Goal: Task Accomplishment & Management: Manage account settings

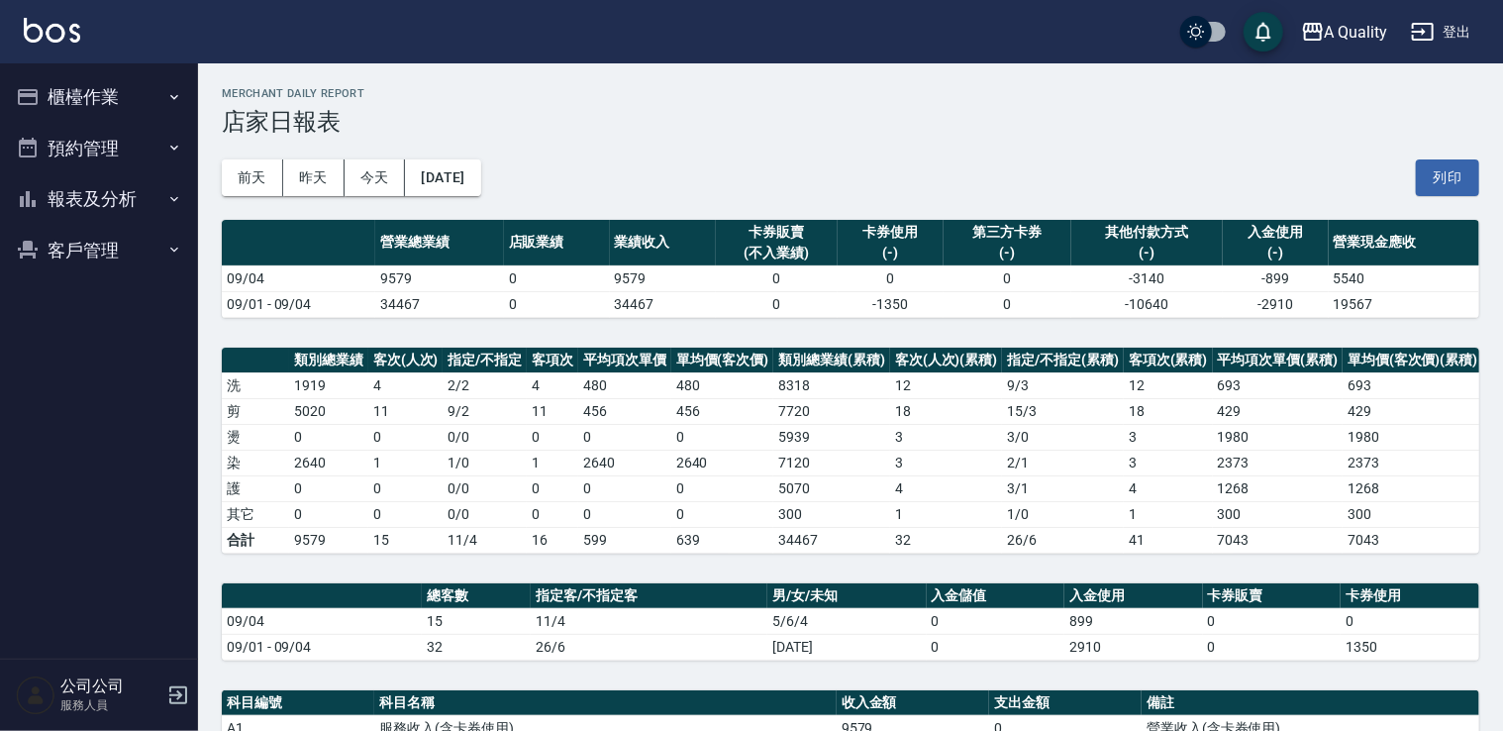
click at [67, 97] on button "櫃檯作業" at bounding box center [99, 96] width 182 height 51
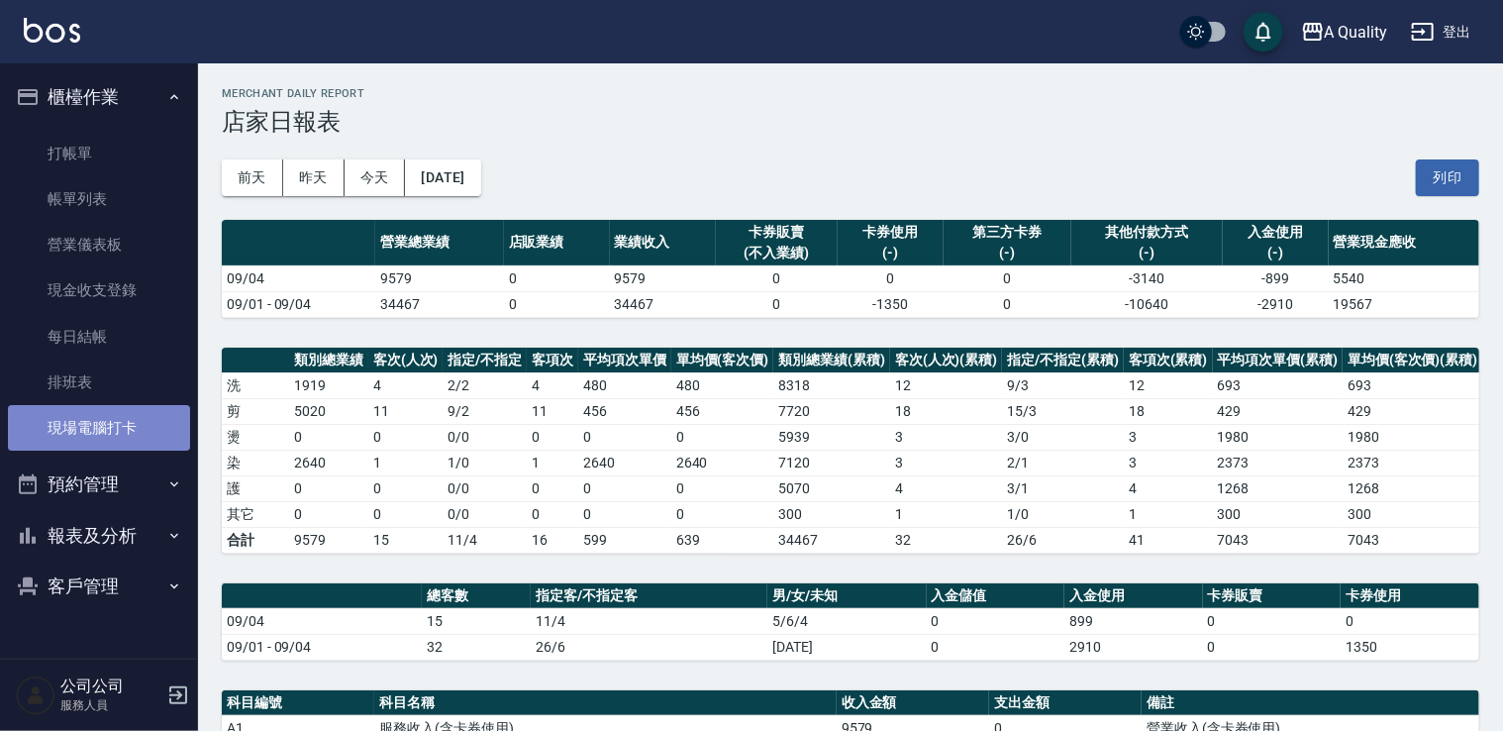
click at [142, 426] on link "現場電腦打卡" at bounding box center [99, 428] width 182 height 46
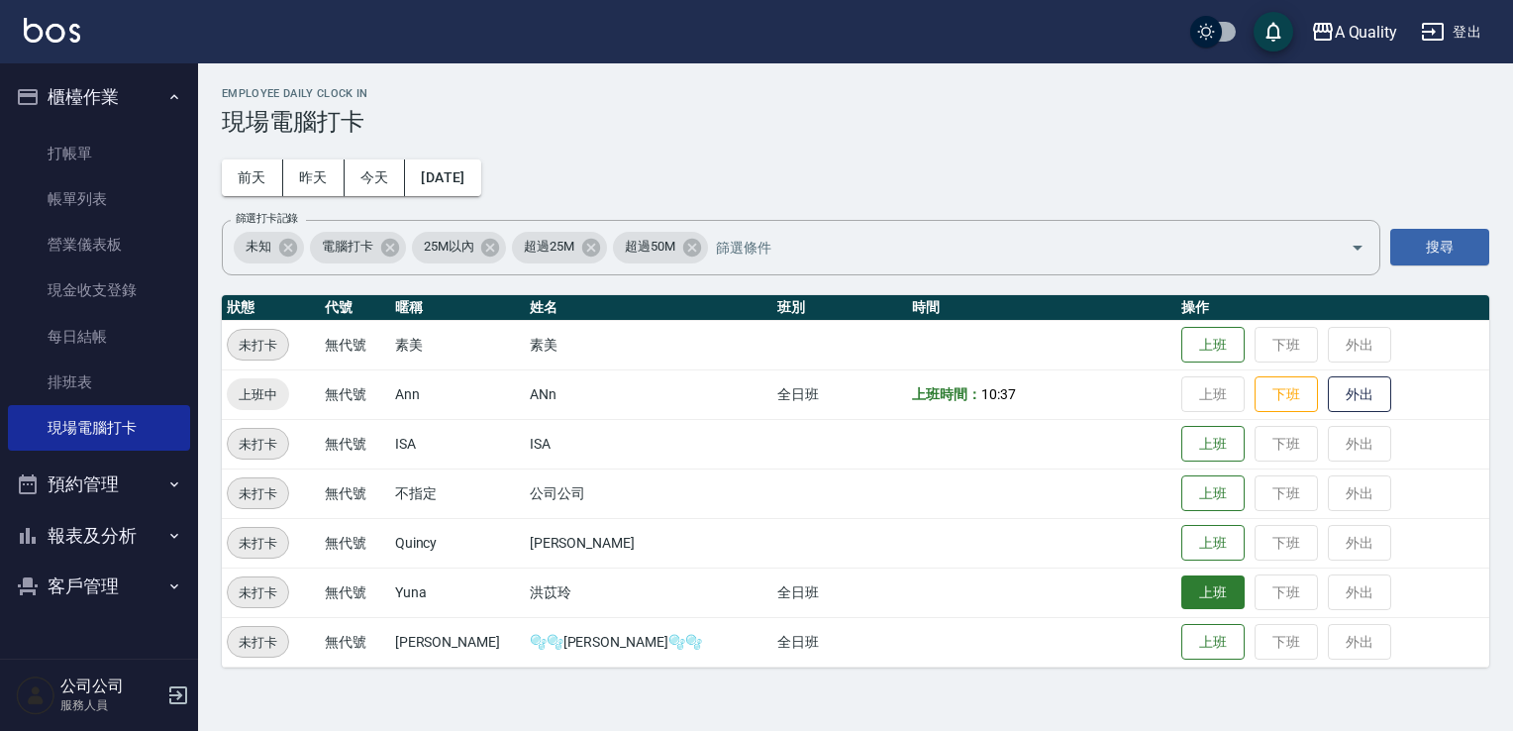
click at [1181, 598] on button "上班" at bounding box center [1212, 592] width 63 height 35
click at [98, 491] on button "預約管理" at bounding box center [99, 484] width 182 height 51
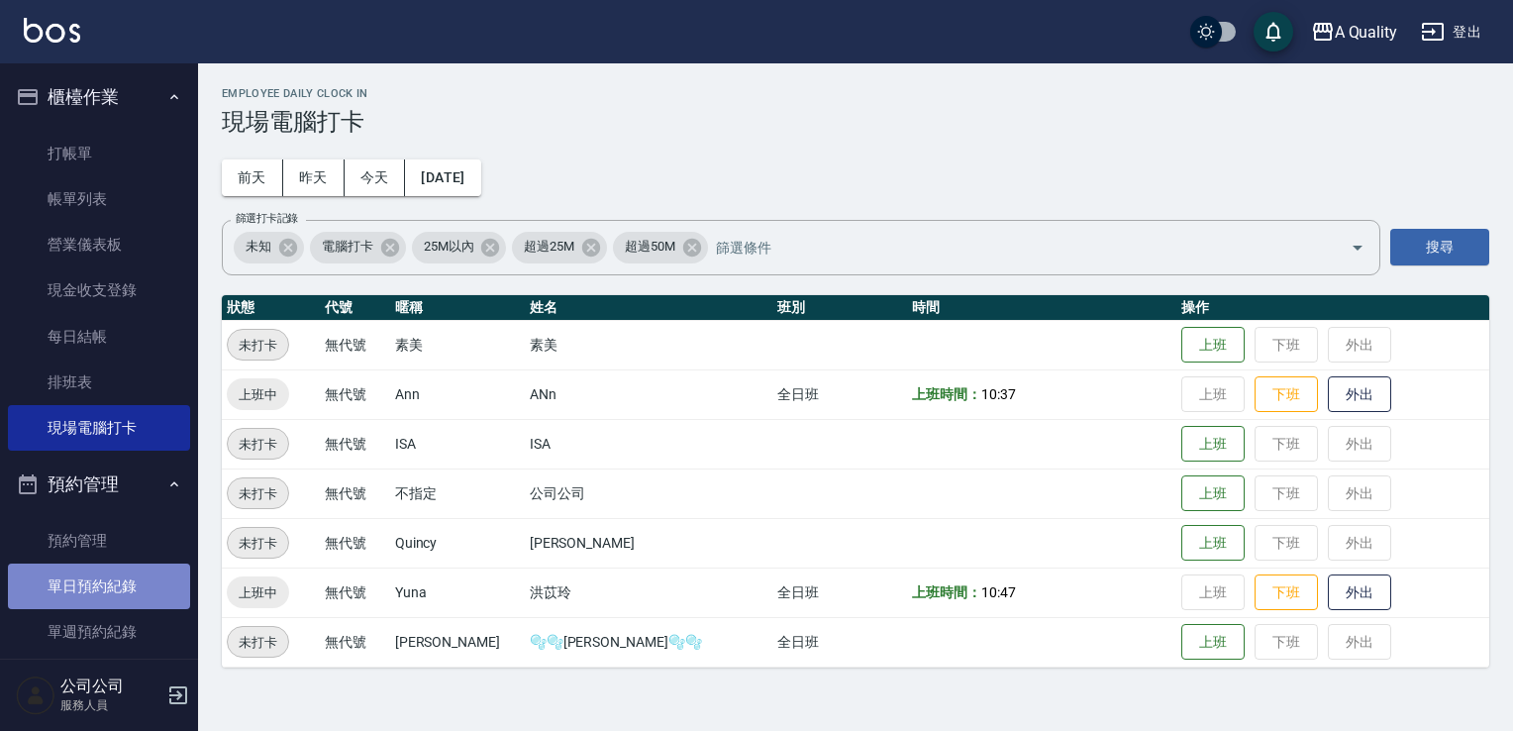
click at [111, 603] on link "單日預約紀錄" at bounding box center [99, 586] width 182 height 46
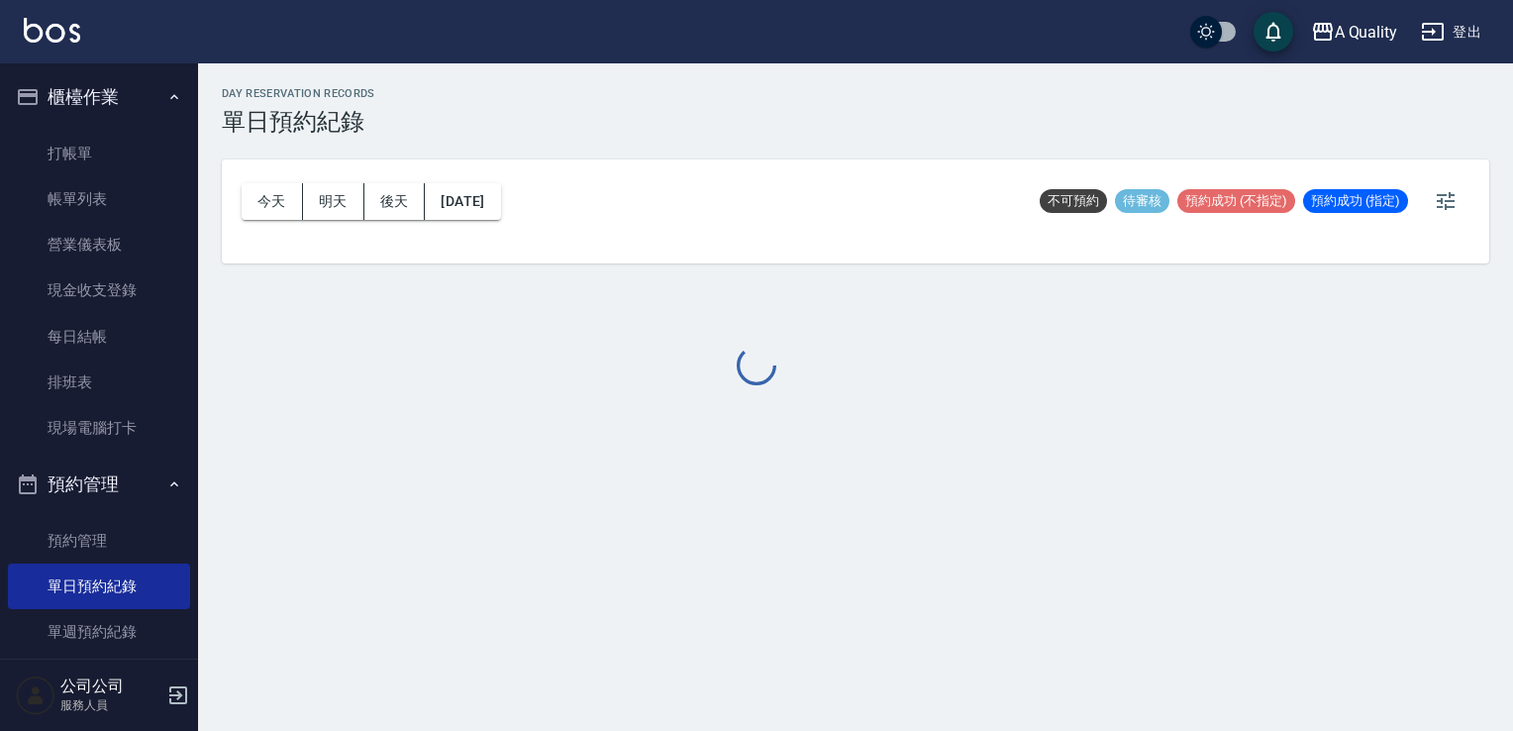
click at [469, 169] on div at bounding box center [756, 365] width 1513 height 731
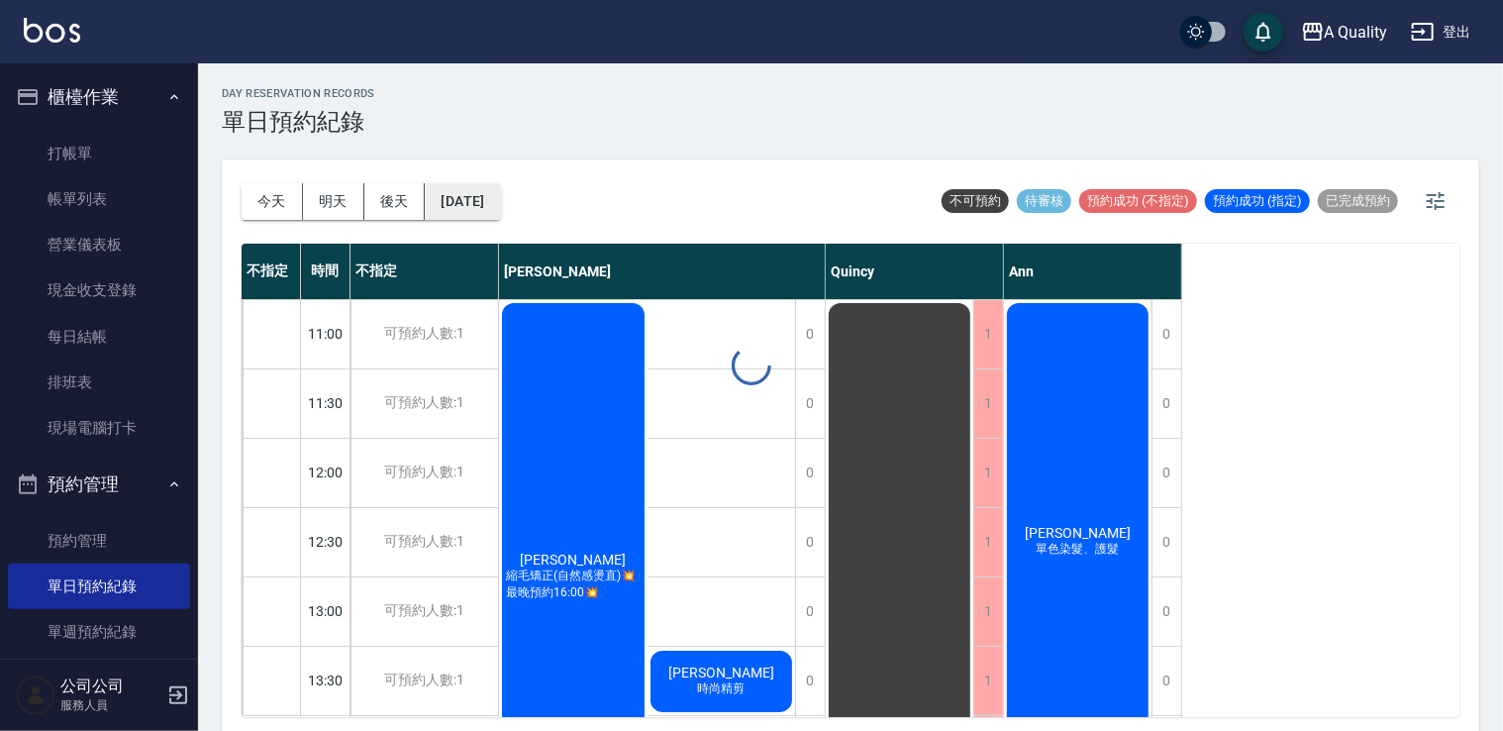
click at [469, 204] on div "day Reservation records 單日預約紀錄 今天 明天 後天 2025/09/07 不可預約 待審核 預約成功 (不指定) 預約成功 (指定…" at bounding box center [850, 399] width 1305 height 673
click at [491, 199] on button "[DATE]" at bounding box center [462, 201] width 75 height 37
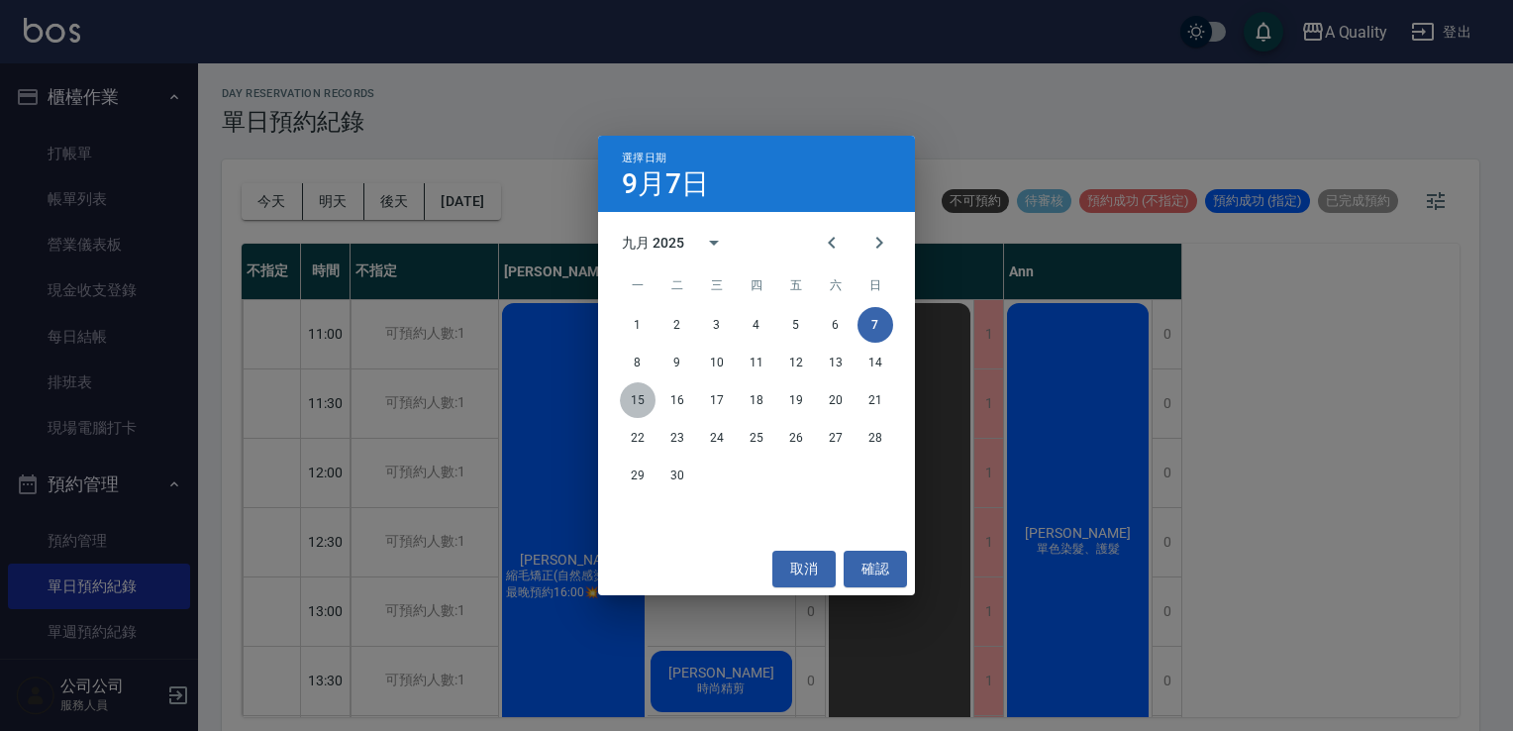
click at [639, 398] on button "15" at bounding box center [638, 400] width 36 height 36
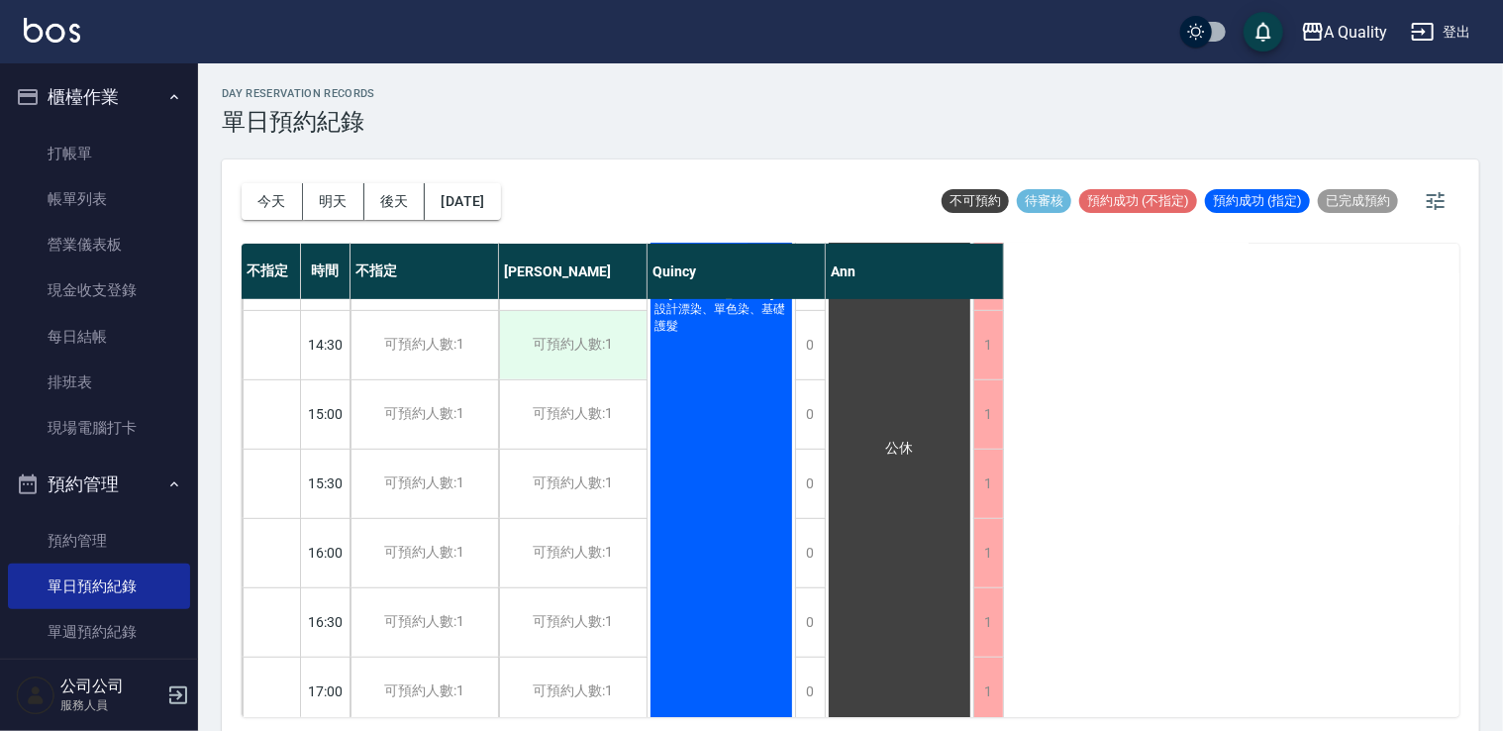
scroll to position [396, 0]
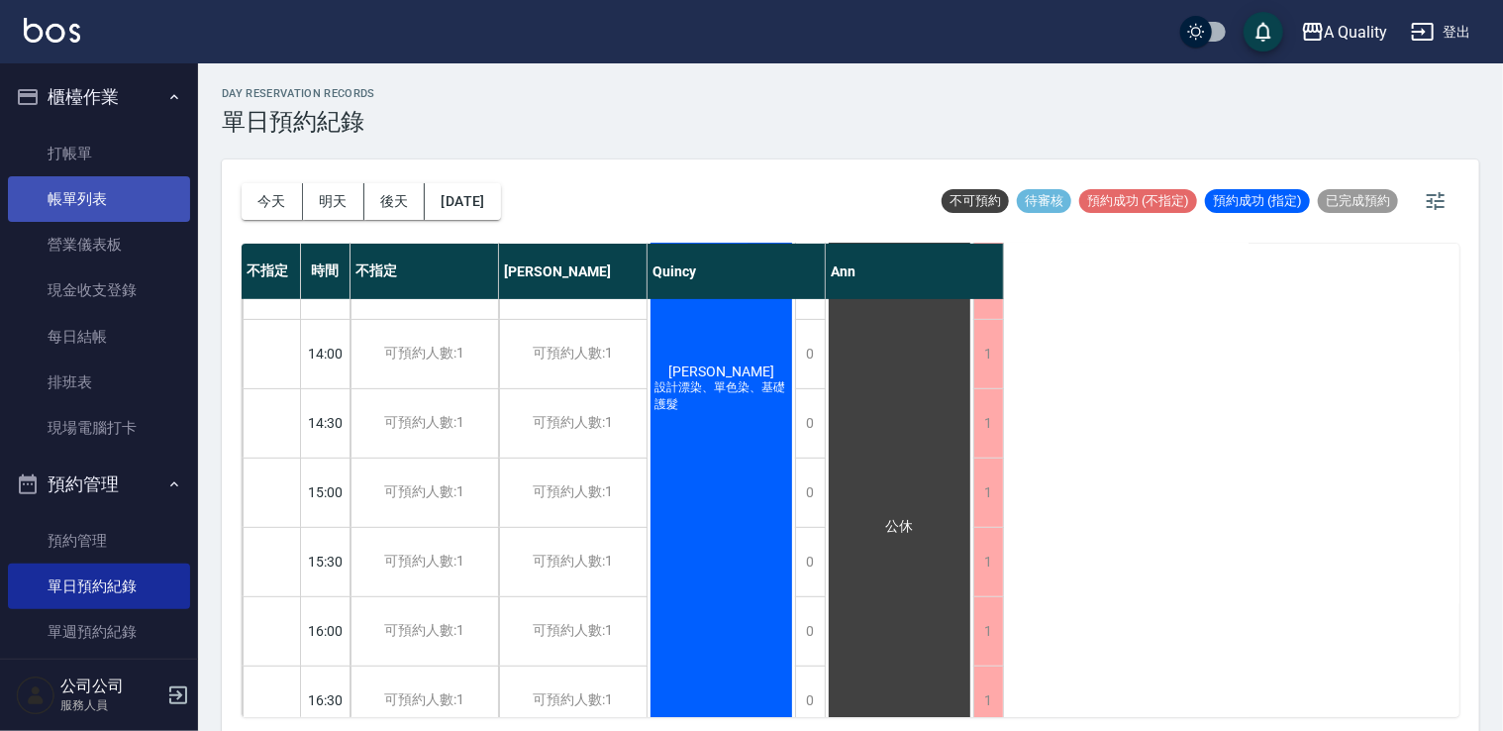
click at [119, 179] on link "帳單列表" at bounding box center [99, 199] width 182 height 46
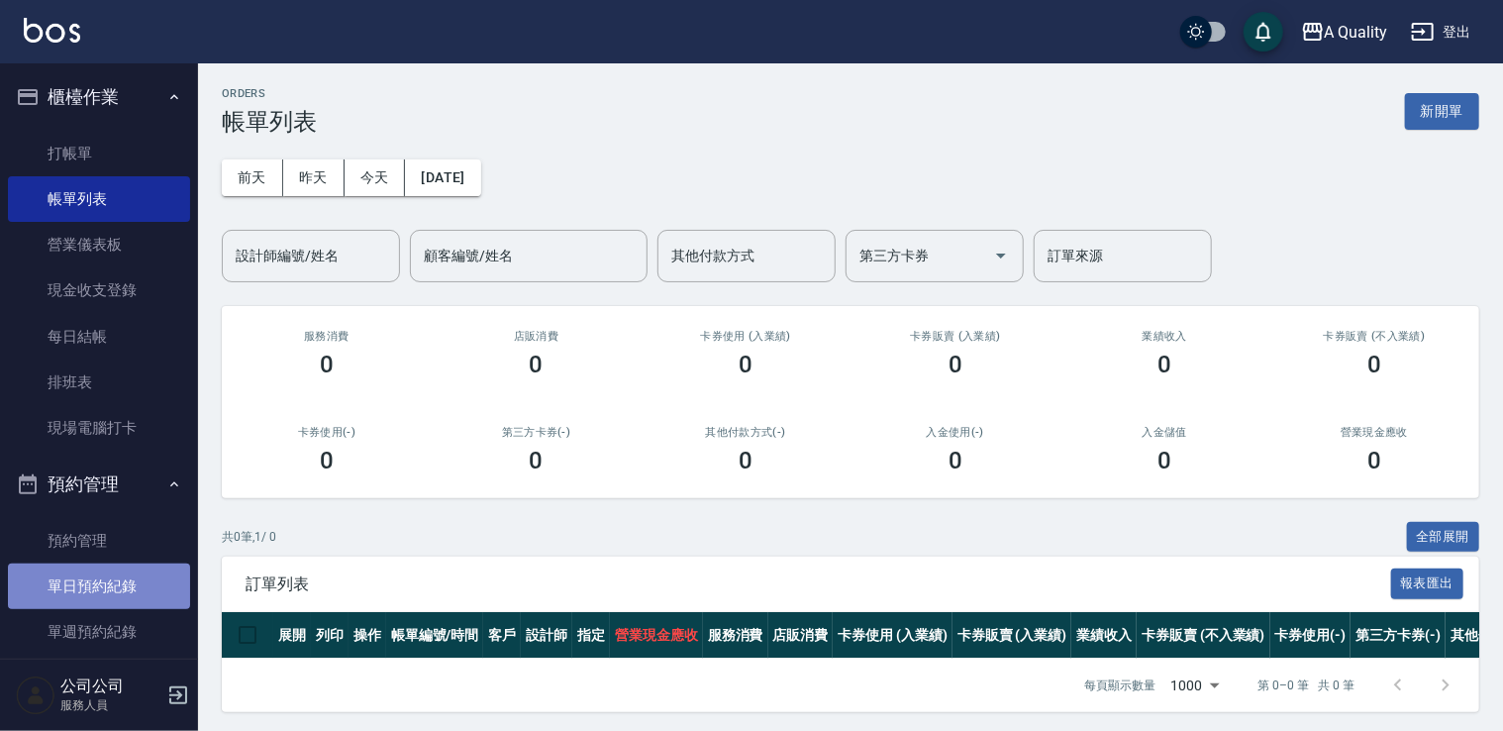
click at [133, 594] on link "單日預約紀錄" at bounding box center [99, 586] width 182 height 46
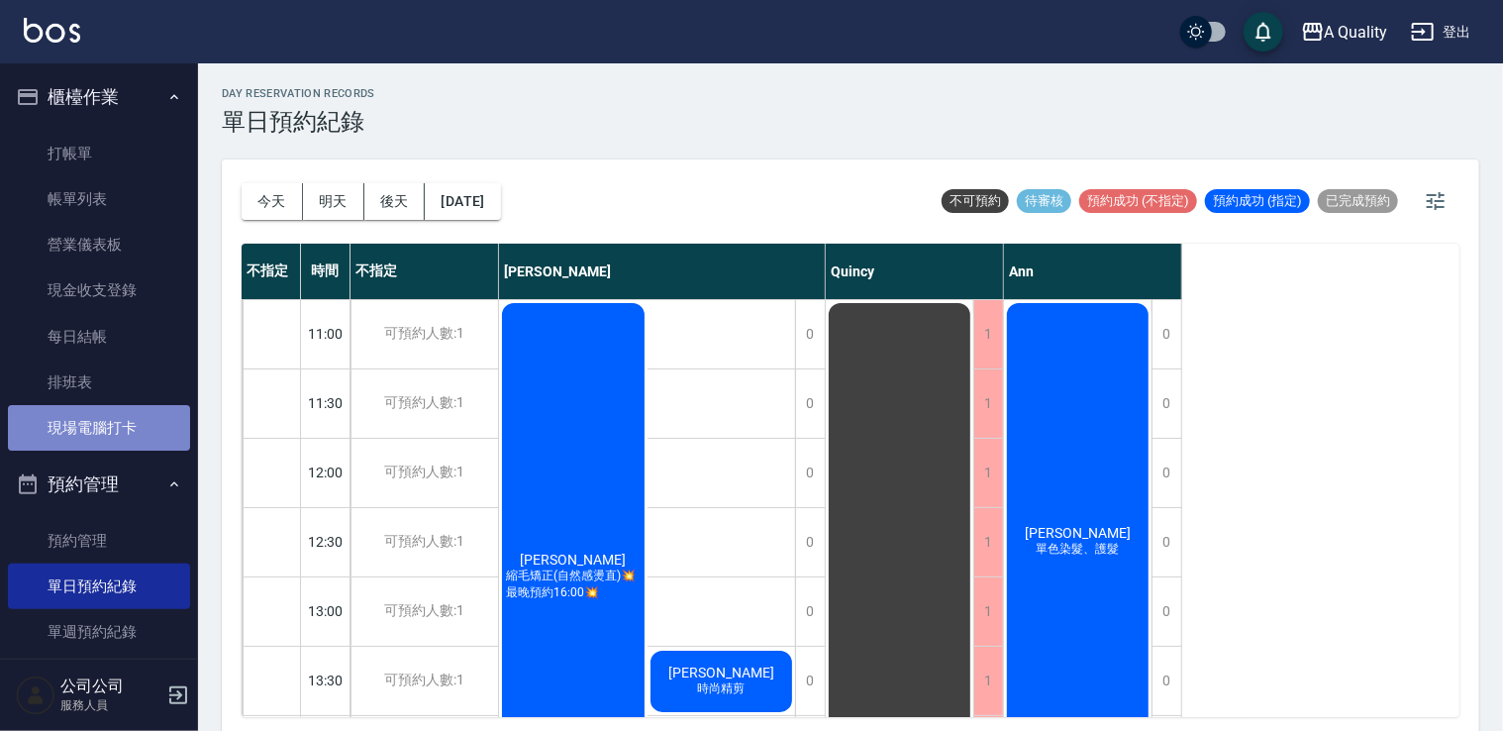
click at [142, 436] on link "現場電腦打卡" at bounding box center [99, 428] width 182 height 46
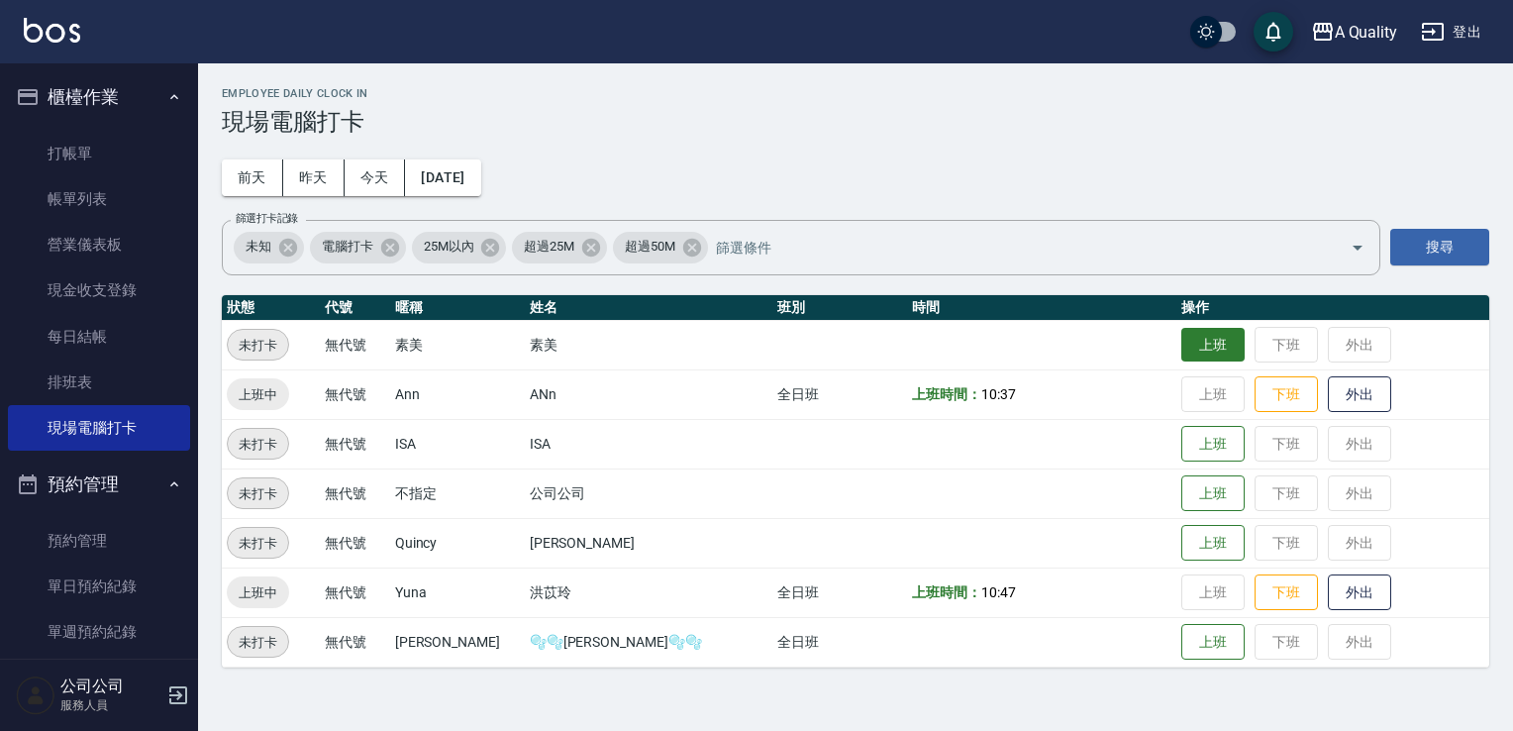
click at [1181, 340] on button "上班" at bounding box center [1212, 345] width 63 height 35
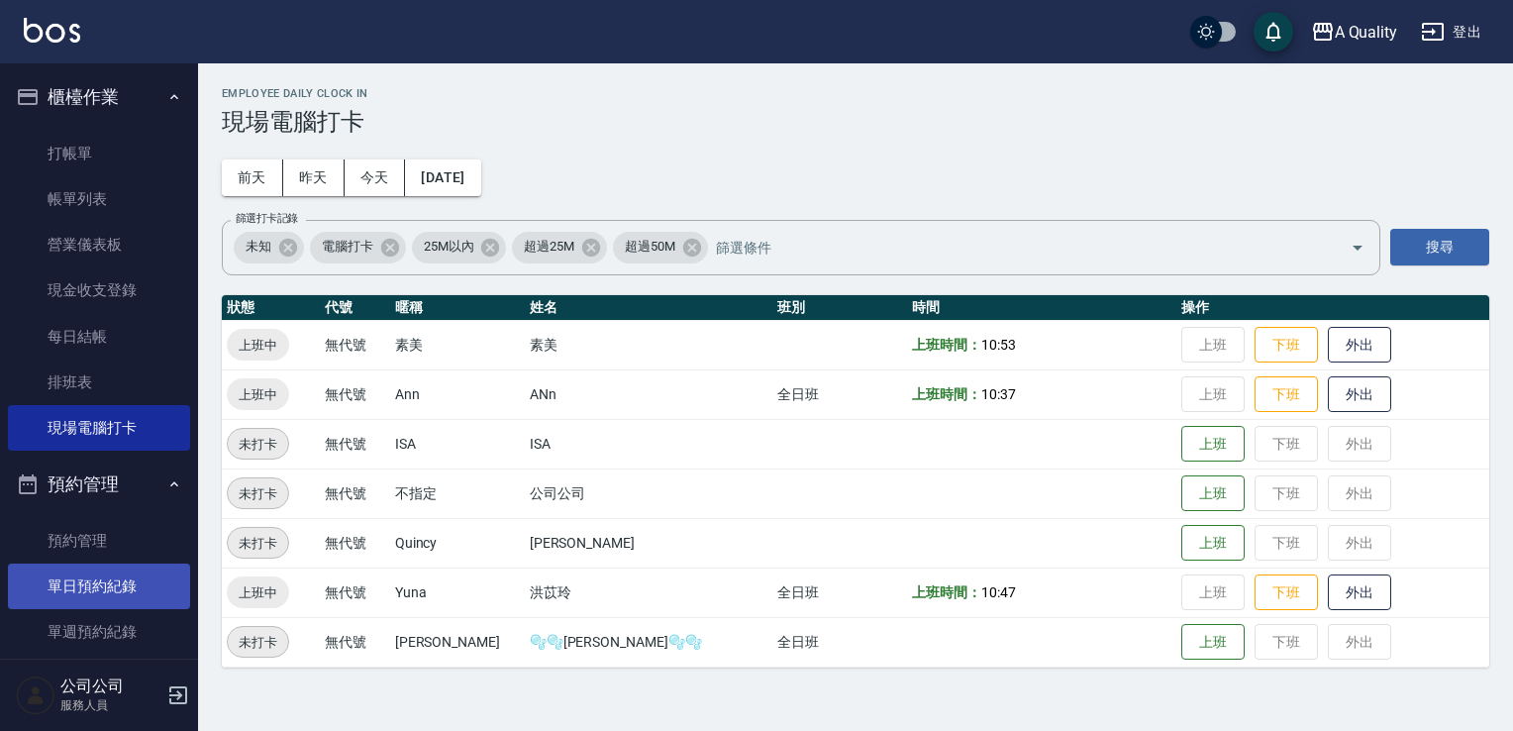
click at [111, 592] on link "單日預約紀錄" at bounding box center [99, 586] width 182 height 46
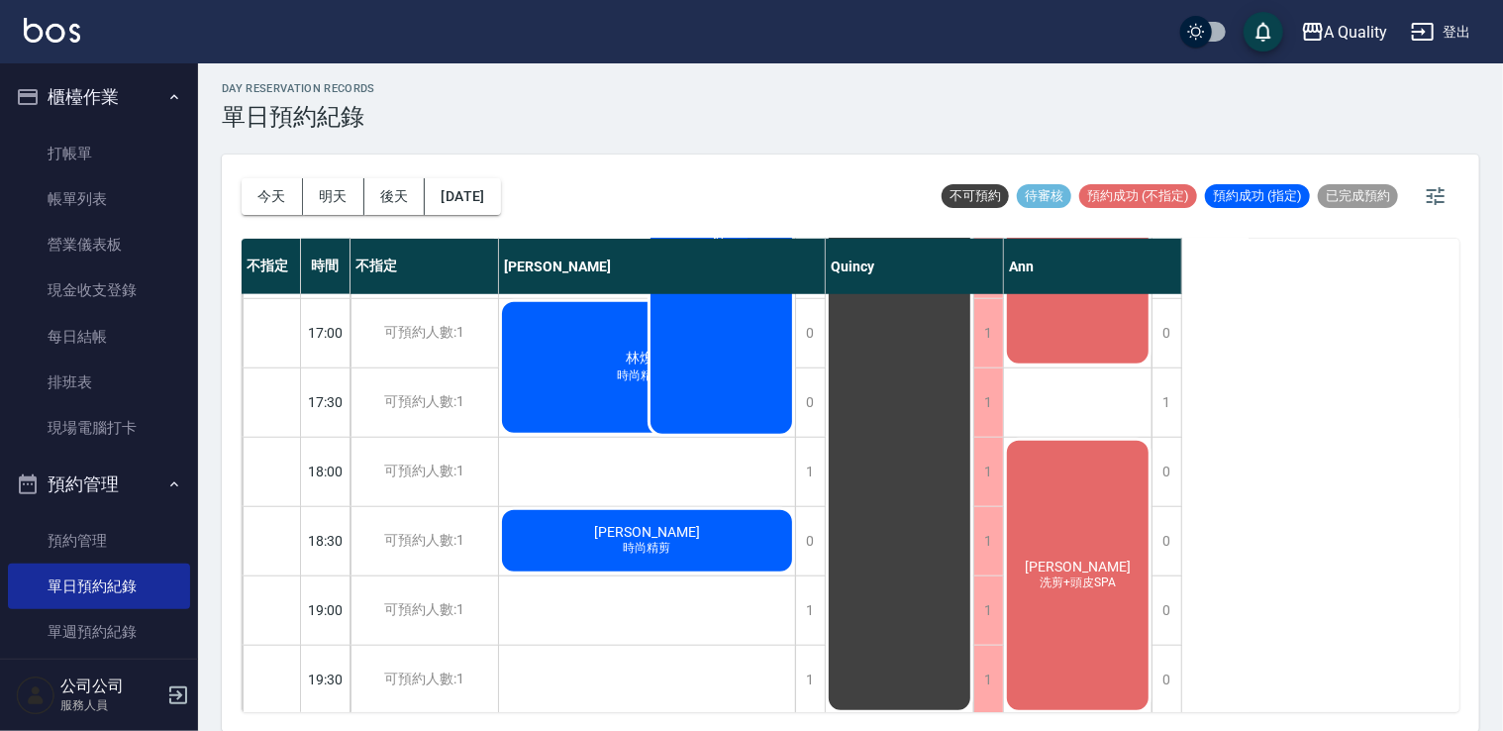
scroll to position [845, 0]
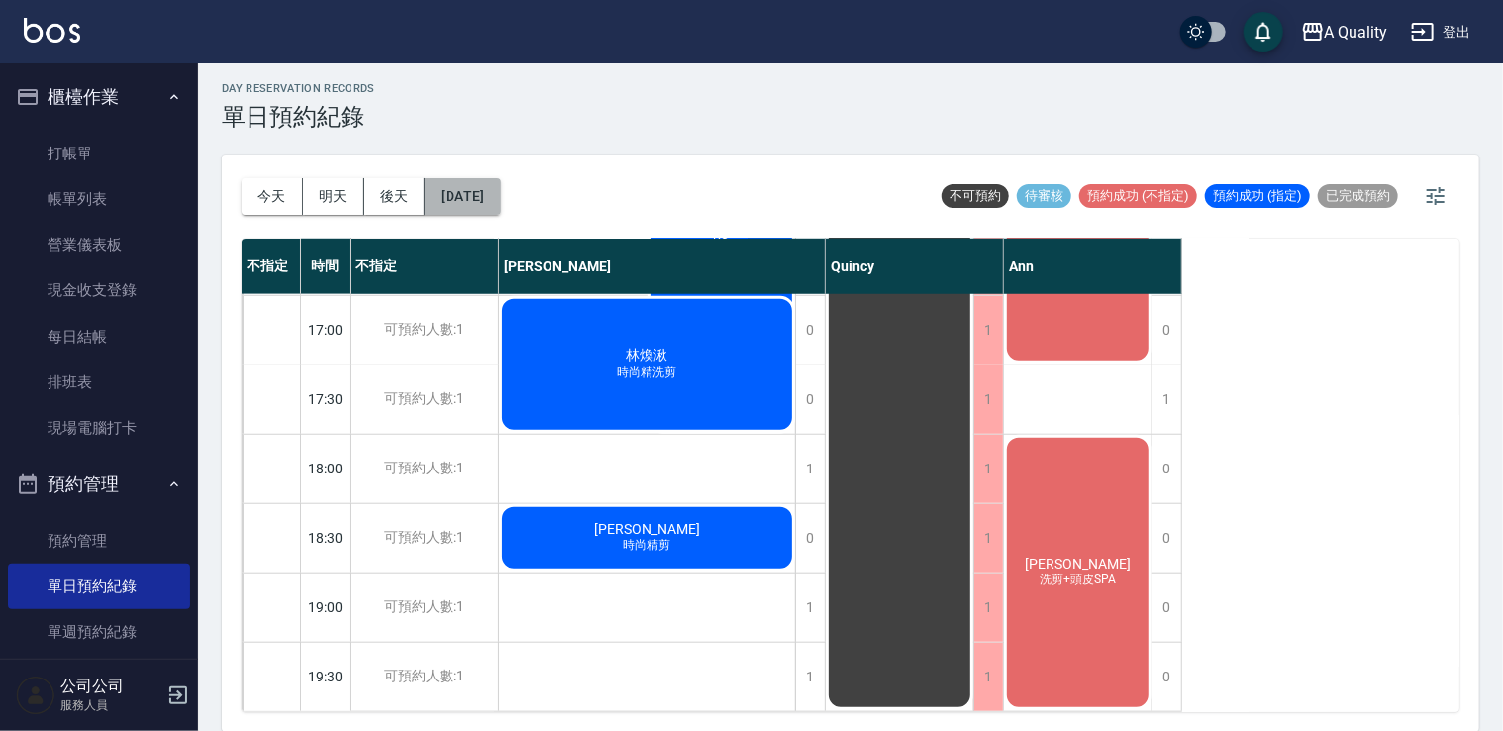
click at [485, 187] on button "[DATE]" at bounding box center [462, 196] width 75 height 37
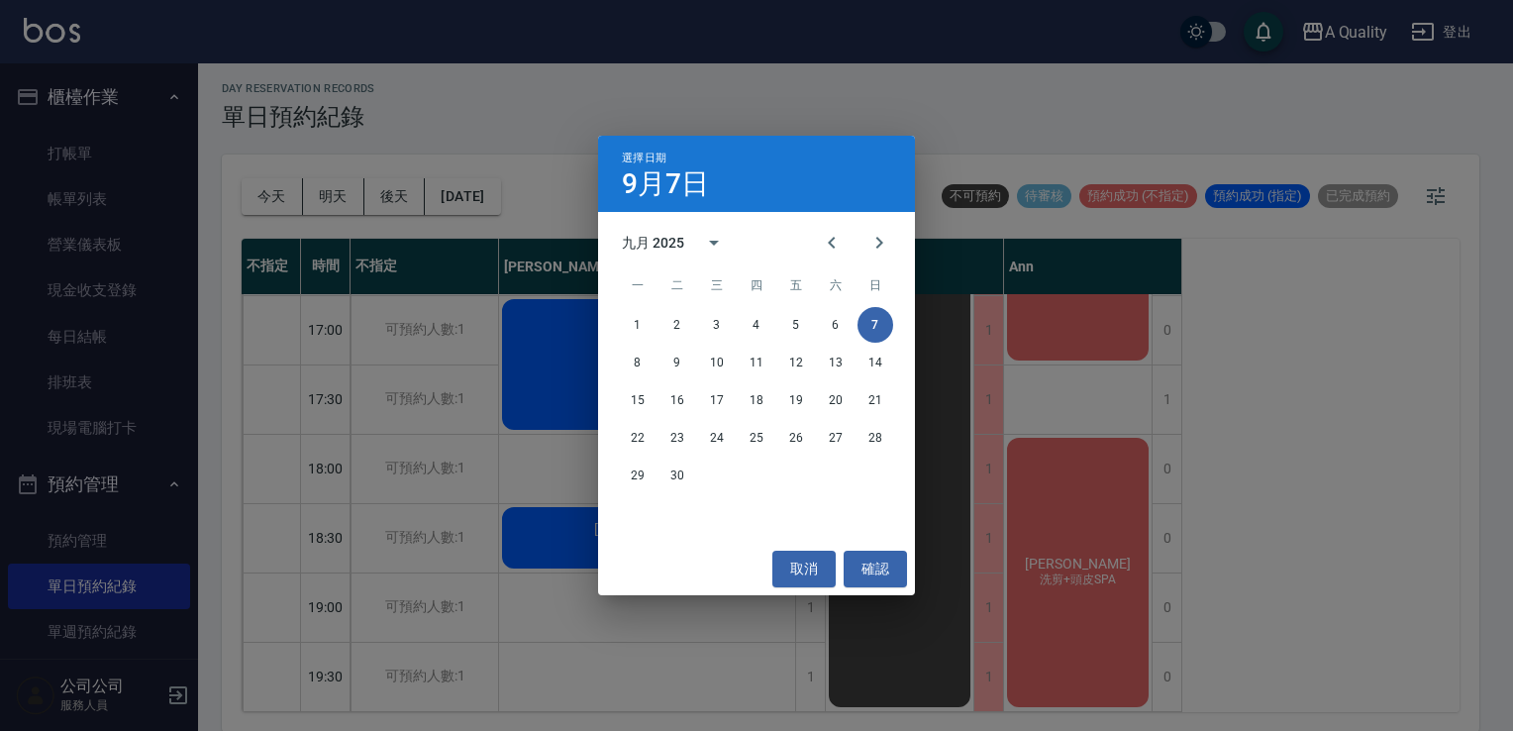
click at [619, 406] on div "15 16 17 18 19 20 21" at bounding box center [756, 400] width 317 height 36
click at [626, 390] on button "15" at bounding box center [638, 400] width 36 height 36
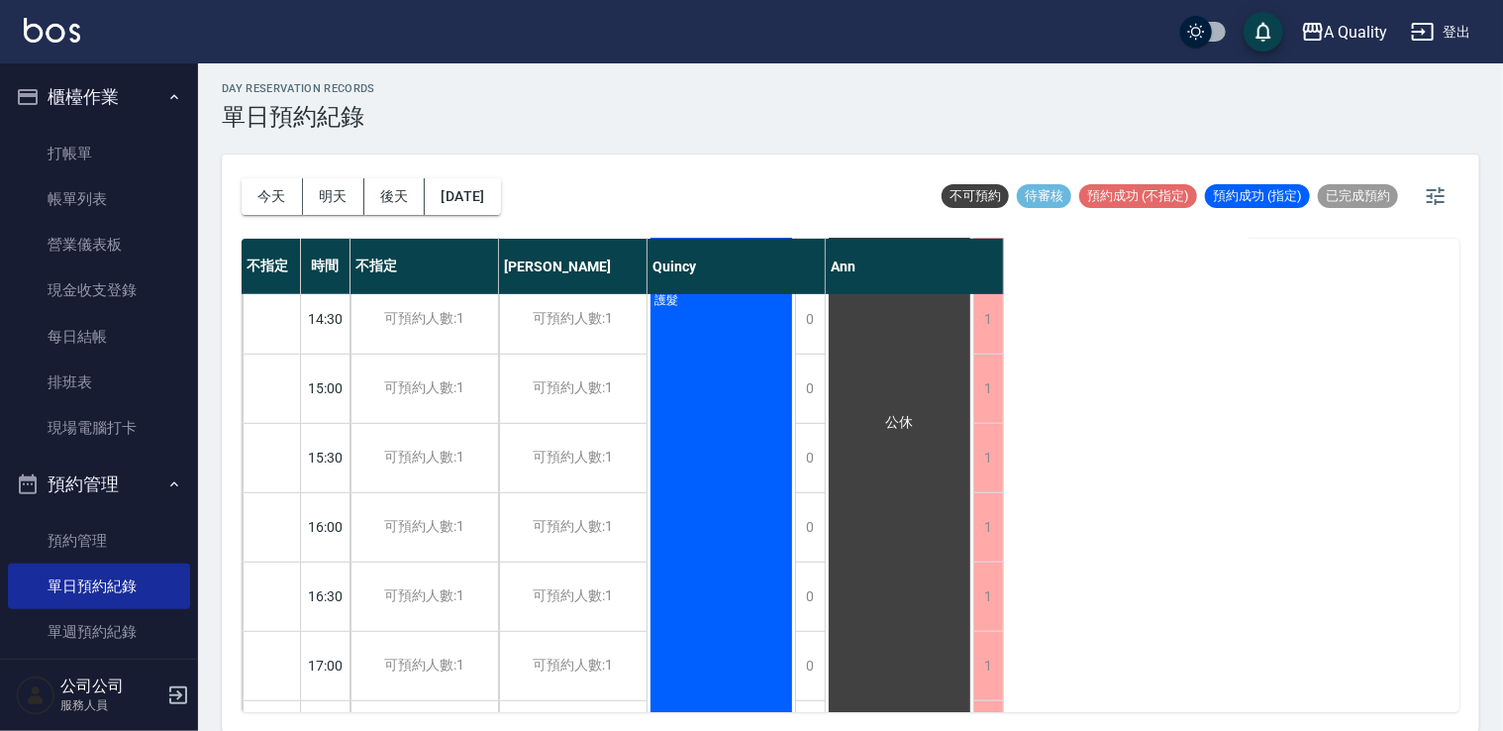
scroll to position [396, 0]
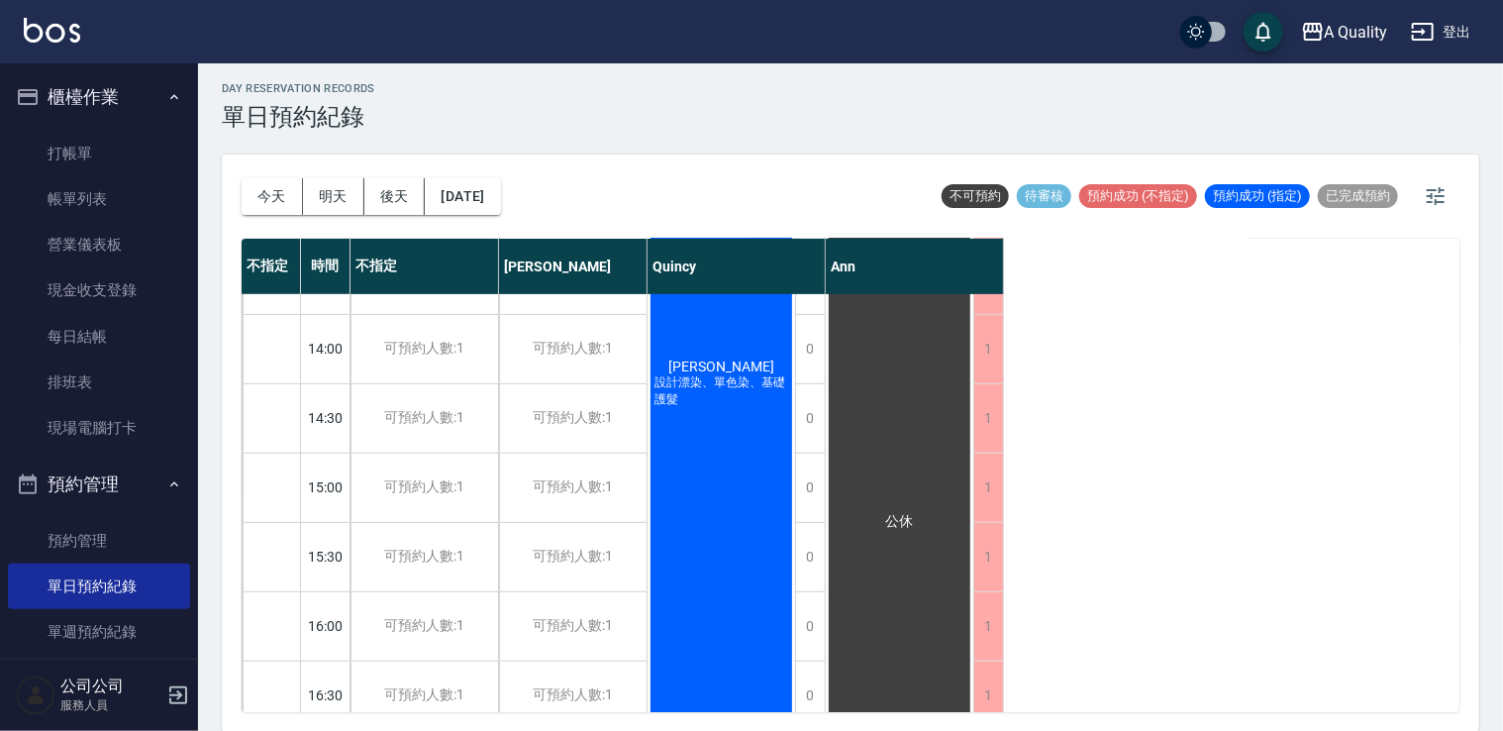
click at [266, 178] on button "今天" at bounding box center [272, 196] width 61 height 37
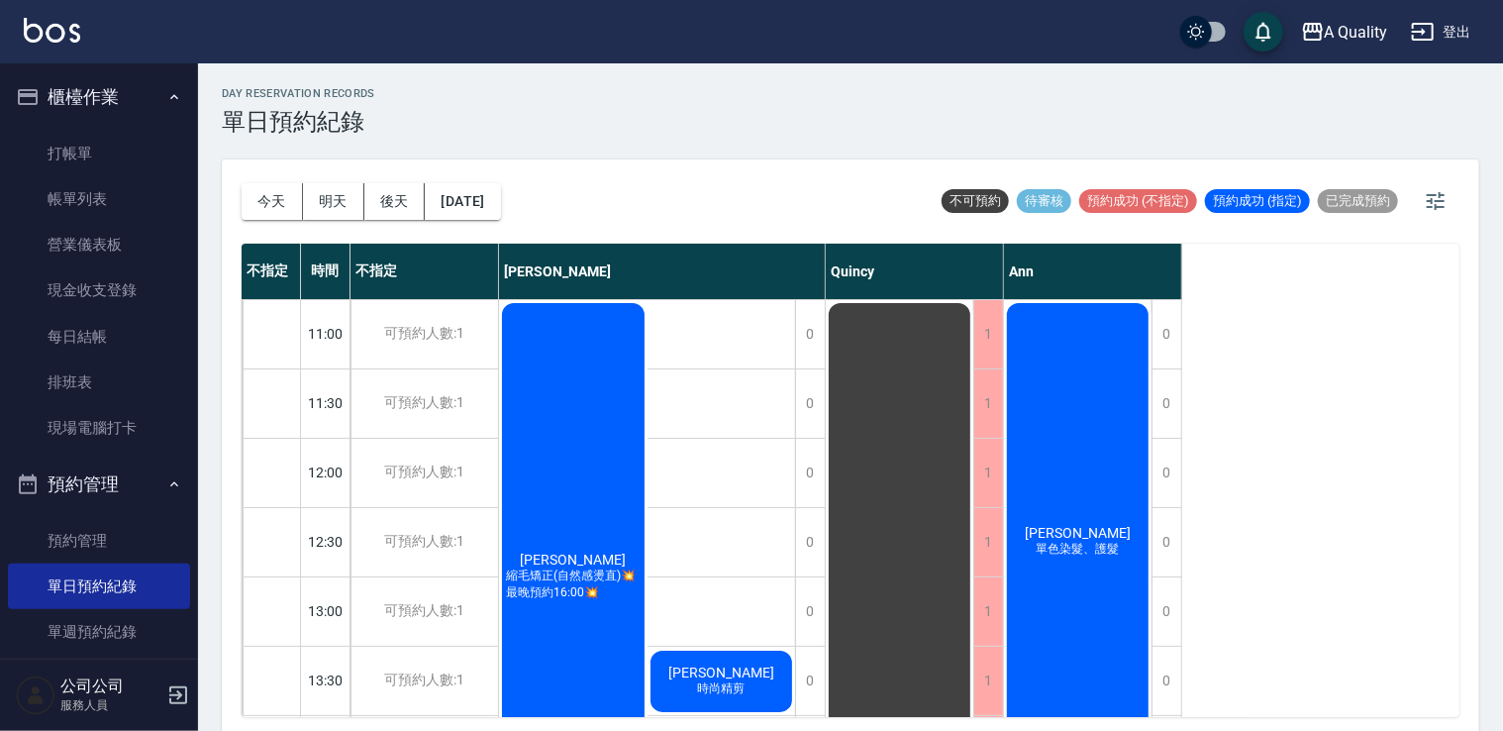
click at [1033, 386] on div "陳小真 單色染髮、護髮" at bounding box center [1078, 541] width 148 height 483
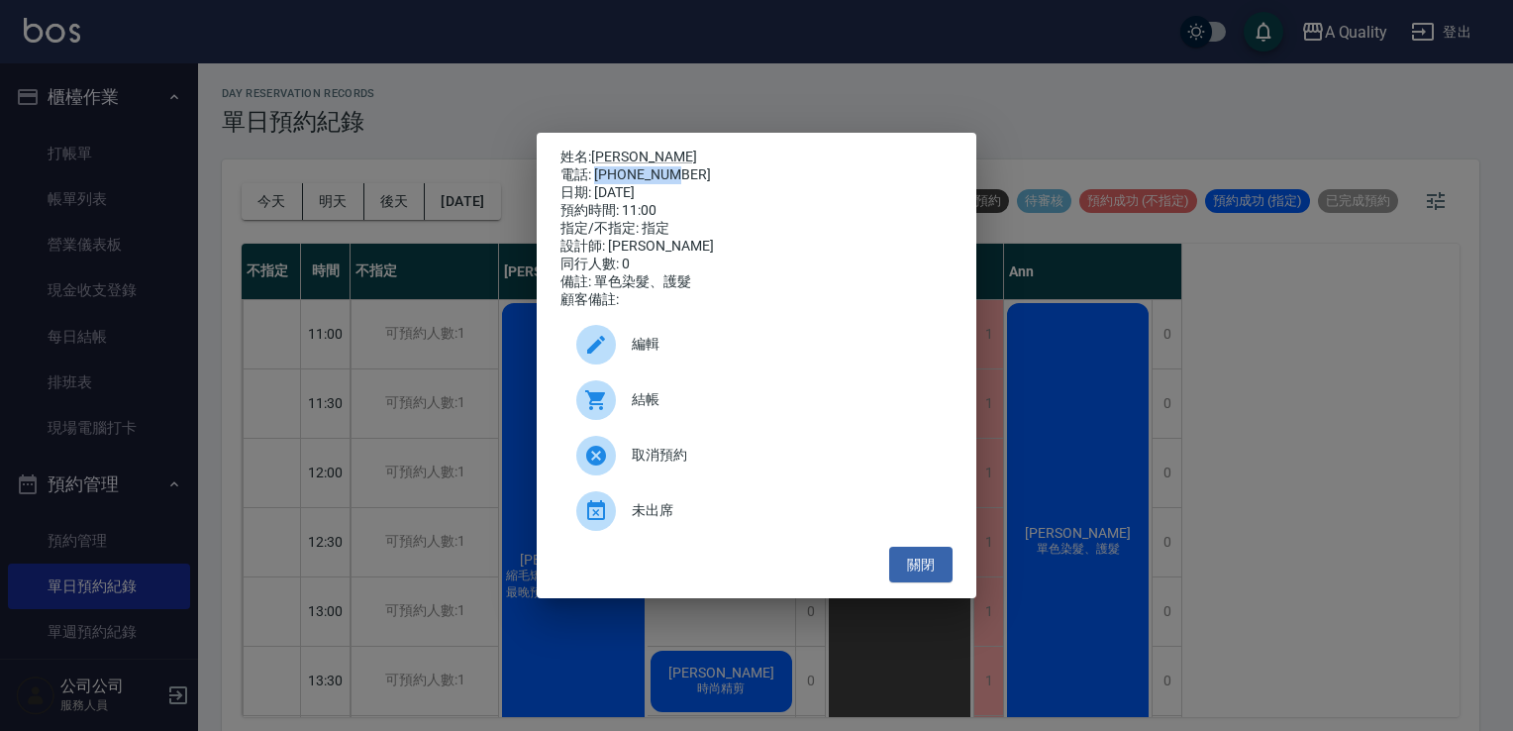
drag, startPoint x: 594, startPoint y: 170, endPoint x: 677, endPoint y: 172, distance: 83.2
click at [677, 172] on div "電話: 0915382320" at bounding box center [757, 175] width 392 height 18
drag, startPoint x: 677, startPoint y: 172, endPoint x: 657, endPoint y: 171, distance: 20.8
copy div "0915382320"
drag, startPoint x: 634, startPoint y: 148, endPoint x: 594, endPoint y: 149, distance: 39.6
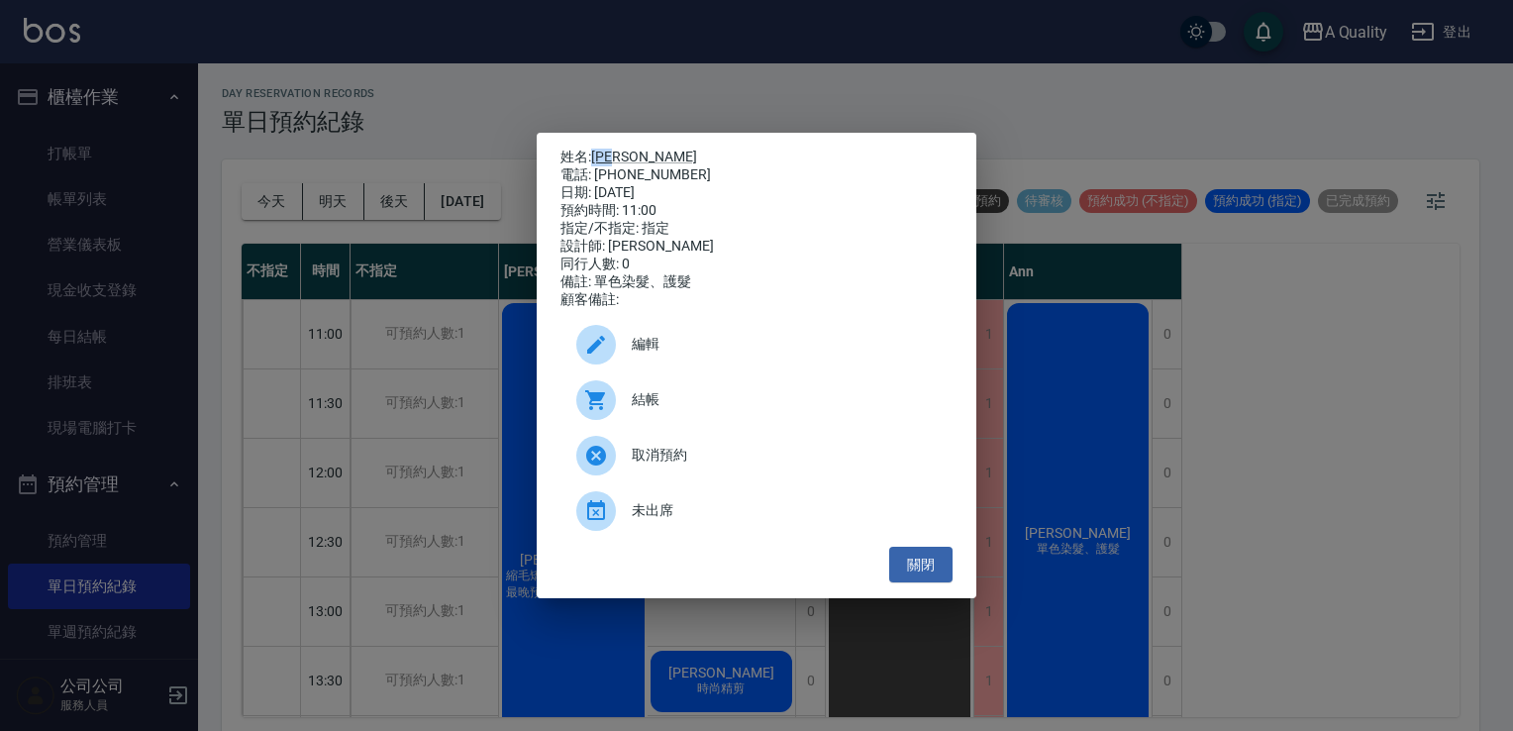
click at [594, 149] on p "姓名: 陳小真" at bounding box center [757, 158] width 392 height 18
copy link "[PERSON_NAME]"
click at [1033, 437] on div "姓名: 陳小真 電話: 0915382320 日期: 2025/09/07 預約時間: 11:00 指定/不指定: 指定 設計師: Ann 同行人數: 0 備…" at bounding box center [756, 365] width 1513 height 731
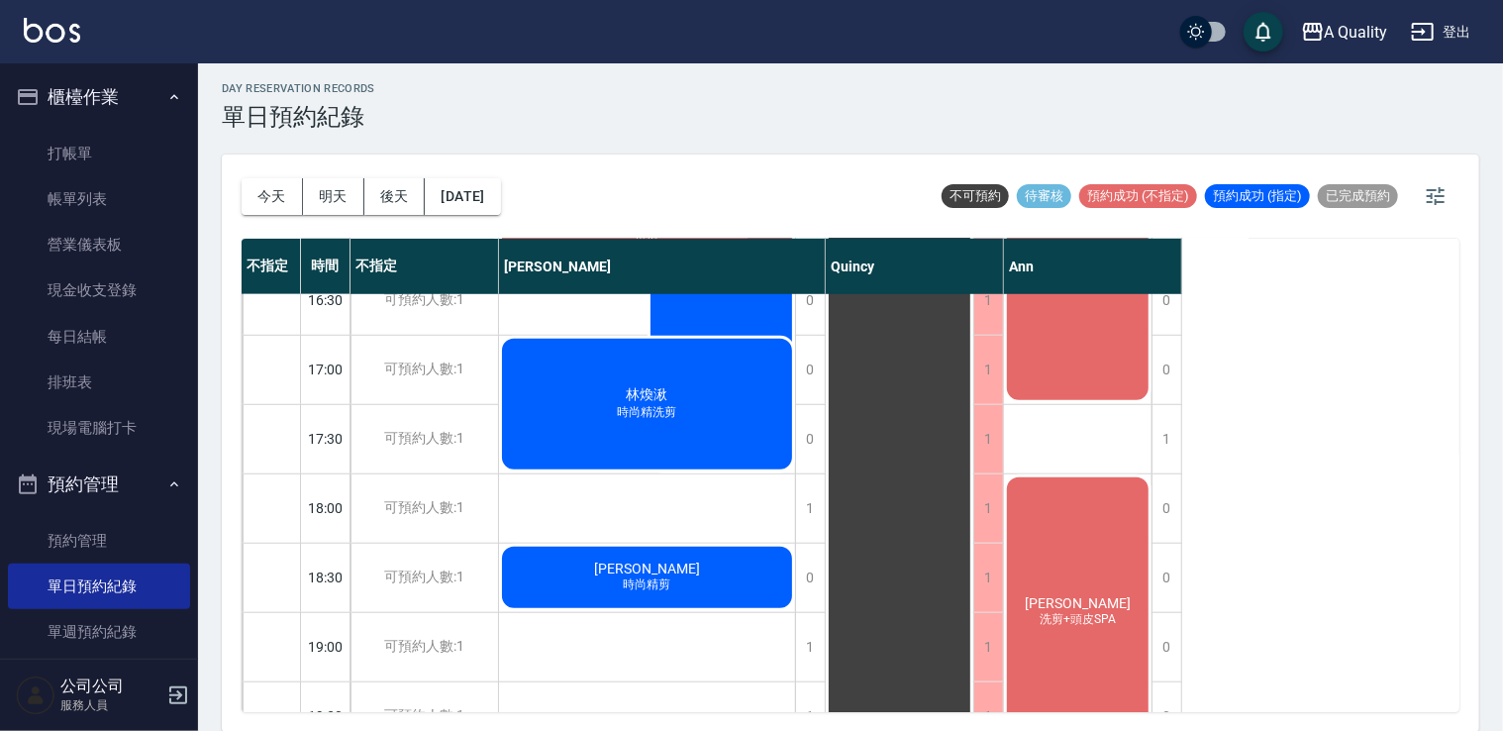
scroll to position [792, 0]
click at [500, 206] on button "[DATE]" at bounding box center [462, 196] width 75 height 37
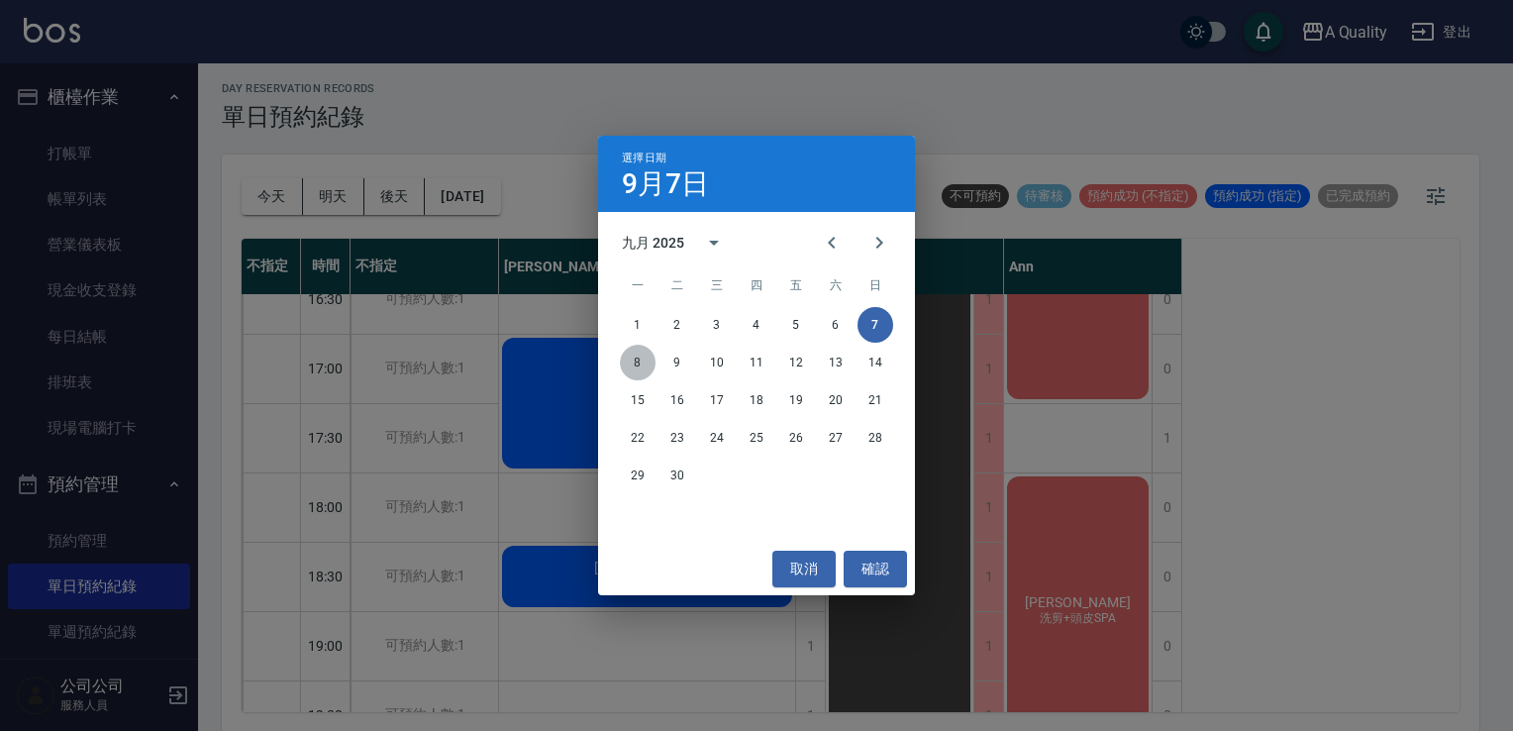
click at [639, 363] on button "8" at bounding box center [638, 363] width 36 height 36
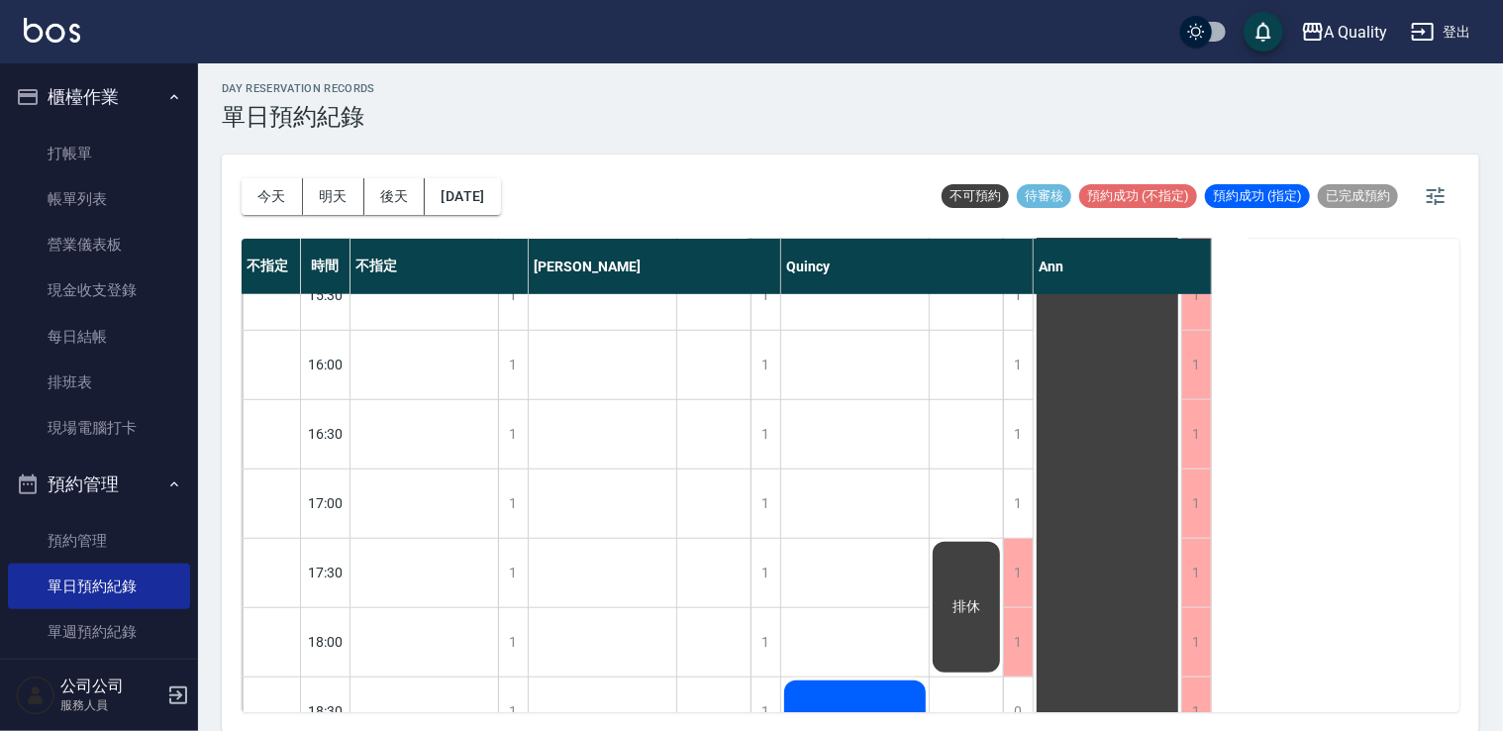
scroll to position [845, 0]
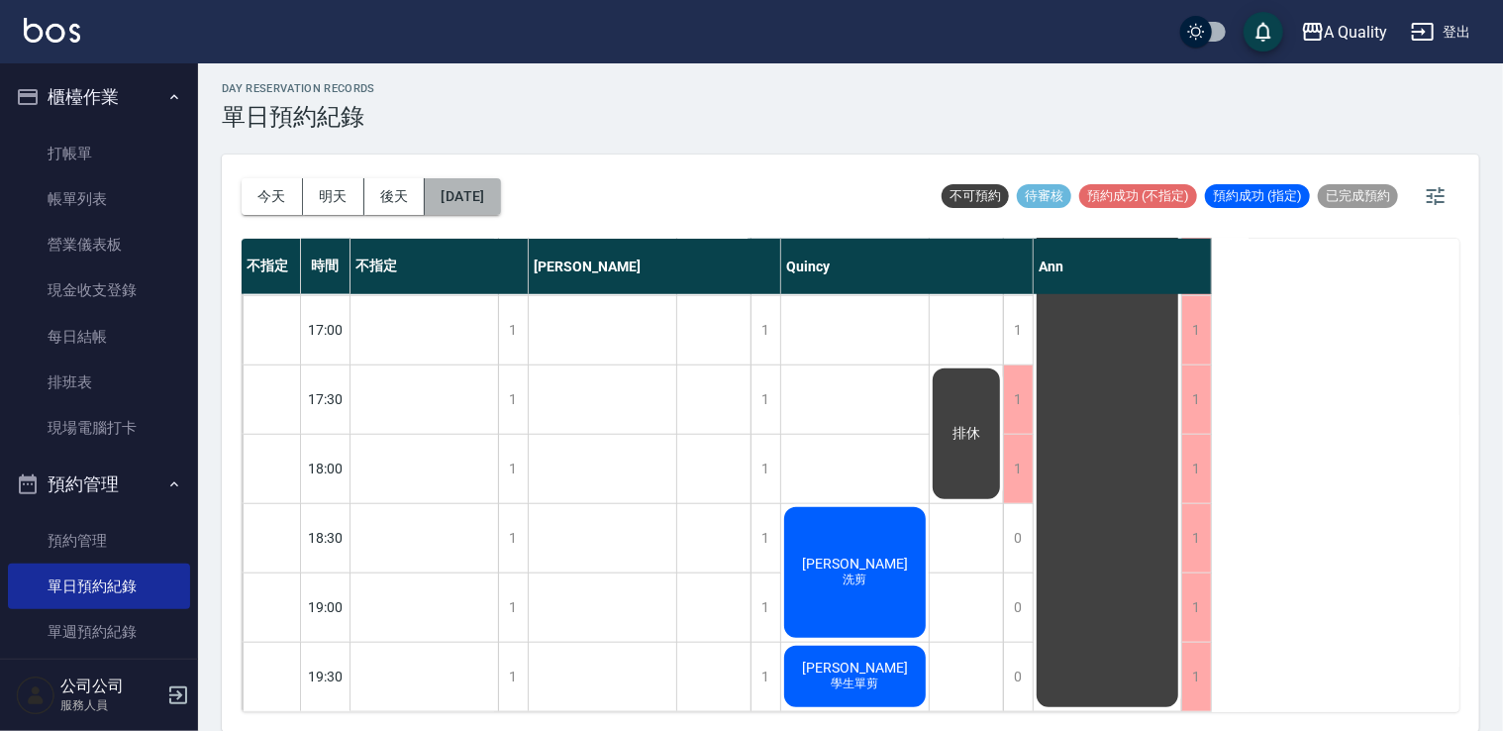
click at [500, 196] on button "2025/09/08" at bounding box center [462, 196] width 75 height 37
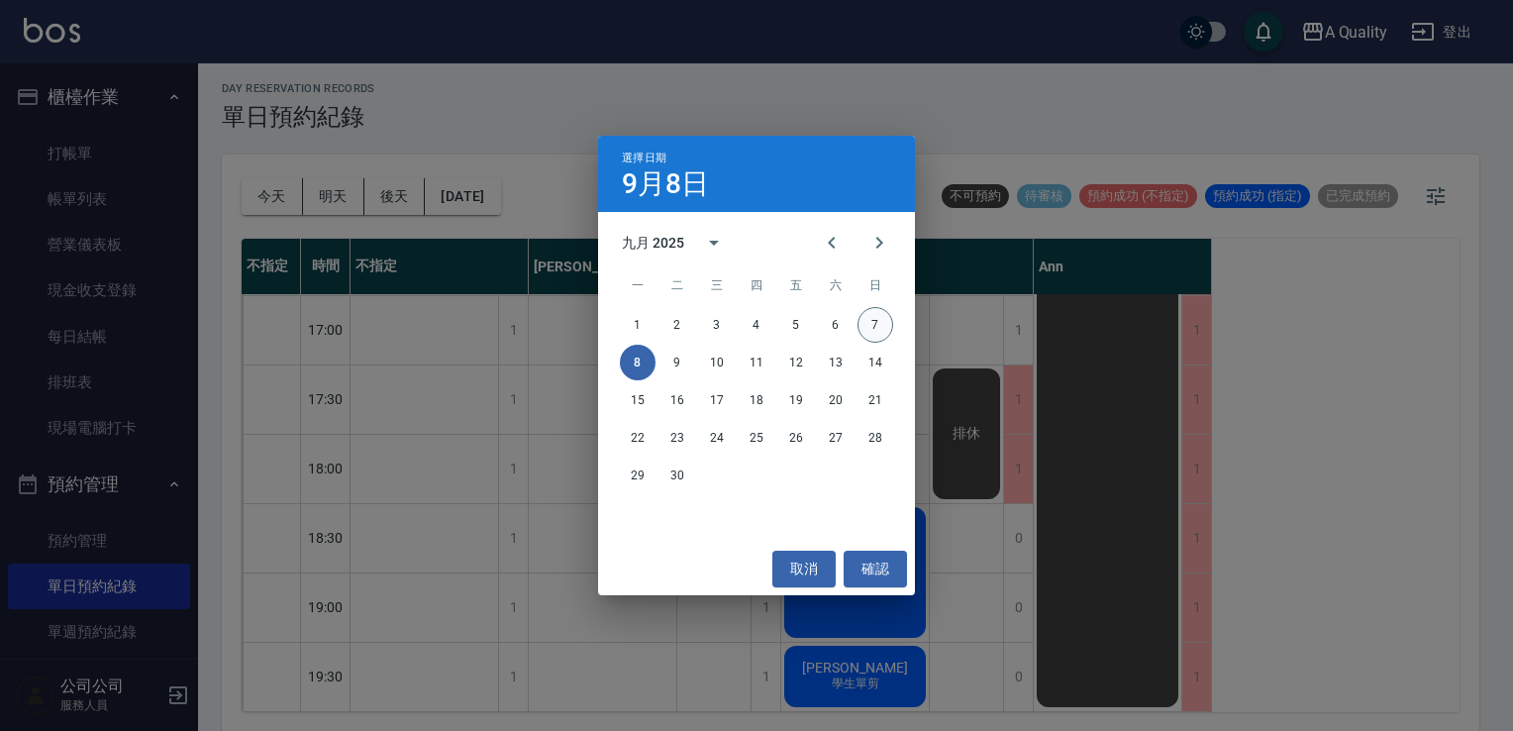
click at [868, 321] on button "7" at bounding box center [876, 325] width 36 height 36
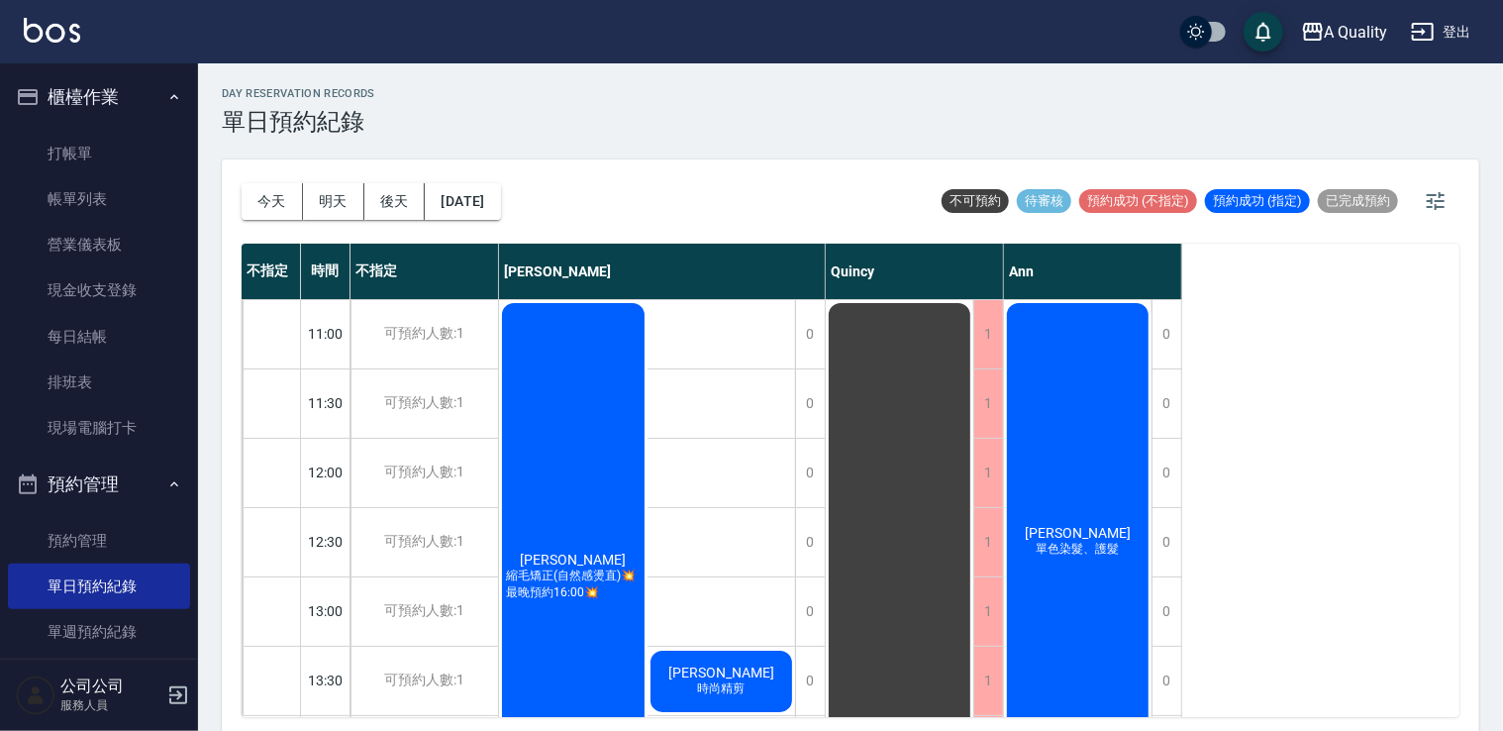
click at [1123, 482] on div "陳小真 單色染髮、護髮" at bounding box center [1078, 541] width 148 height 483
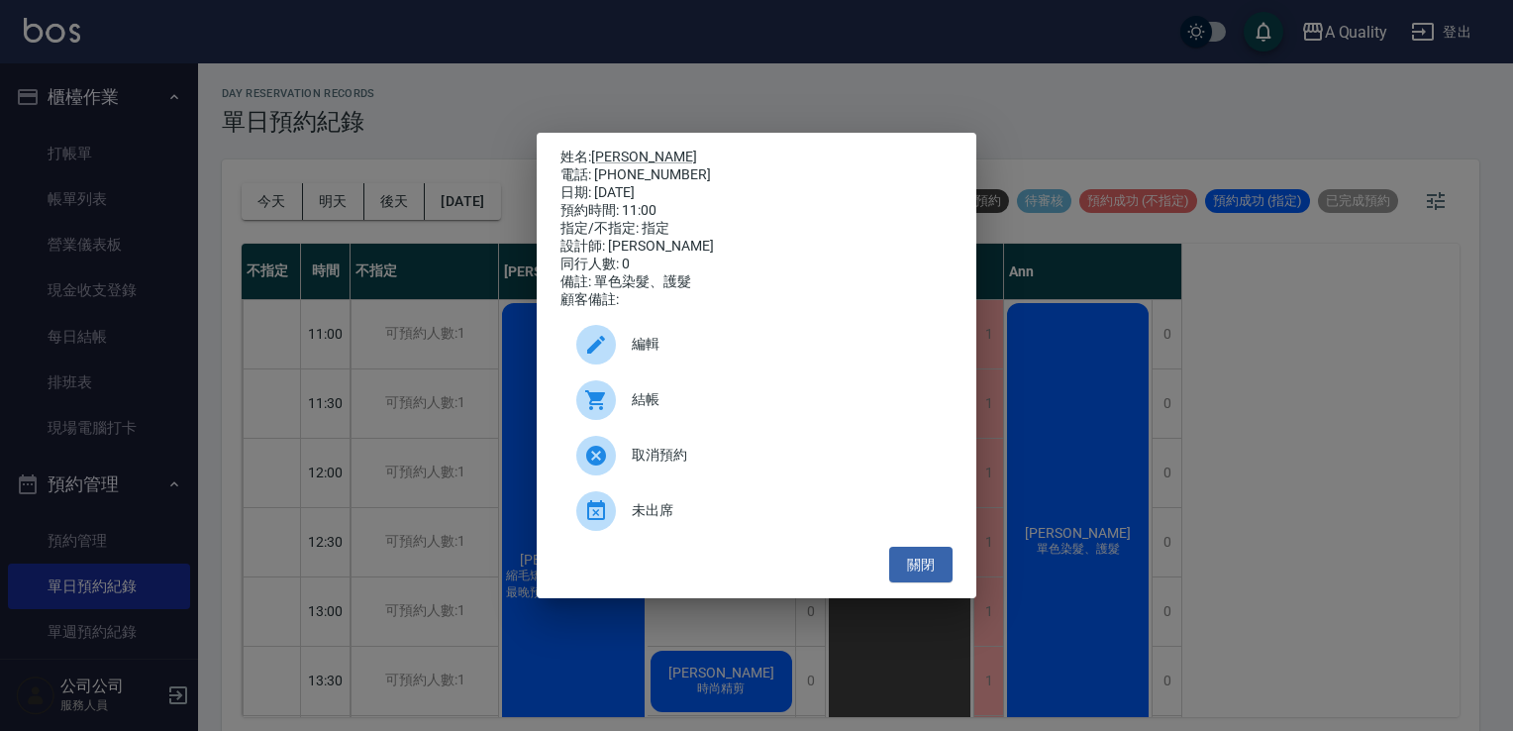
click at [686, 409] on span "結帳" at bounding box center [784, 399] width 305 height 21
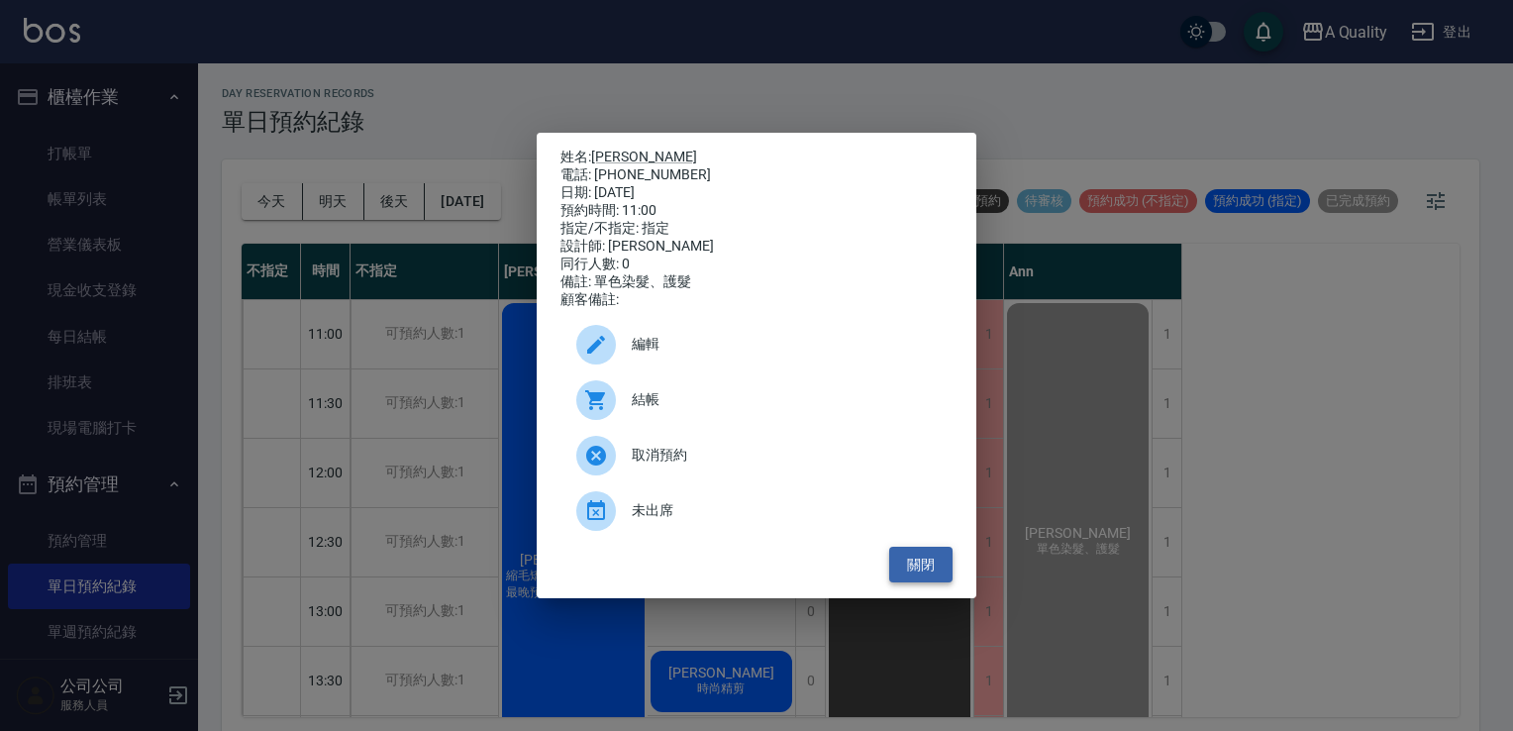
click at [902, 583] on button "關閉" at bounding box center [920, 565] width 63 height 37
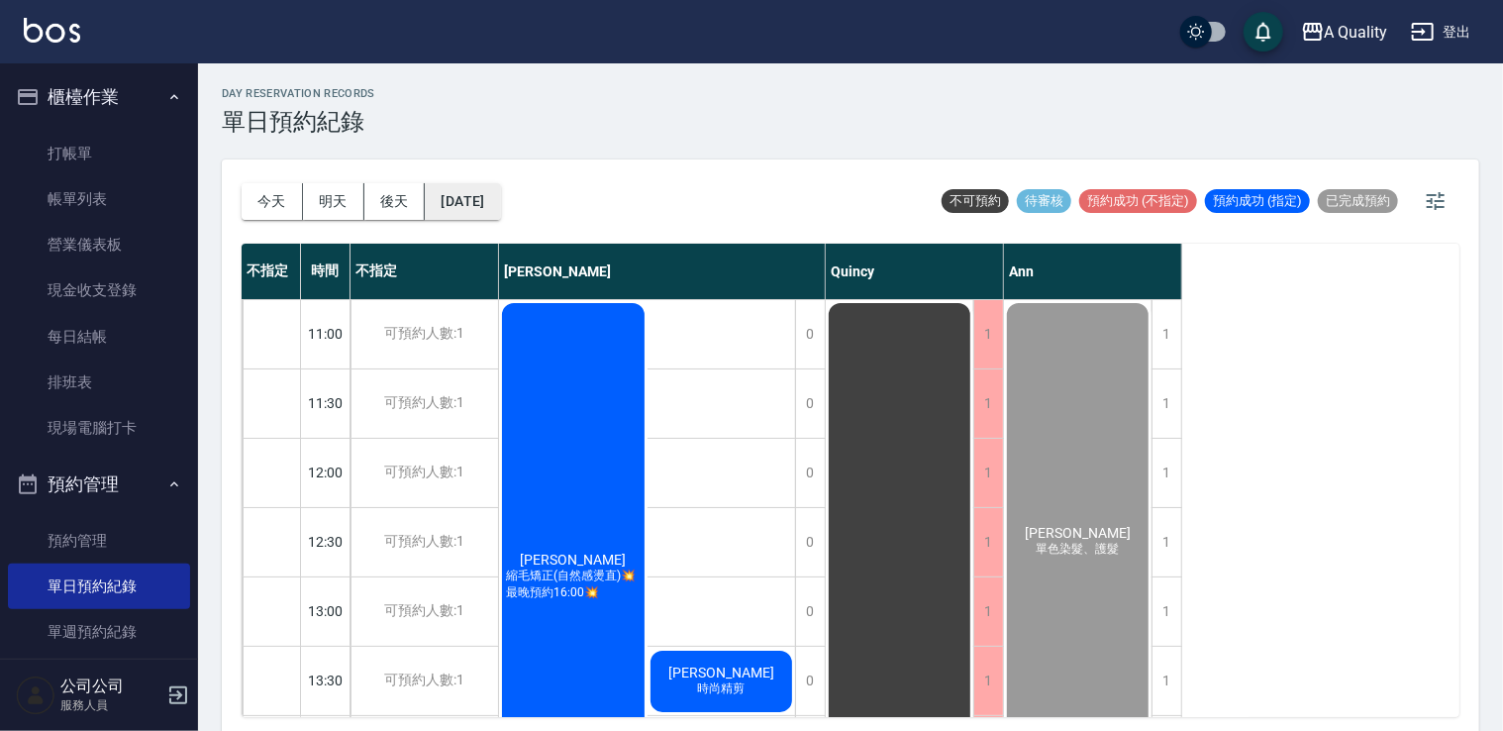
click at [498, 201] on button "[DATE]" at bounding box center [462, 201] width 75 height 37
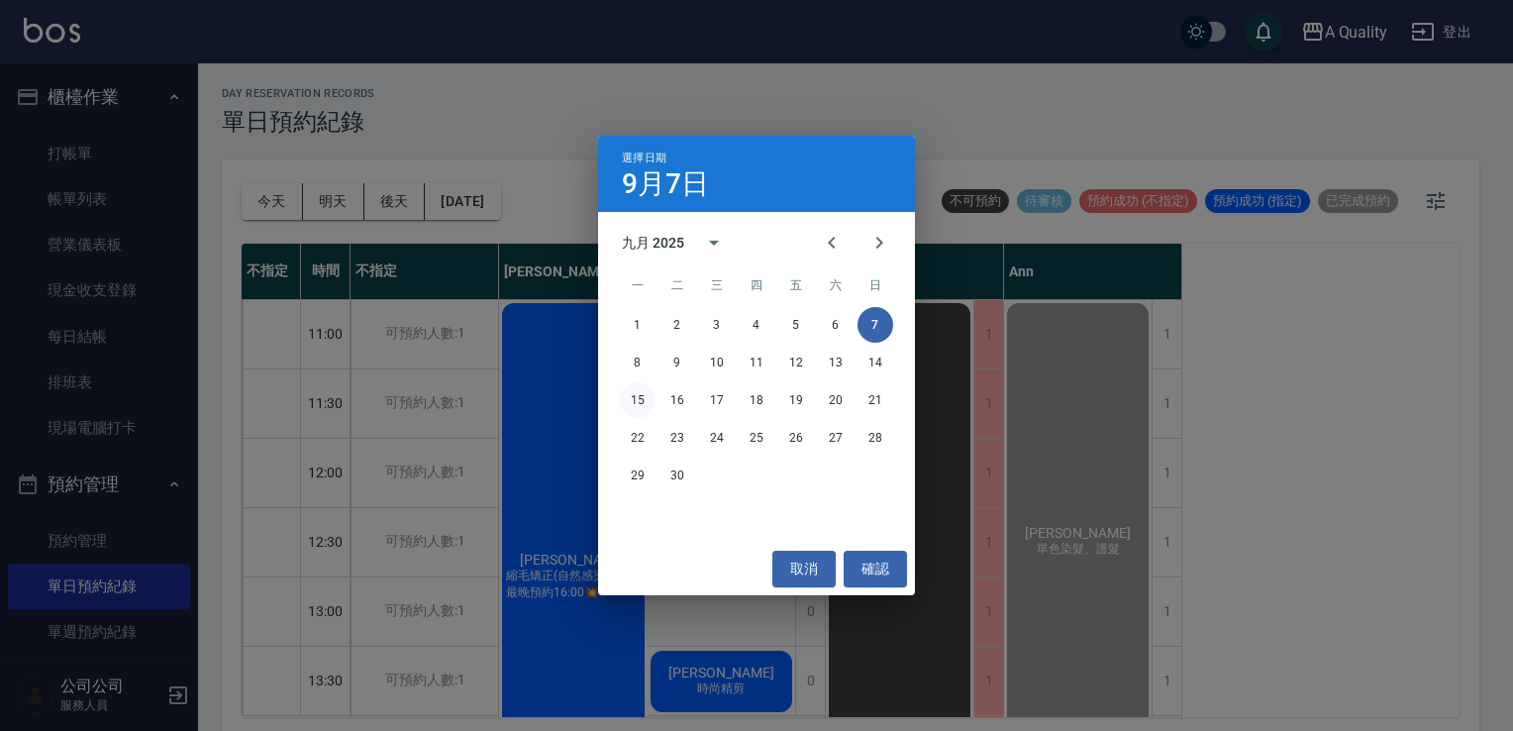
drag, startPoint x: 659, startPoint y: 406, endPoint x: 646, endPoint y: 398, distance: 15.1
click at [650, 401] on div "15 16 17 18 19 20 21" at bounding box center [756, 400] width 317 height 36
click at [639, 393] on button "15" at bounding box center [638, 400] width 36 height 36
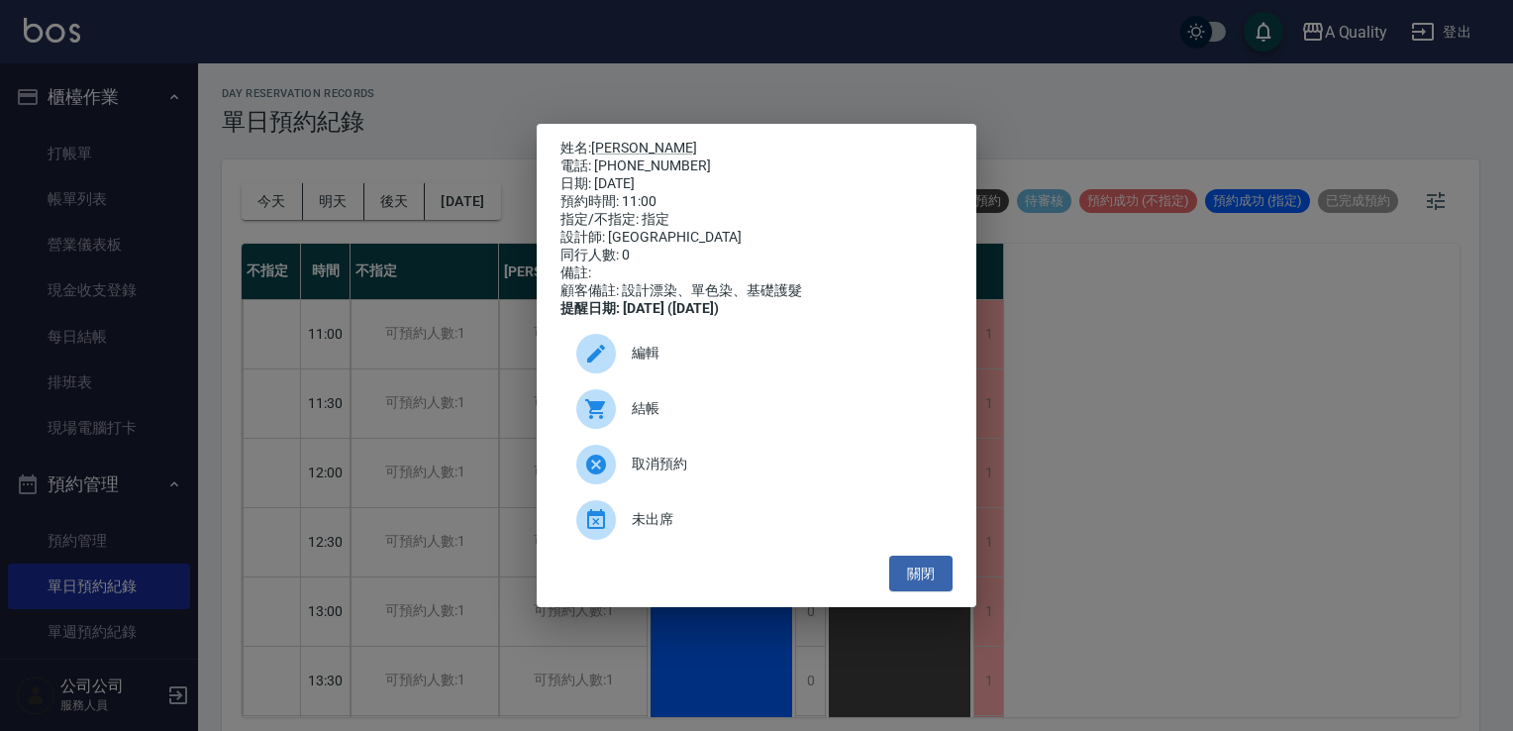
click at [626, 157] on div "電話: 0987900275" at bounding box center [757, 166] width 392 height 18
click at [618, 143] on link "李家馨" at bounding box center [644, 148] width 106 height 16
click at [902, 584] on button "關閉" at bounding box center [920, 574] width 63 height 37
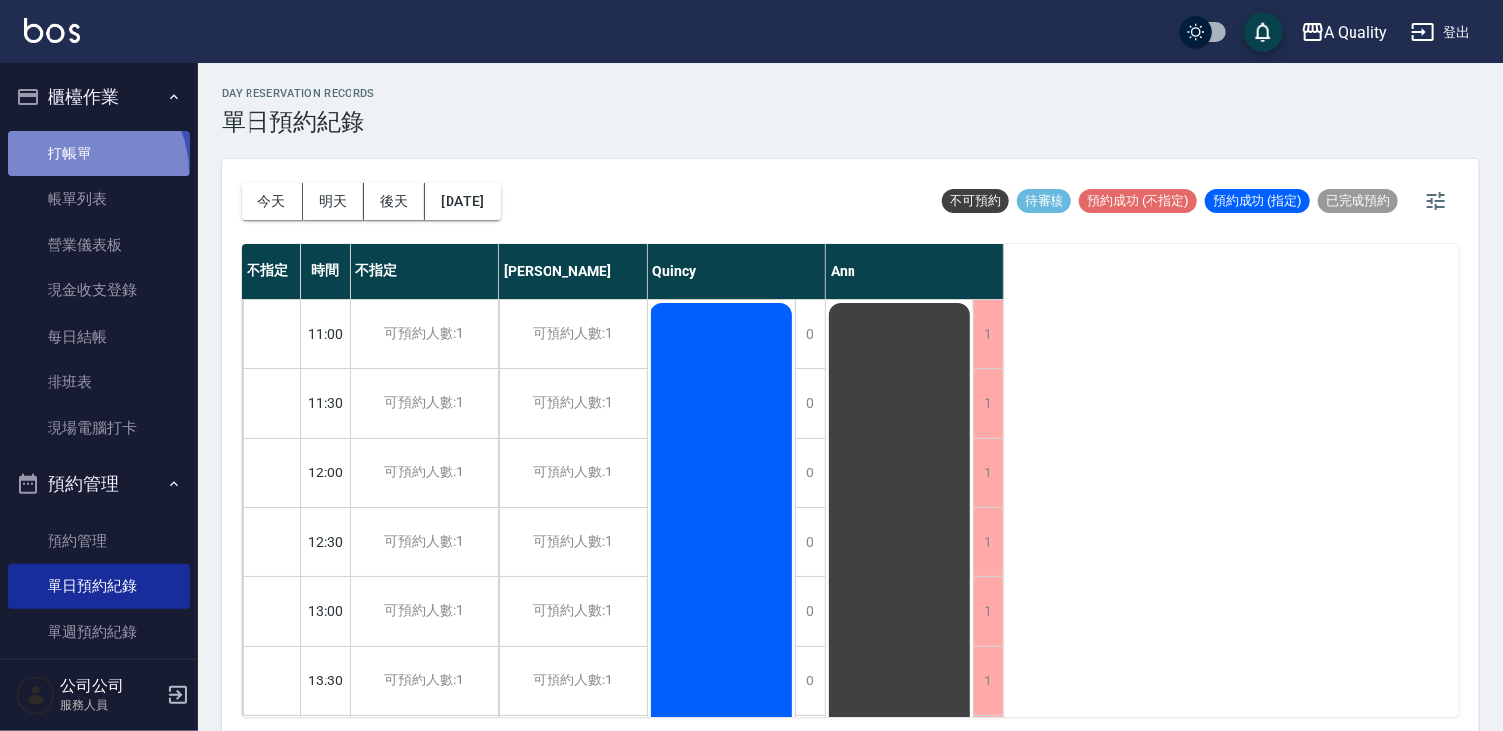
click at [69, 172] on link "打帳單" at bounding box center [99, 154] width 182 height 46
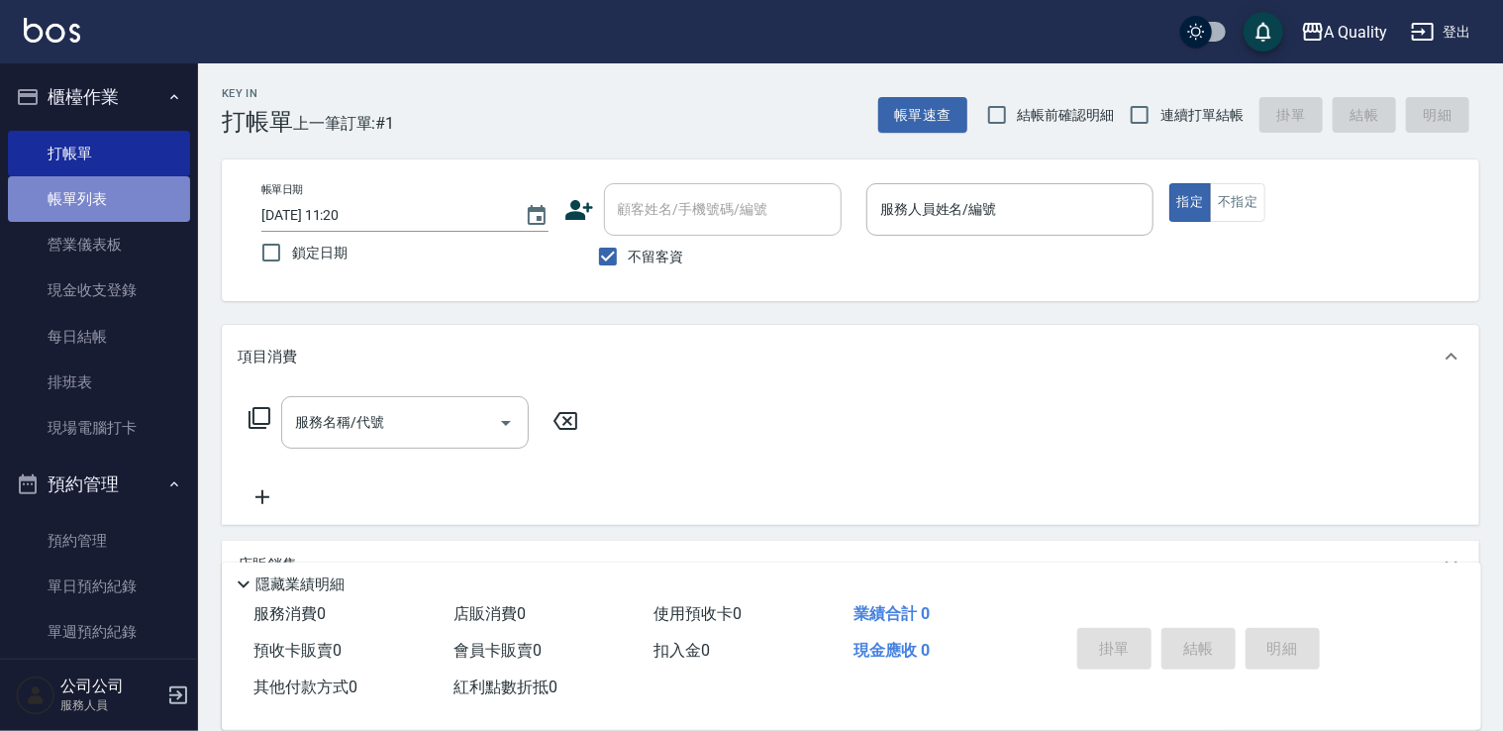
click at [100, 203] on link "帳單列表" at bounding box center [99, 199] width 182 height 46
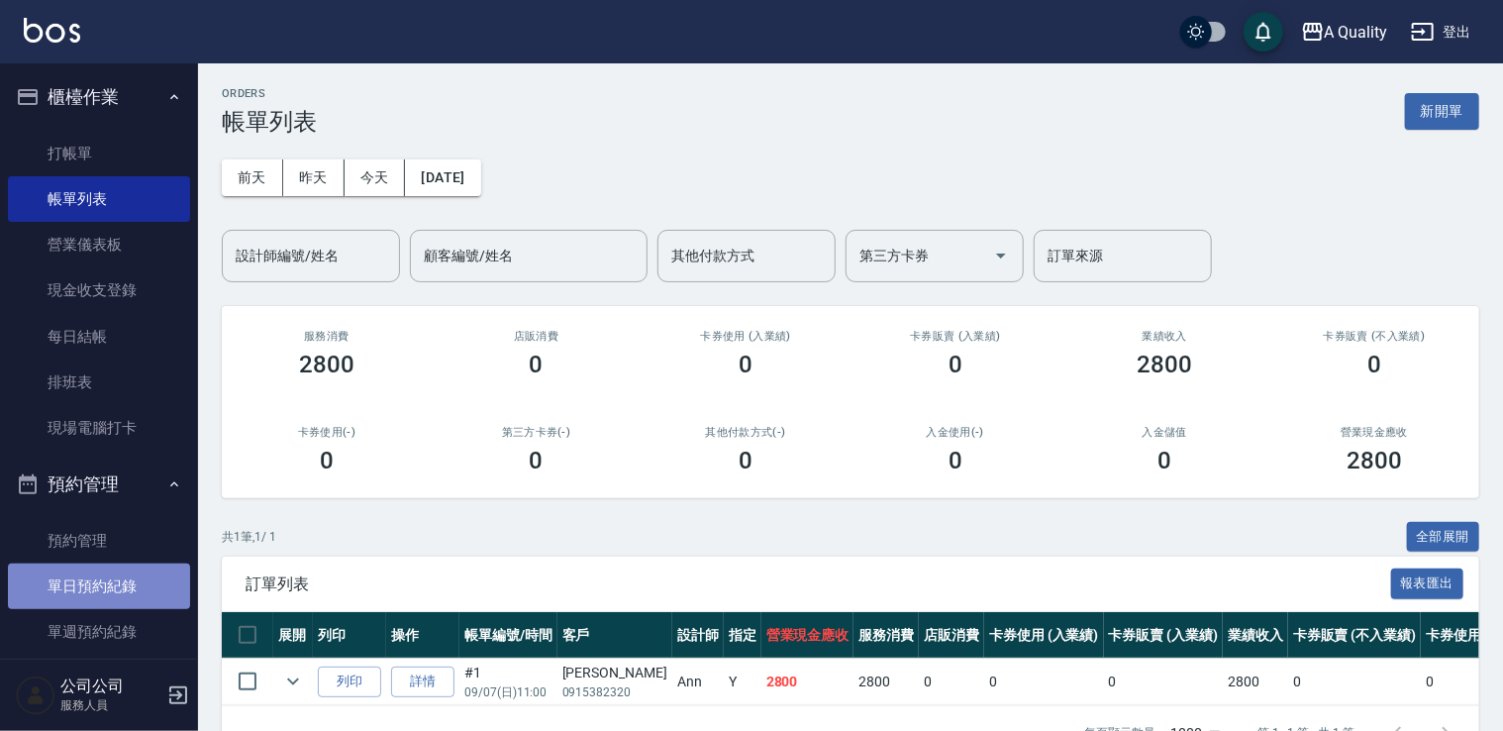
click at [132, 578] on link "單日預約紀錄" at bounding box center [99, 586] width 182 height 46
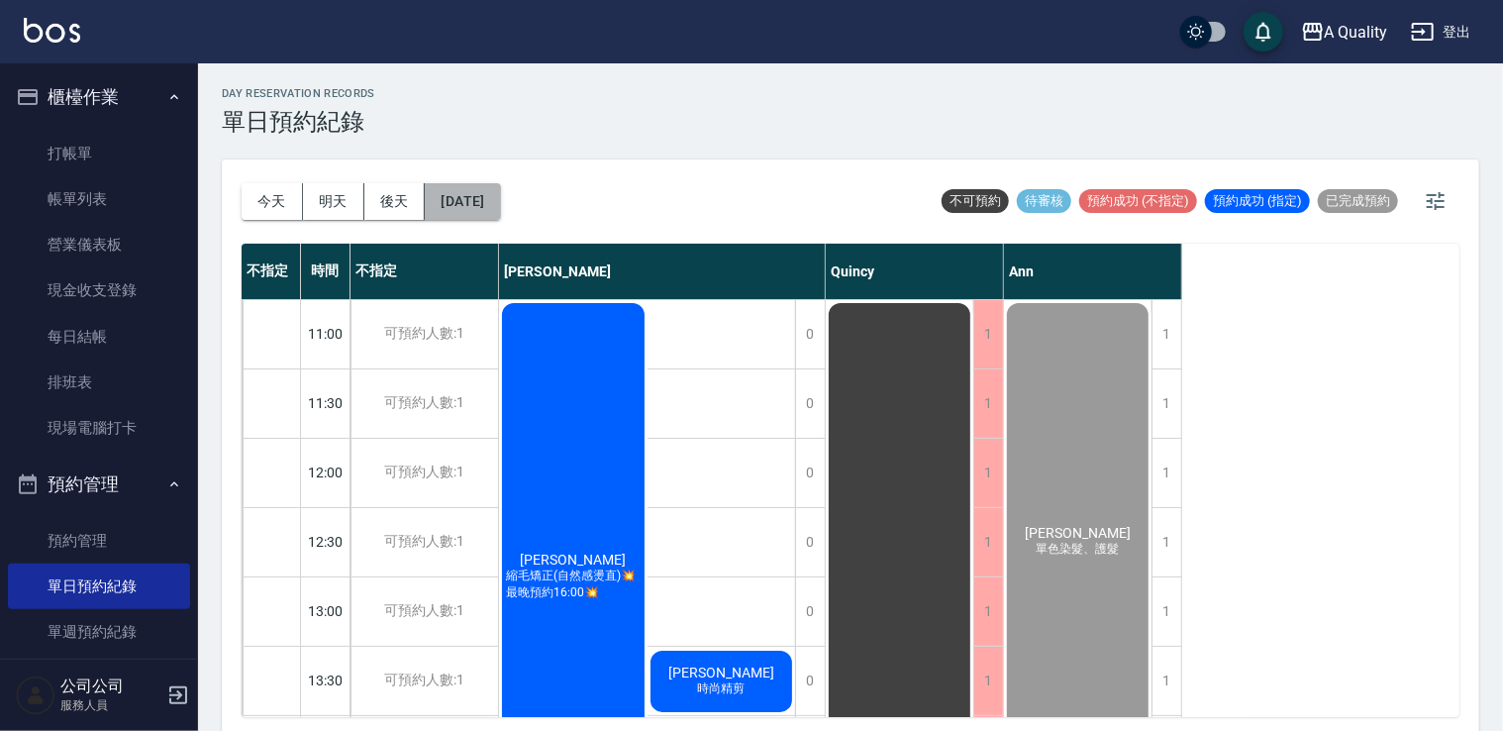
click at [500, 199] on button "[DATE]" at bounding box center [462, 201] width 75 height 37
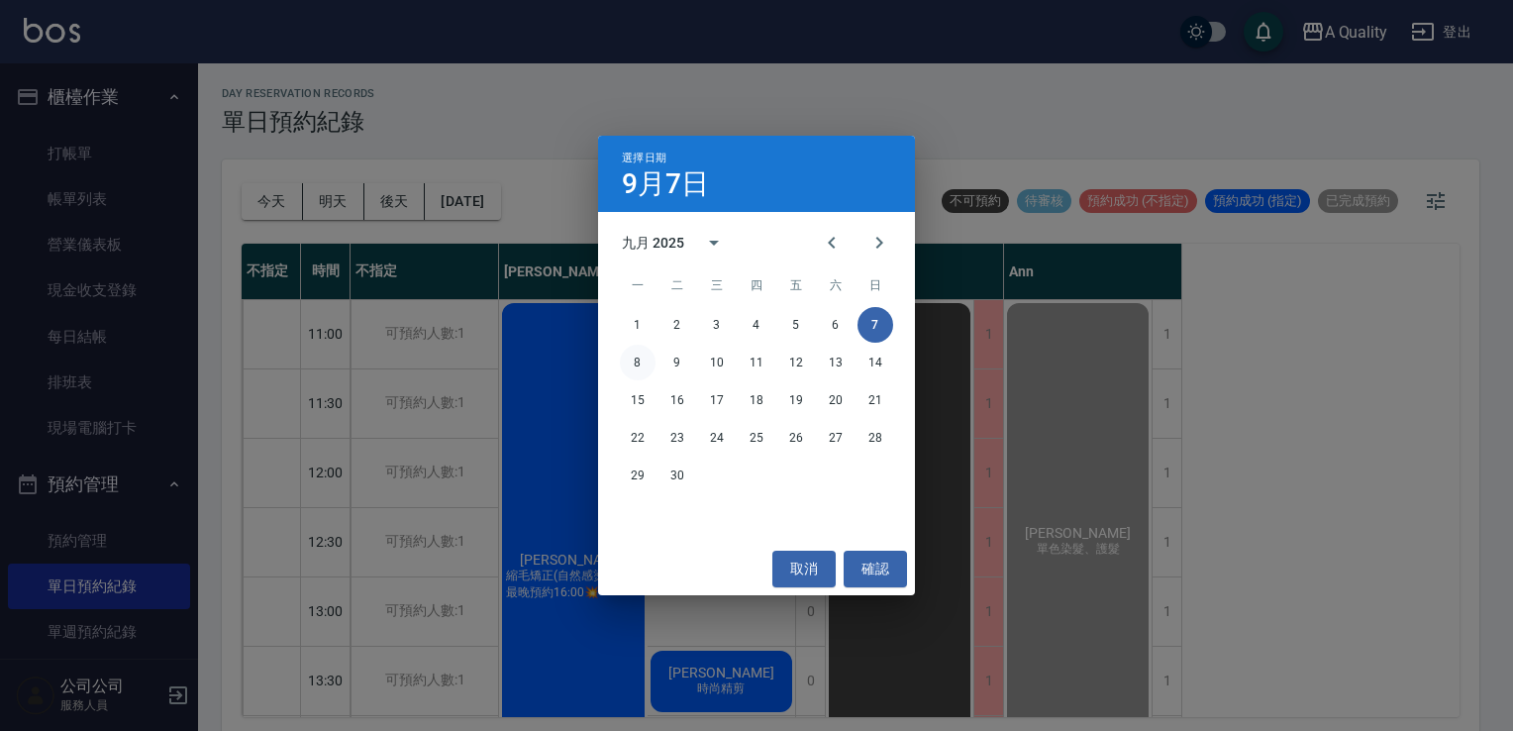
click at [639, 364] on button "8" at bounding box center [638, 363] width 36 height 36
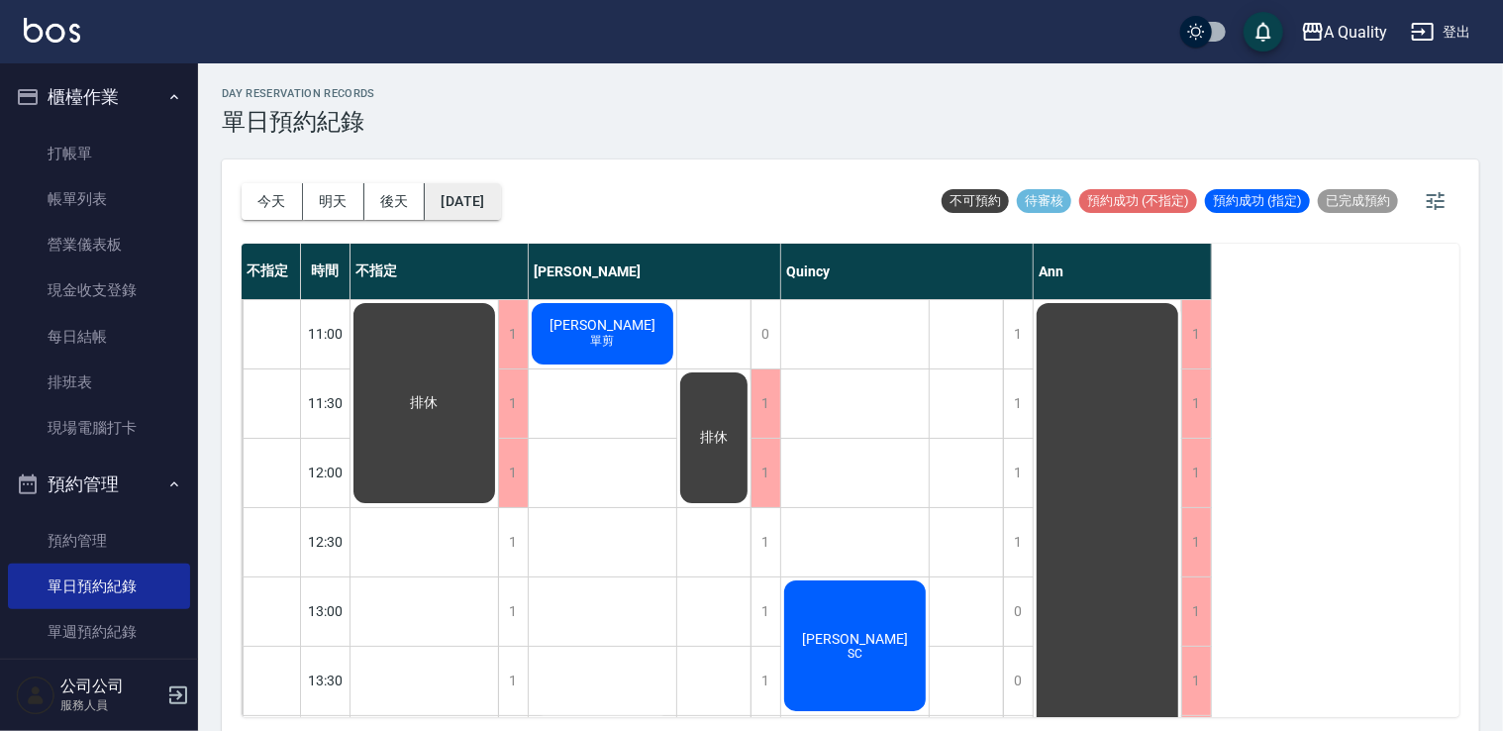
click at [500, 198] on button "2025/09/08" at bounding box center [462, 201] width 75 height 37
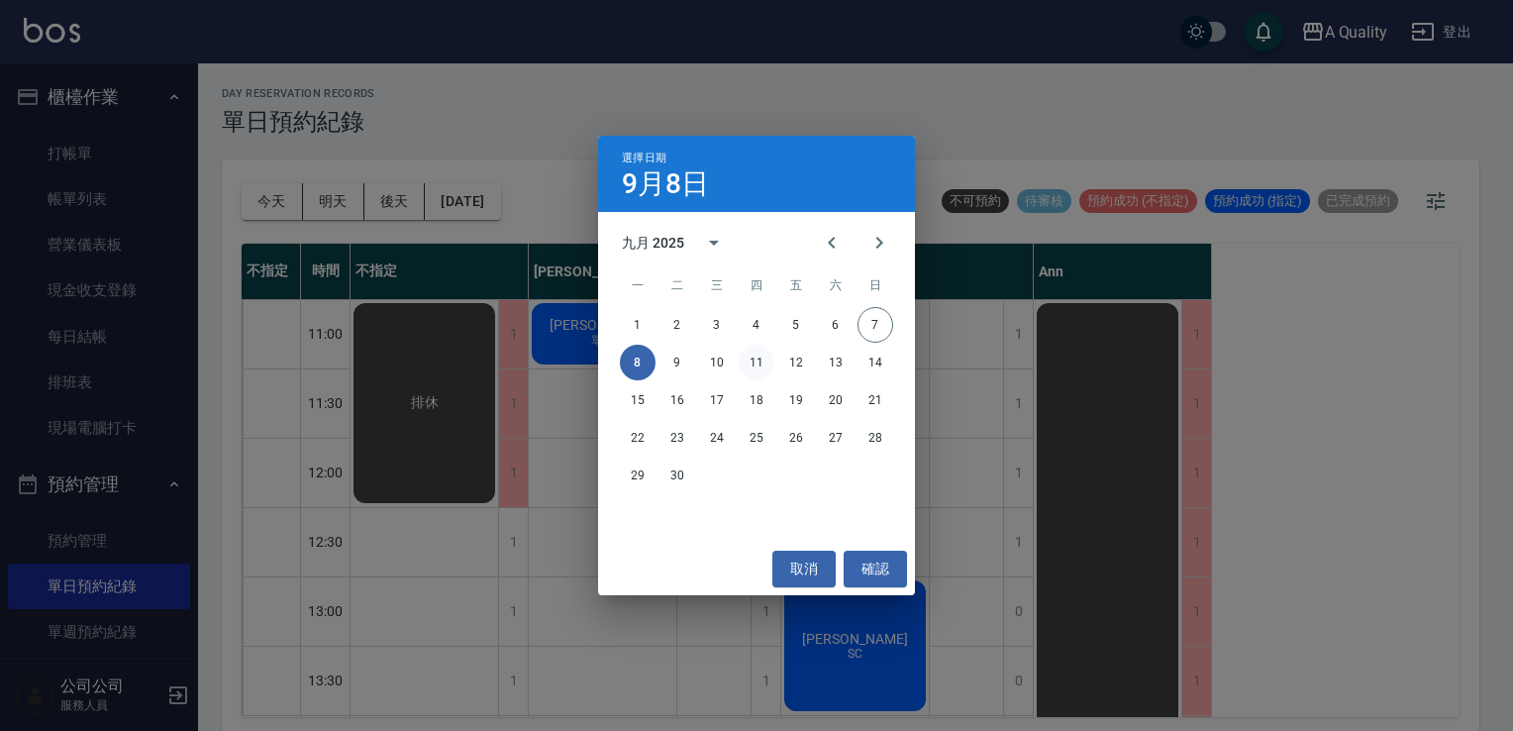
click at [760, 362] on button "11" at bounding box center [757, 363] width 36 height 36
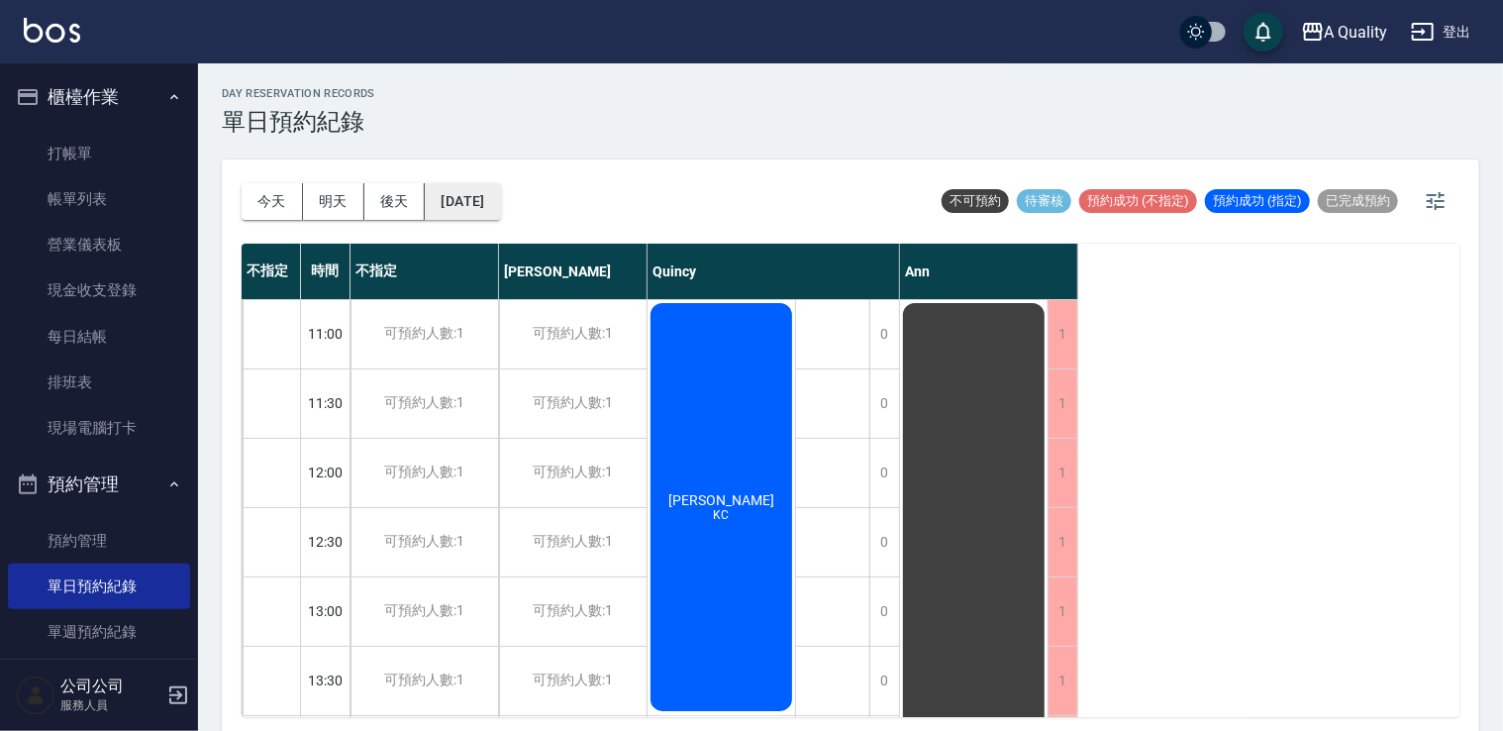
click at [500, 208] on button "2025/09/11" at bounding box center [462, 201] width 75 height 37
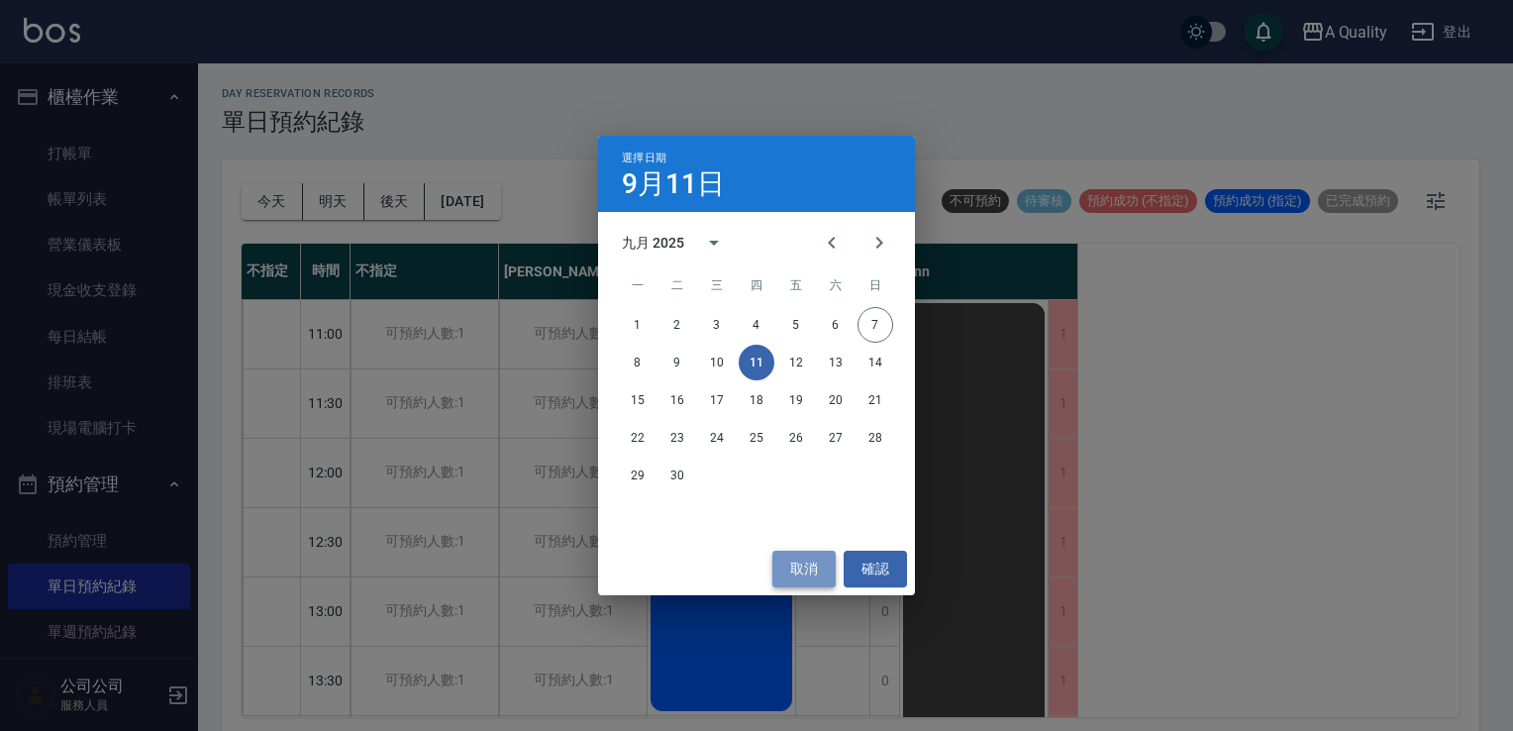
click at [805, 564] on button "取消" at bounding box center [803, 569] width 63 height 37
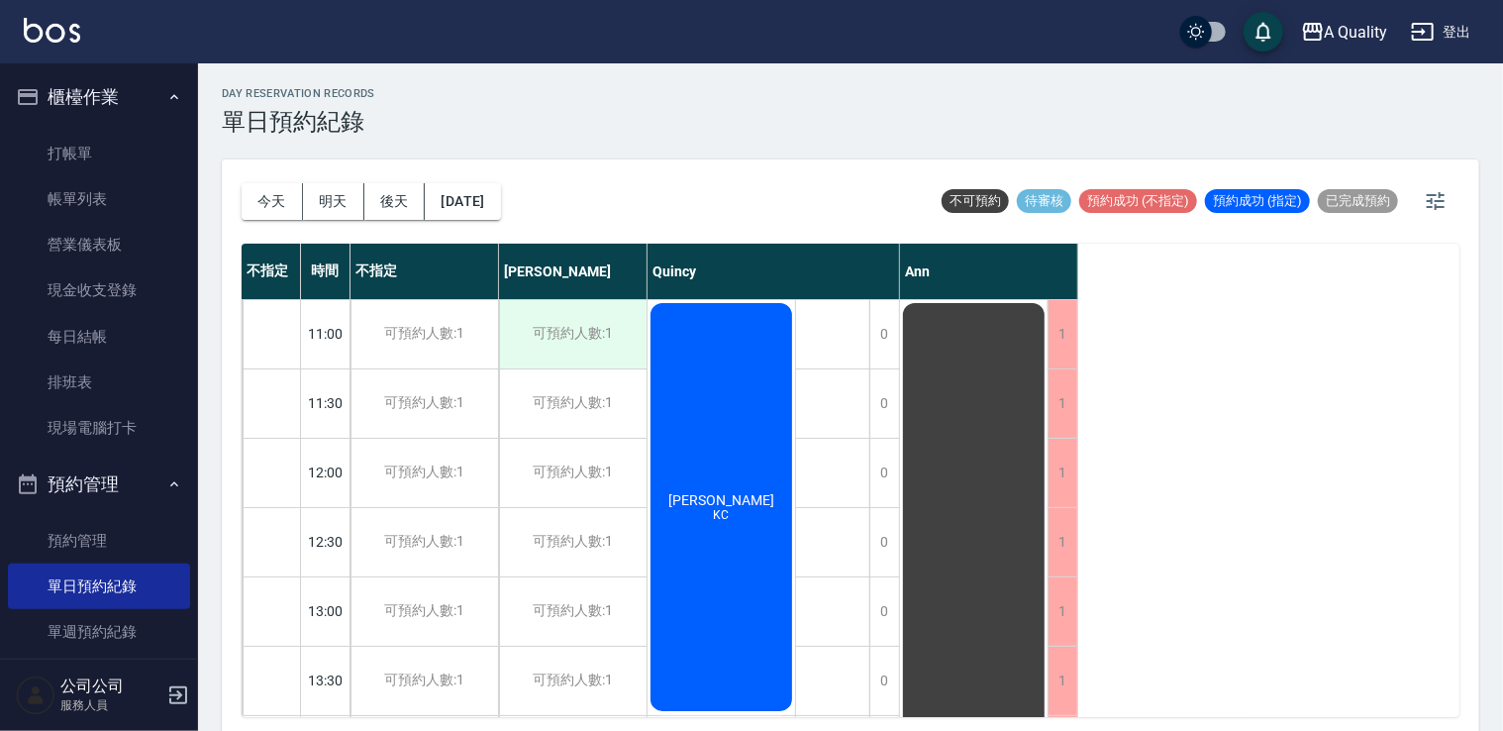
click at [579, 347] on div "可預約人數:1" at bounding box center [573, 334] width 148 height 68
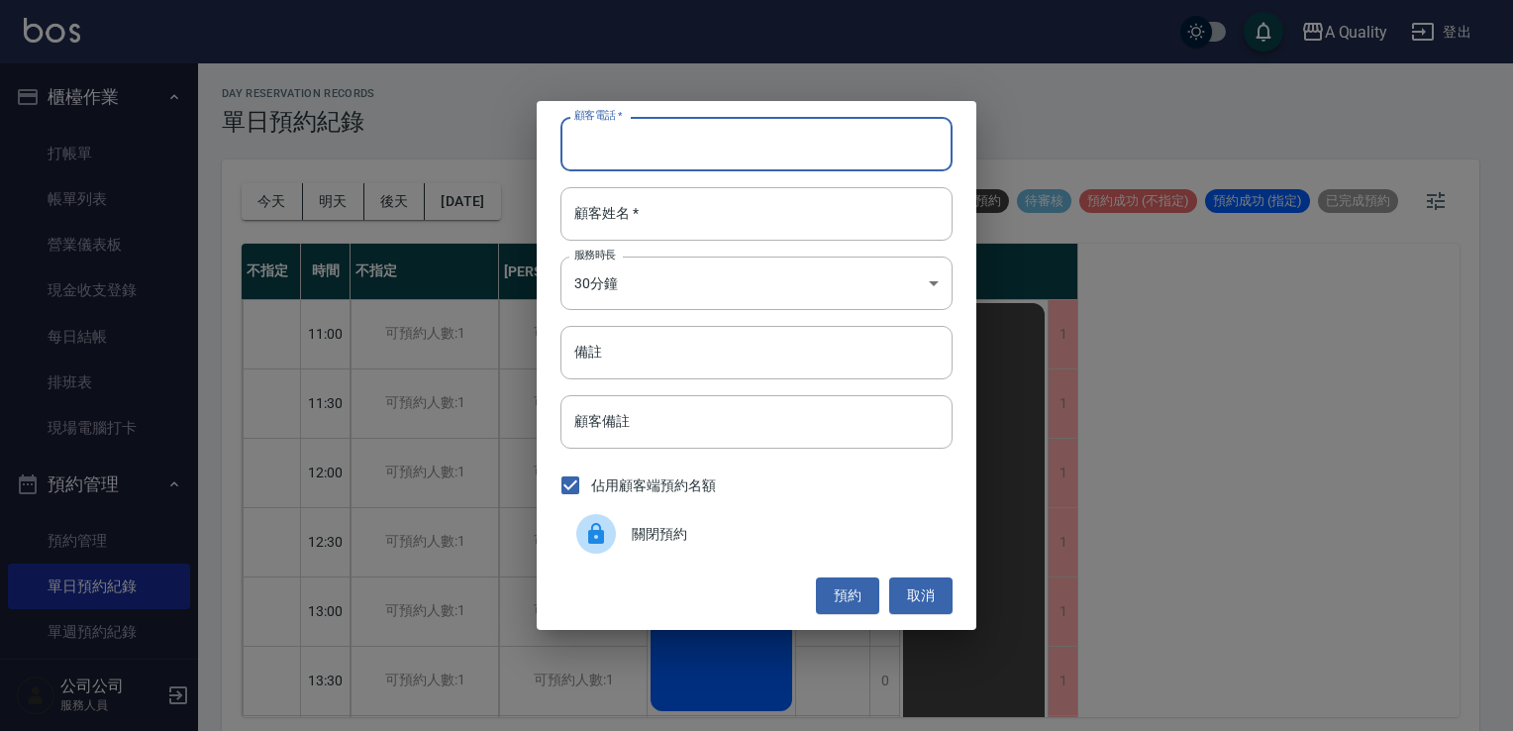
click at [674, 131] on input "顧客電話   *" at bounding box center [757, 143] width 392 height 53
type input "0919210162"
click at [647, 216] on input "顧客姓名   *" at bounding box center [757, 213] width 392 height 53
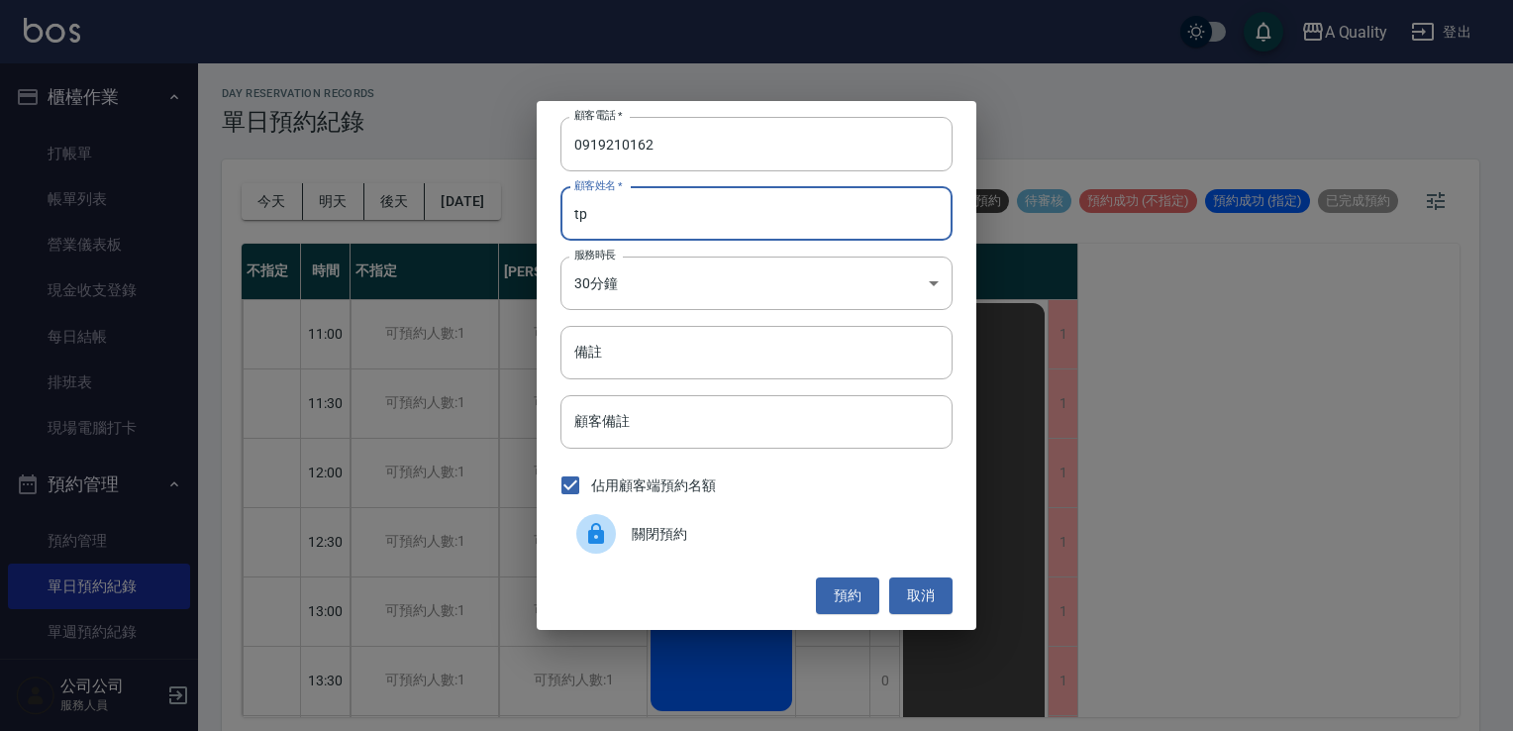
type input "t"
type input "陳s"
click at [633, 274] on body "A Quality 登出 櫃檯作業 打帳單 帳單列表 營業儀表板 現金收支登錄 每日結帳 排班表 現場電腦打卡 預約管理 預約管理 單日預約紀錄 單週預約紀錄…" at bounding box center [756, 368] width 1513 height 737
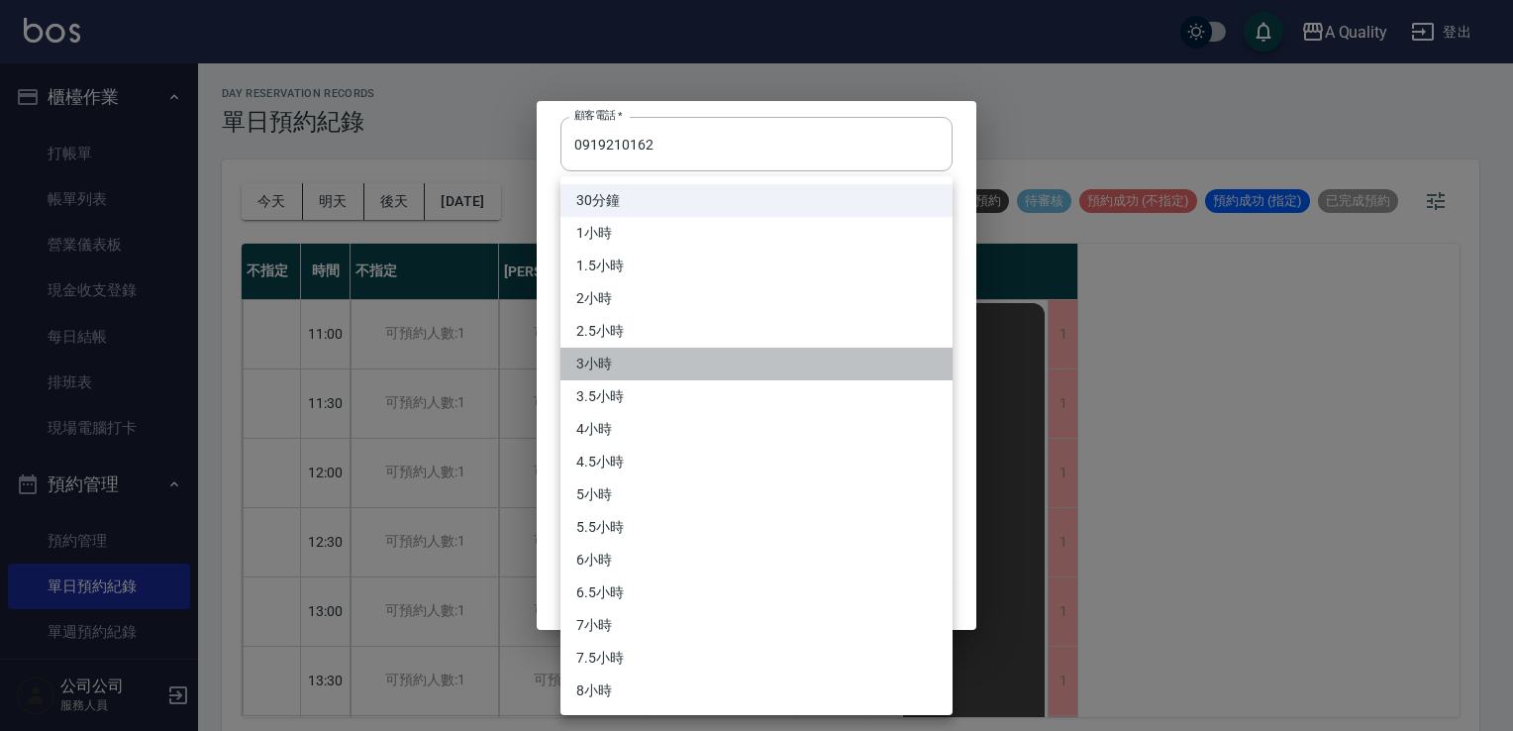
click at [614, 351] on li "3小時" at bounding box center [757, 364] width 392 height 33
type input "6"
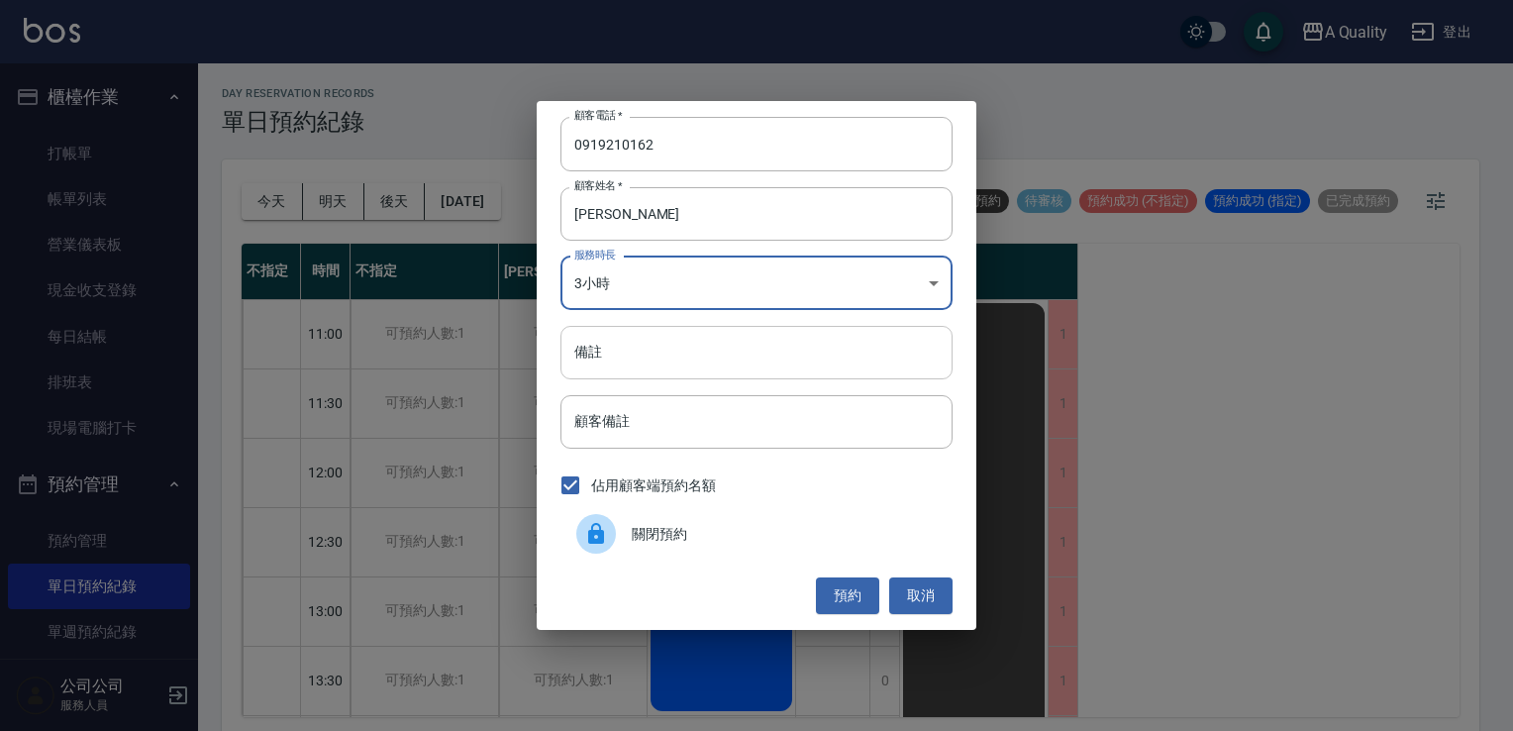
click at [607, 349] on input "備註" at bounding box center [757, 352] width 392 height 53
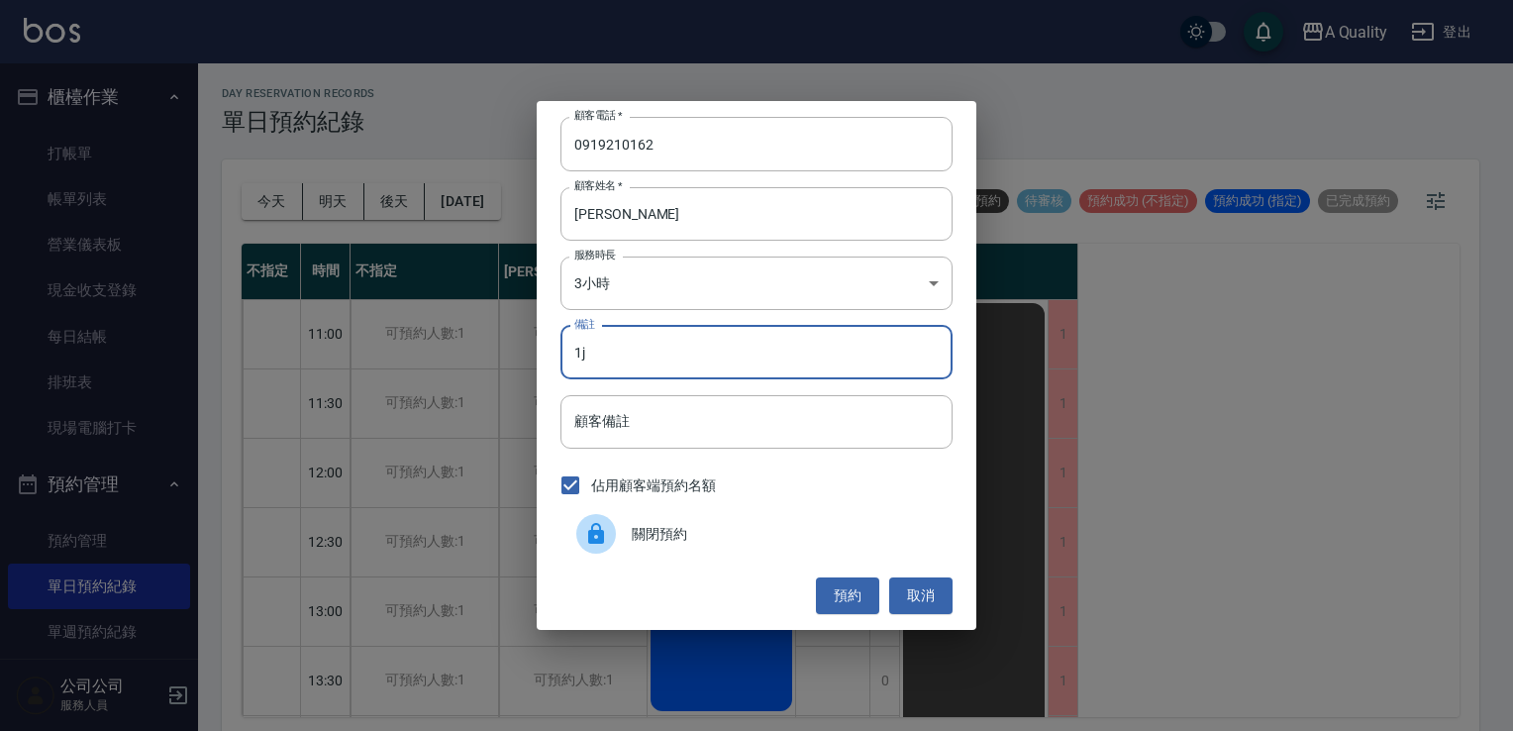
type input "1"
type input "補k"
click at [838, 596] on button "預約" at bounding box center [847, 595] width 63 height 37
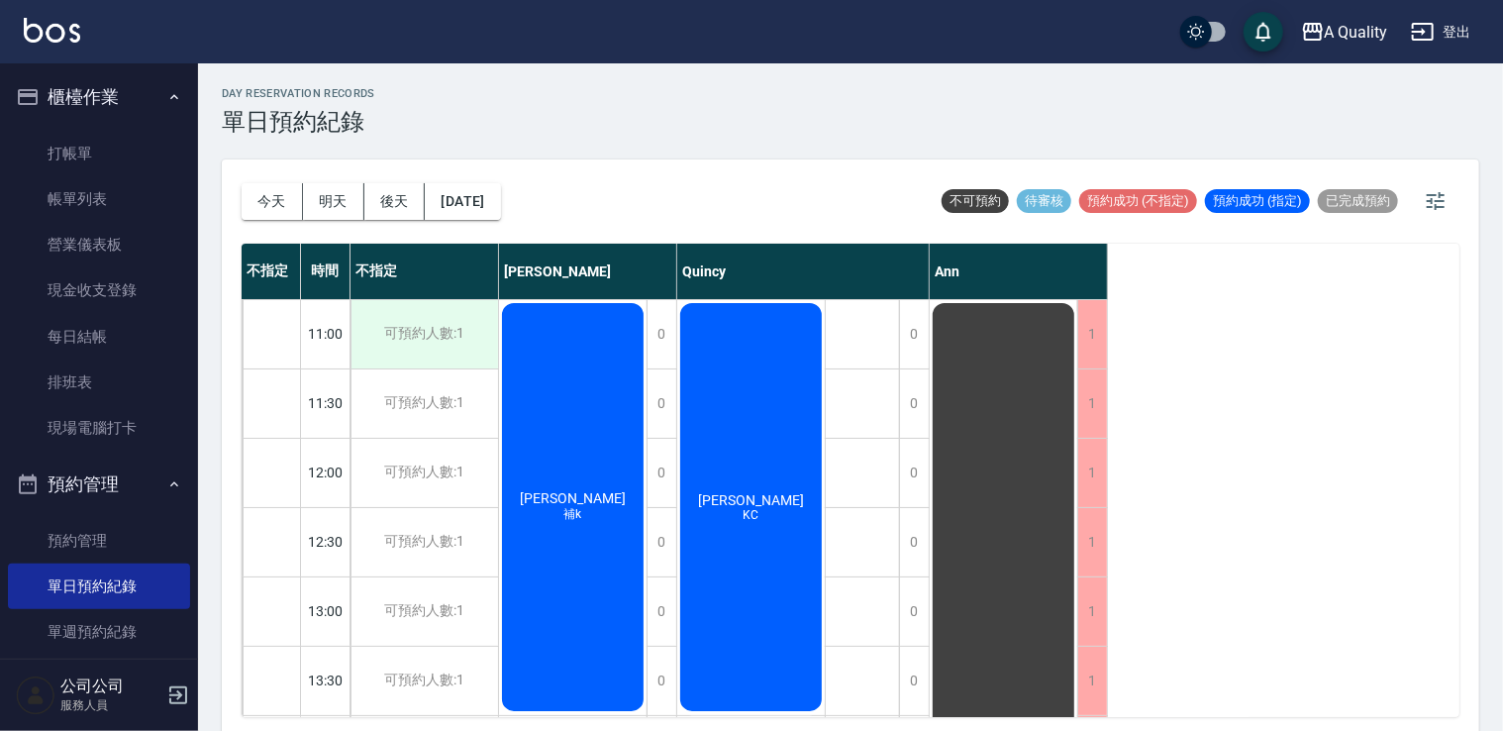
click at [448, 327] on div "可預約人數:1" at bounding box center [425, 334] width 148 height 68
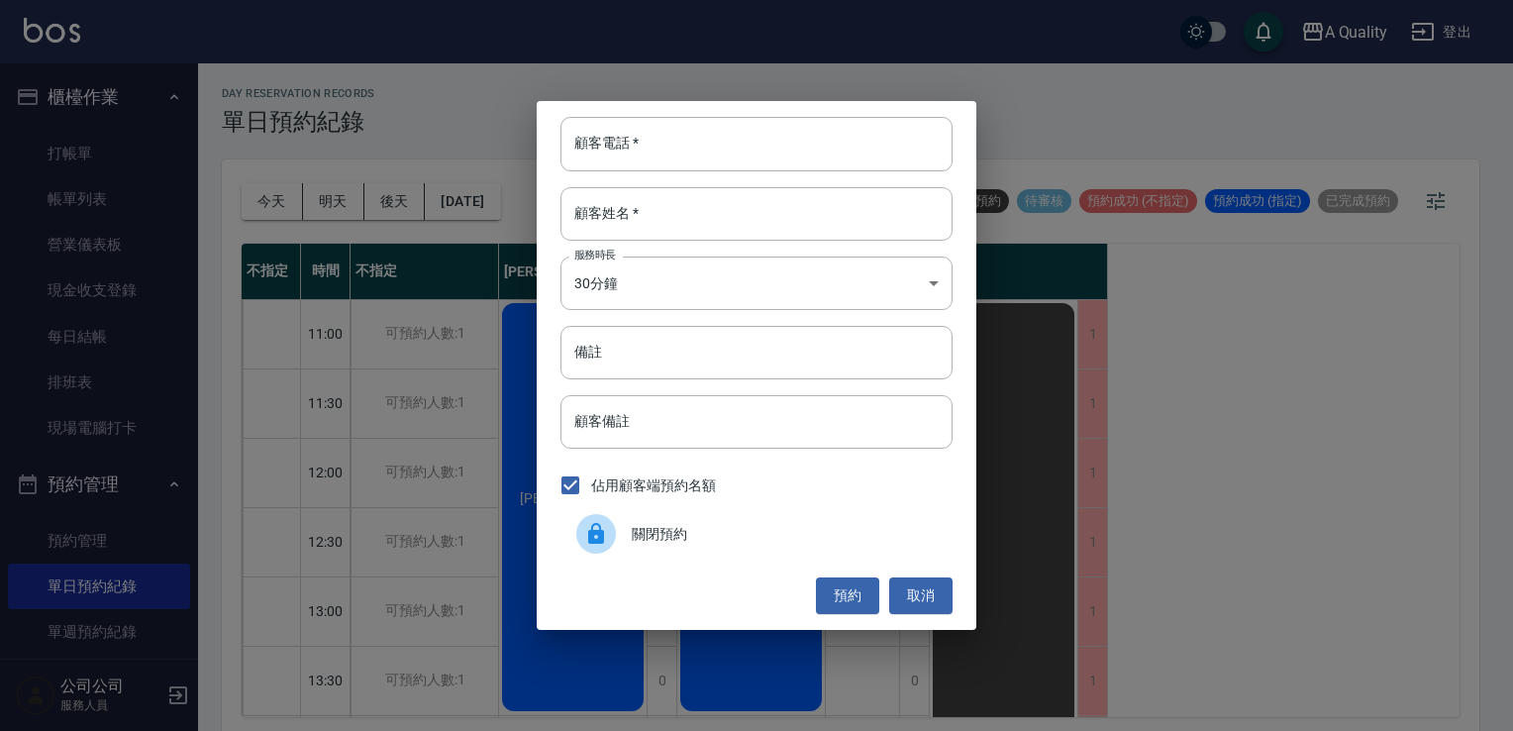
click at [602, 541] on icon at bounding box center [596, 533] width 16 height 21
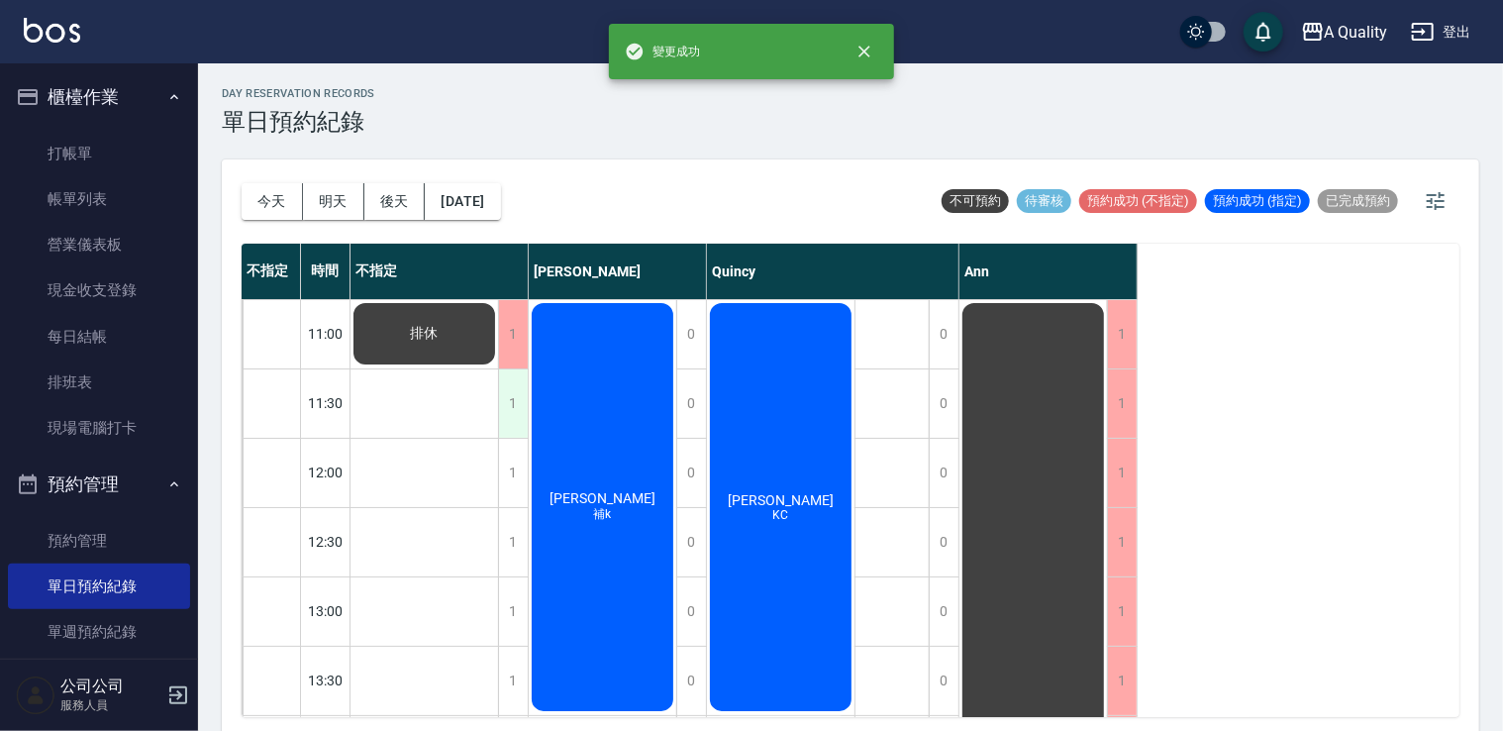
click at [511, 400] on div "1" at bounding box center [513, 403] width 30 height 68
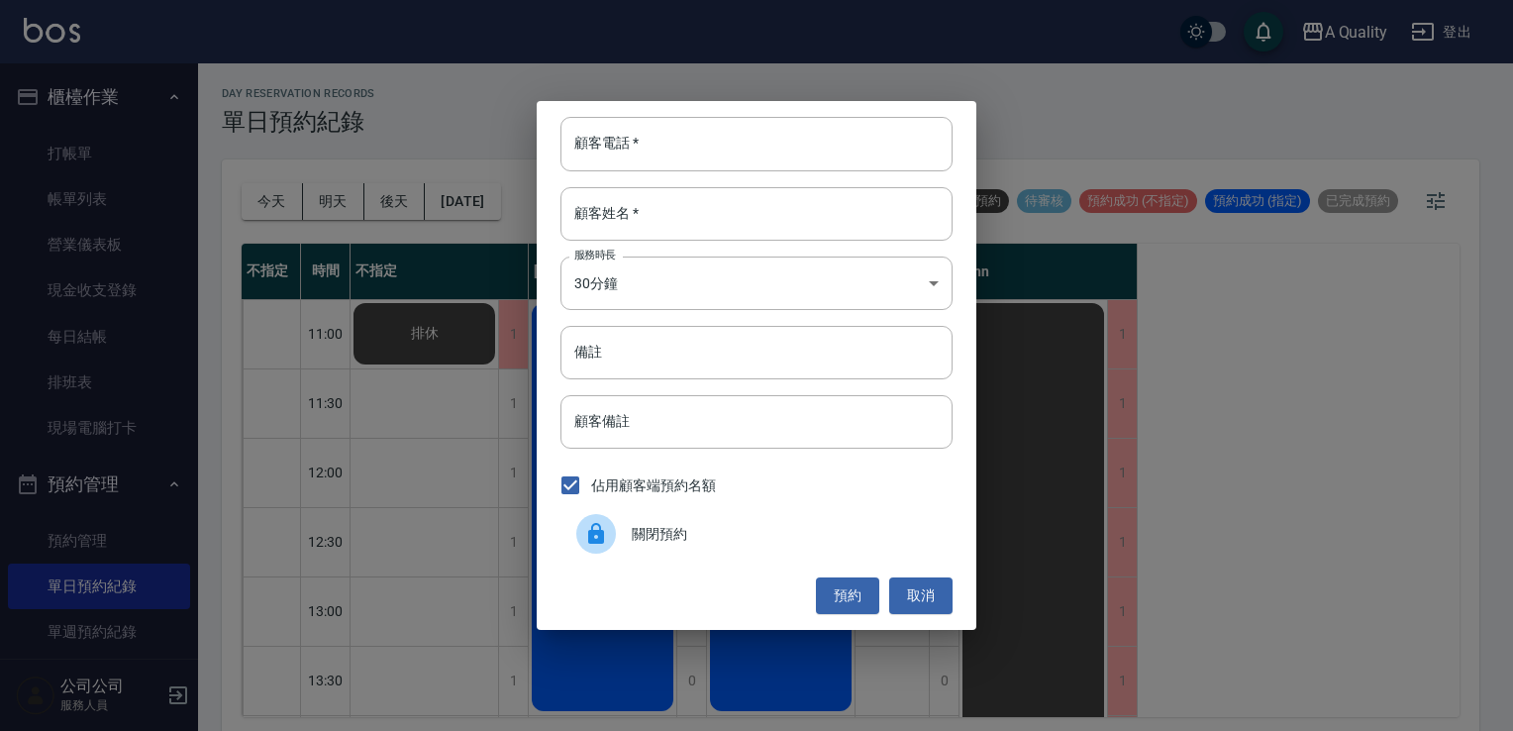
drag, startPoint x: 617, startPoint y: 547, endPoint x: 571, endPoint y: 513, distance: 56.6
click at [614, 547] on div at bounding box center [603, 534] width 55 height 40
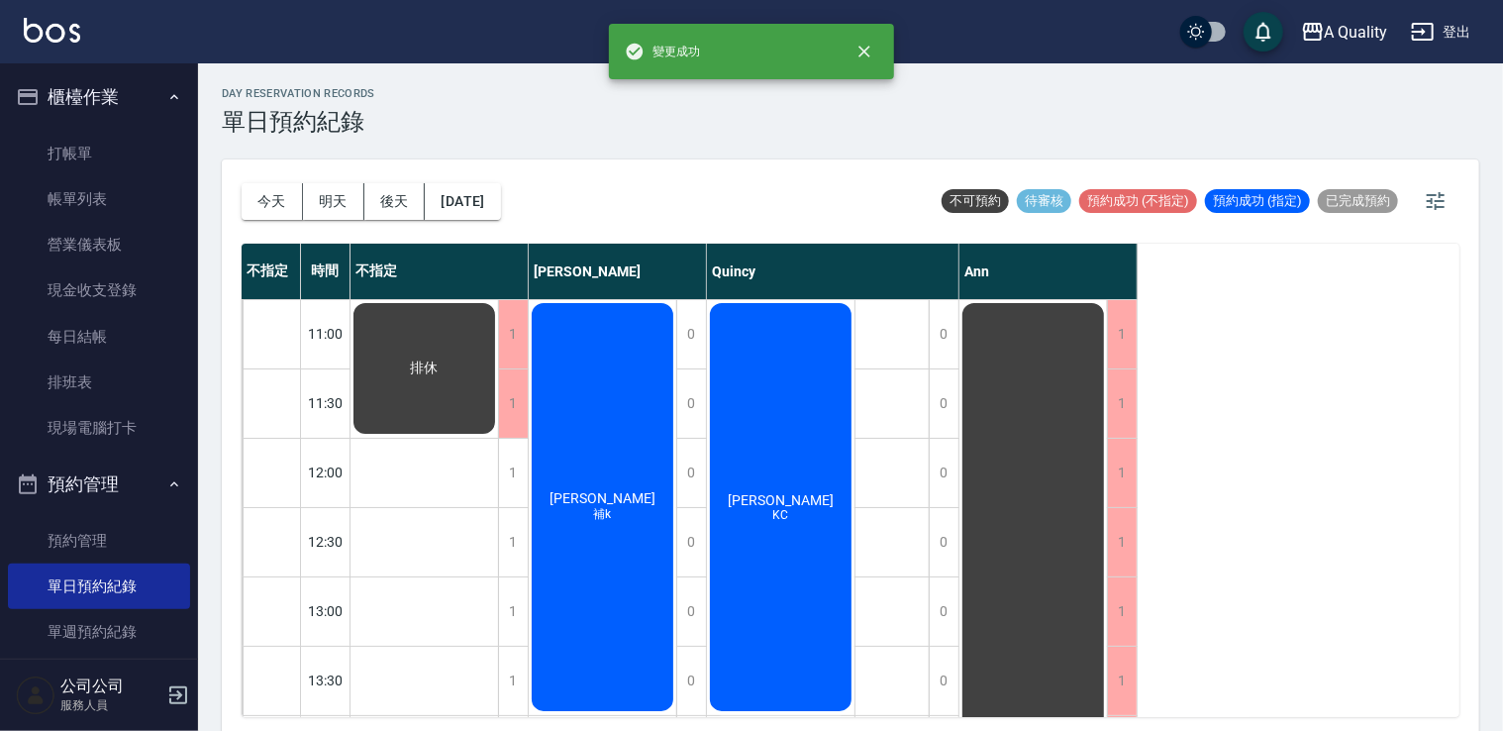
click at [525, 484] on div "1" at bounding box center [513, 473] width 30 height 68
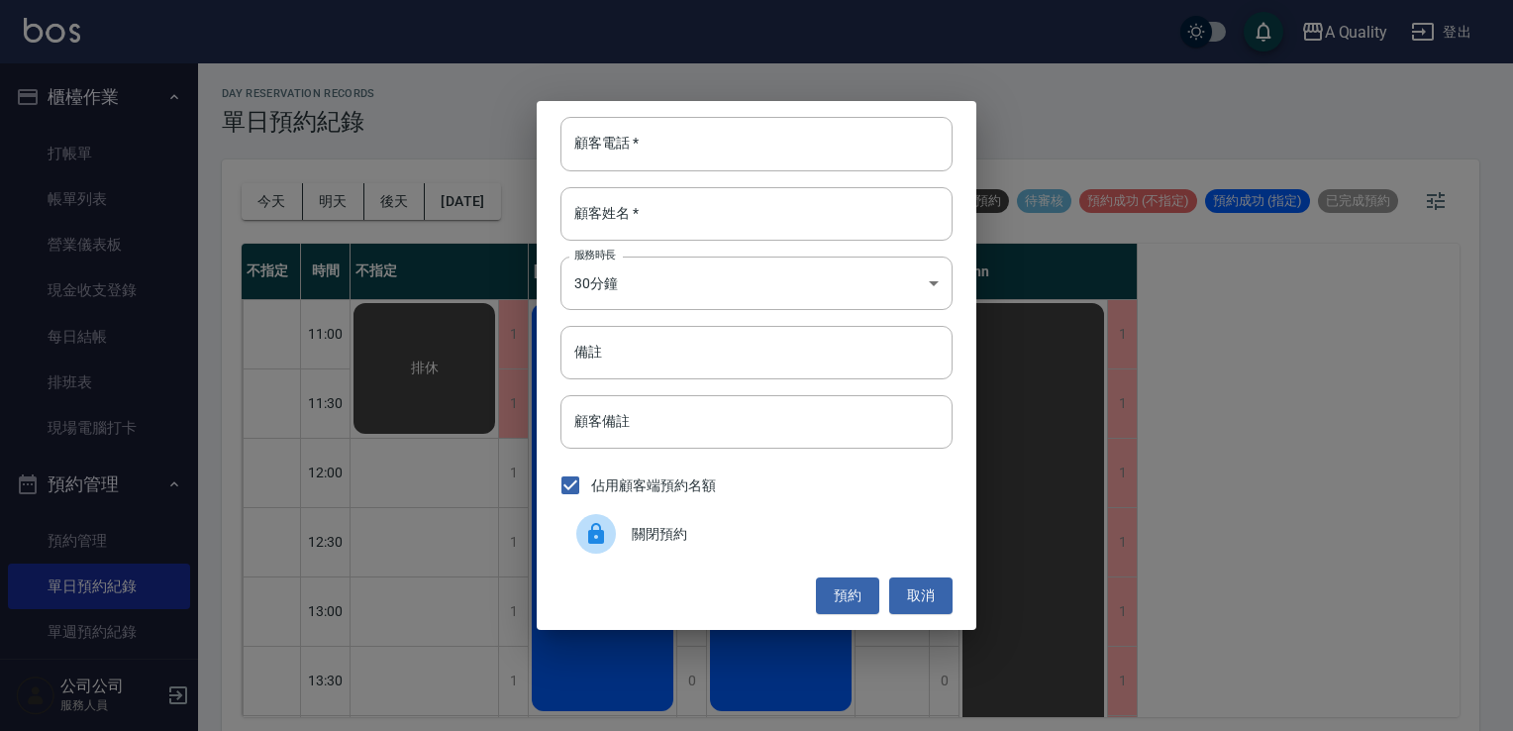
click at [614, 533] on div at bounding box center [596, 534] width 40 height 40
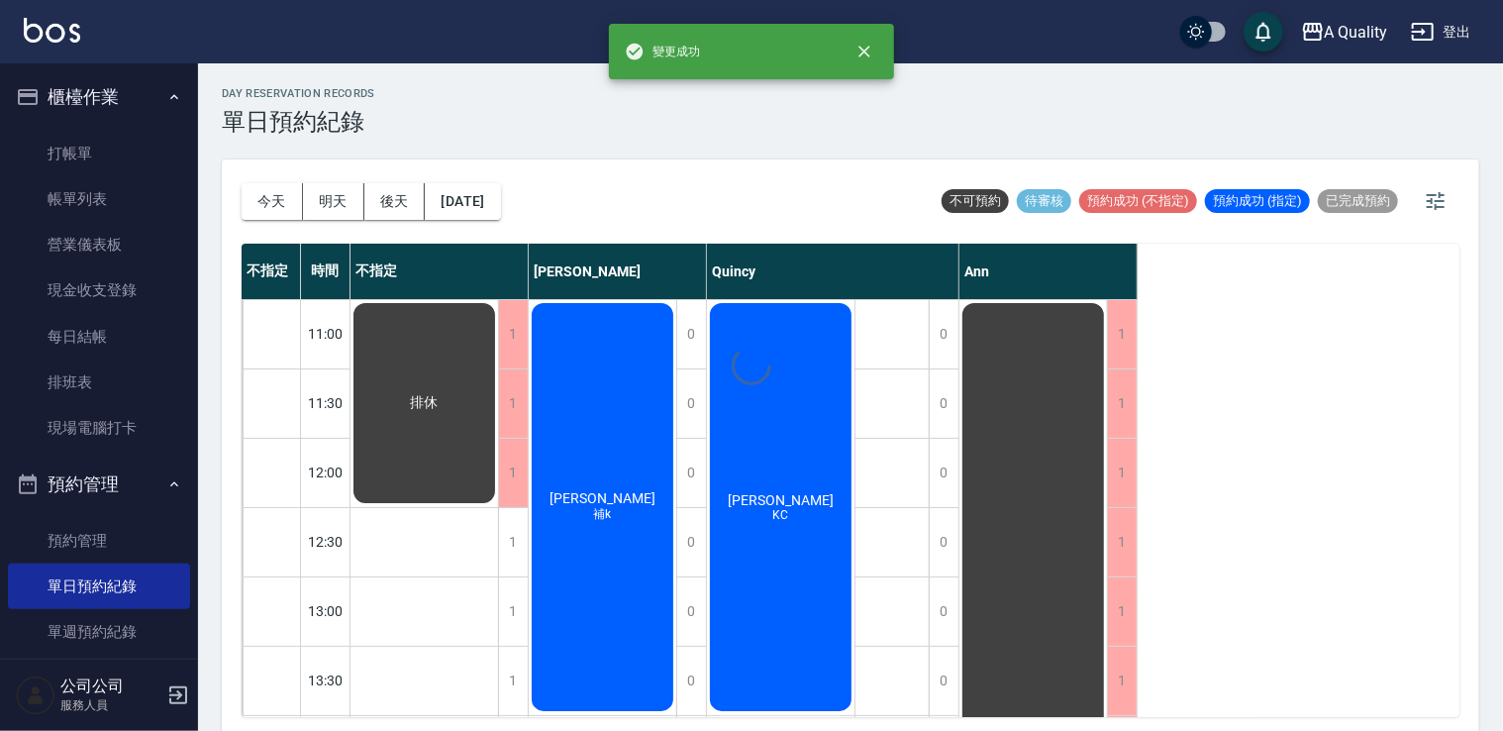
click at [514, 553] on div "1" at bounding box center [513, 542] width 30 height 68
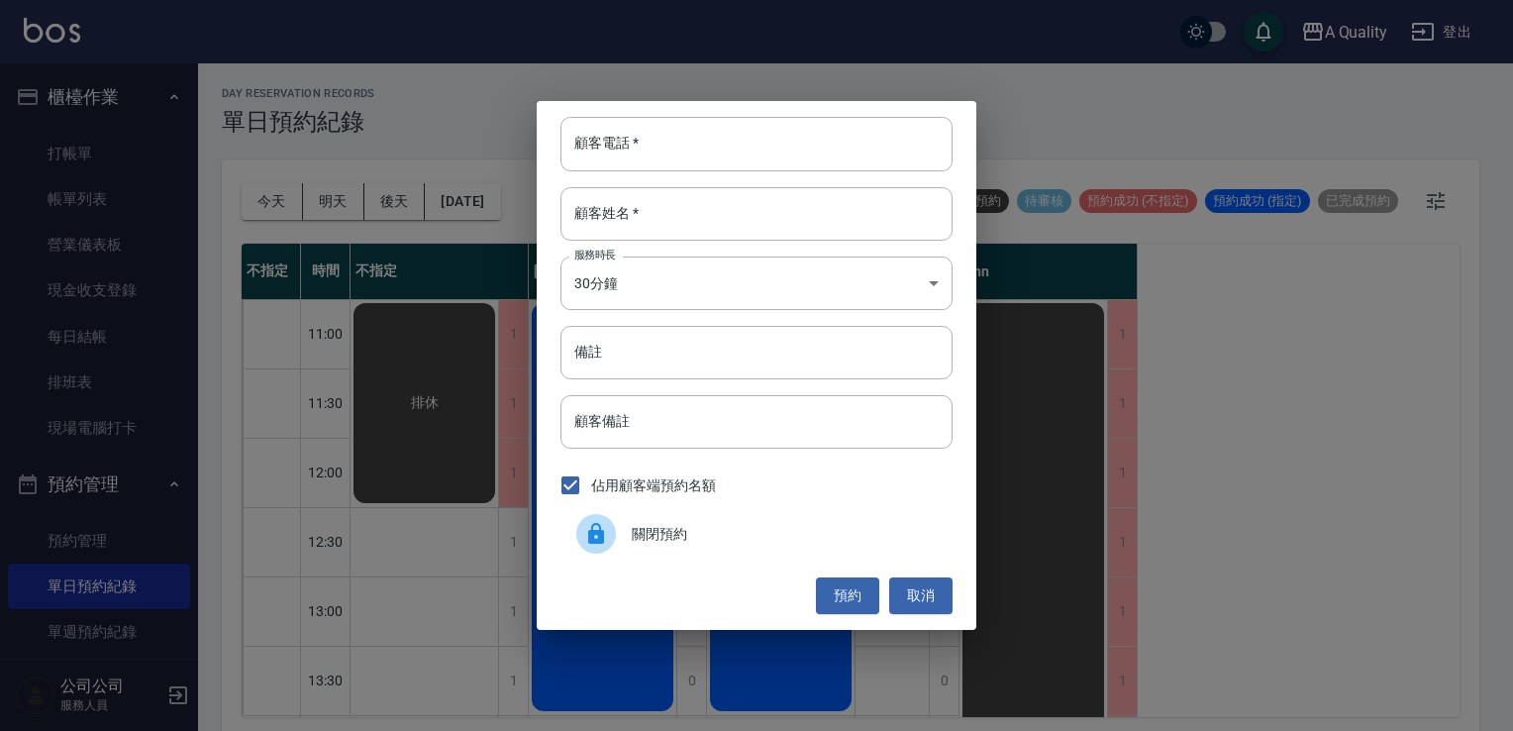
click at [626, 541] on div at bounding box center [603, 534] width 55 height 40
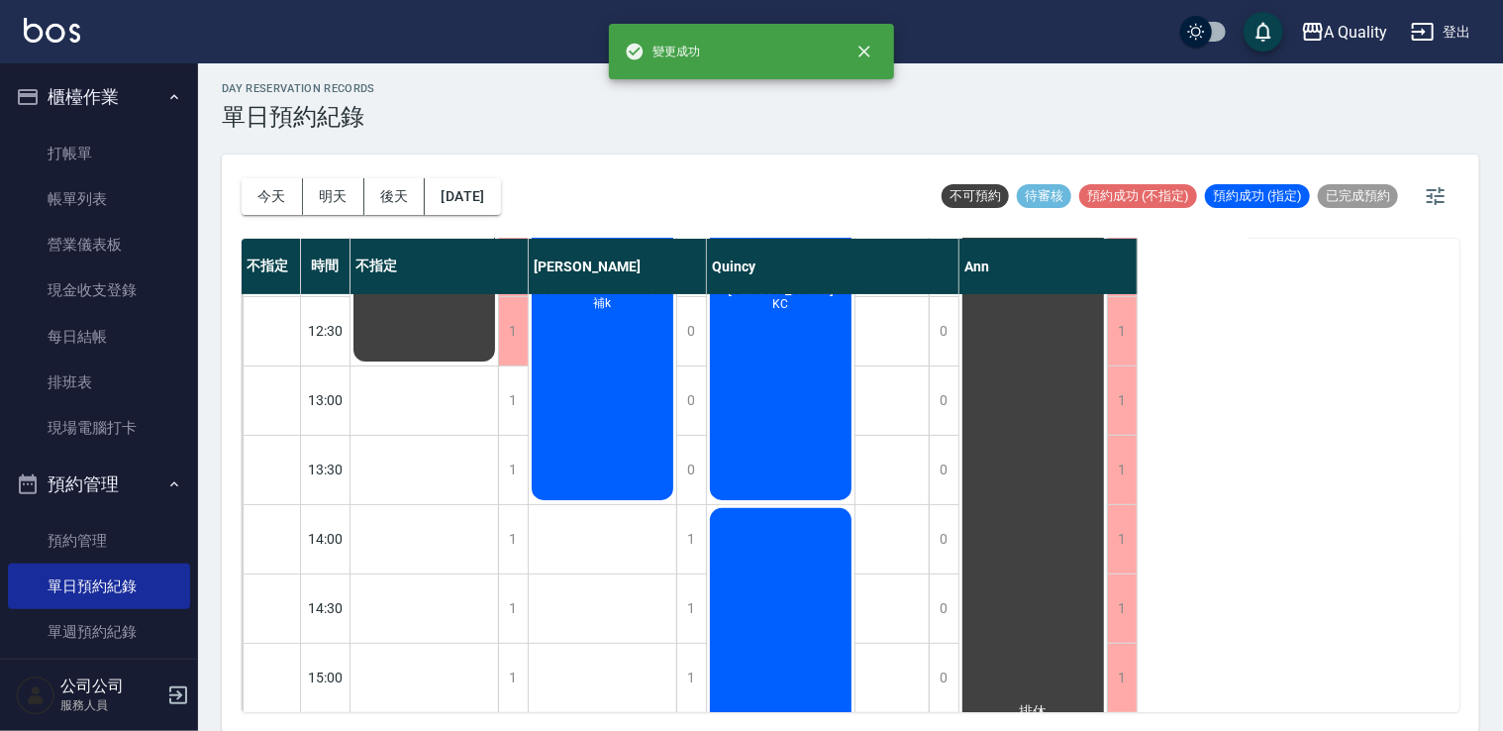
scroll to position [198, 0]
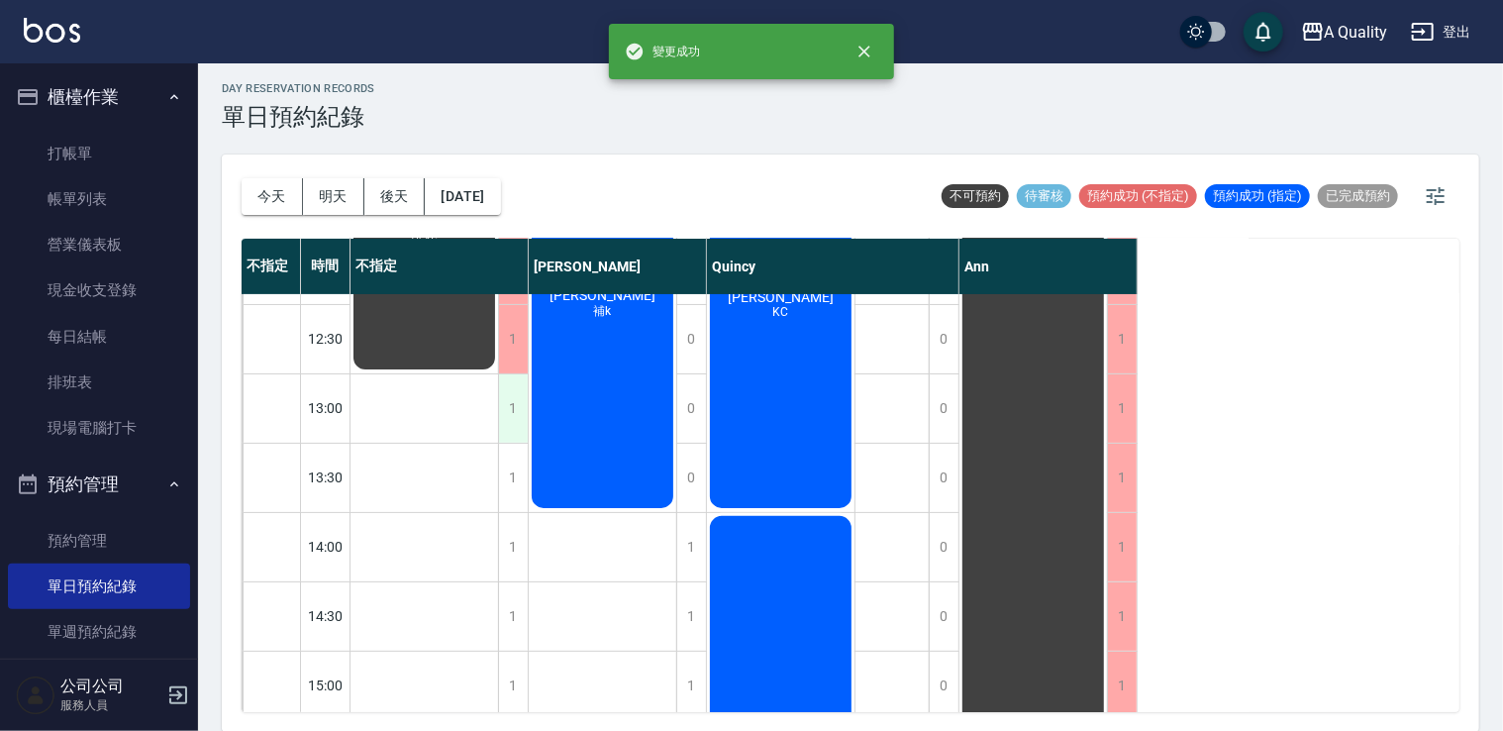
click at [513, 411] on div "1" at bounding box center [513, 408] width 30 height 68
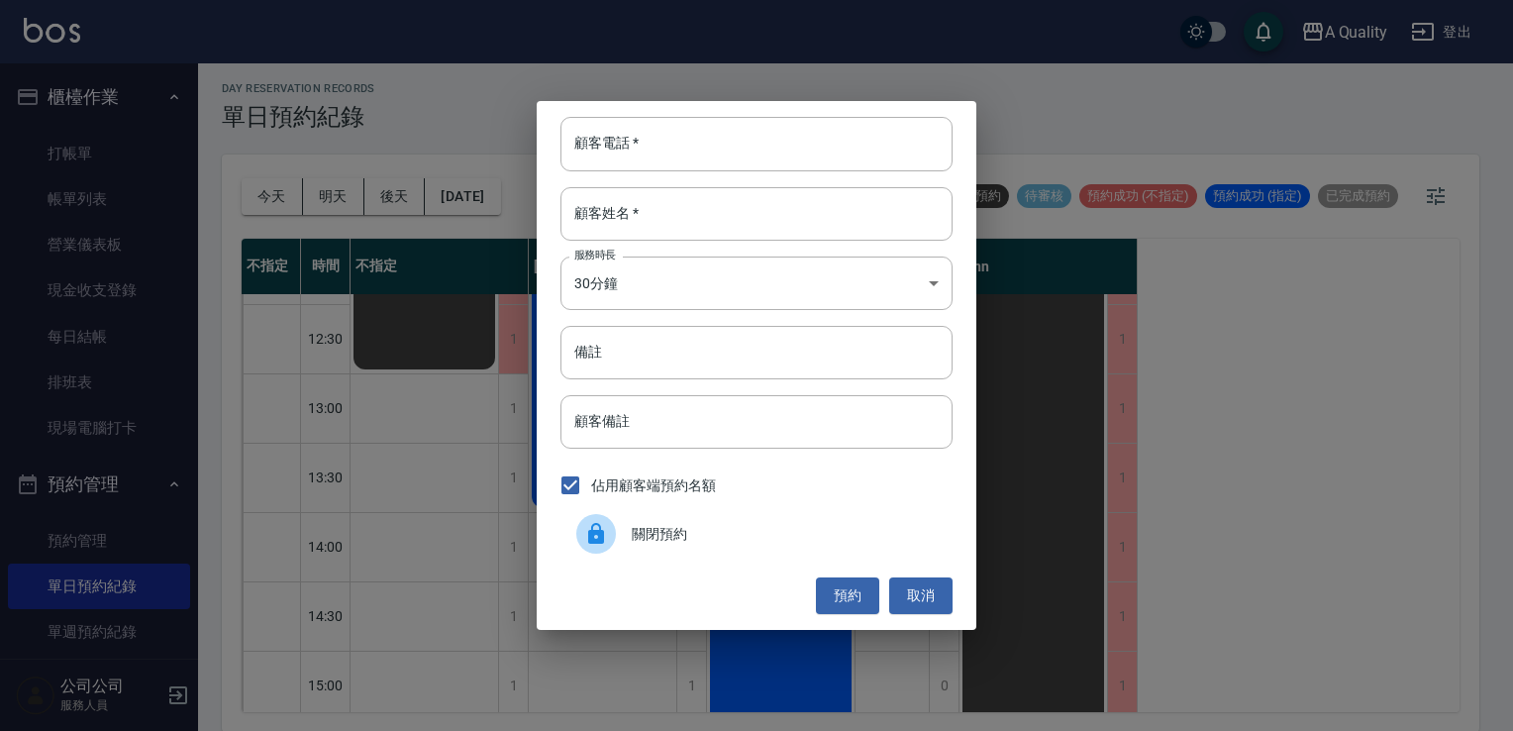
drag, startPoint x: 604, startPoint y: 540, endPoint x: 560, endPoint y: 505, distance: 56.5
click at [603, 540] on icon at bounding box center [596, 534] width 24 height 24
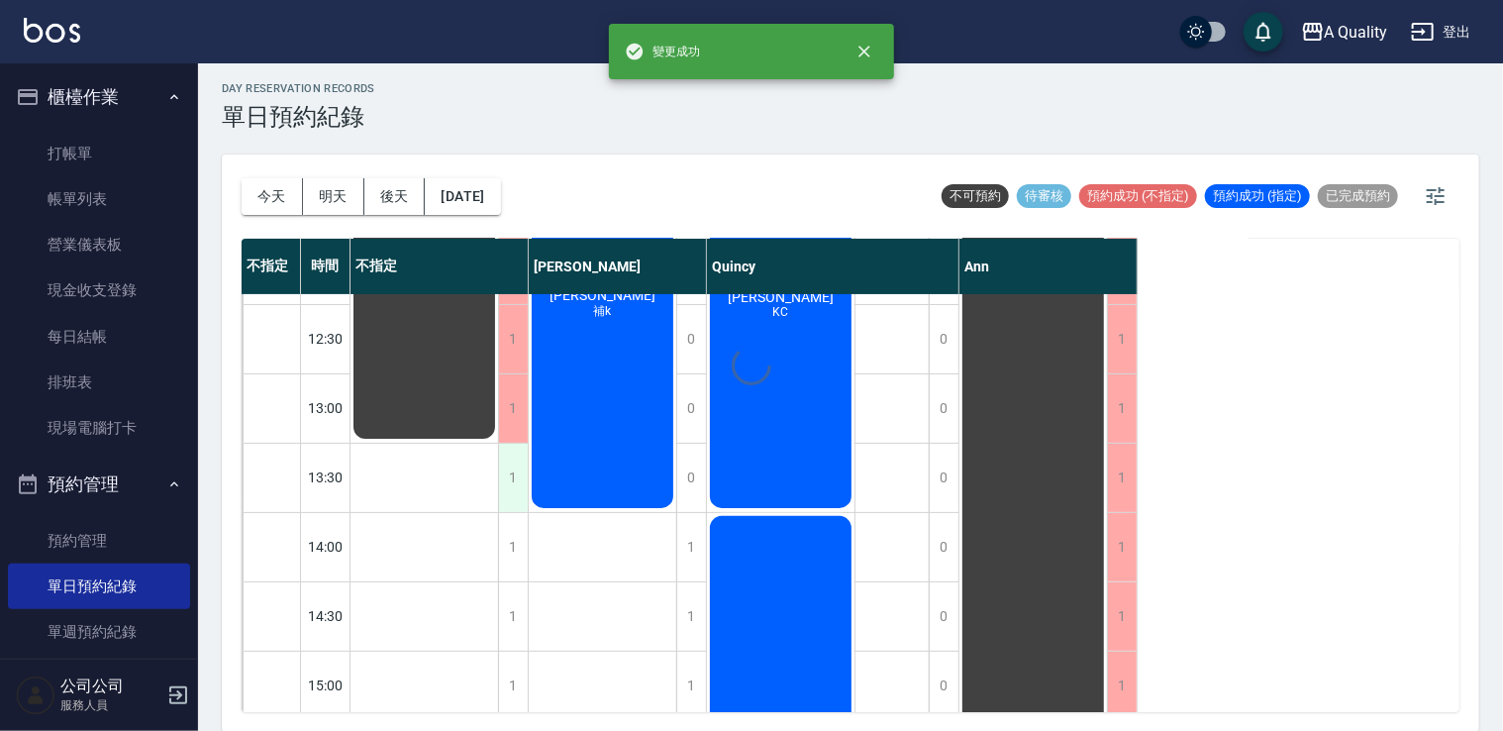
click at [515, 471] on div "1" at bounding box center [513, 478] width 30 height 68
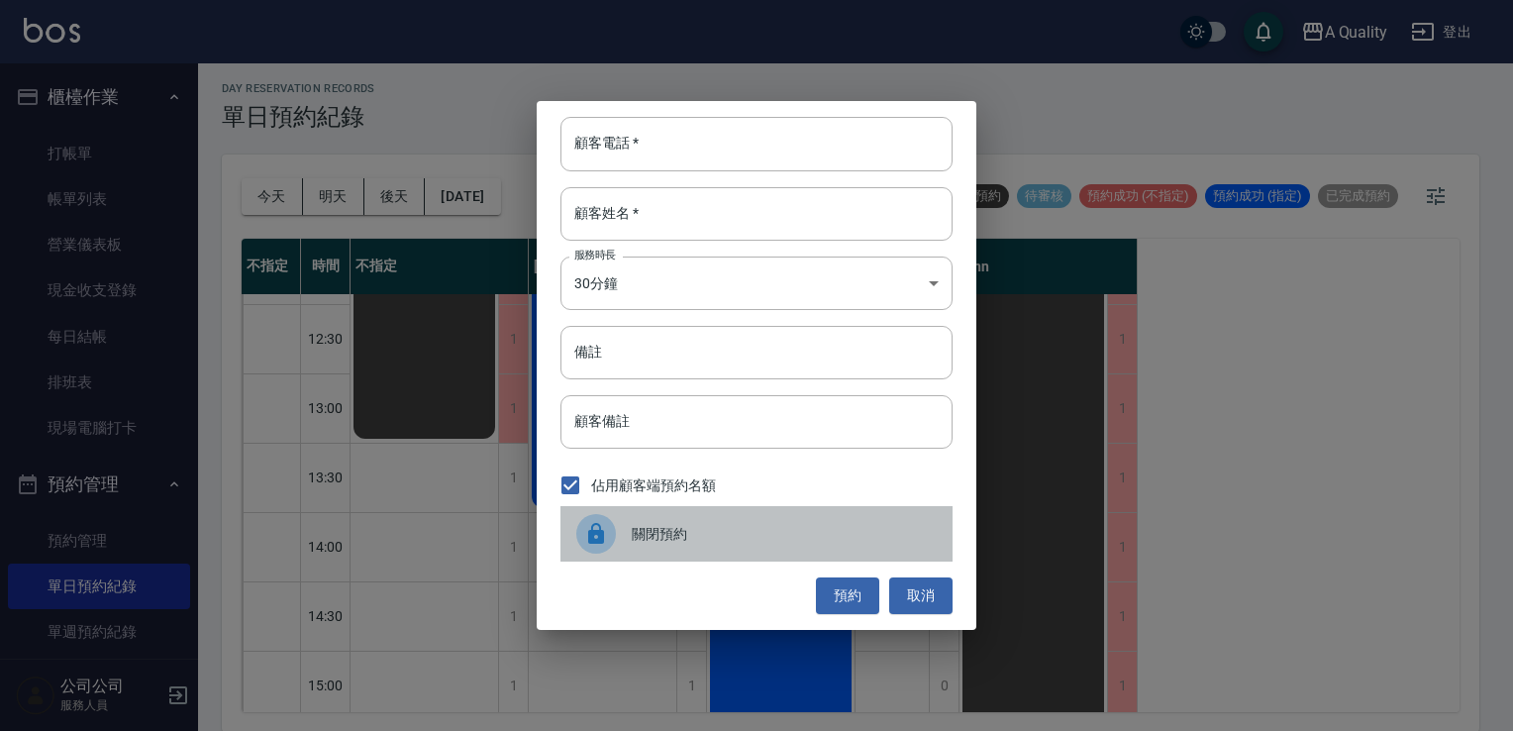
click at [594, 521] on div at bounding box center [596, 534] width 40 height 40
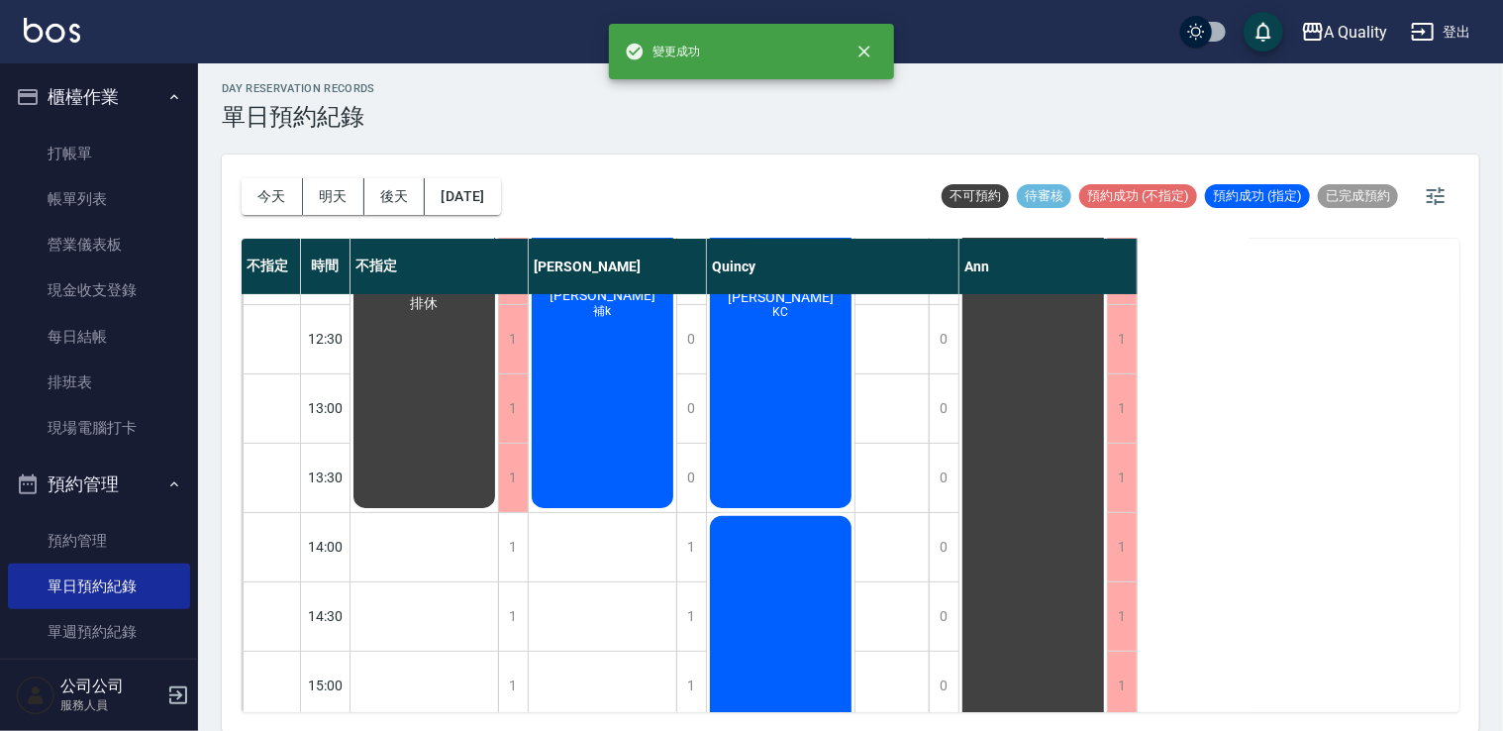
click at [508, 544] on div "1" at bounding box center [513, 547] width 30 height 68
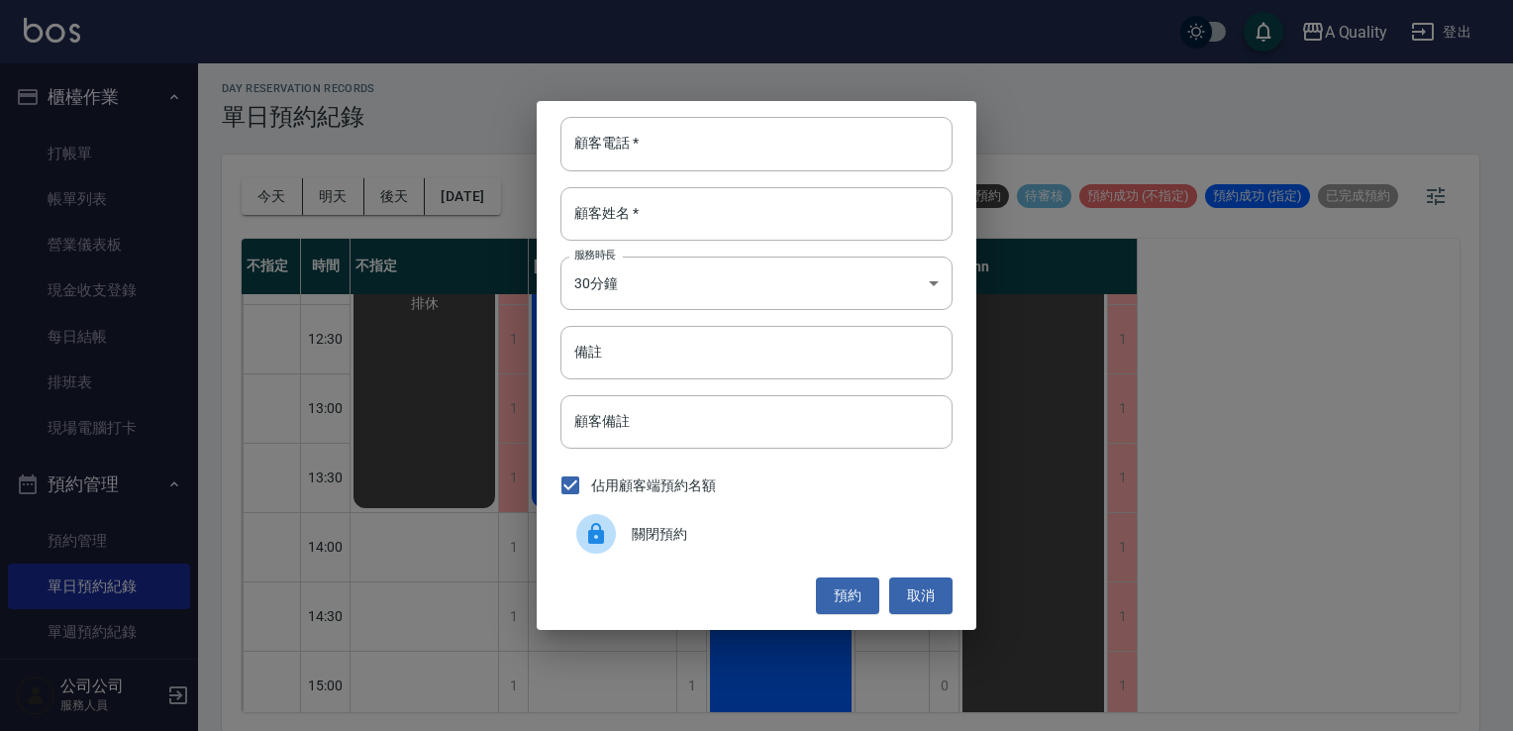
click at [596, 533] on icon at bounding box center [596, 533] width 16 height 21
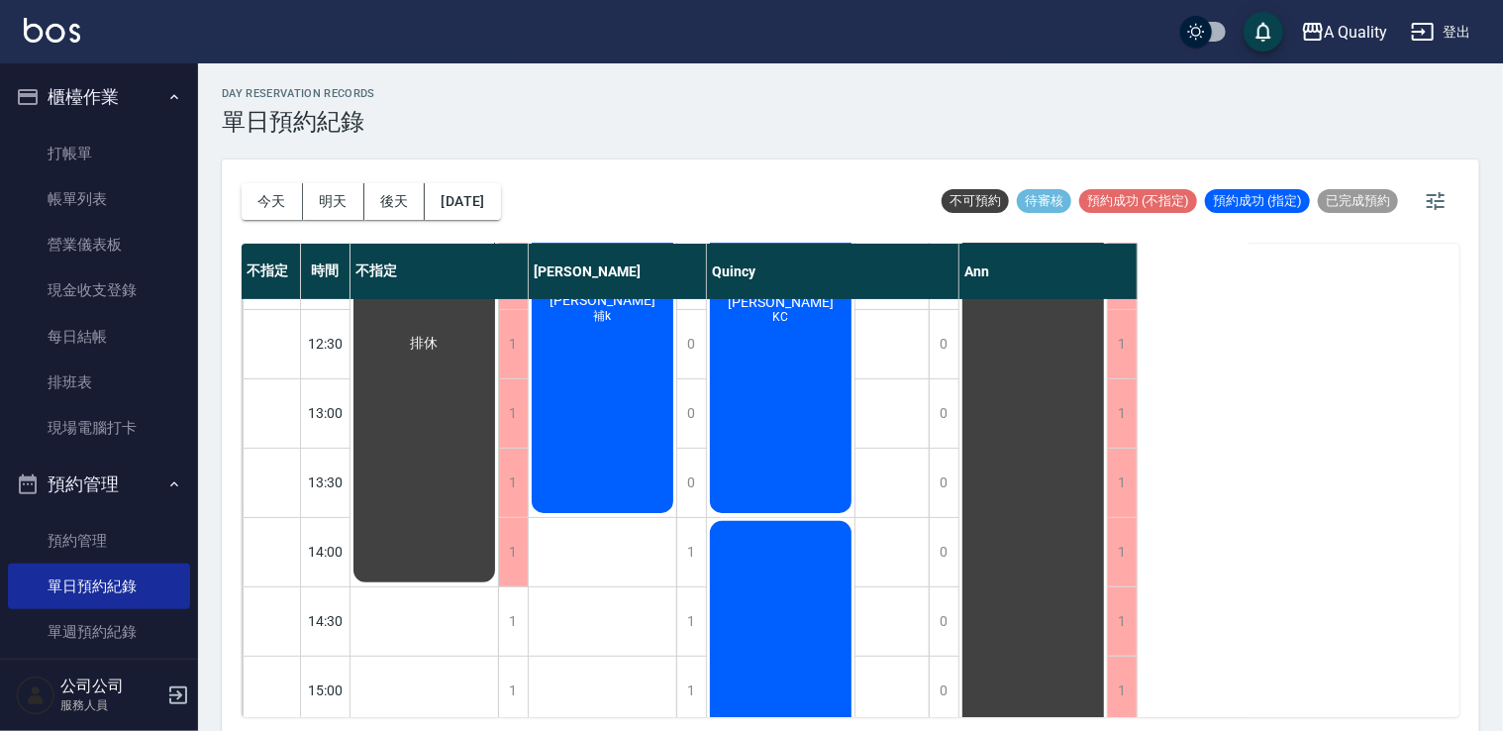
scroll to position [0, 0]
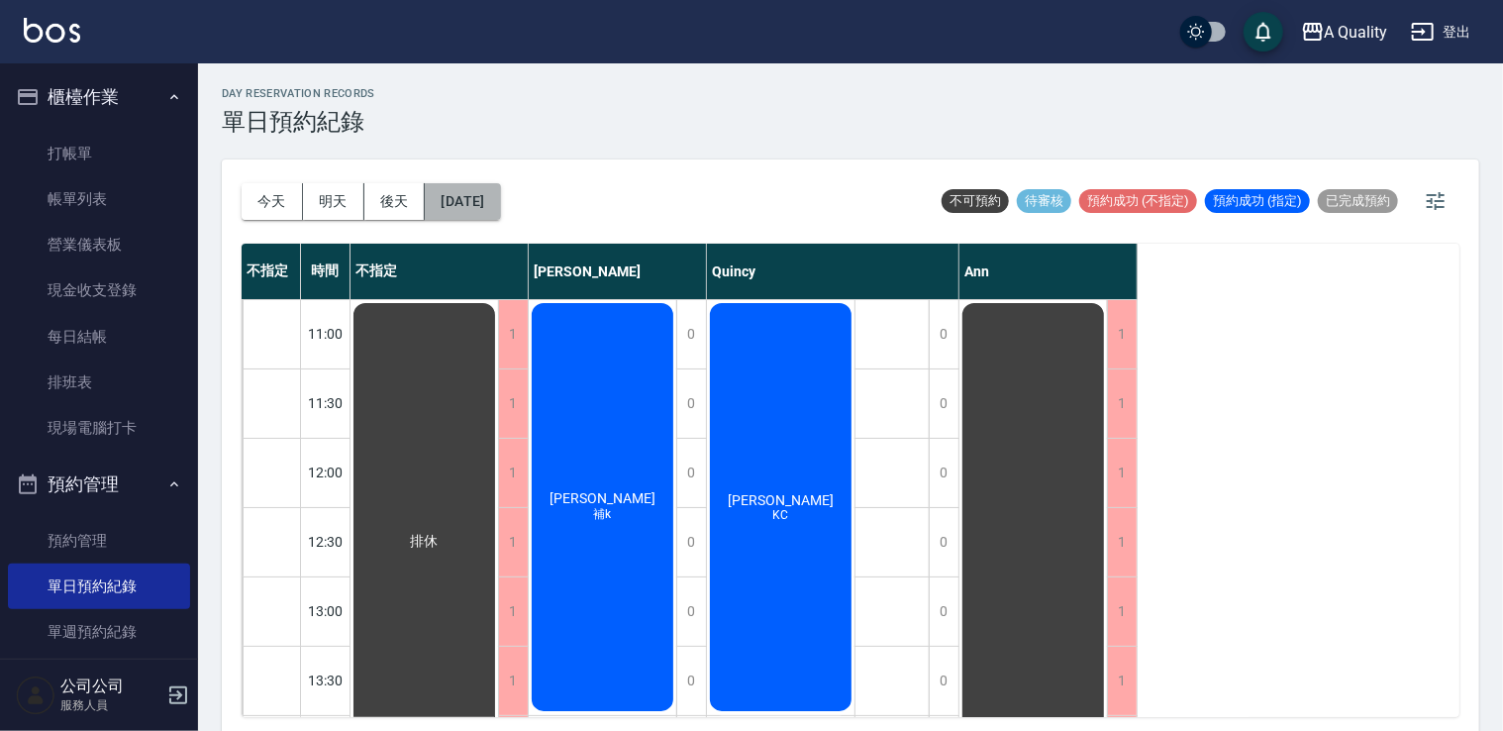
click at [471, 205] on button "2025/09/11" at bounding box center [462, 201] width 75 height 37
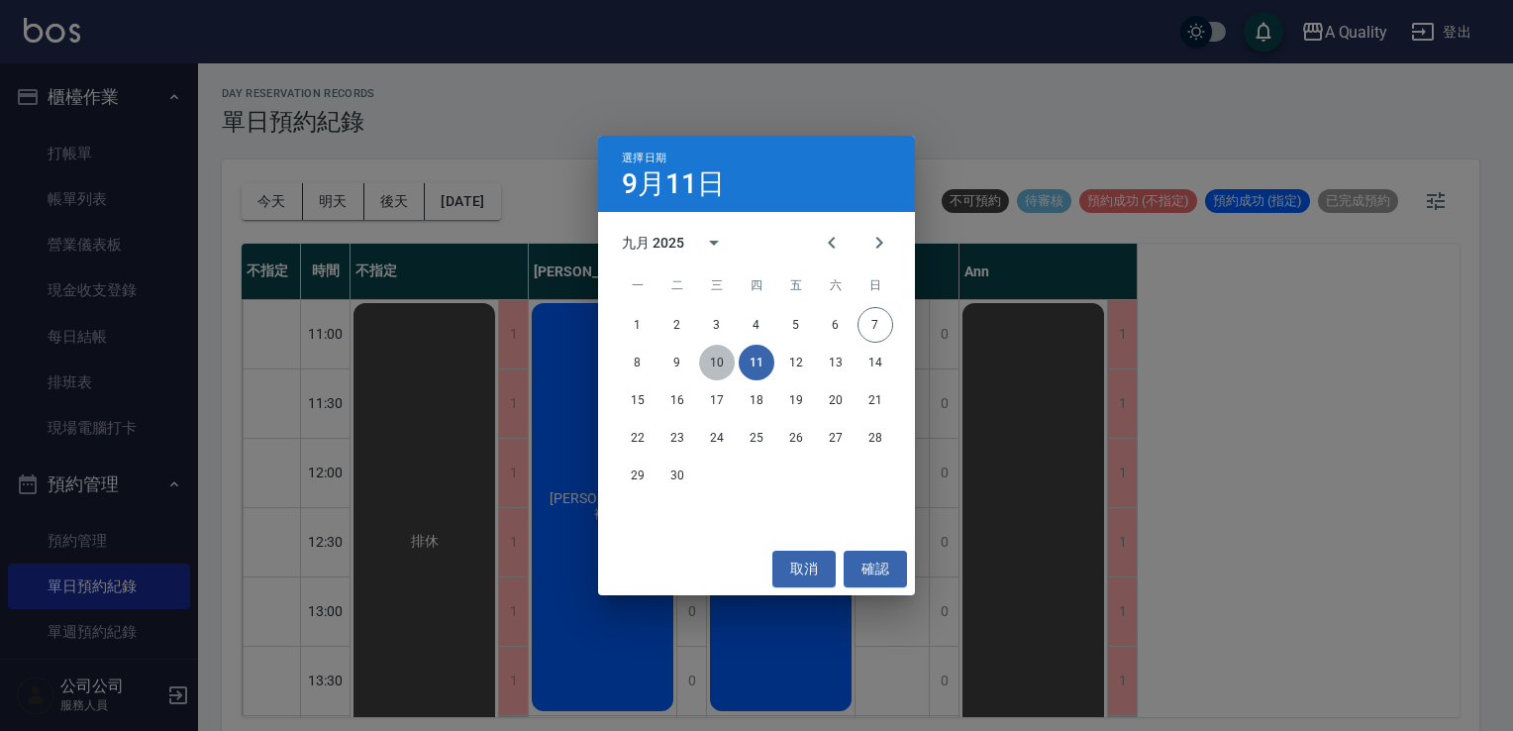
click at [720, 368] on button "10" at bounding box center [717, 363] width 36 height 36
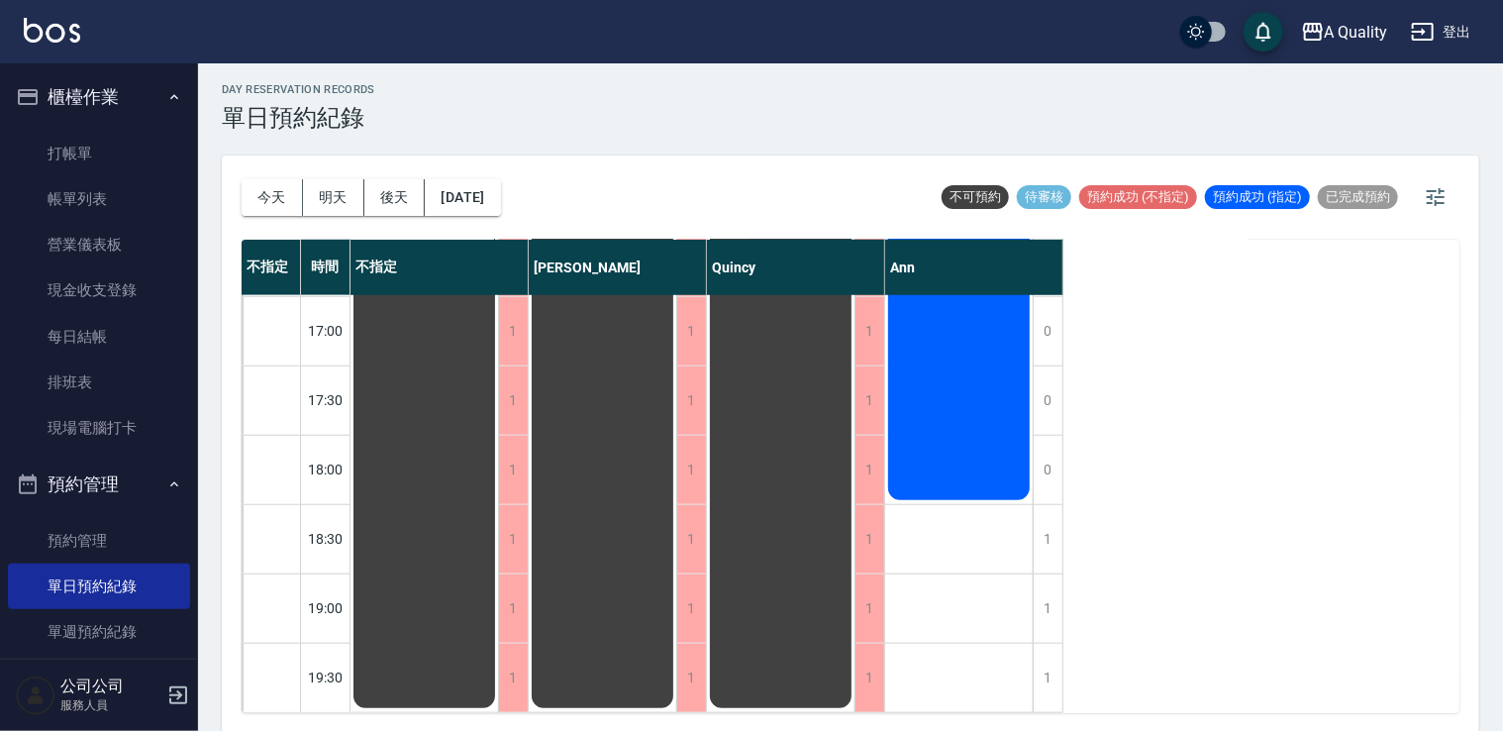
scroll to position [5, 0]
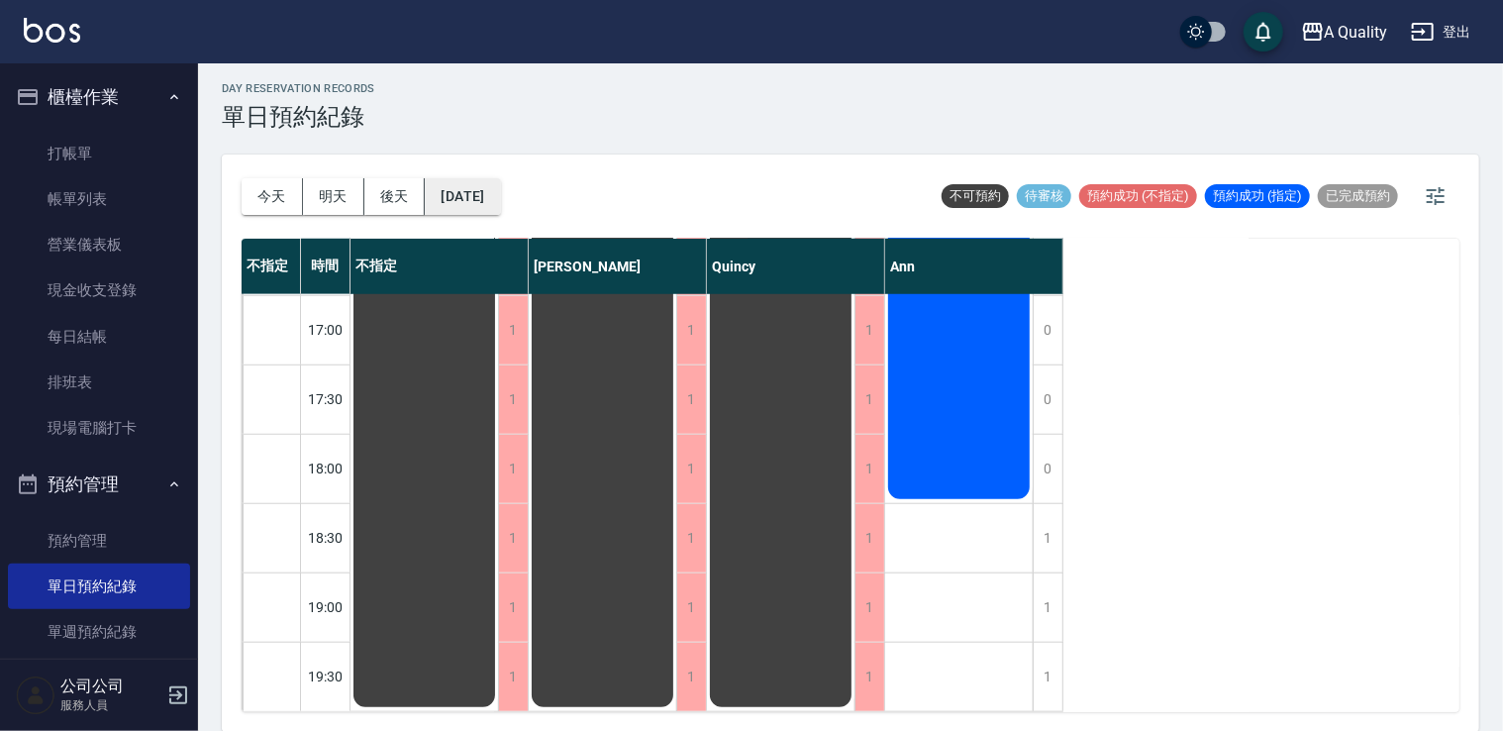
click at [532, 197] on div "今天 明天 後天 2025/09/10 不可預約 待審核 預約成功 (不指定) 預約成功 (指定) 已完成預約" at bounding box center [851, 196] width 1218 height 84
click at [500, 196] on button "2025/09/10" at bounding box center [462, 196] width 75 height 37
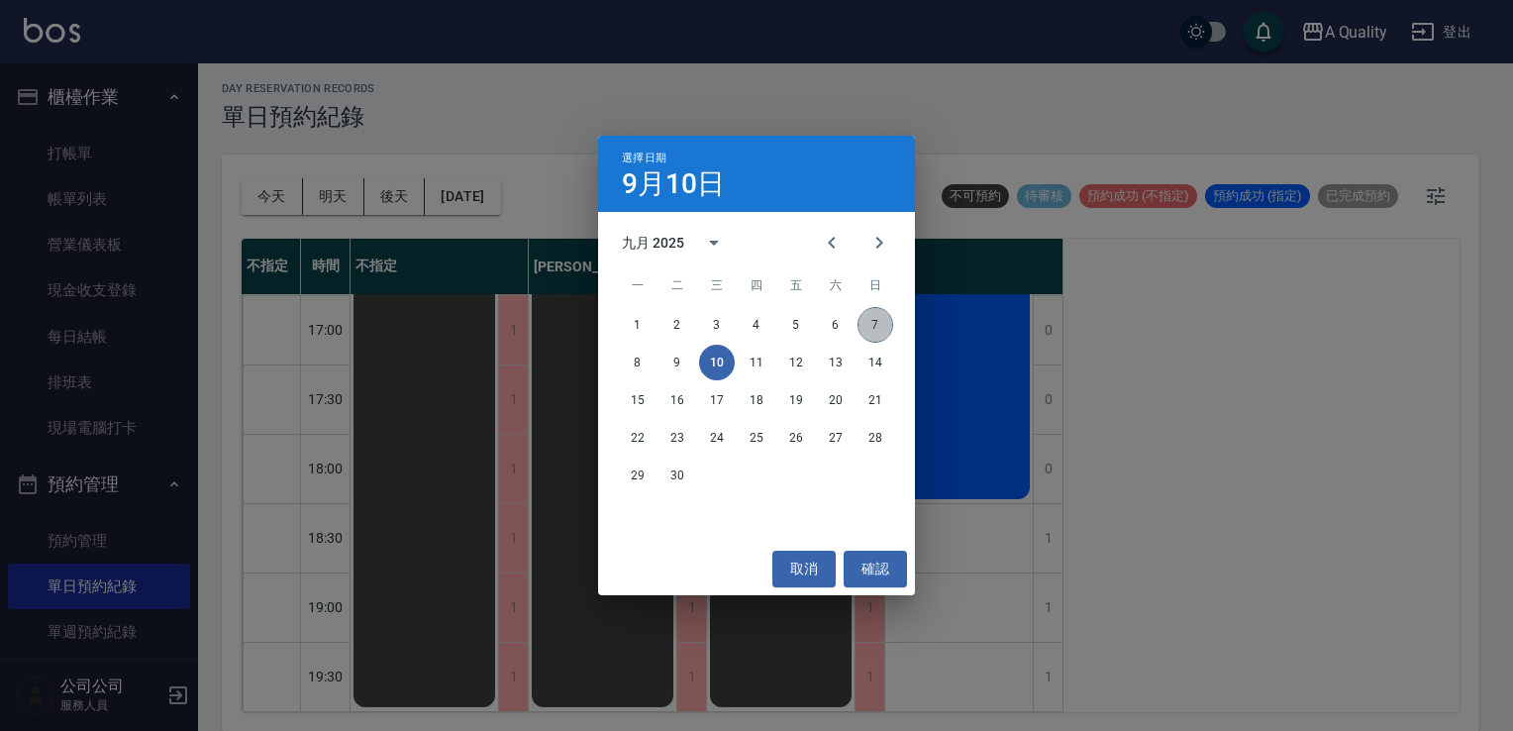
click at [871, 329] on button "7" at bounding box center [876, 325] width 36 height 36
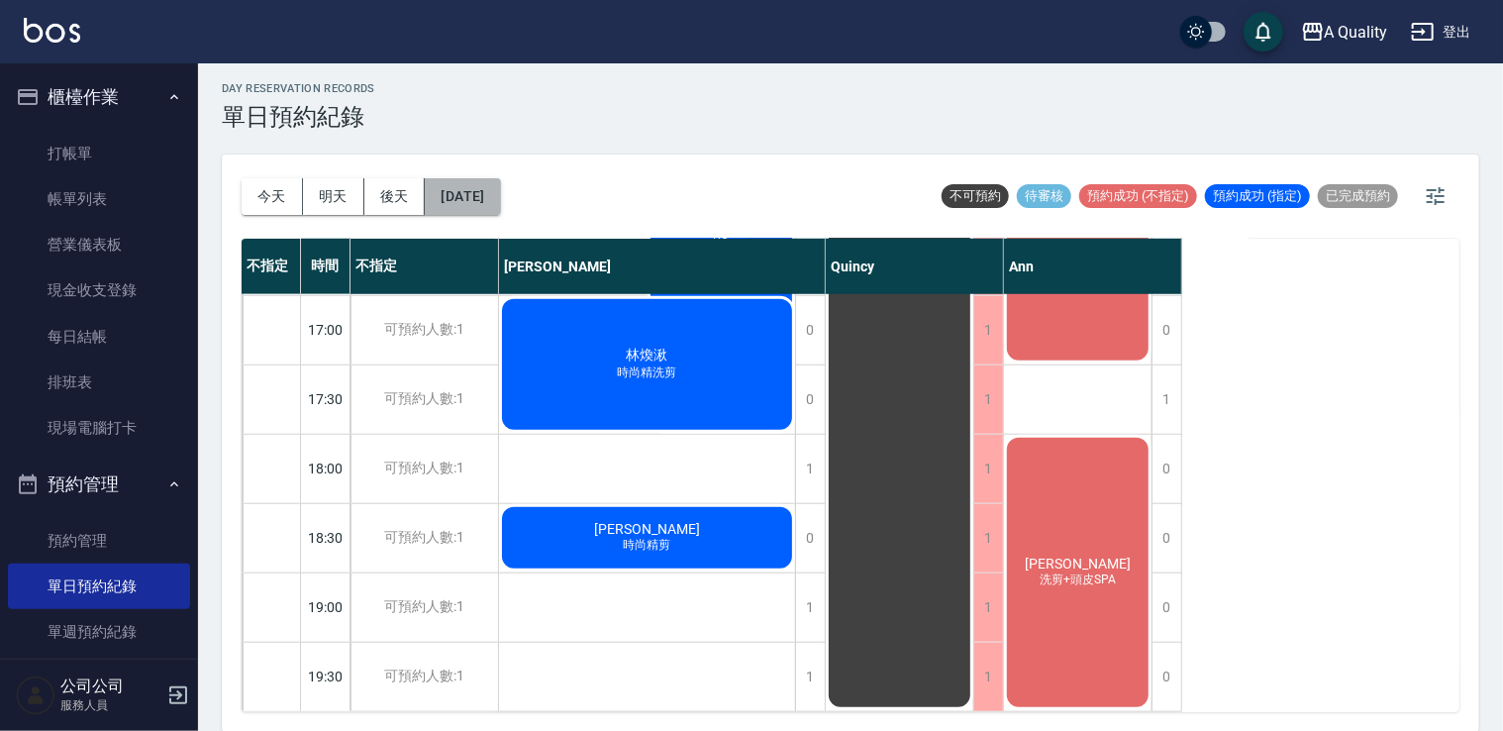
click at [498, 203] on button "[DATE]" at bounding box center [462, 196] width 75 height 37
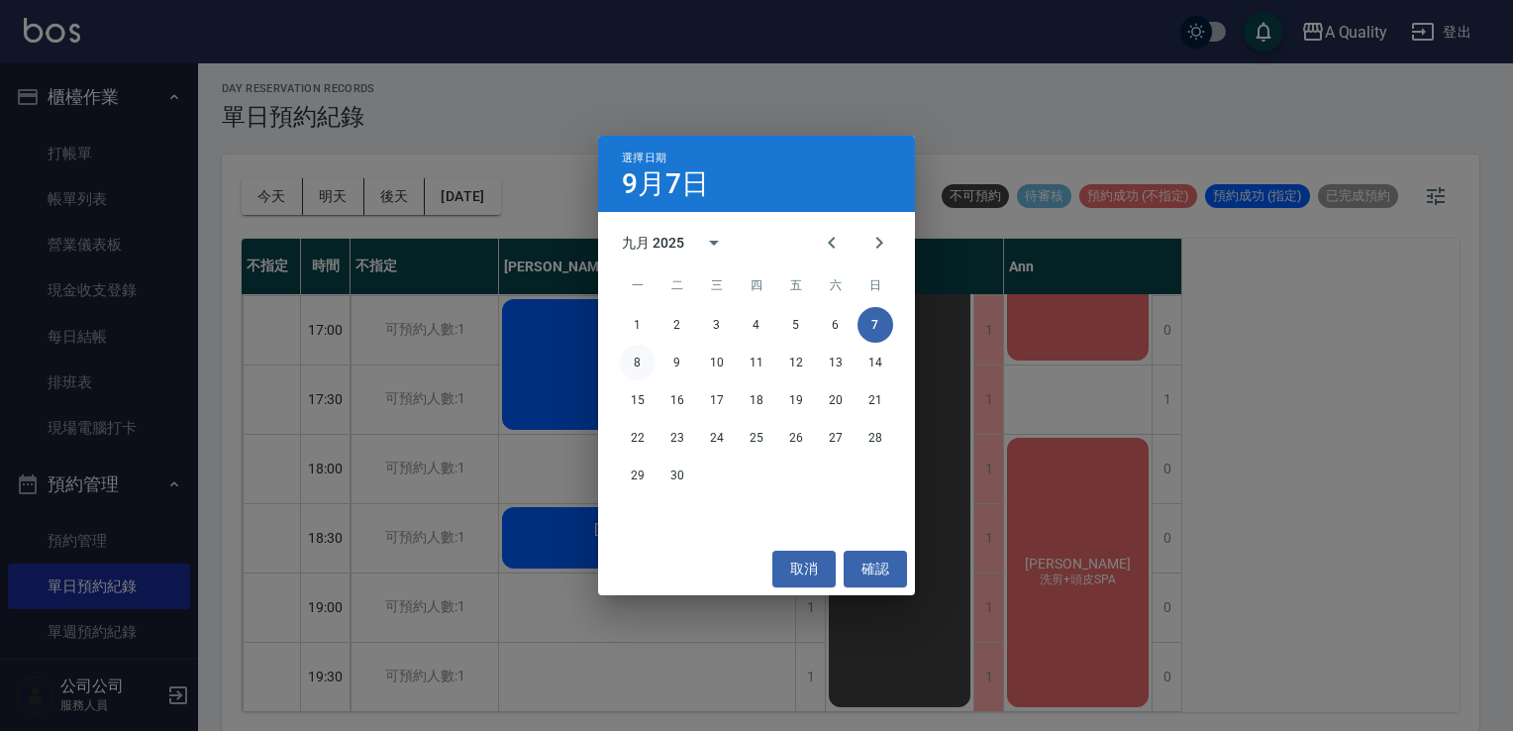
click at [643, 358] on button "8" at bounding box center [638, 363] width 36 height 36
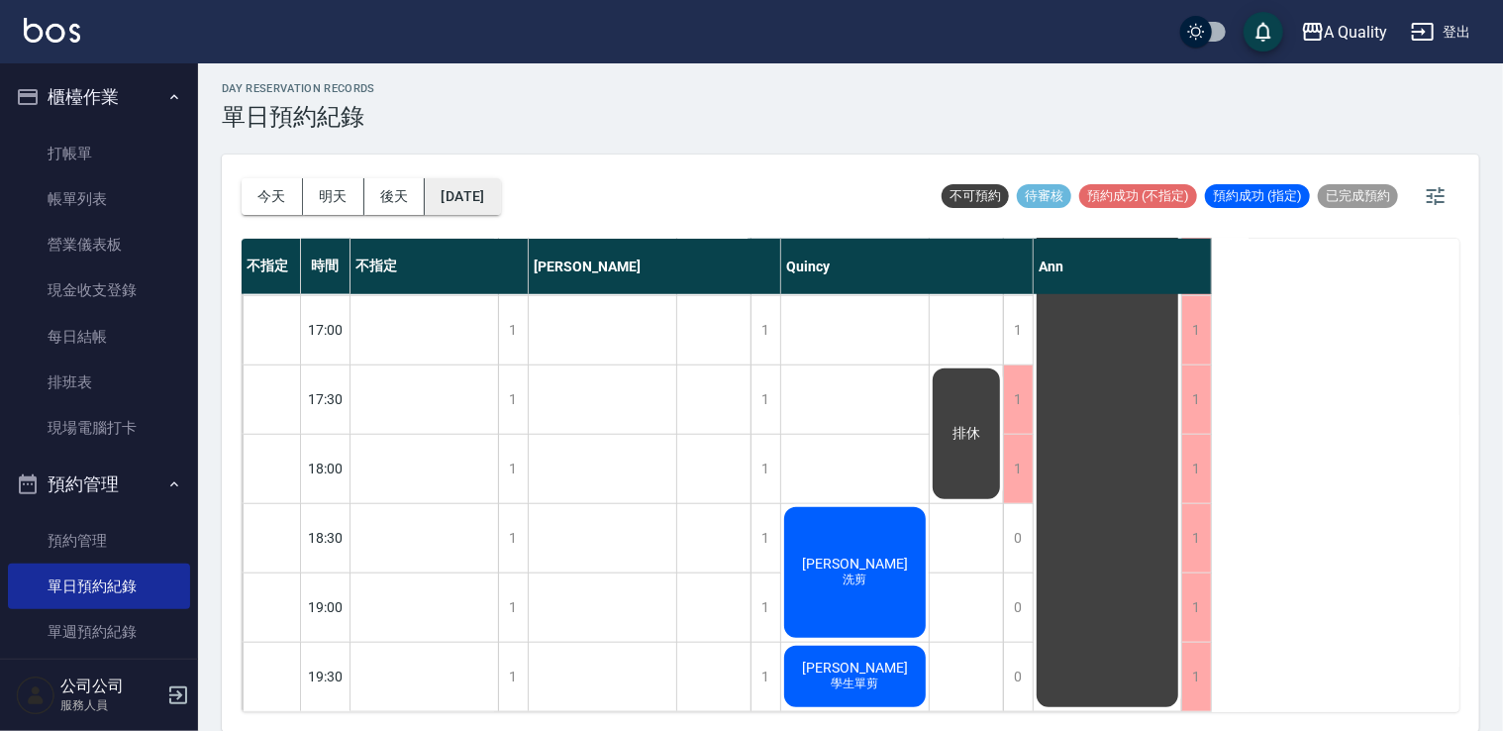
click at [479, 197] on button "2025/09/08" at bounding box center [462, 196] width 75 height 37
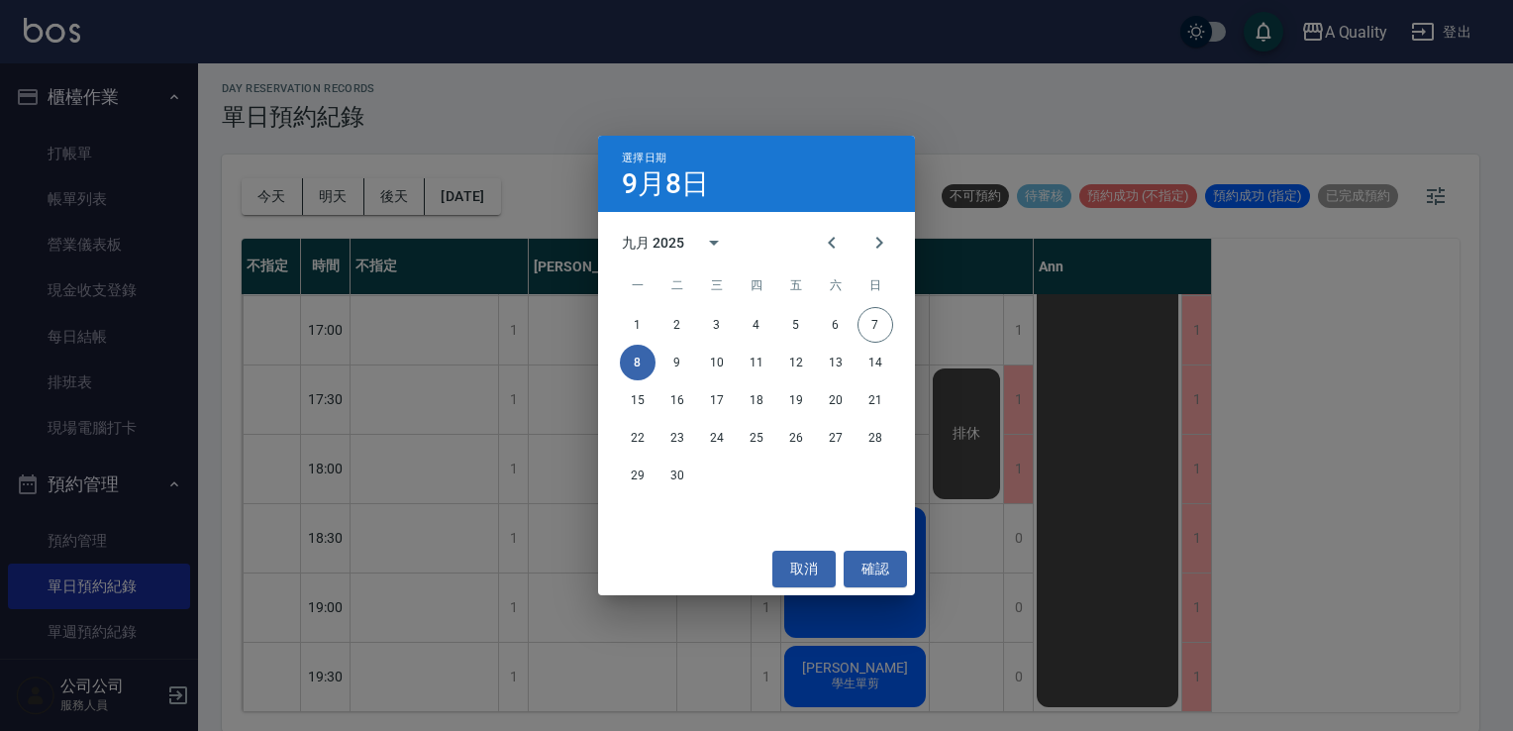
click at [858, 311] on div "1 2 3 4 5 6 7" at bounding box center [756, 325] width 317 height 36
drag, startPoint x: 875, startPoint y: 321, endPoint x: 999, endPoint y: 501, distance: 218.6
click at [873, 321] on button "7" at bounding box center [876, 325] width 36 height 36
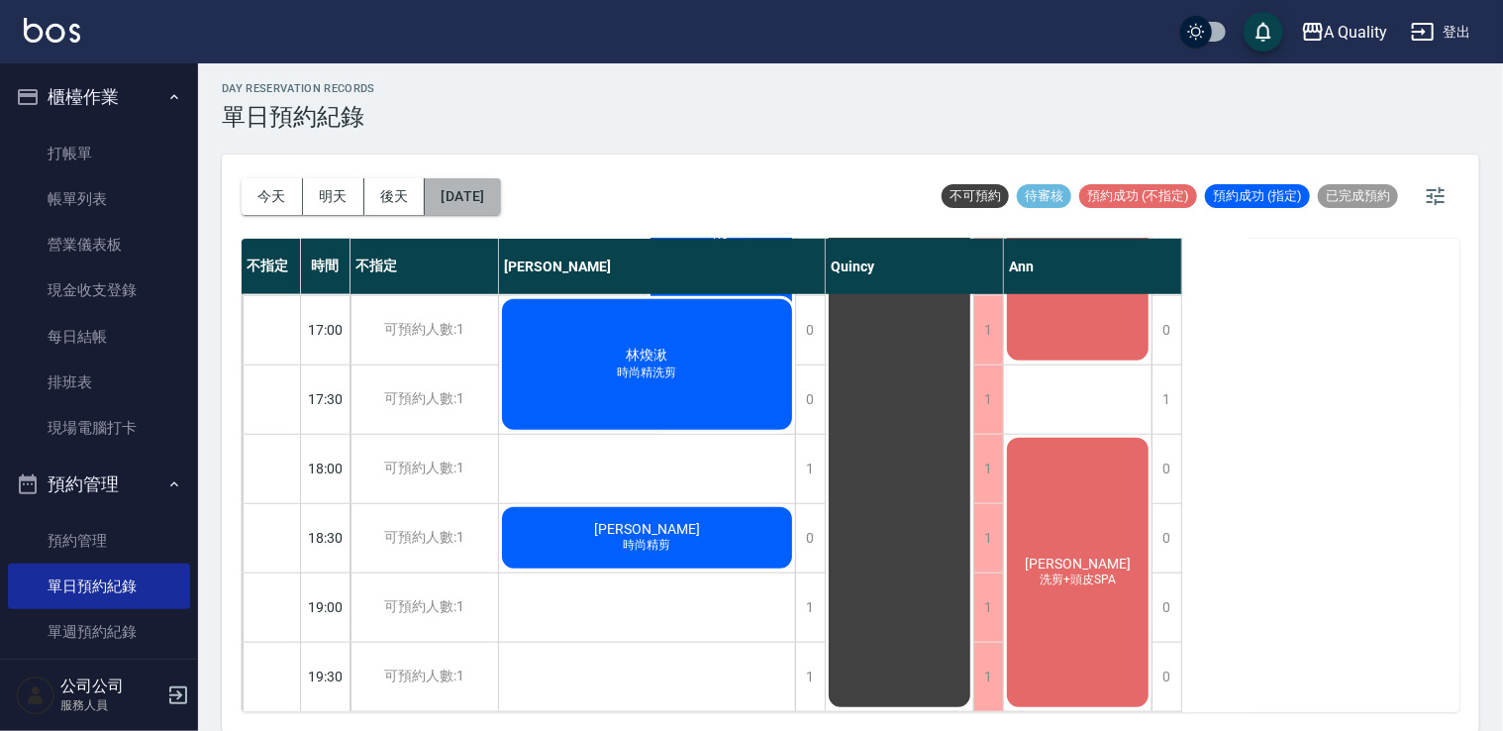
click at [495, 196] on button "[DATE]" at bounding box center [462, 196] width 75 height 37
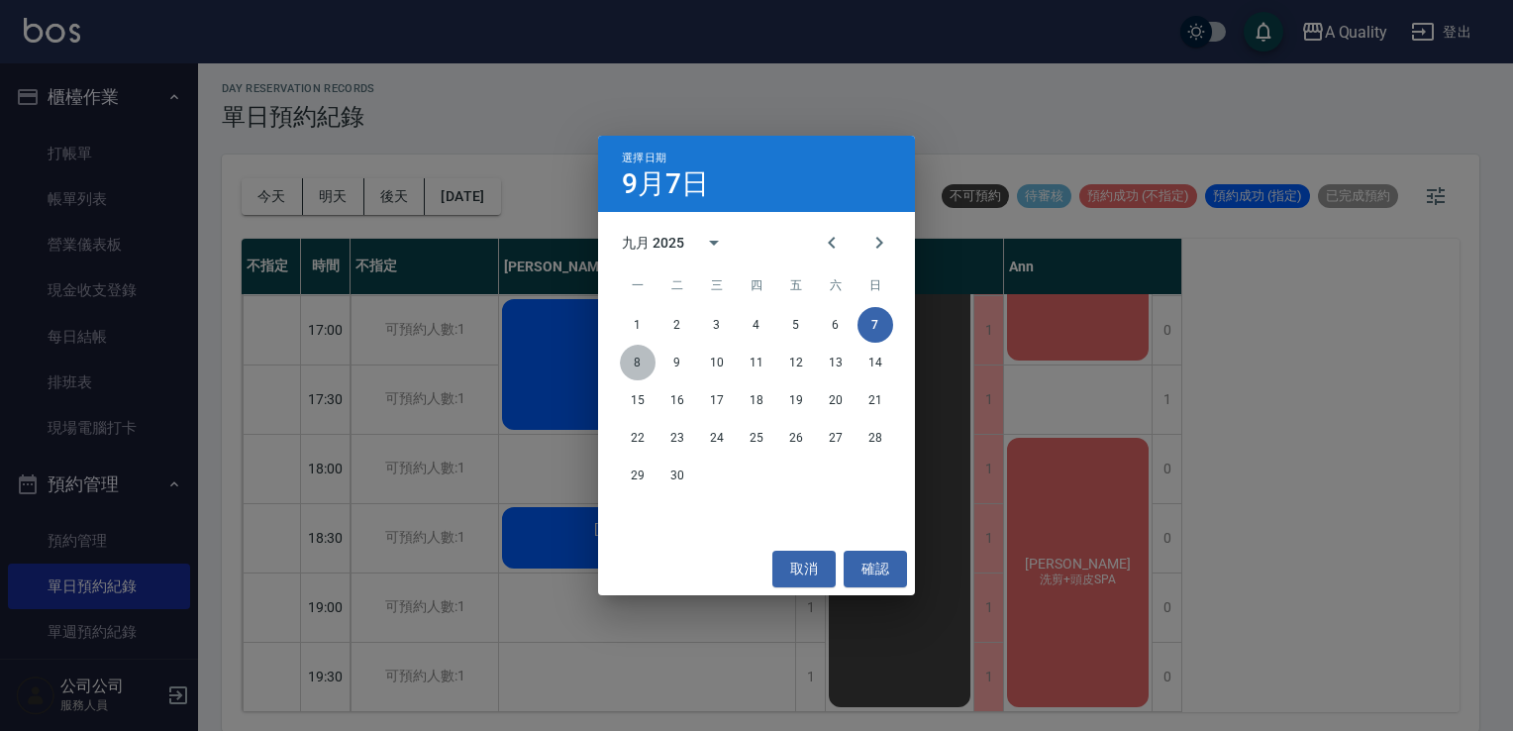
click at [625, 356] on button "8" at bounding box center [638, 363] width 36 height 36
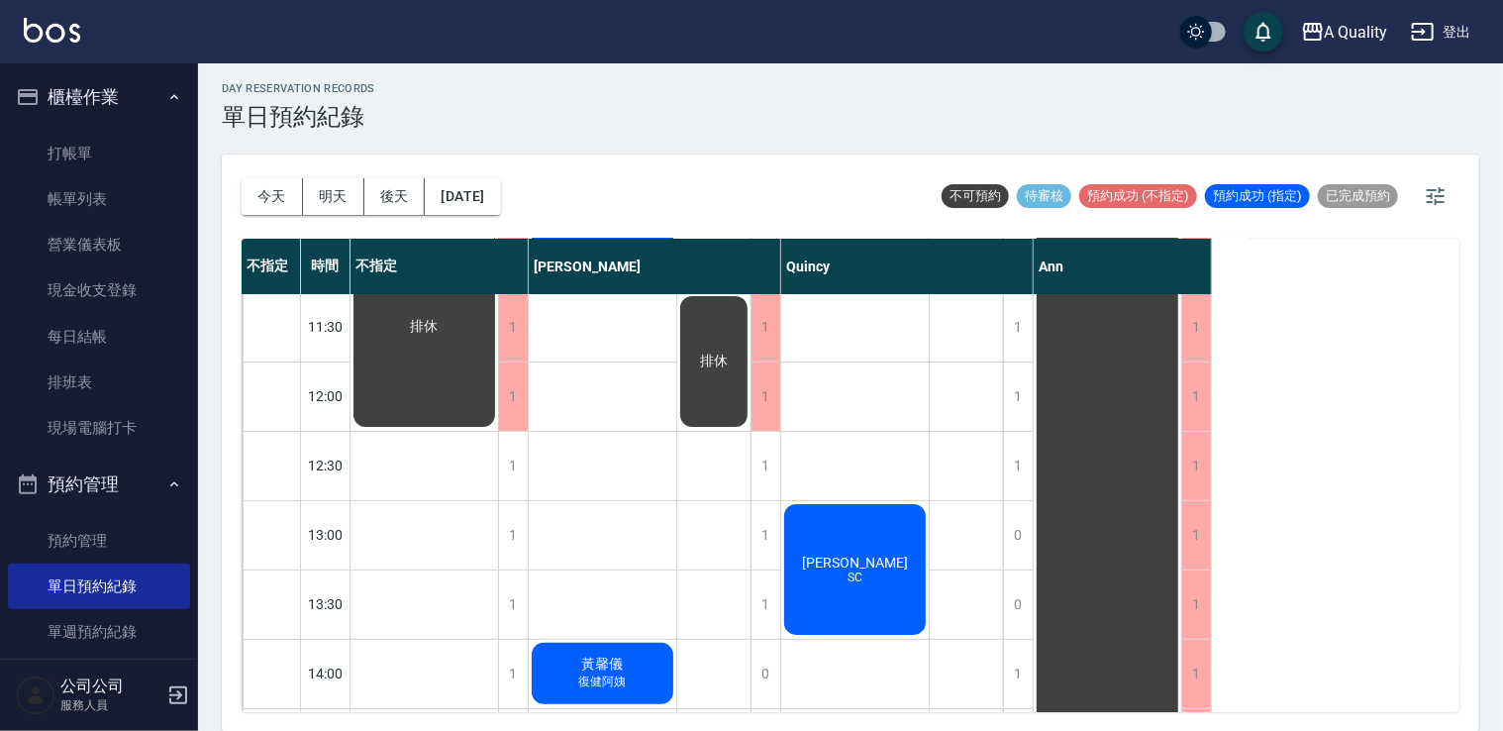
scroll to position [297, 0]
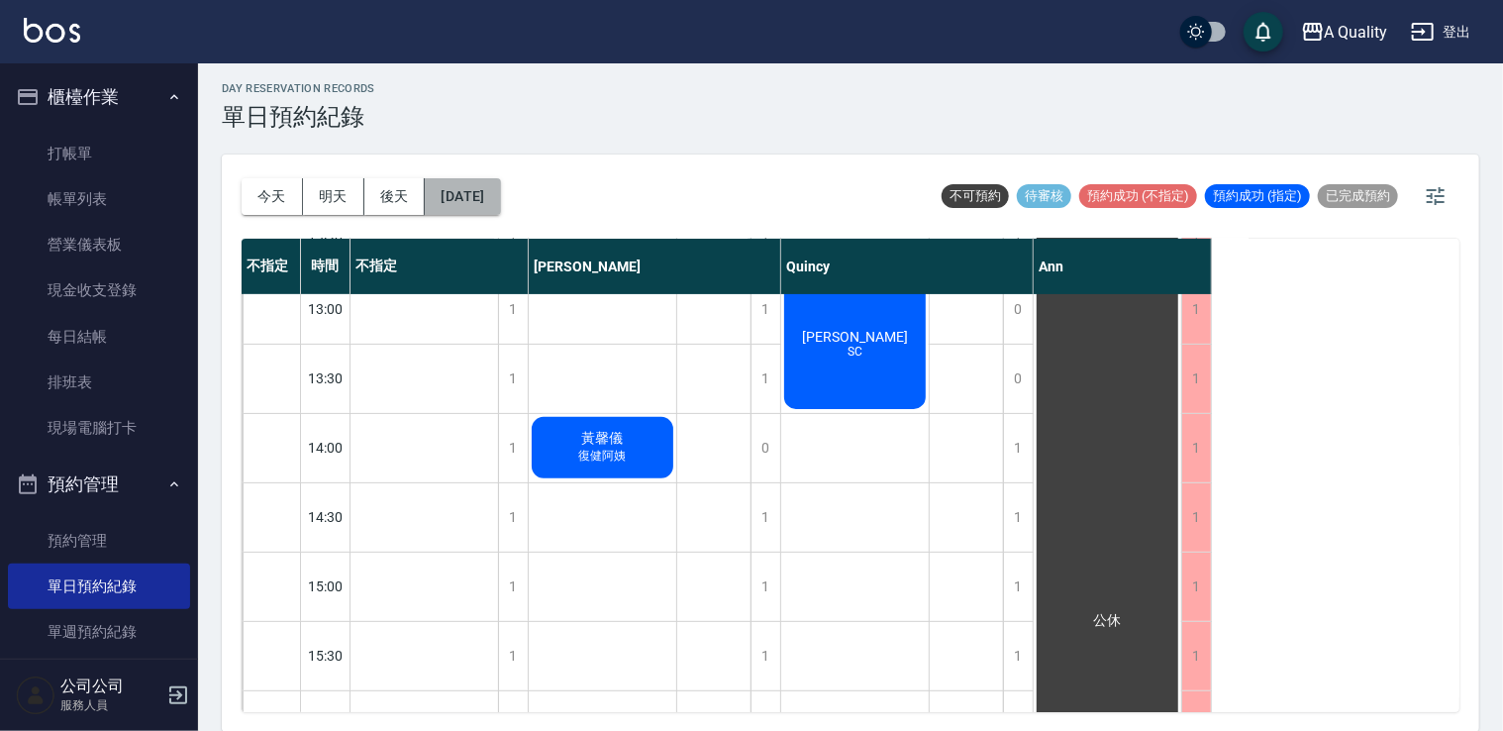
click at [490, 204] on button "2025/09/08" at bounding box center [462, 196] width 75 height 37
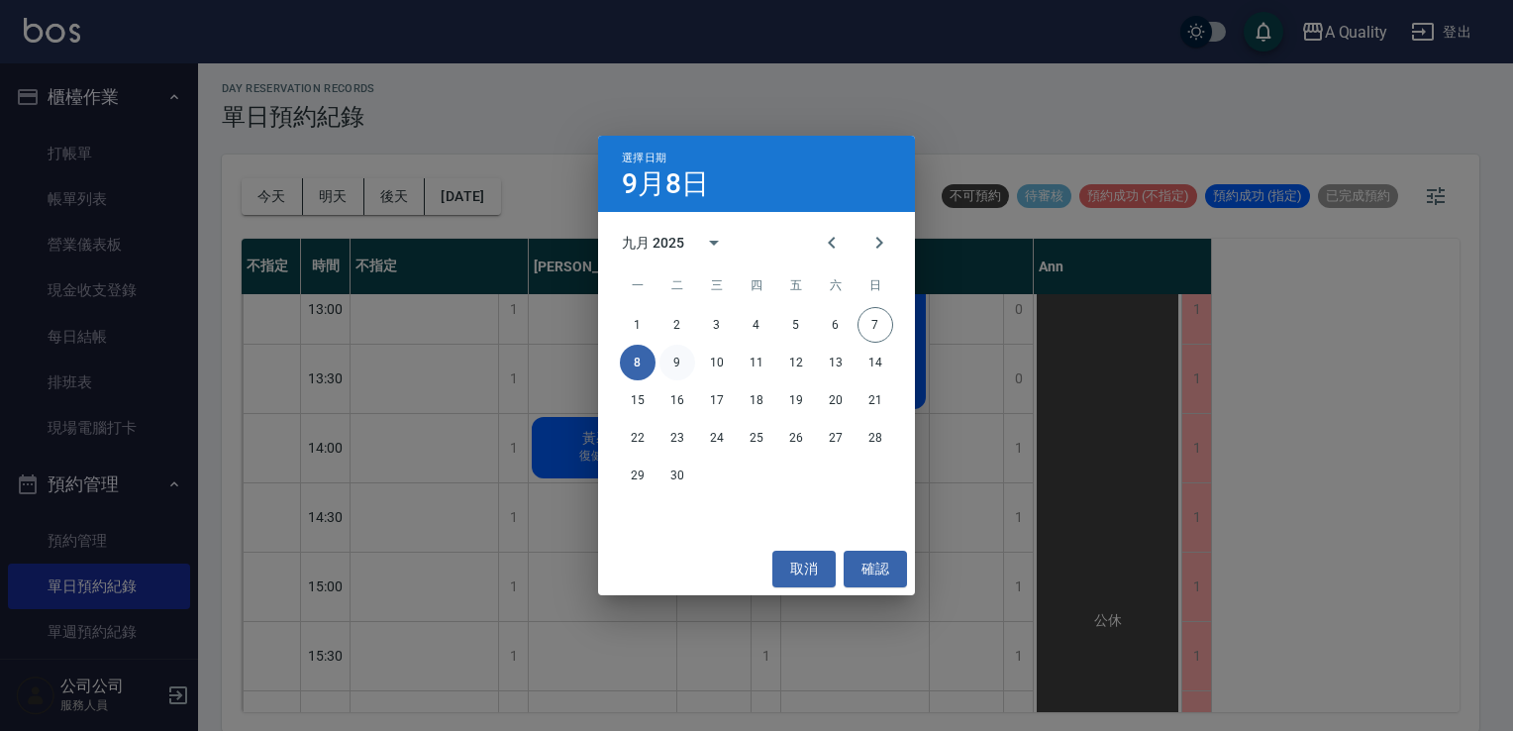
click at [676, 351] on button "9" at bounding box center [678, 363] width 36 height 36
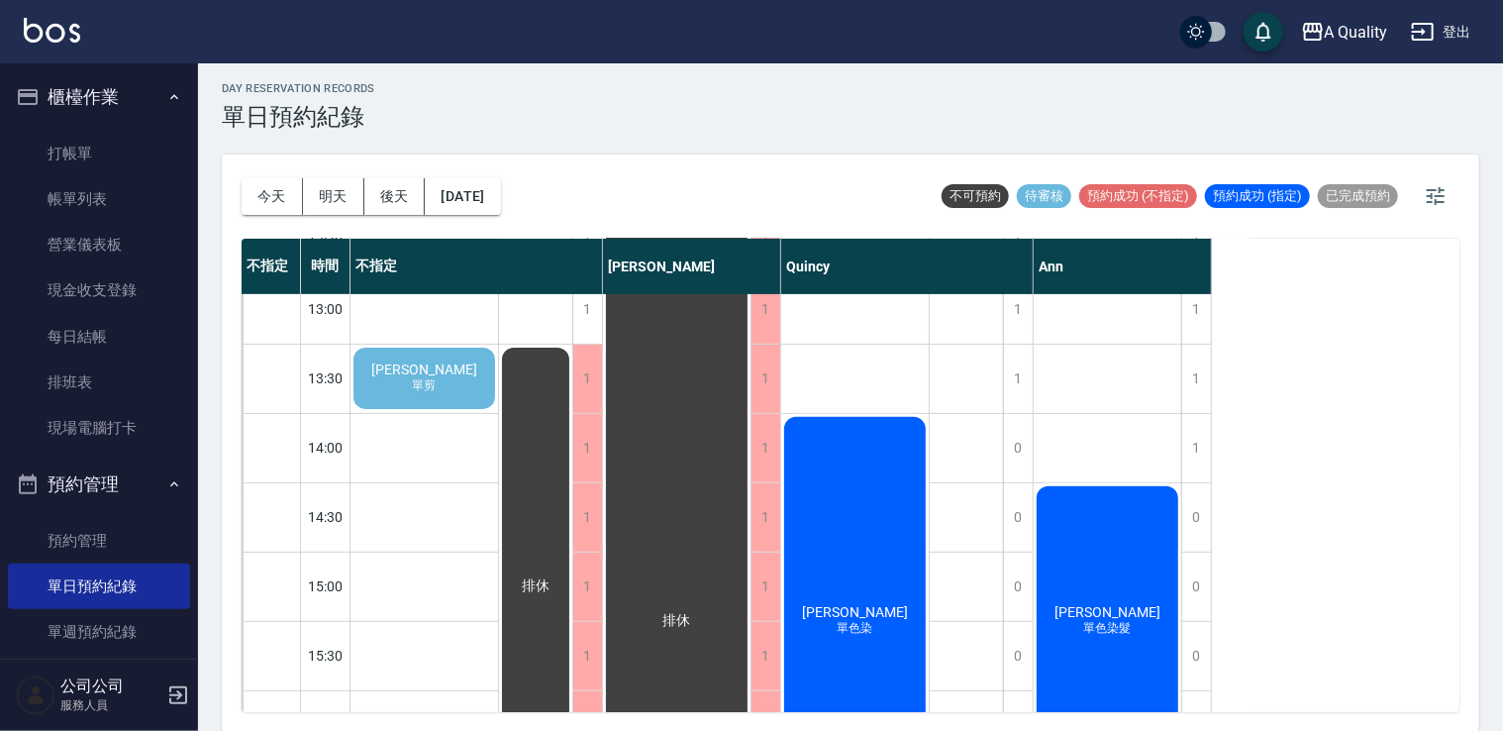
click at [427, 365] on span "陳羿愷" at bounding box center [424, 369] width 114 height 16
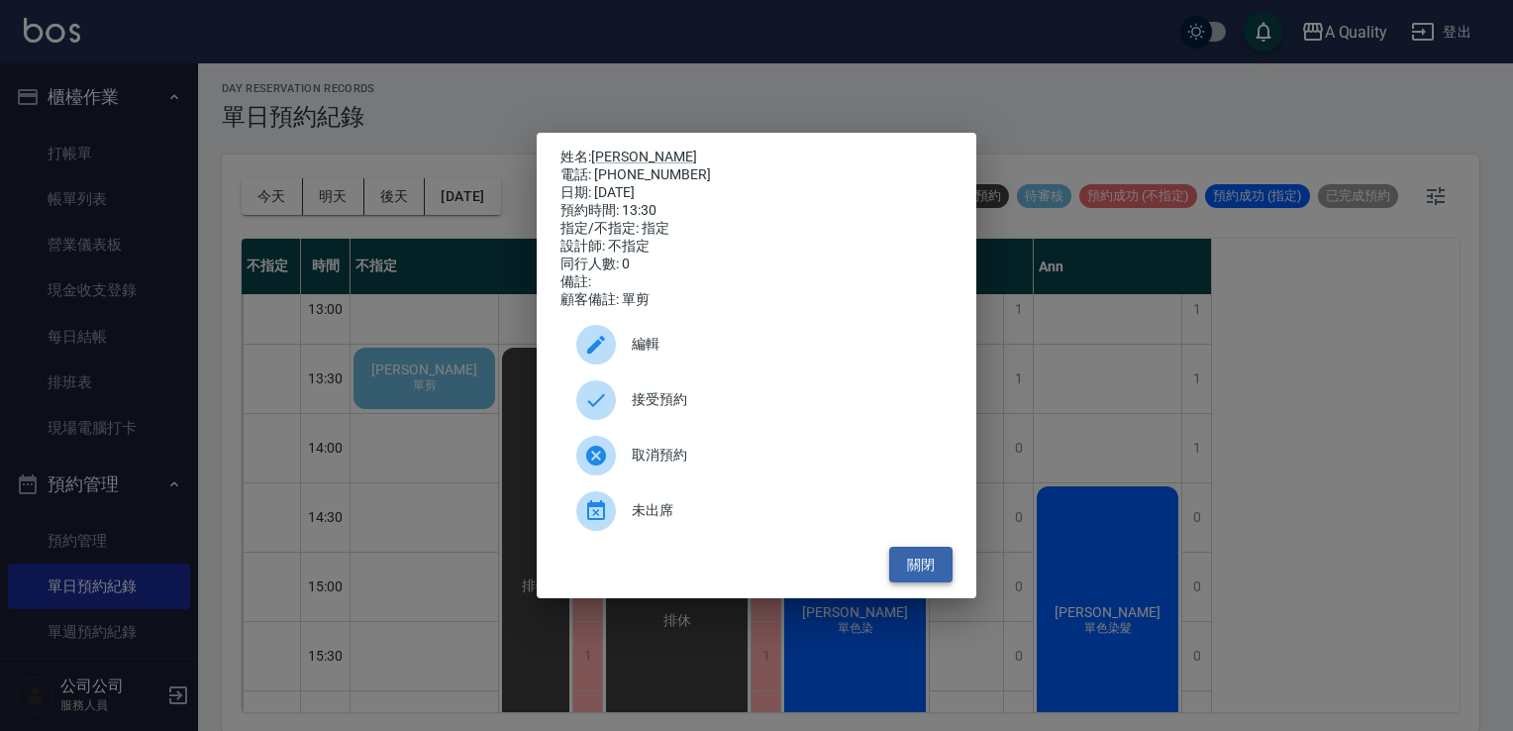
click at [907, 579] on button "關閉" at bounding box center [920, 565] width 63 height 37
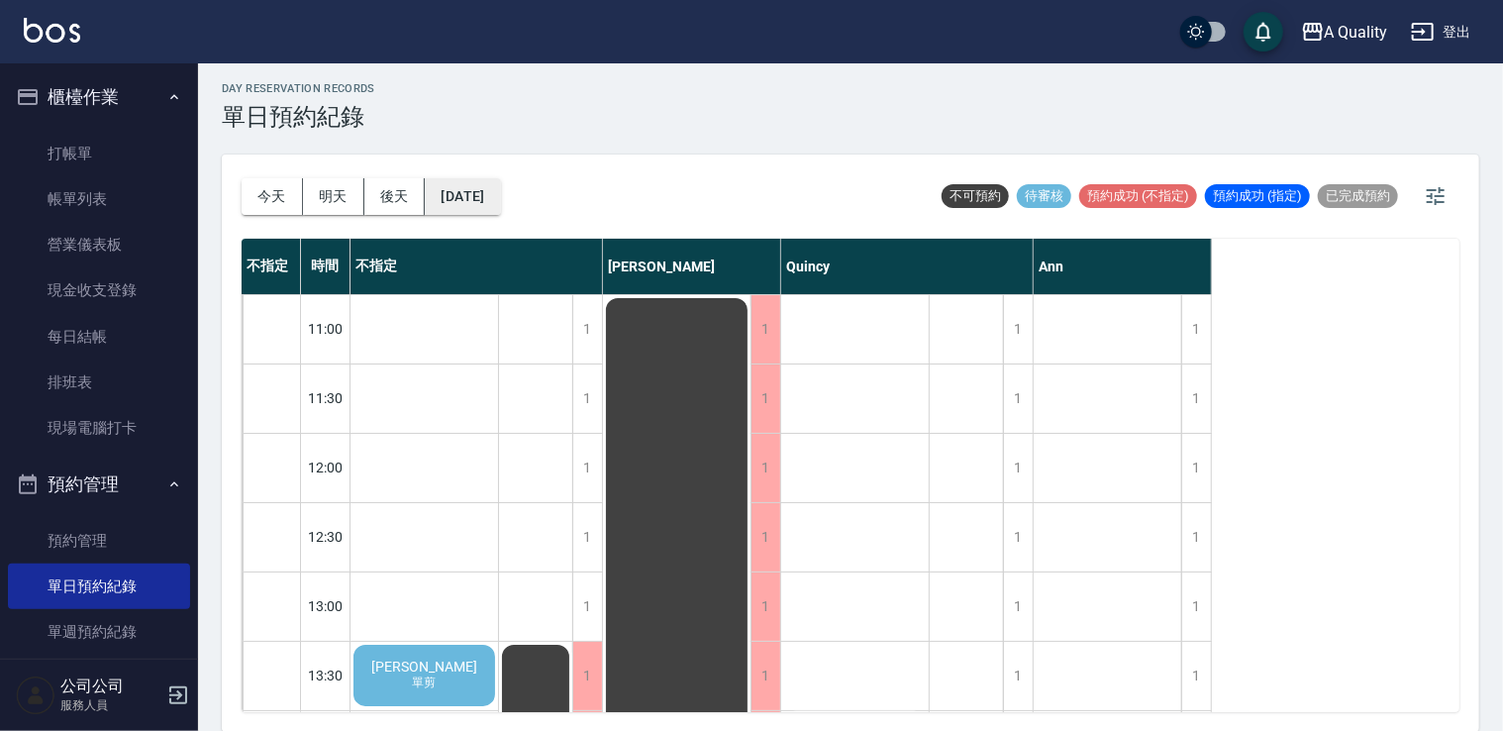
click at [483, 203] on button "2025/09/09" at bounding box center [462, 196] width 75 height 37
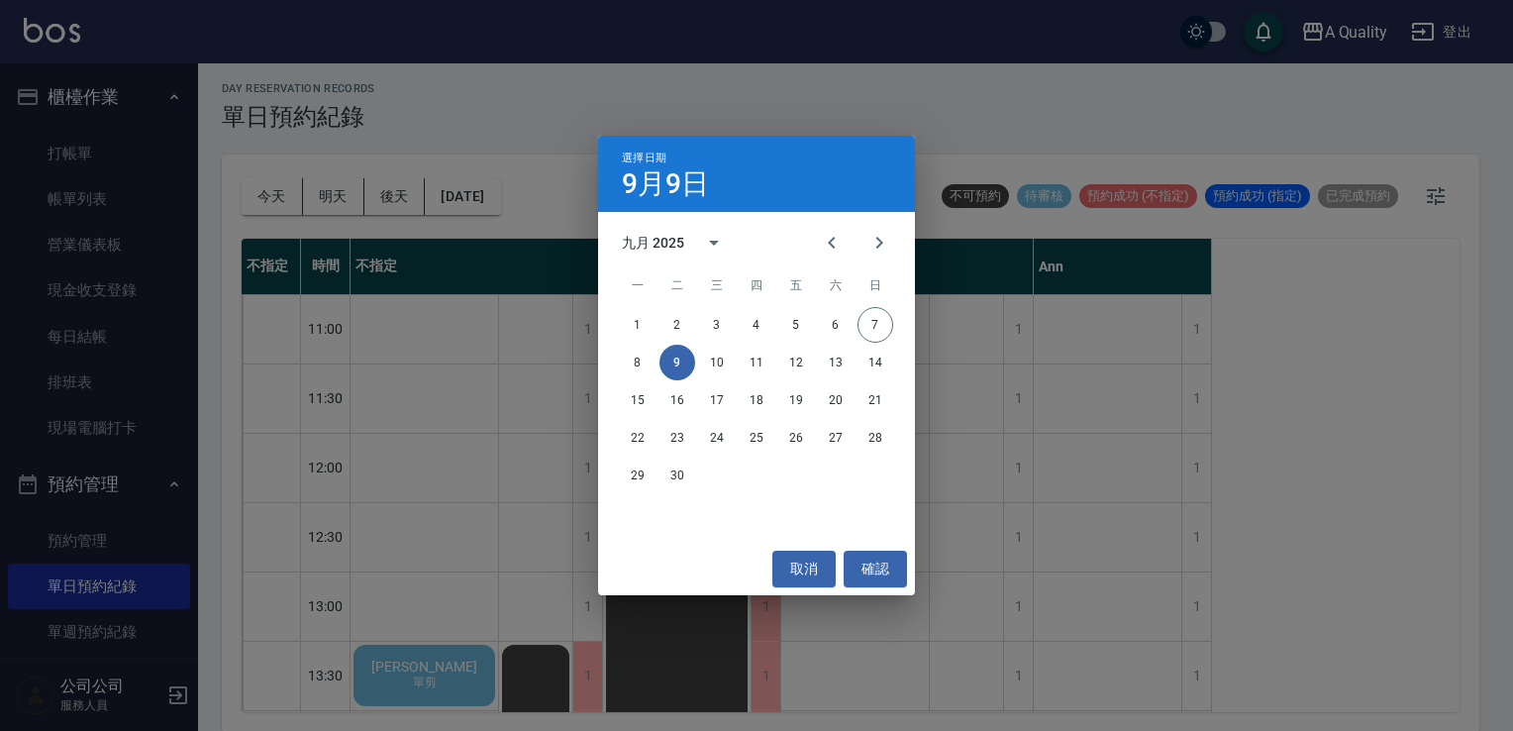
click at [737, 357] on div "8 9 10 11 12 13 14" at bounding box center [756, 363] width 317 height 36
click at [883, 573] on button "確認" at bounding box center [875, 569] width 63 height 37
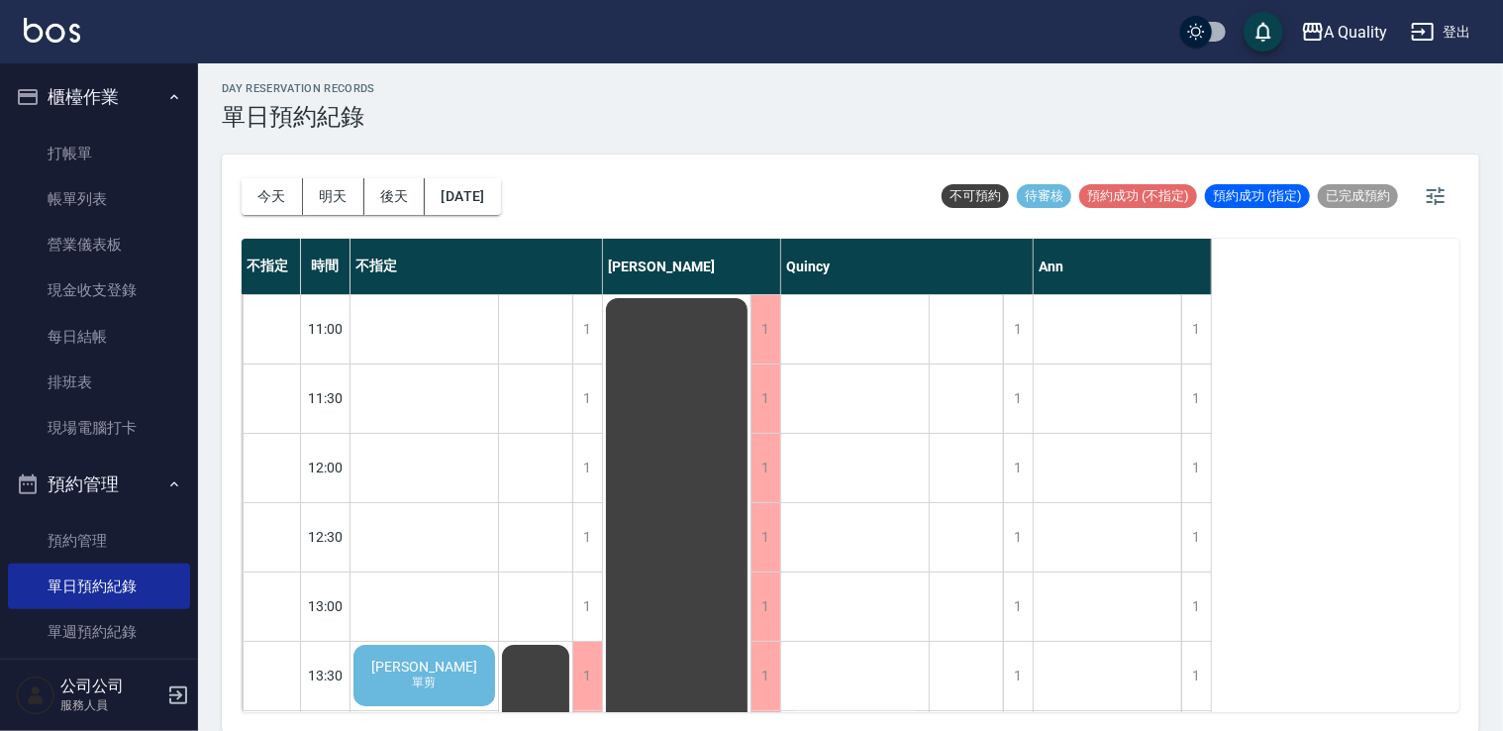
click at [468, 677] on div "陳羿愷 單剪" at bounding box center [425, 675] width 148 height 67
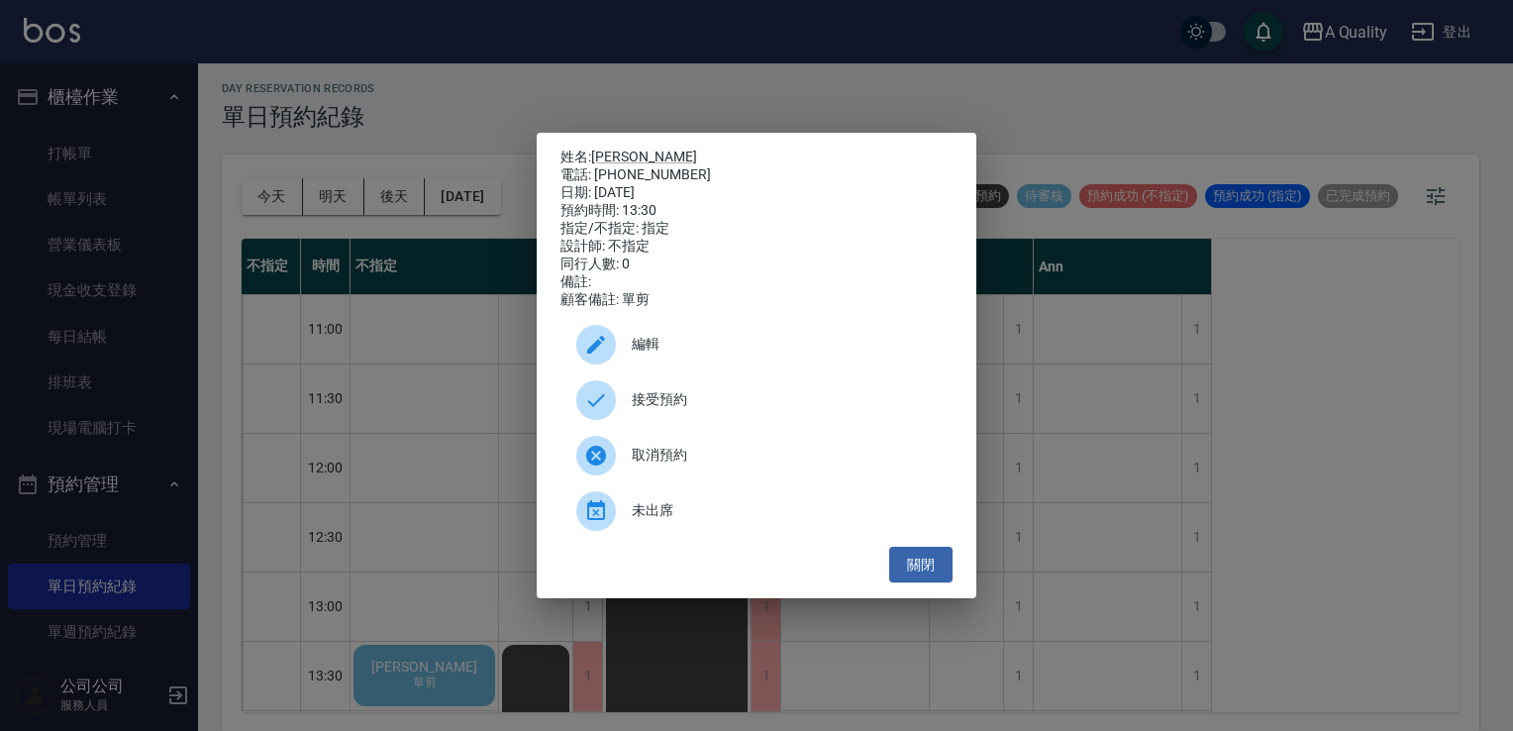
click at [692, 394] on div "接受預約" at bounding box center [757, 399] width 392 height 55
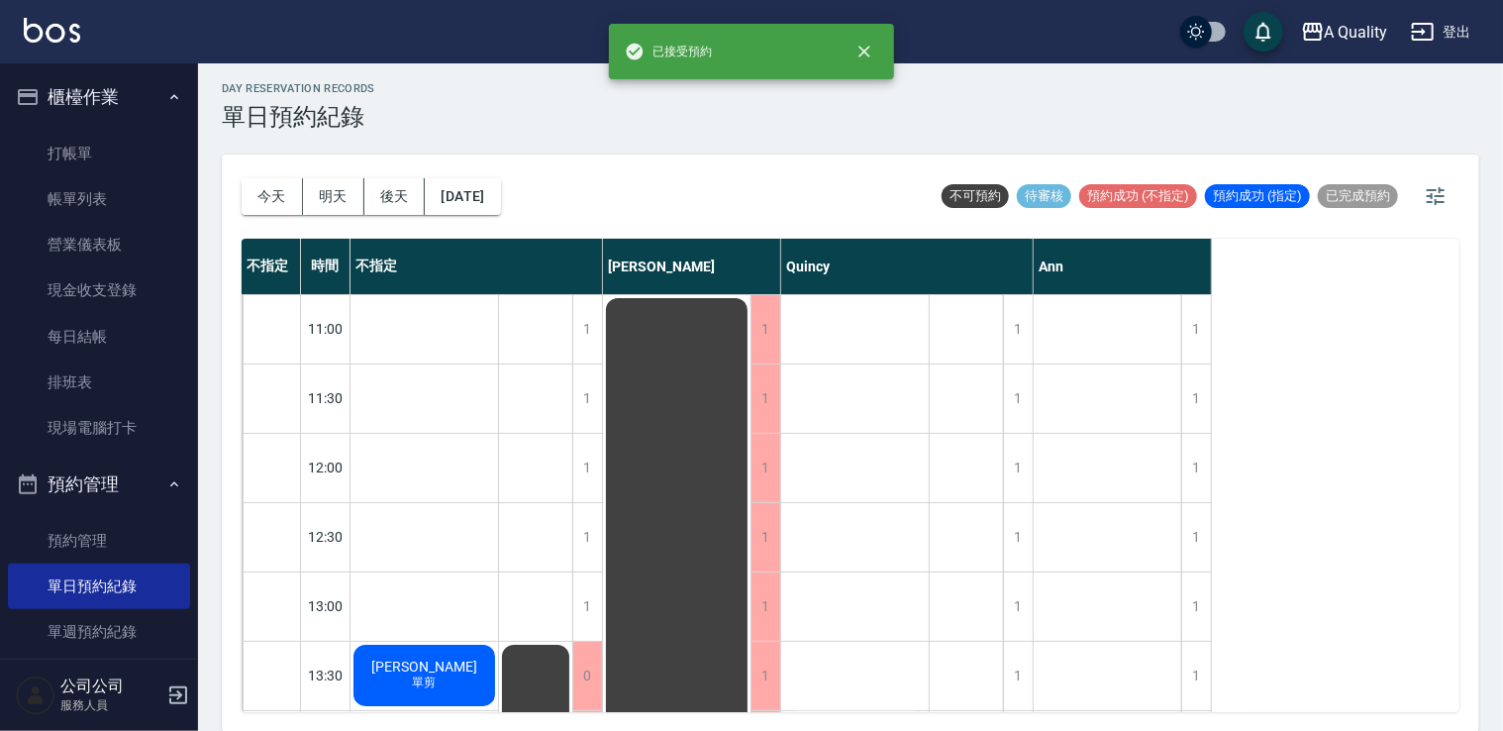
click at [429, 693] on div "陳羿愷 單剪" at bounding box center [425, 675] width 148 height 67
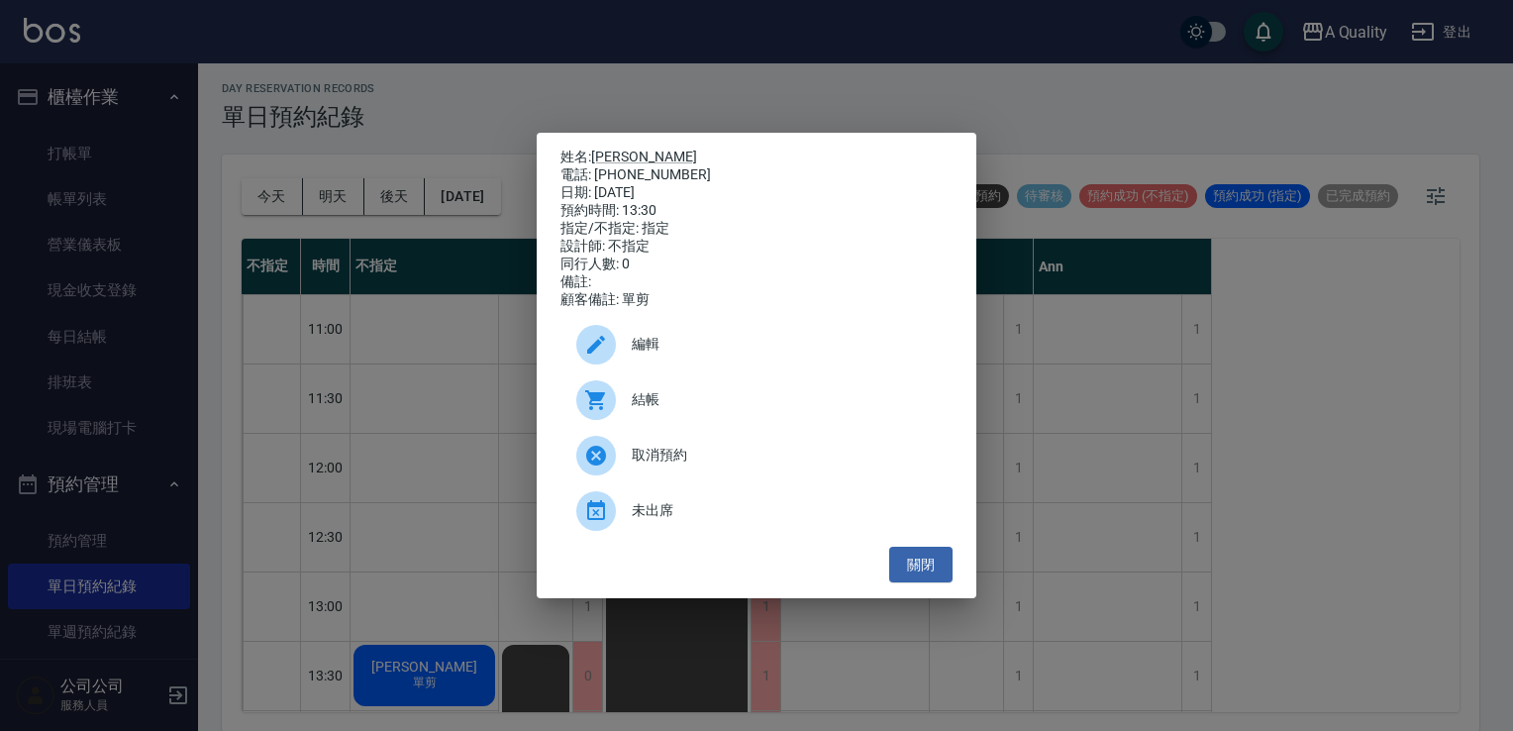
click at [697, 349] on span "編輯" at bounding box center [784, 344] width 305 height 21
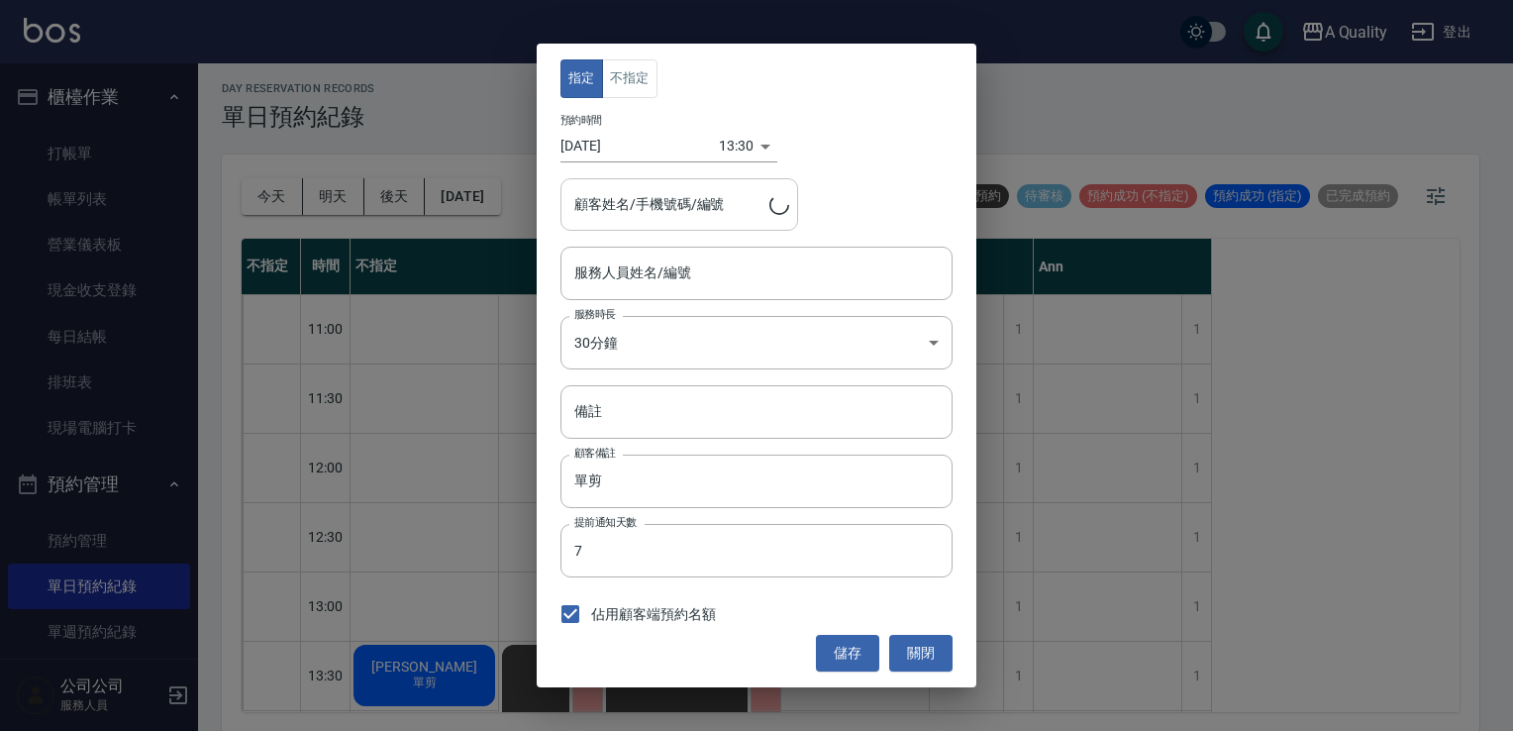
type input "不指定(無代號)"
type input "陳羿愷/0927630336"
click at [644, 93] on button "不指定" at bounding box center [629, 78] width 55 height 39
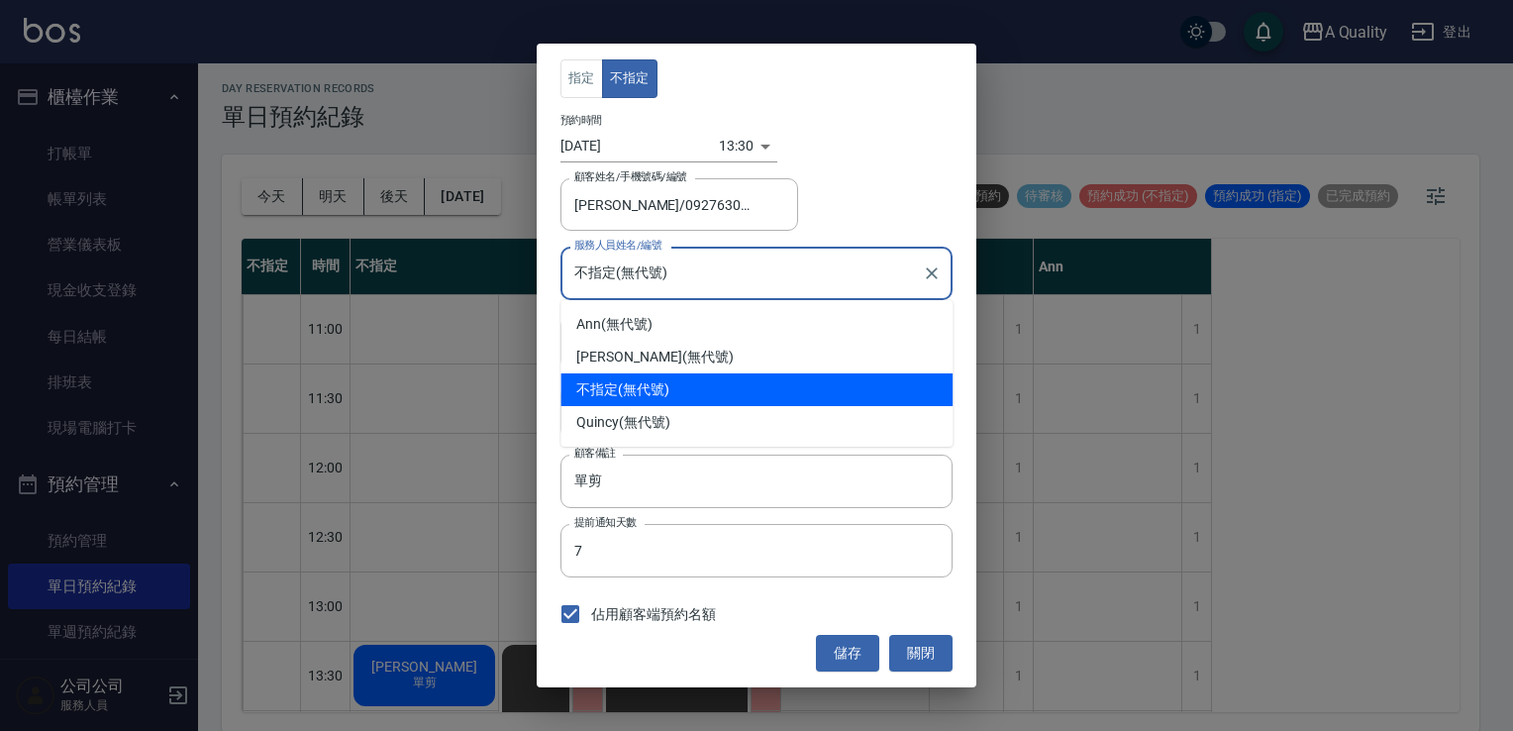
drag, startPoint x: 681, startPoint y: 283, endPoint x: 671, endPoint y: 301, distance: 20.4
click at [679, 283] on input "不指定(無代號)" at bounding box center [741, 272] width 345 height 35
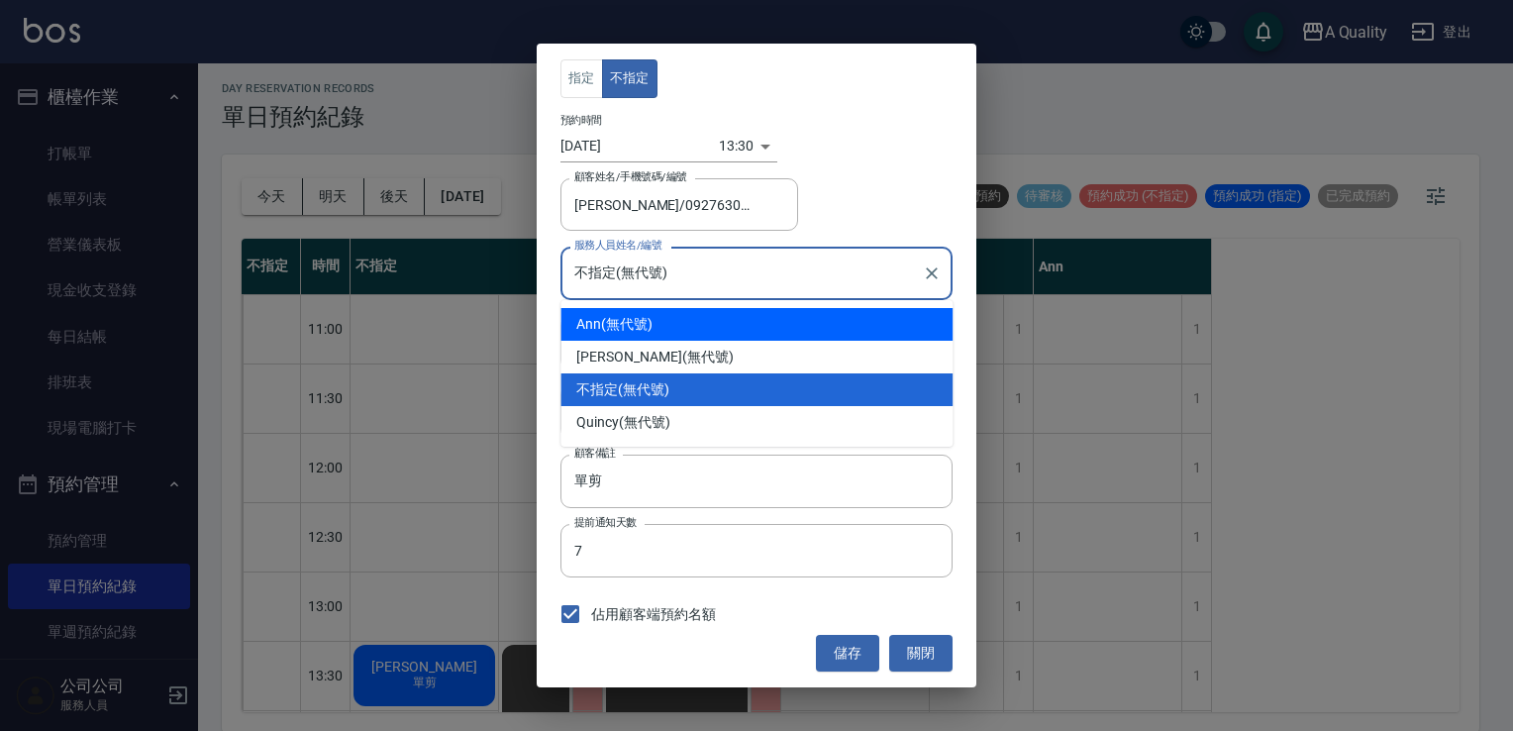
click at [640, 322] on div "Ann (無代號)" at bounding box center [757, 324] width 392 height 33
type input "Ann(無代號)"
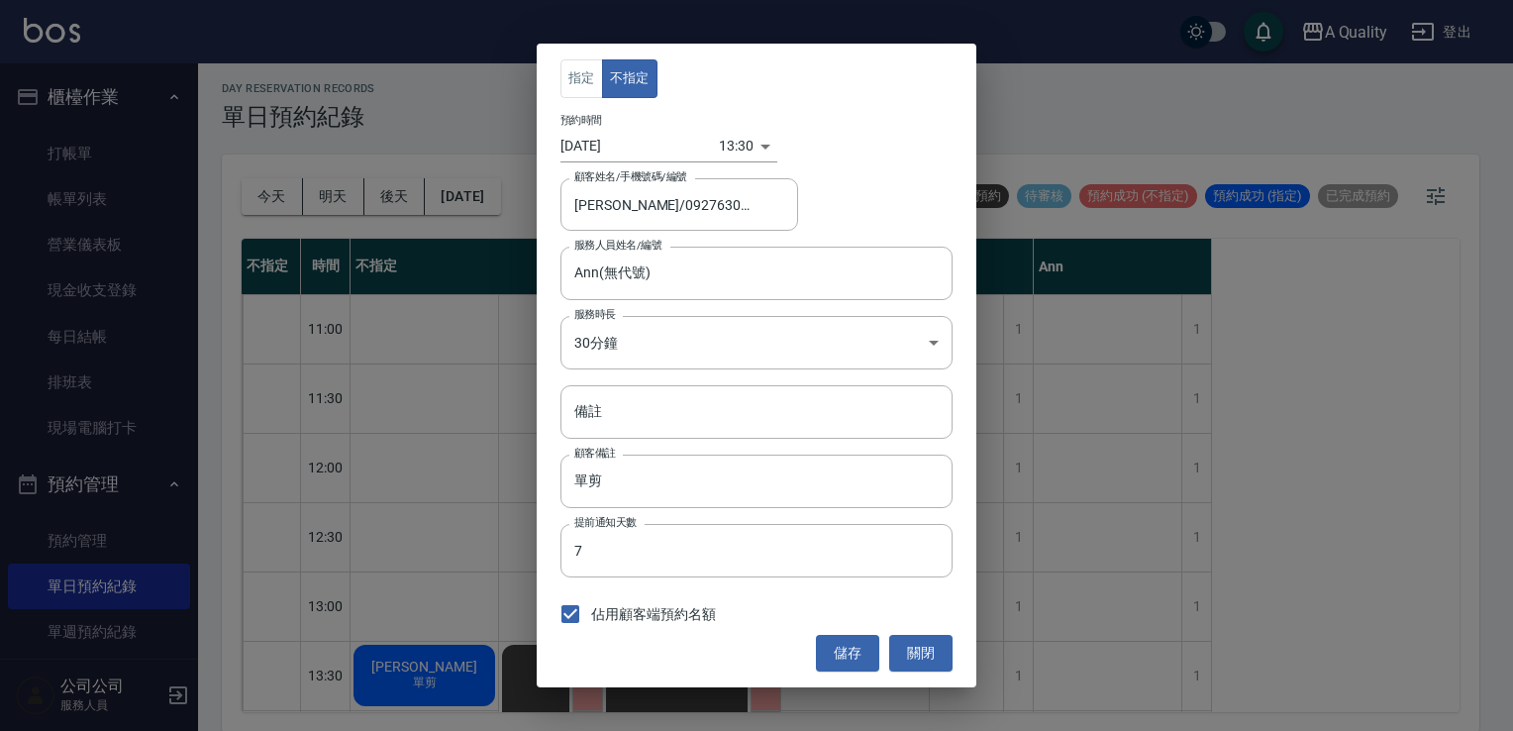
click at [830, 633] on div "指定 不指定 預約時間 2025/09/09 13:30 1757395800000 顧客姓名/手機號碼/編號 陳羿愷/0927630336 顧客姓名/手機號…" at bounding box center [757, 365] width 440 height 643
click at [839, 652] on button "儲存" at bounding box center [847, 653] width 63 height 37
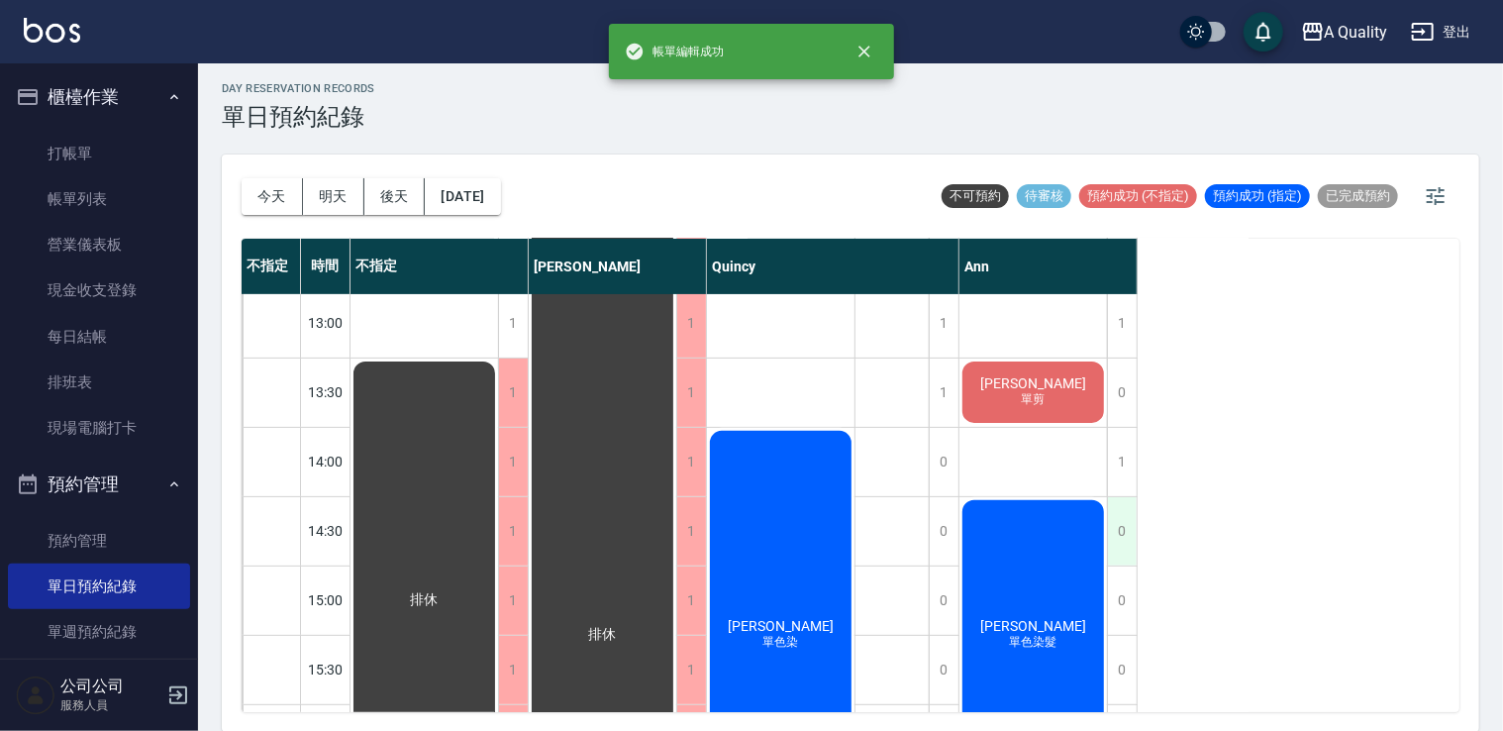
scroll to position [297, 0]
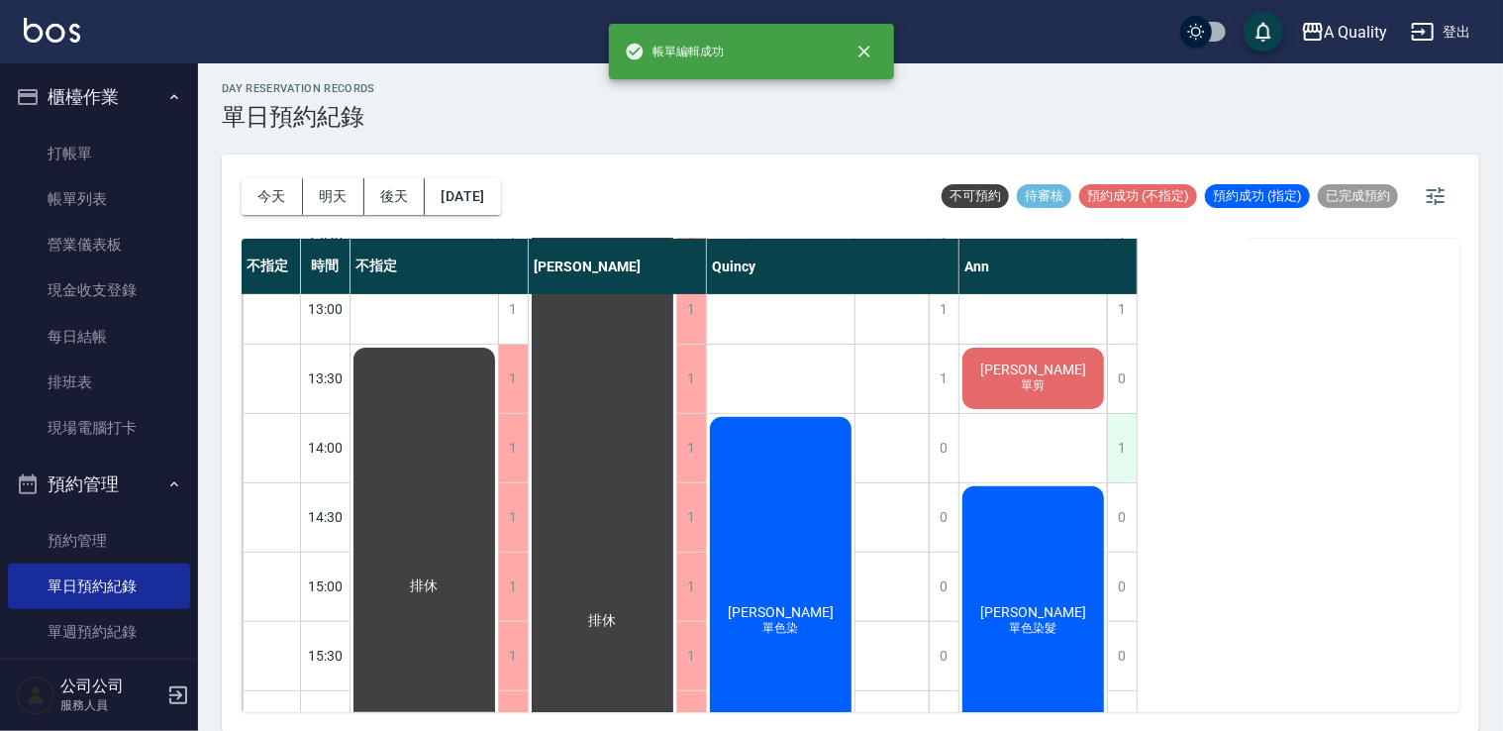
click at [1115, 452] on div "1" at bounding box center [1122, 448] width 30 height 68
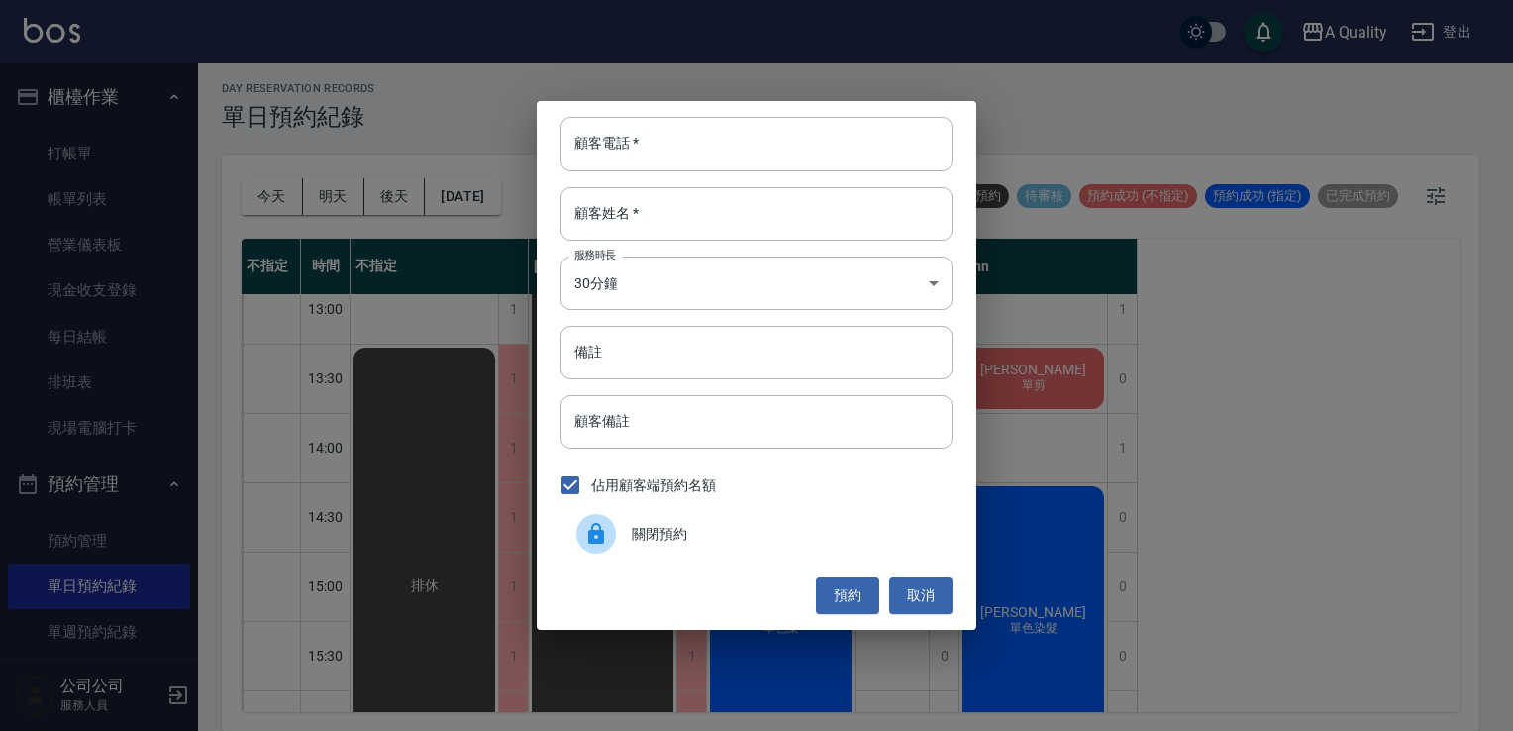
drag, startPoint x: 679, startPoint y: 543, endPoint x: 787, endPoint y: 519, distance: 110.5
click at [677, 543] on span "關閉預約" at bounding box center [784, 534] width 305 height 21
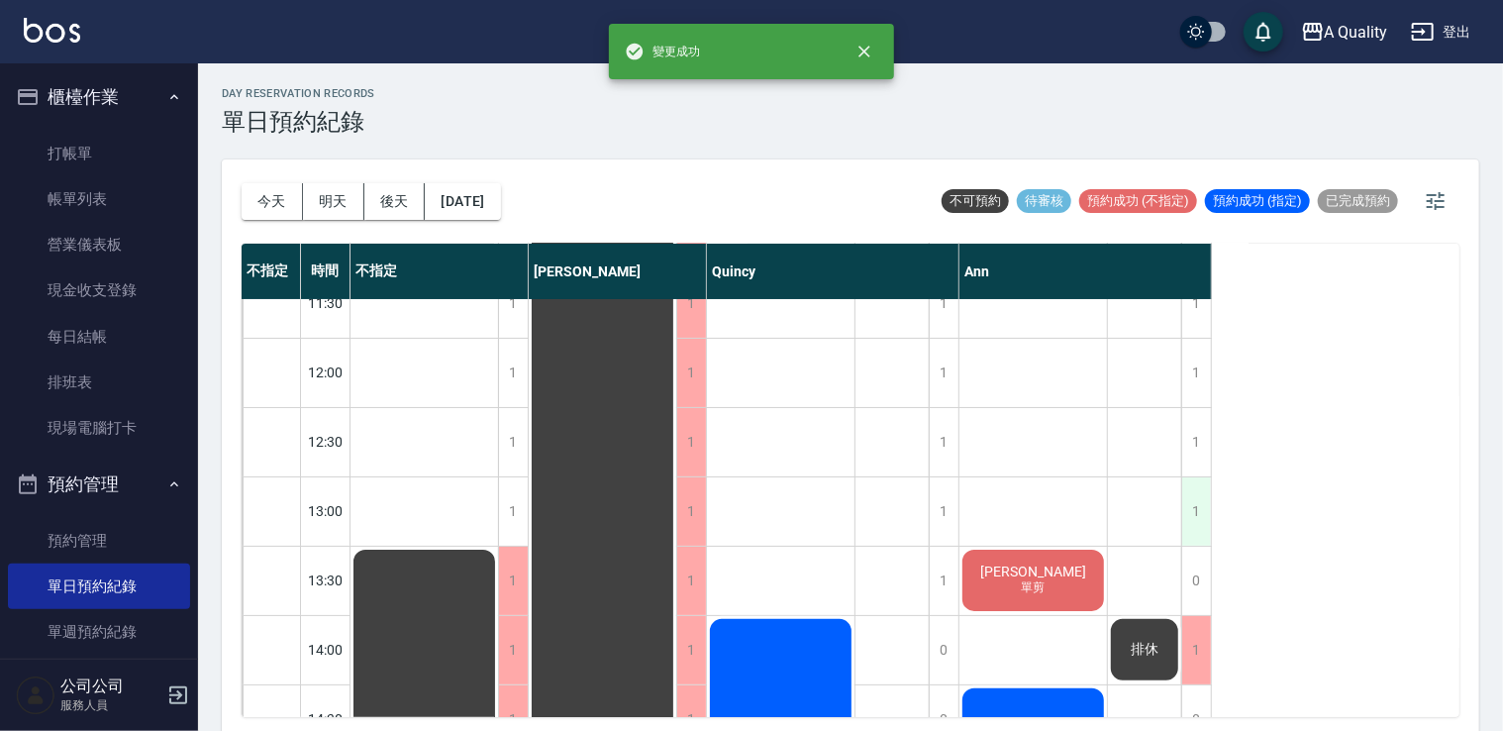
scroll to position [99, 0]
click at [1197, 520] on div "1" at bounding box center [1196, 512] width 30 height 68
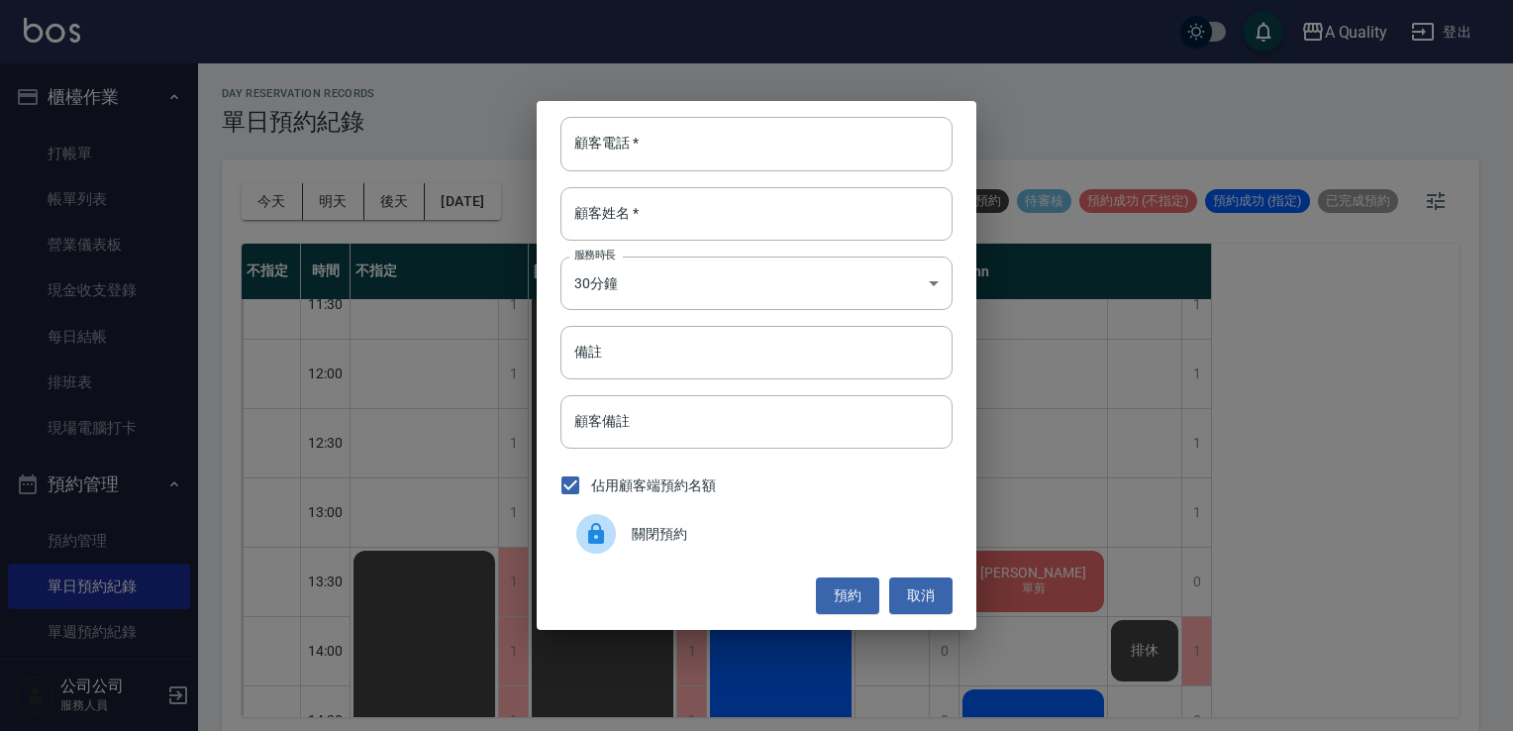
click at [654, 533] on span "關閉預約" at bounding box center [784, 534] width 305 height 21
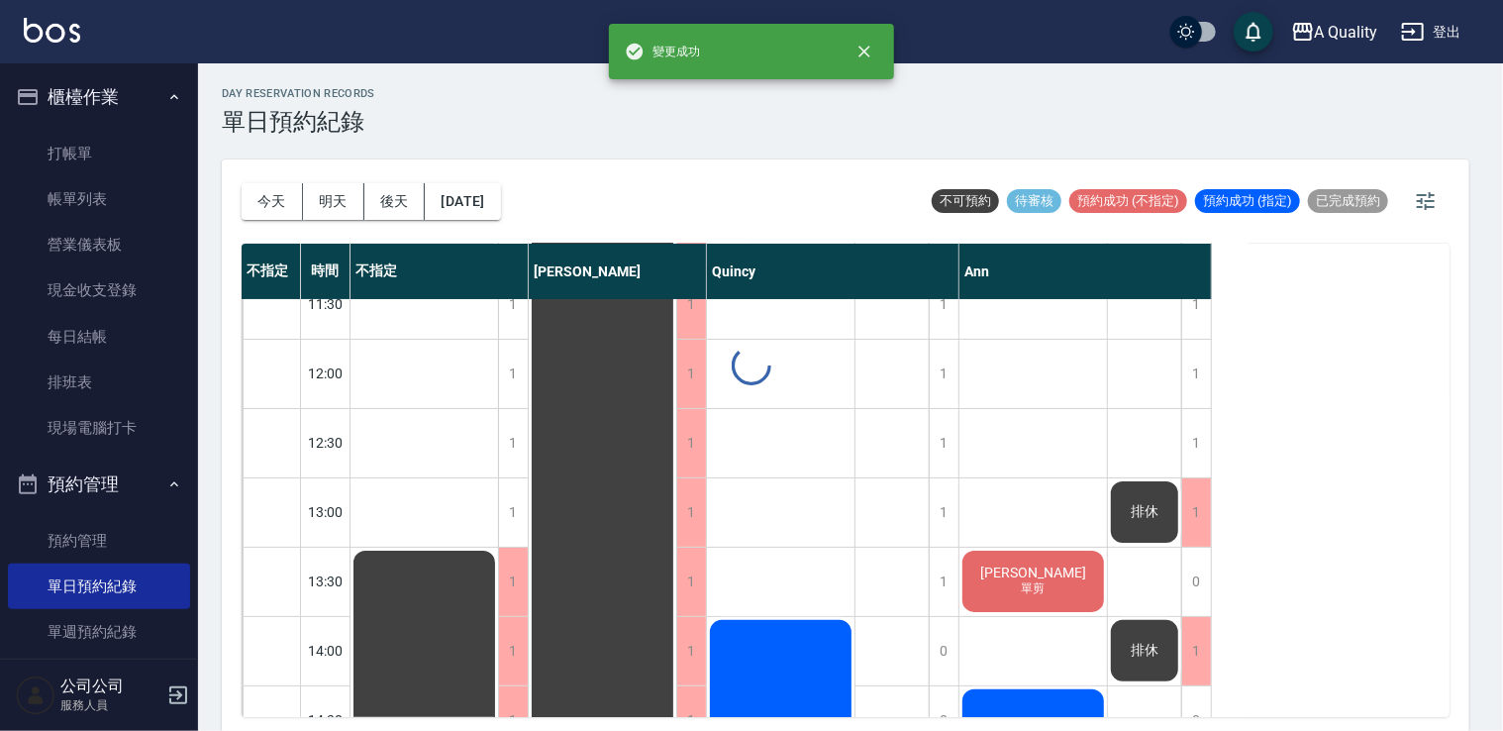
click at [852, 586] on div "day Reservation records 單日預約紀錄 今天 明天 後天 2025/09/09 不可預約 待審核 預約成功 (不指定) 預約成功 (指定…" at bounding box center [845, 399] width 1295 height 673
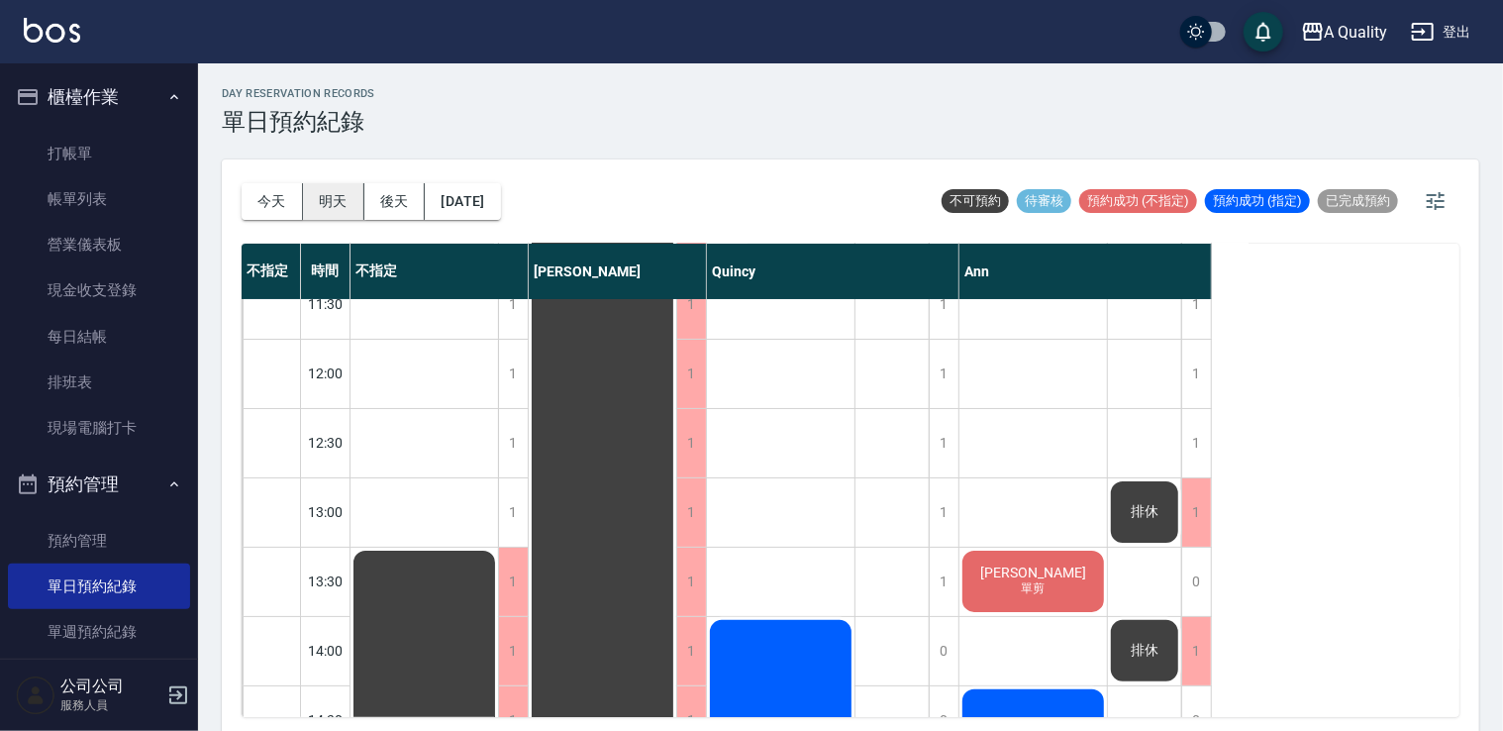
click at [329, 198] on button "明天" at bounding box center [333, 201] width 61 height 37
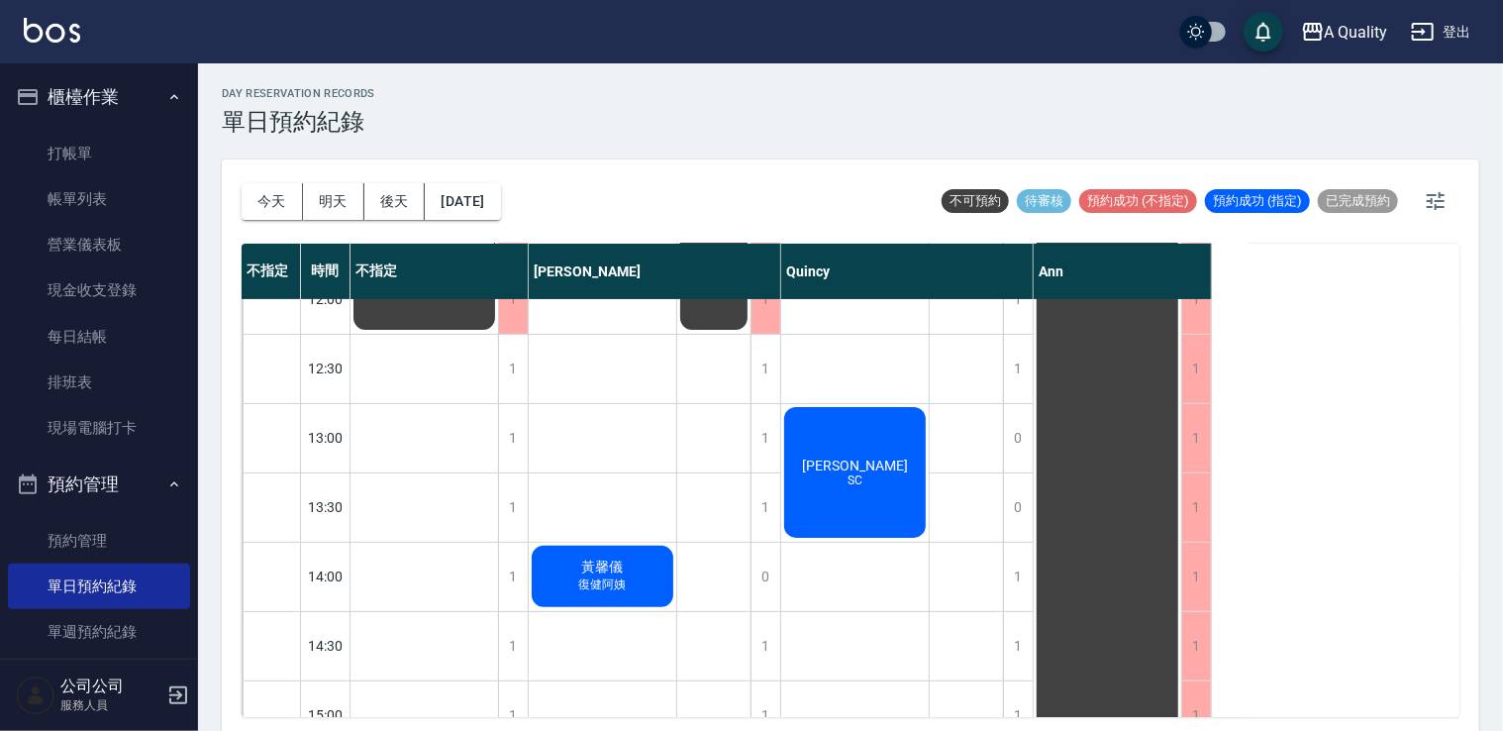
scroll to position [99, 0]
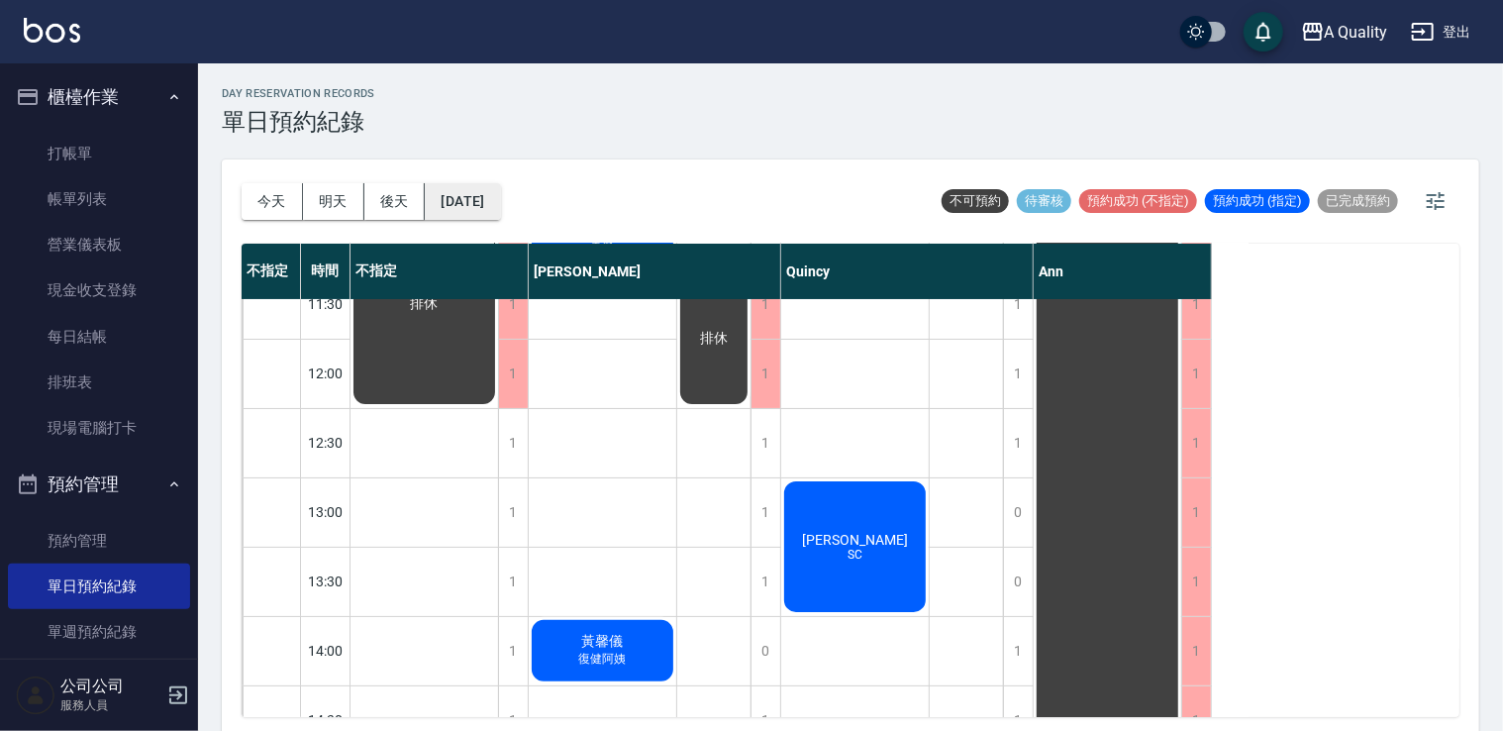
click at [500, 193] on button "2025/09/08" at bounding box center [462, 201] width 75 height 37
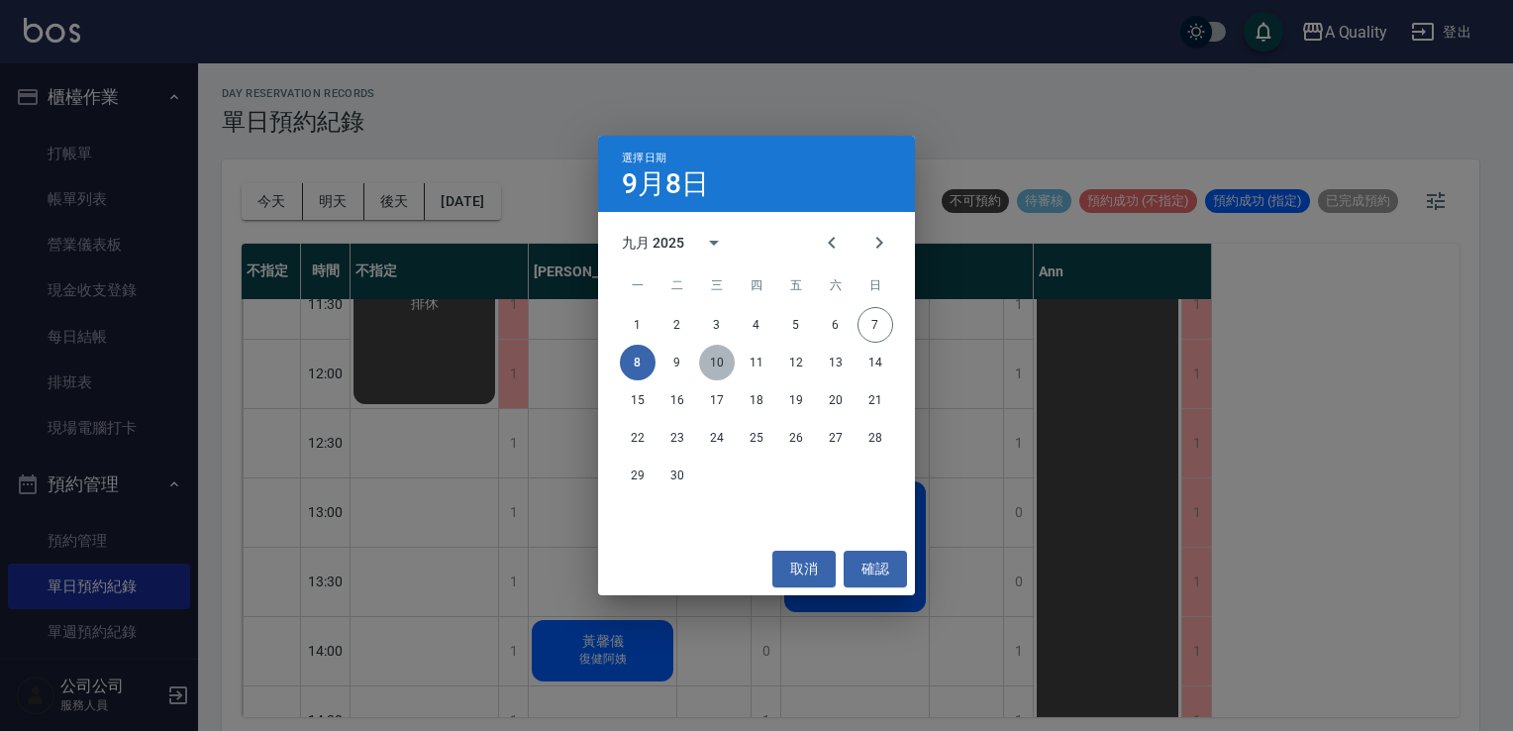
drag, startPoint x: 721, startPoint y: 357, endPoint x: 714, endPoint y: 378, distance: 22.9
click at [719, 357] on button "10" at bounding box center [717, 363] width 36 height 36
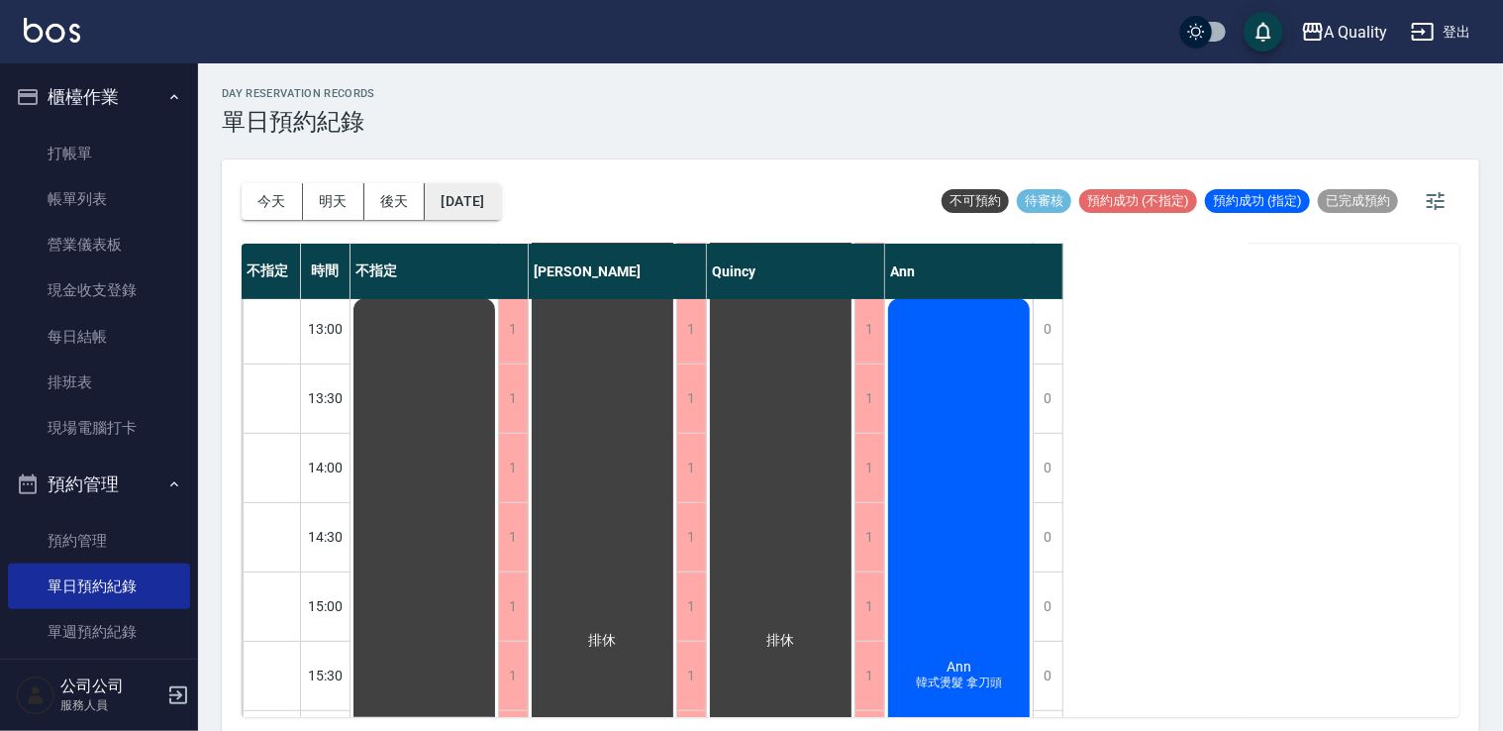
scroll to position [396, 0]
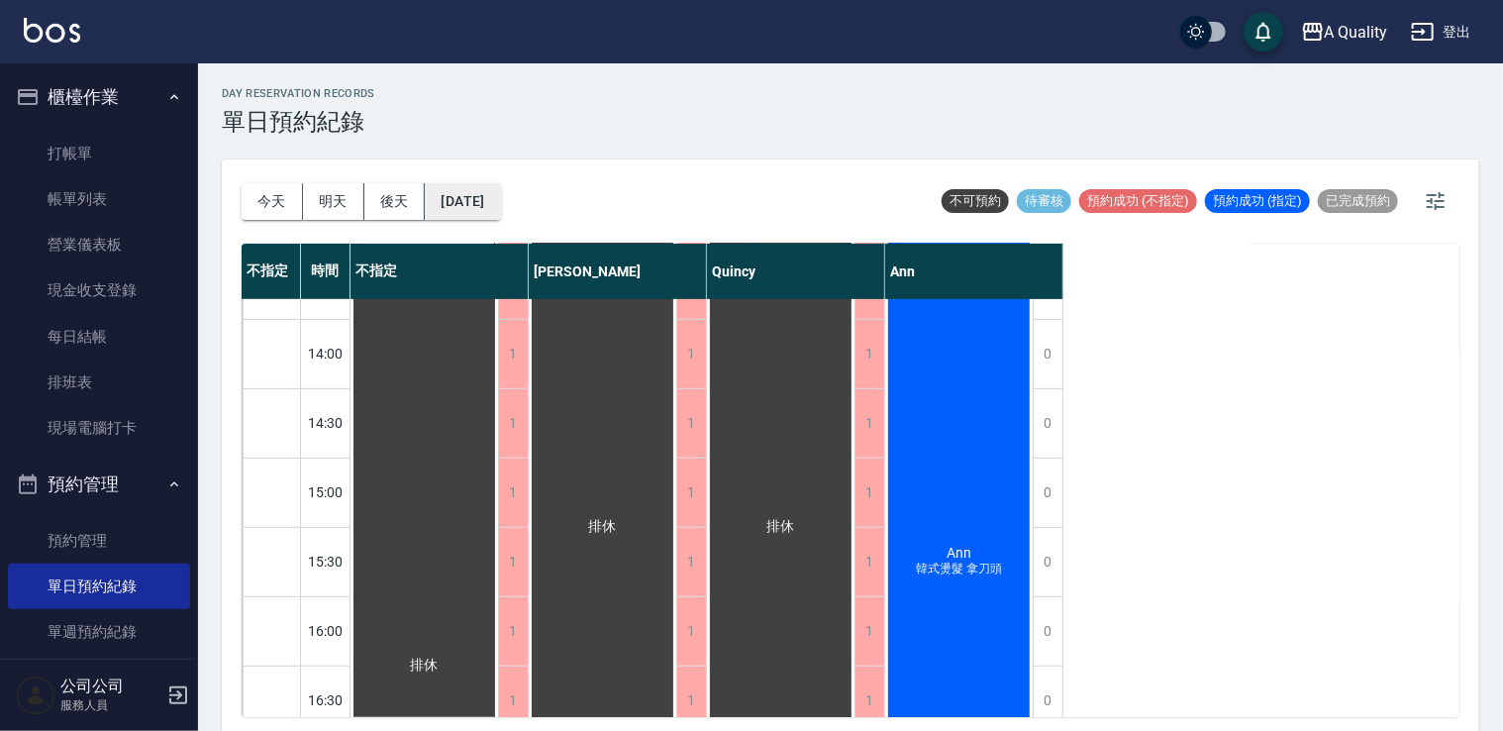
click at [500, 204] on button "2025/09/10" at bounding box center [462, 201] width 75 height 37
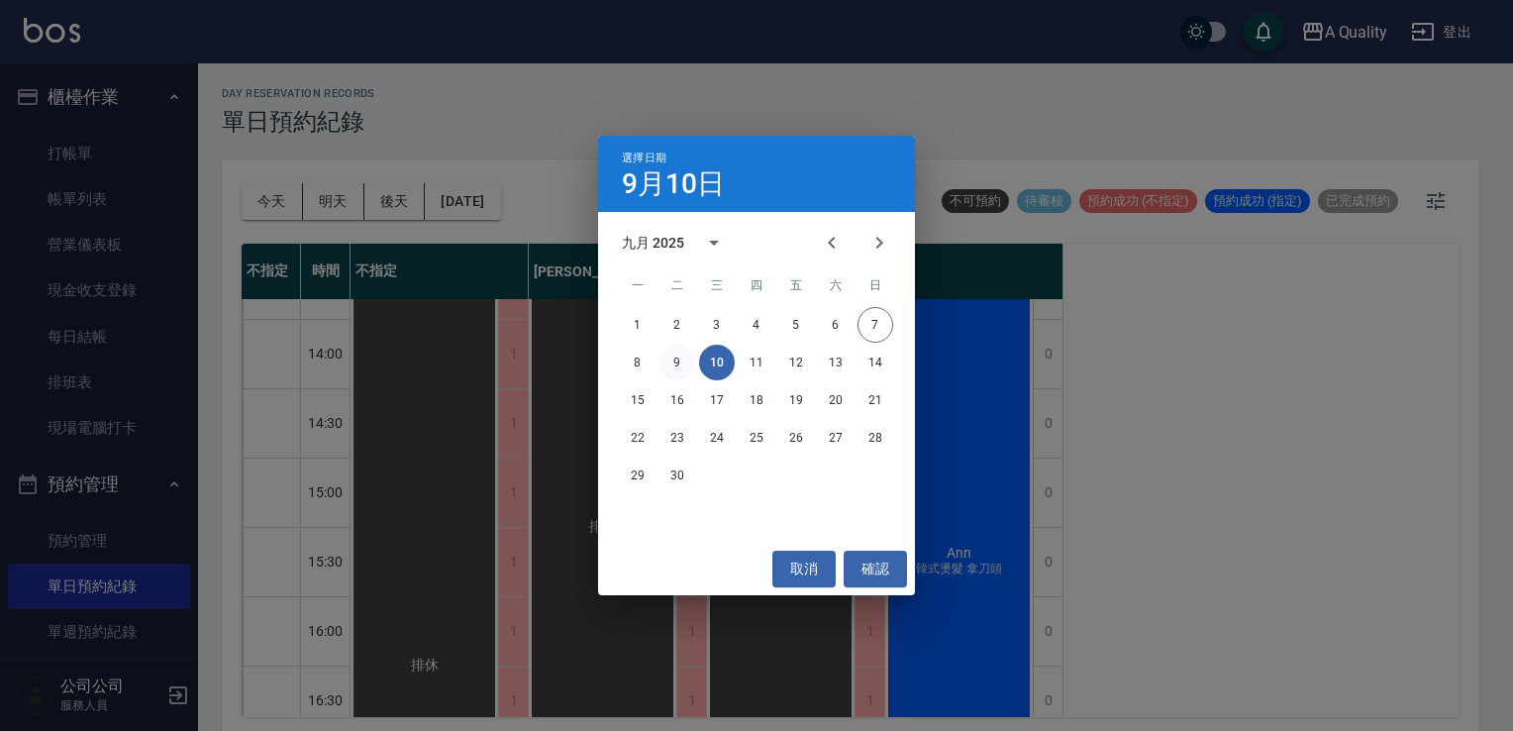
click at [680, 354] on button "9" at bounding box center [678, 363] width 36 height 36
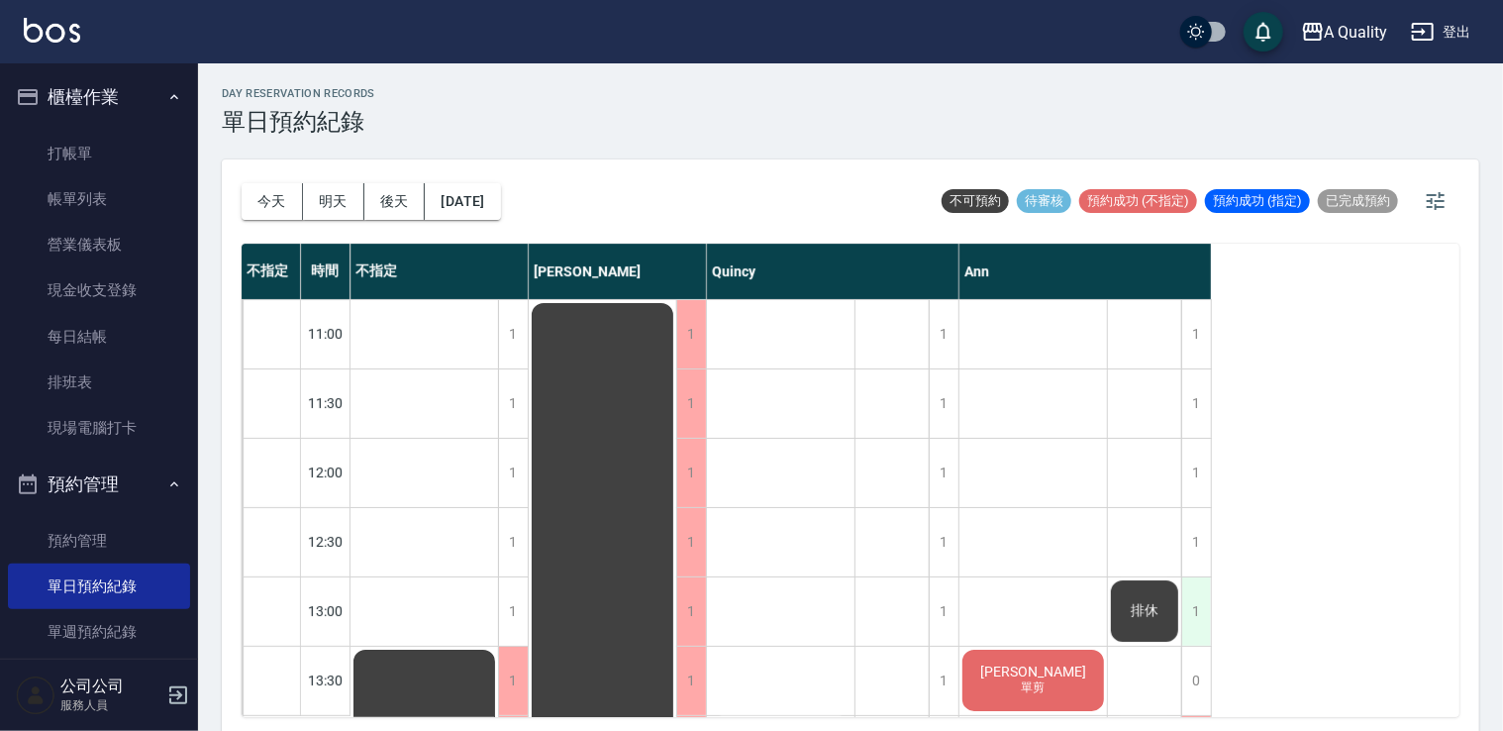
click at [1202, 596] on div "1" at bounding box center [1196, 611] width 30 height 68
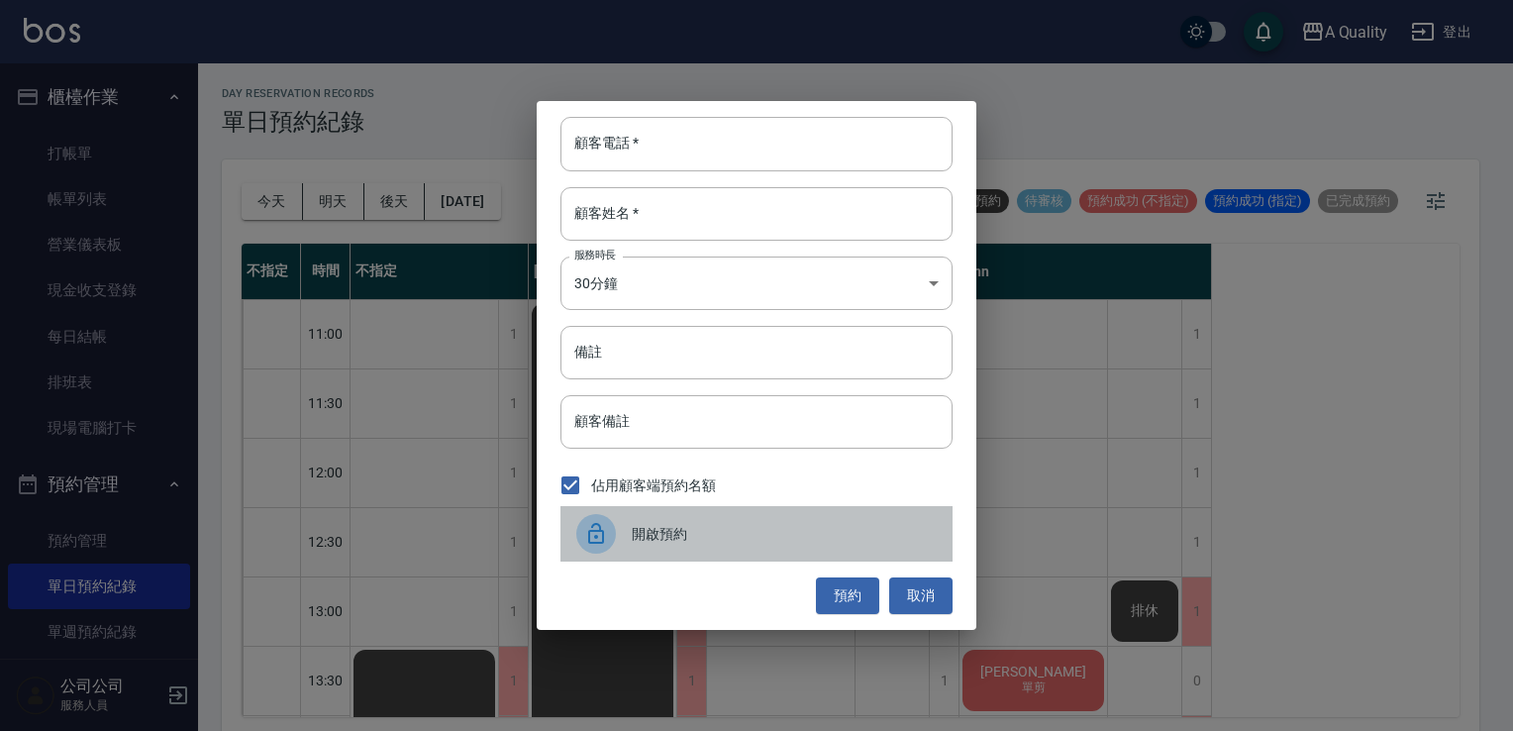
click at [619, 541] on div at bounding box center [603, 534] width 55 height 40
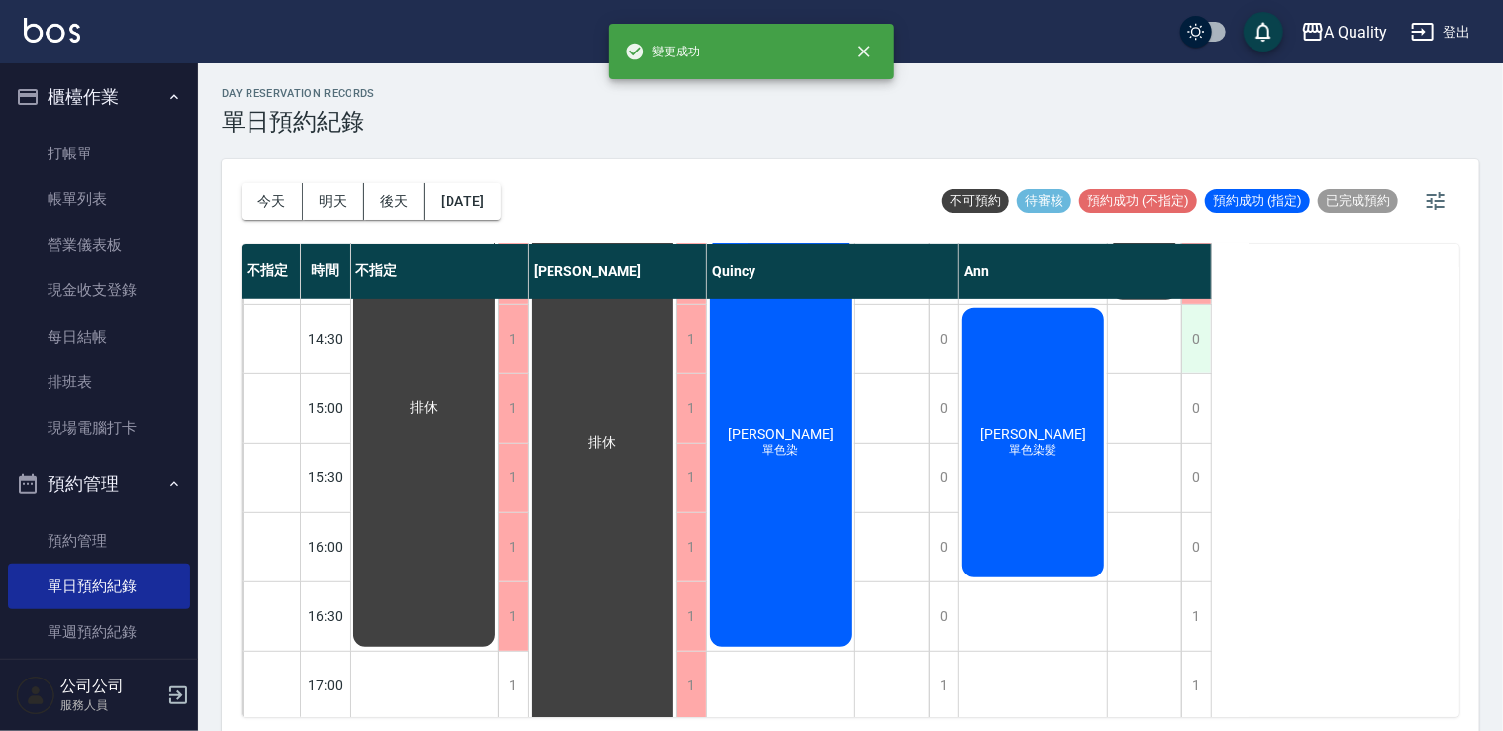
scroll to position [396, 0]
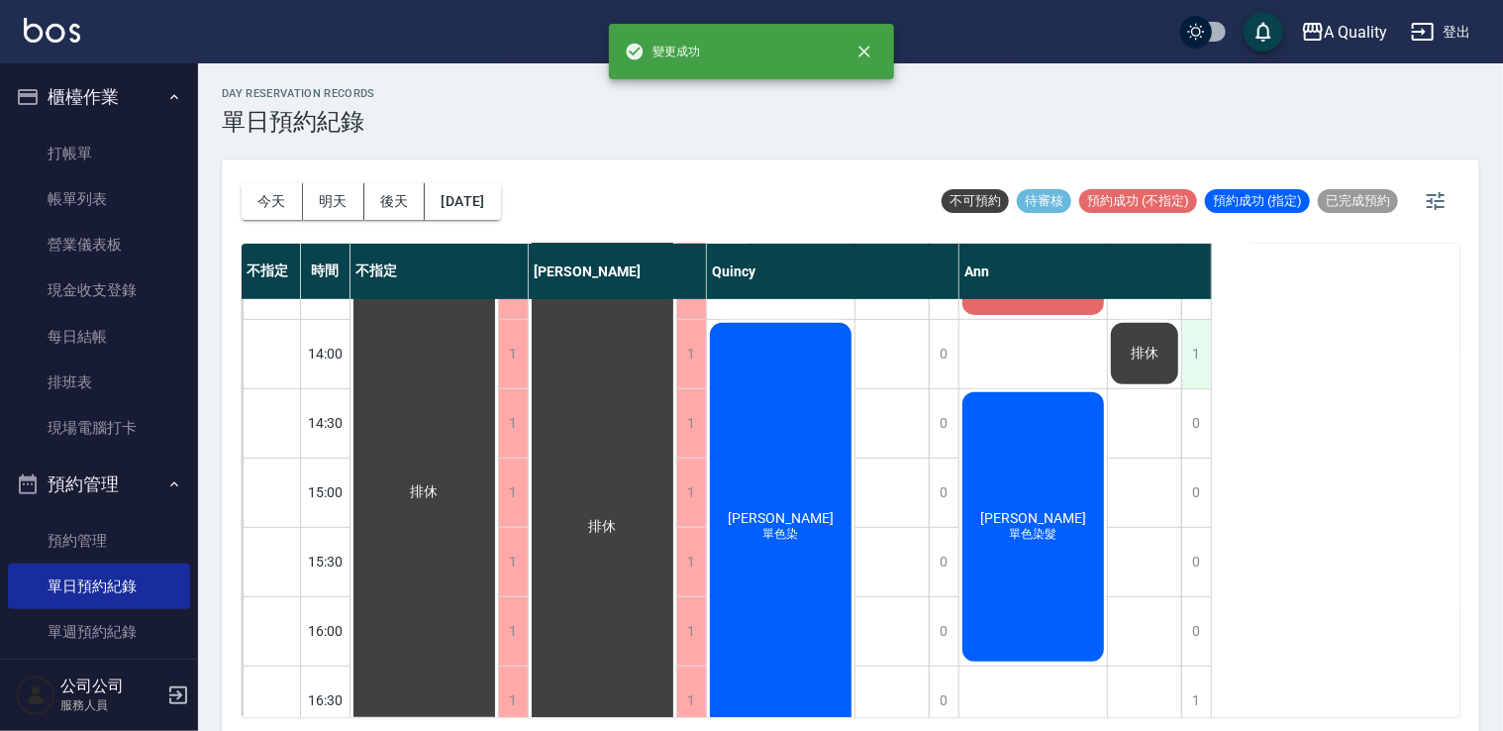
click at [1191, 374] on div "1" at bounding box center [1196, 354] width 30 height 68
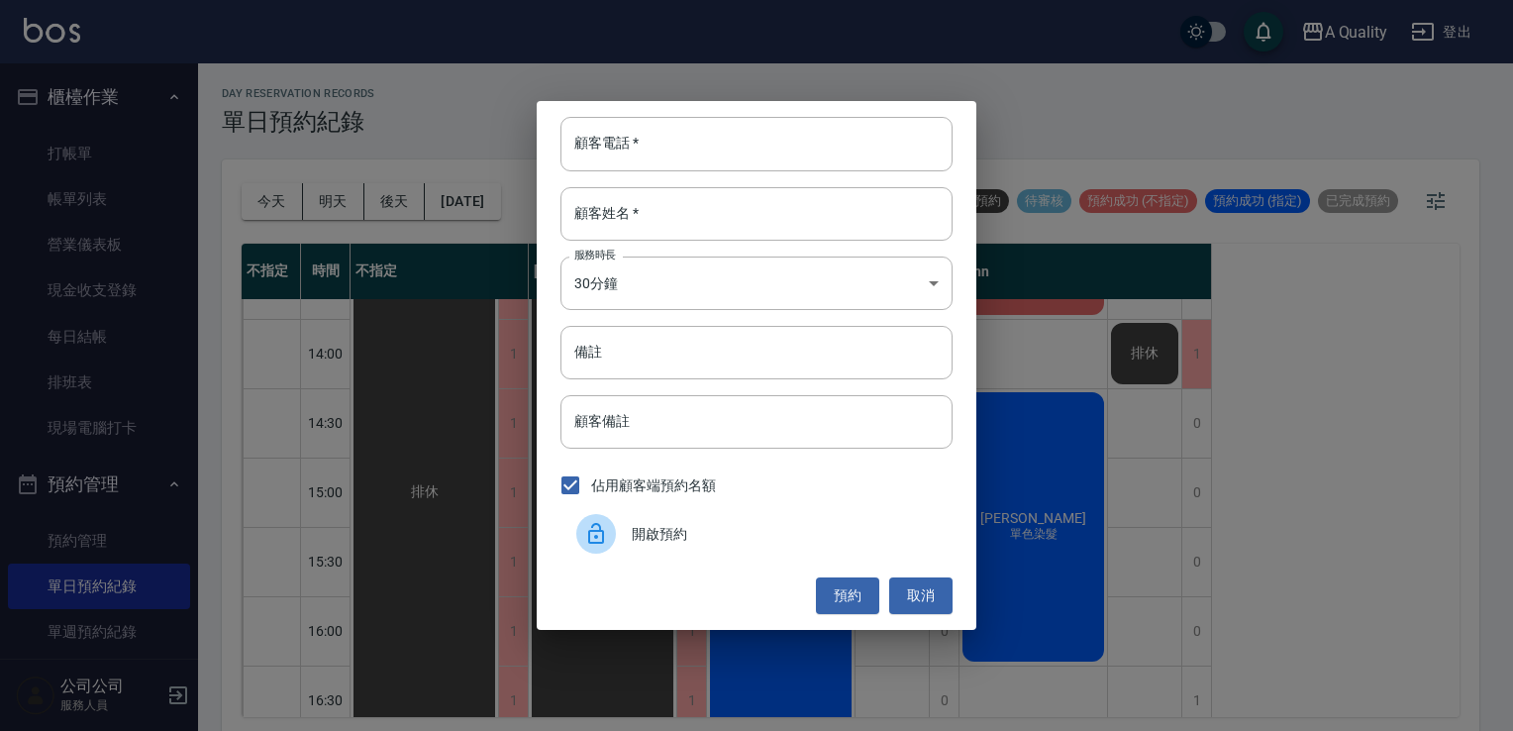
click at [665, 521] on div "開啟預約" at bounding box center [757, 533] width 392 height 55
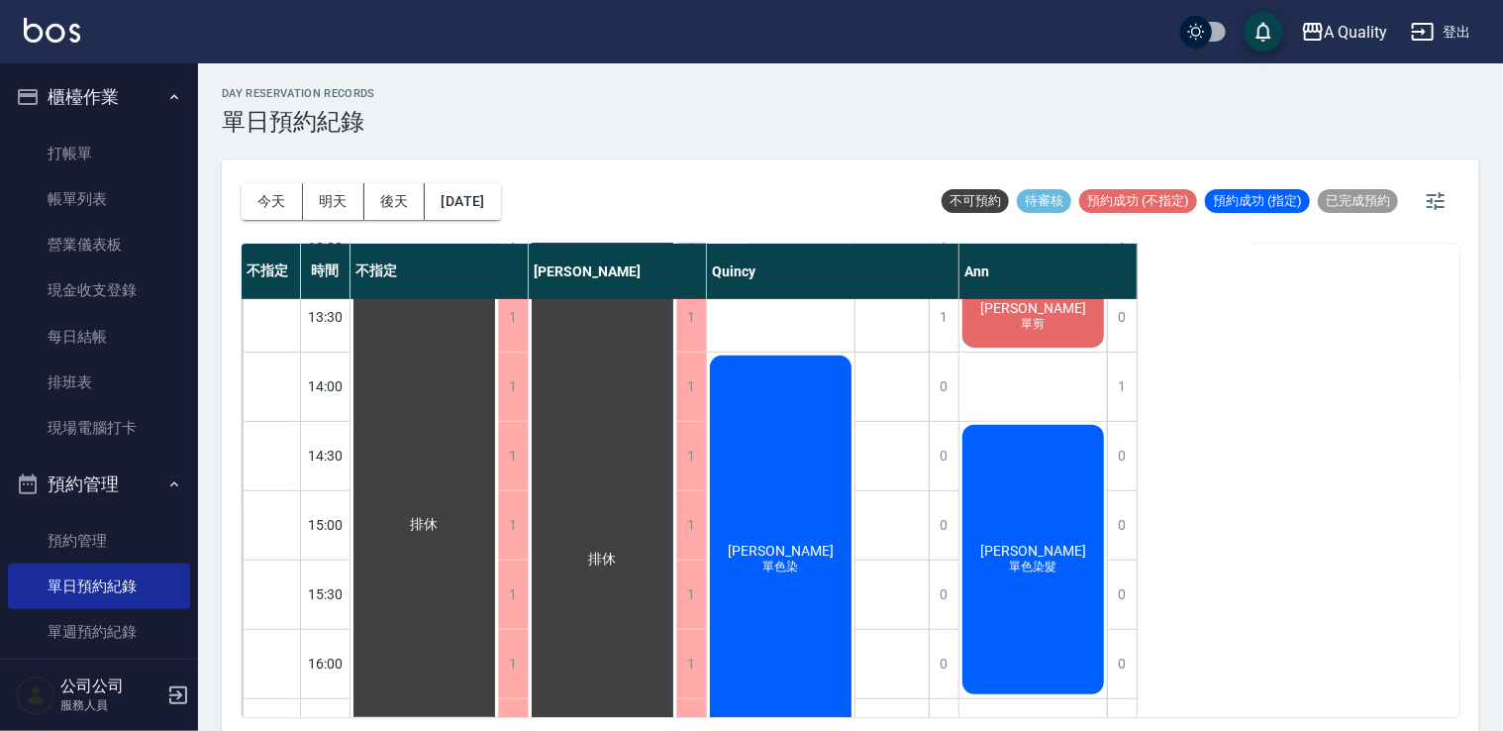
scroll to position [152, 0]
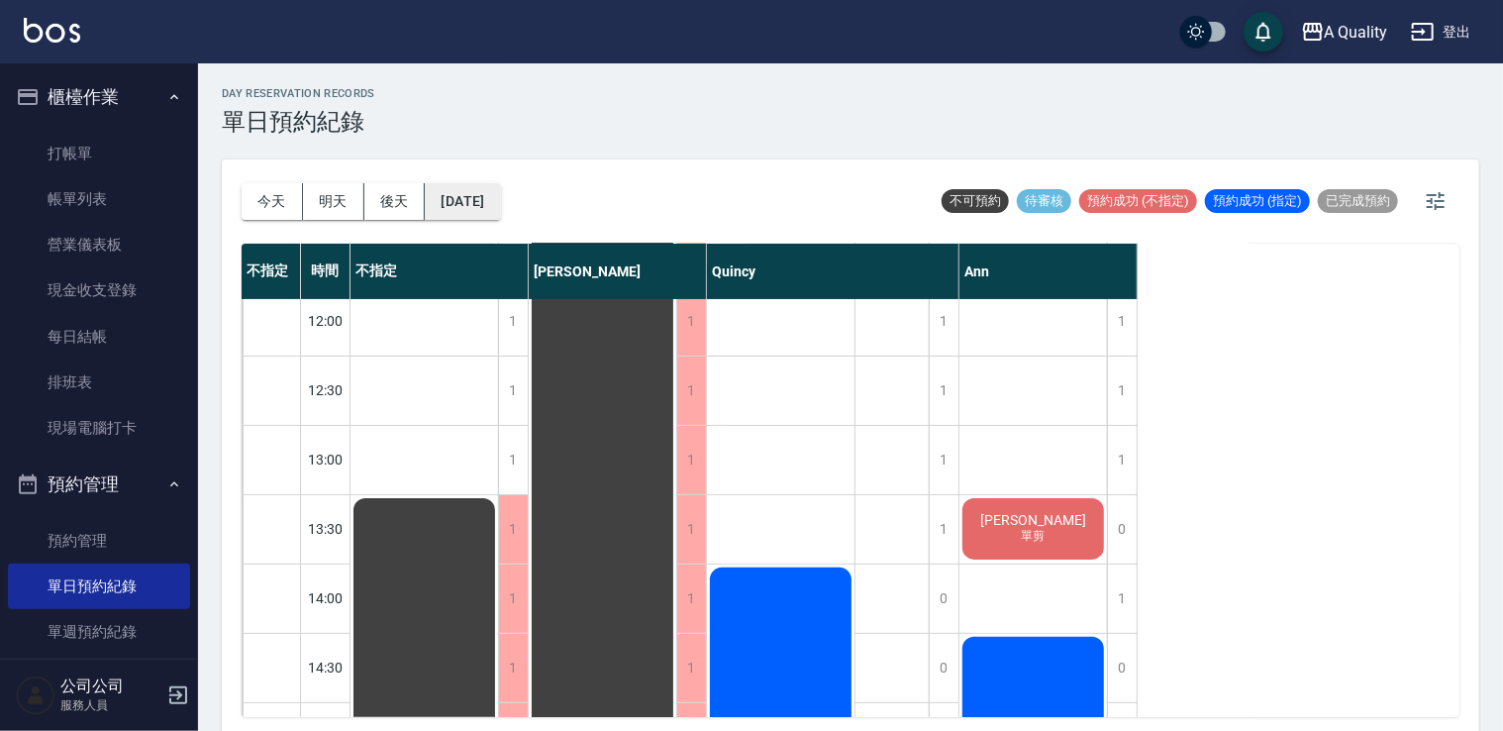
click at [476, 201] on button "2025/09/09" at bounding box center [462, 201] width 75 height 37
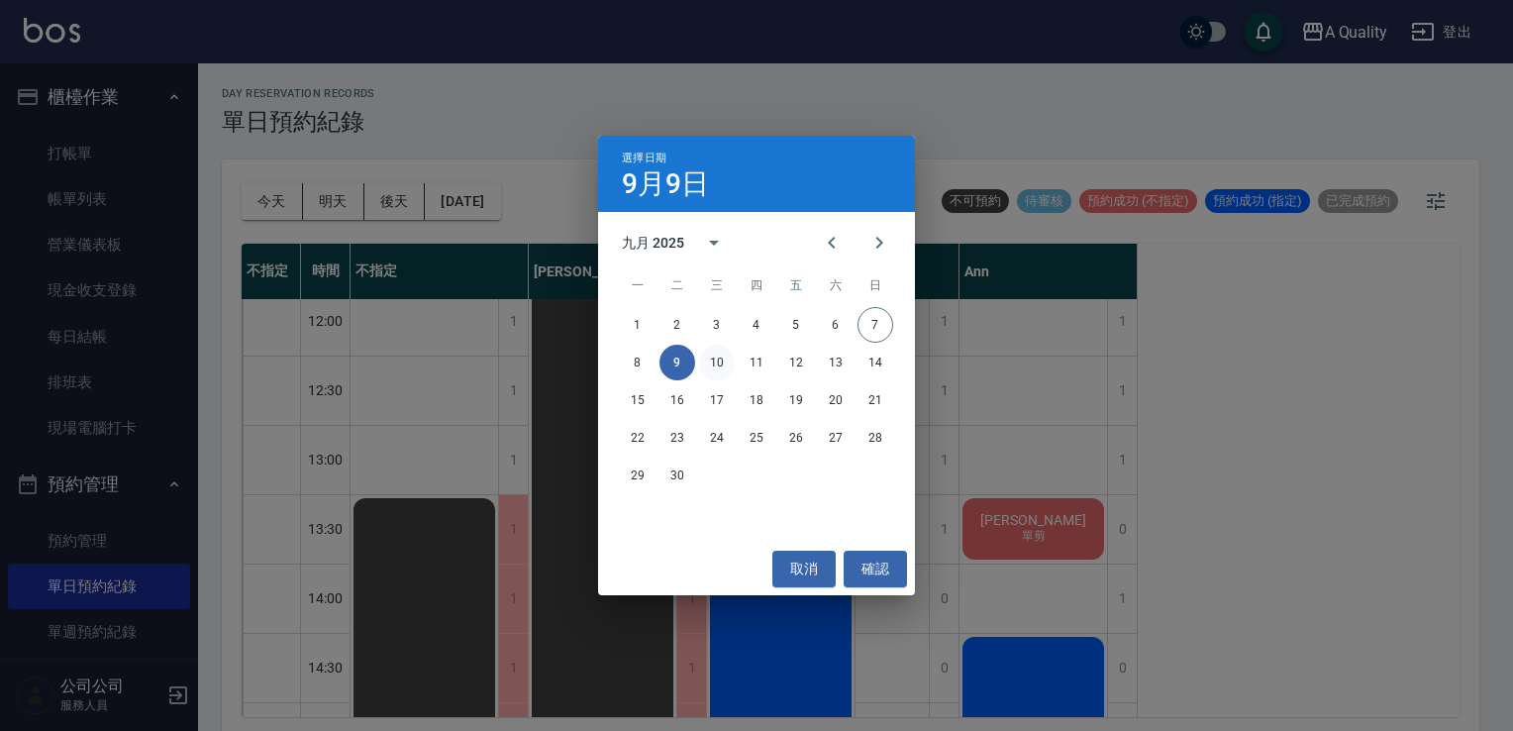
click at [730, 365] on button "10" at bounding box center [717, 363] width 36 height 36
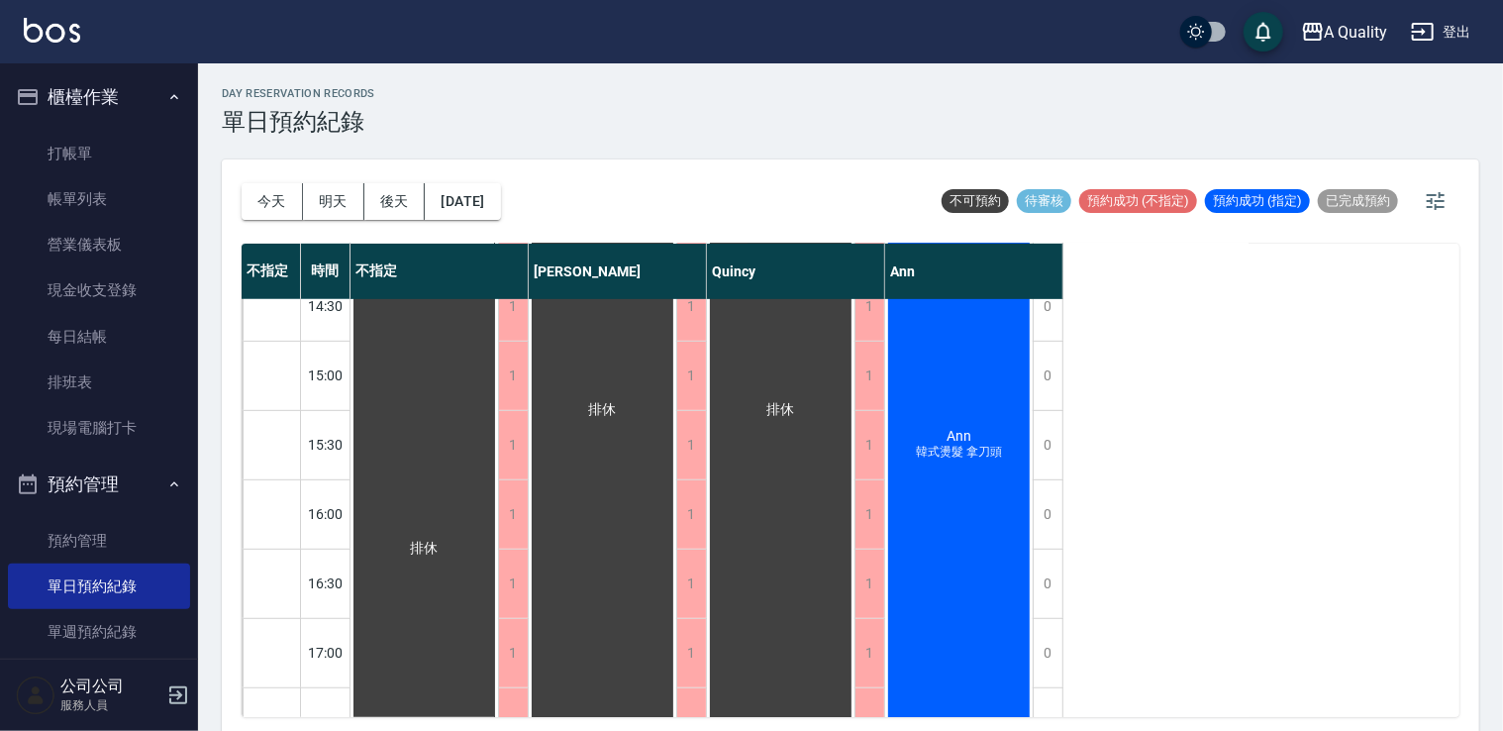
scroll to position [792, 0]
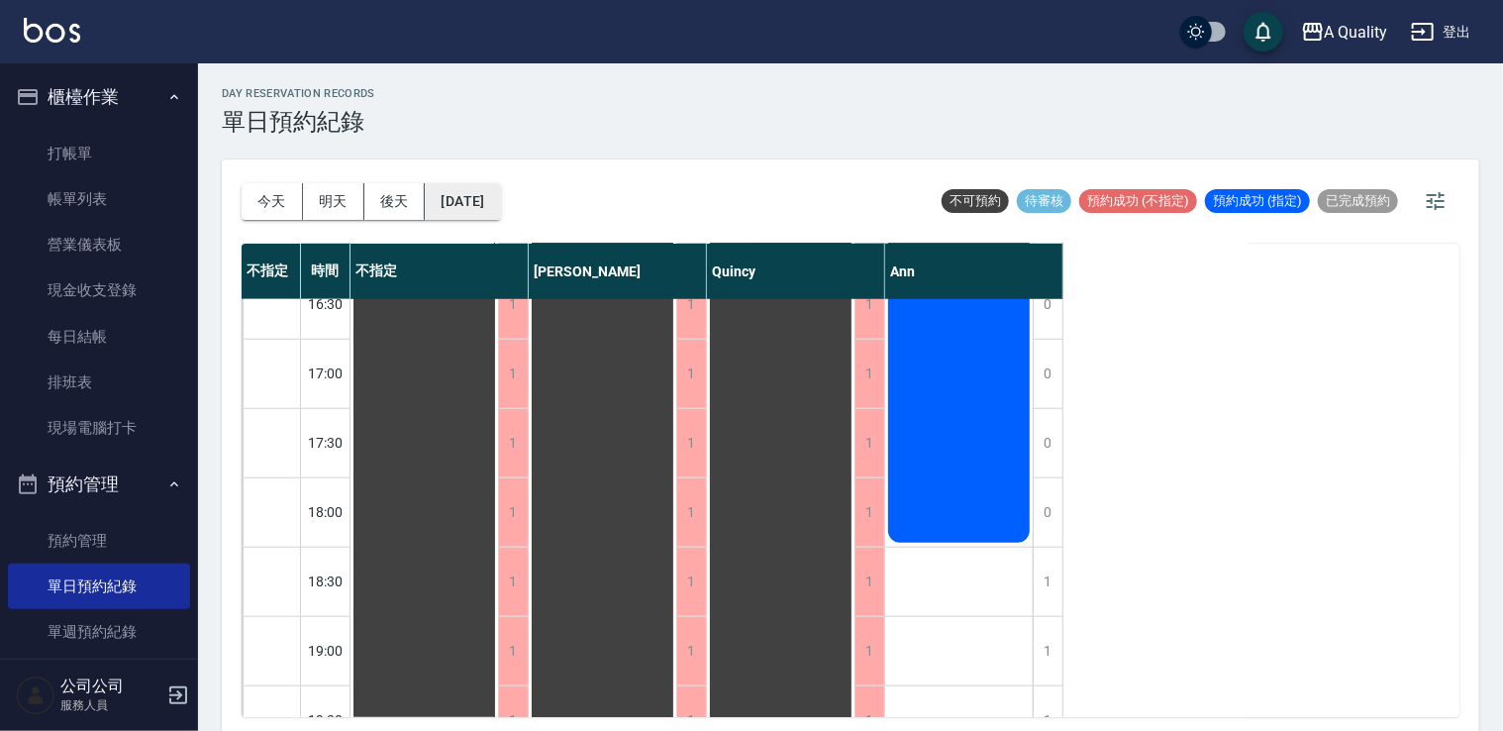
click at [487, 204] on button "2025/09/10" at bounding box center [462, 201] width 75 height 37
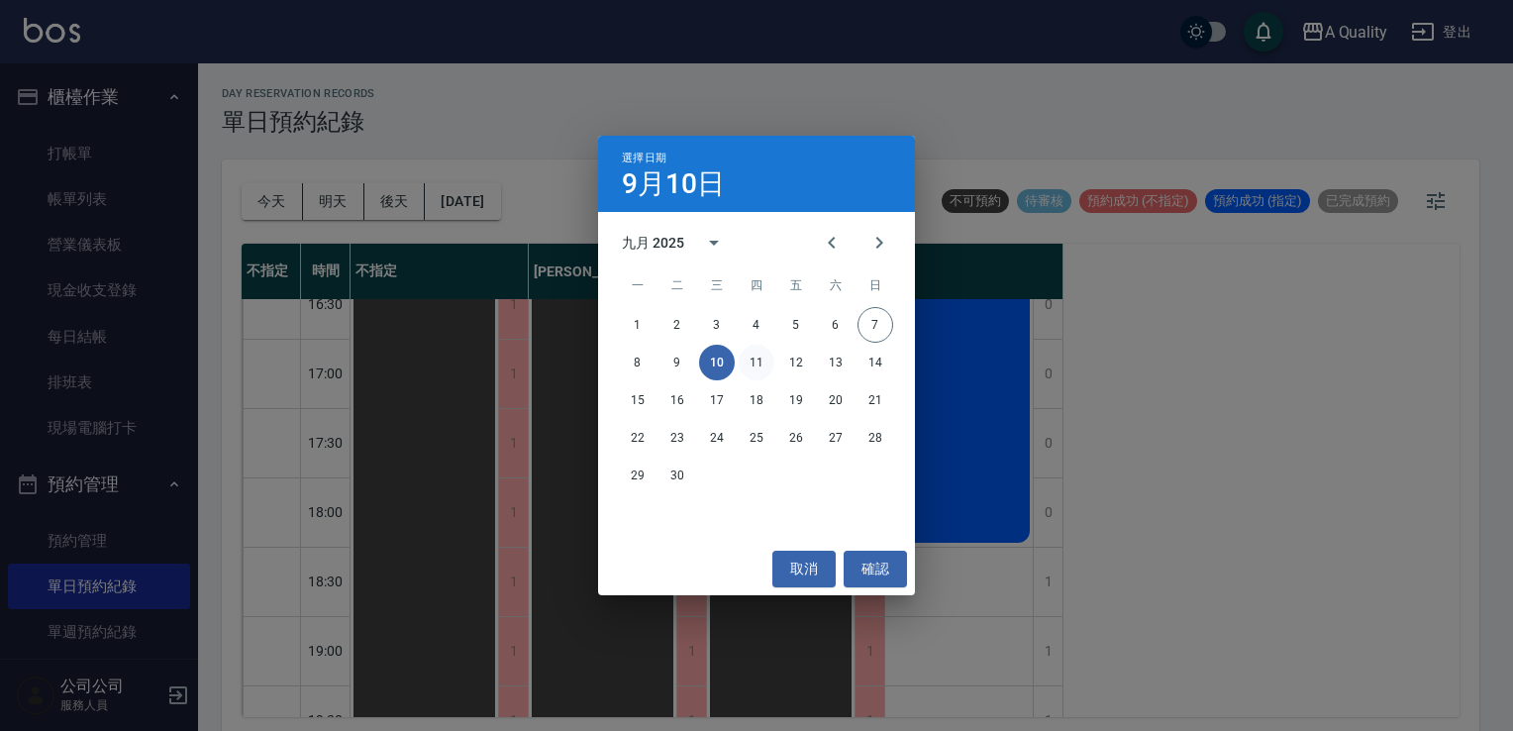
click at [745, 366] on button "11" at bounding box center [757, 363] width 36 height 36
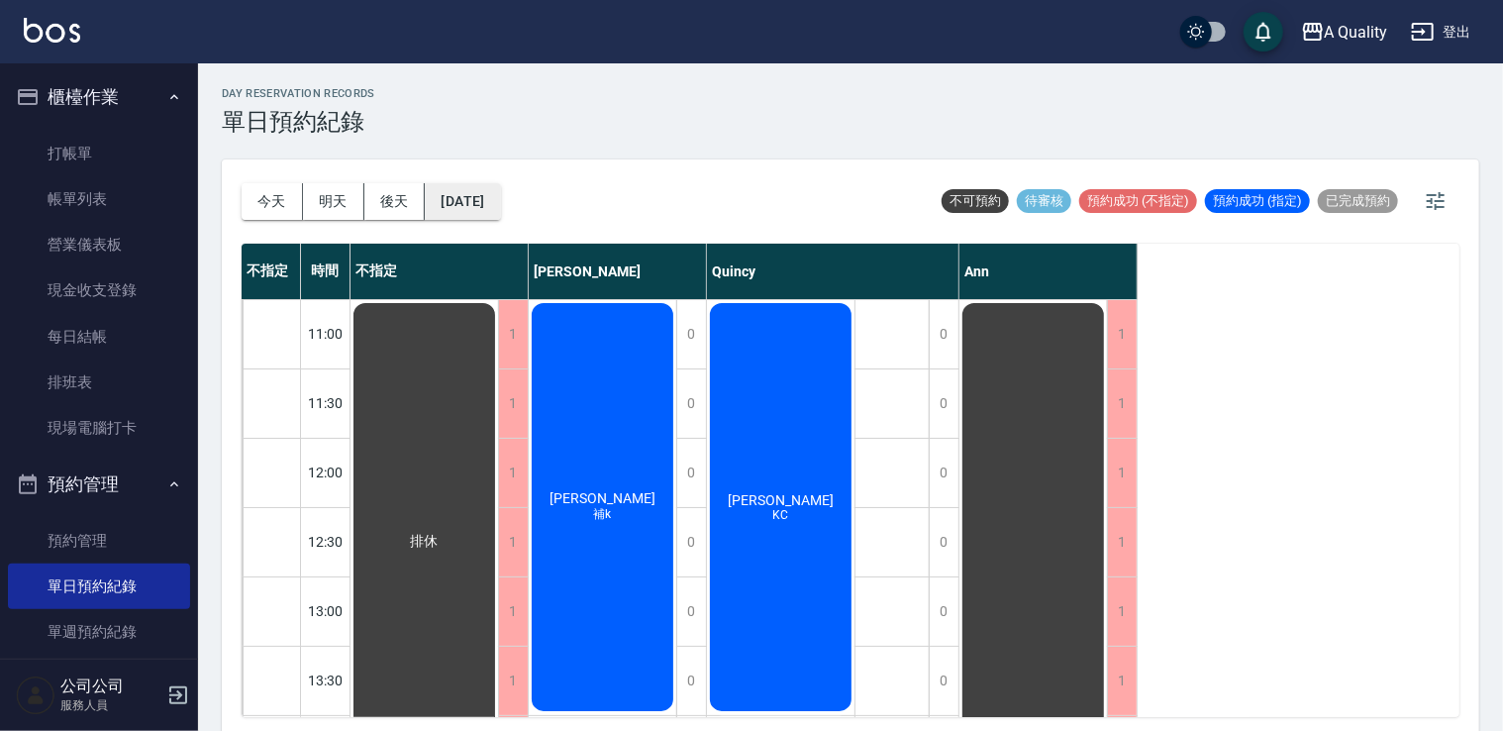
click at [500, 207] on button "2025/09/11" at bounding box center [462, 201] width 75 height 37
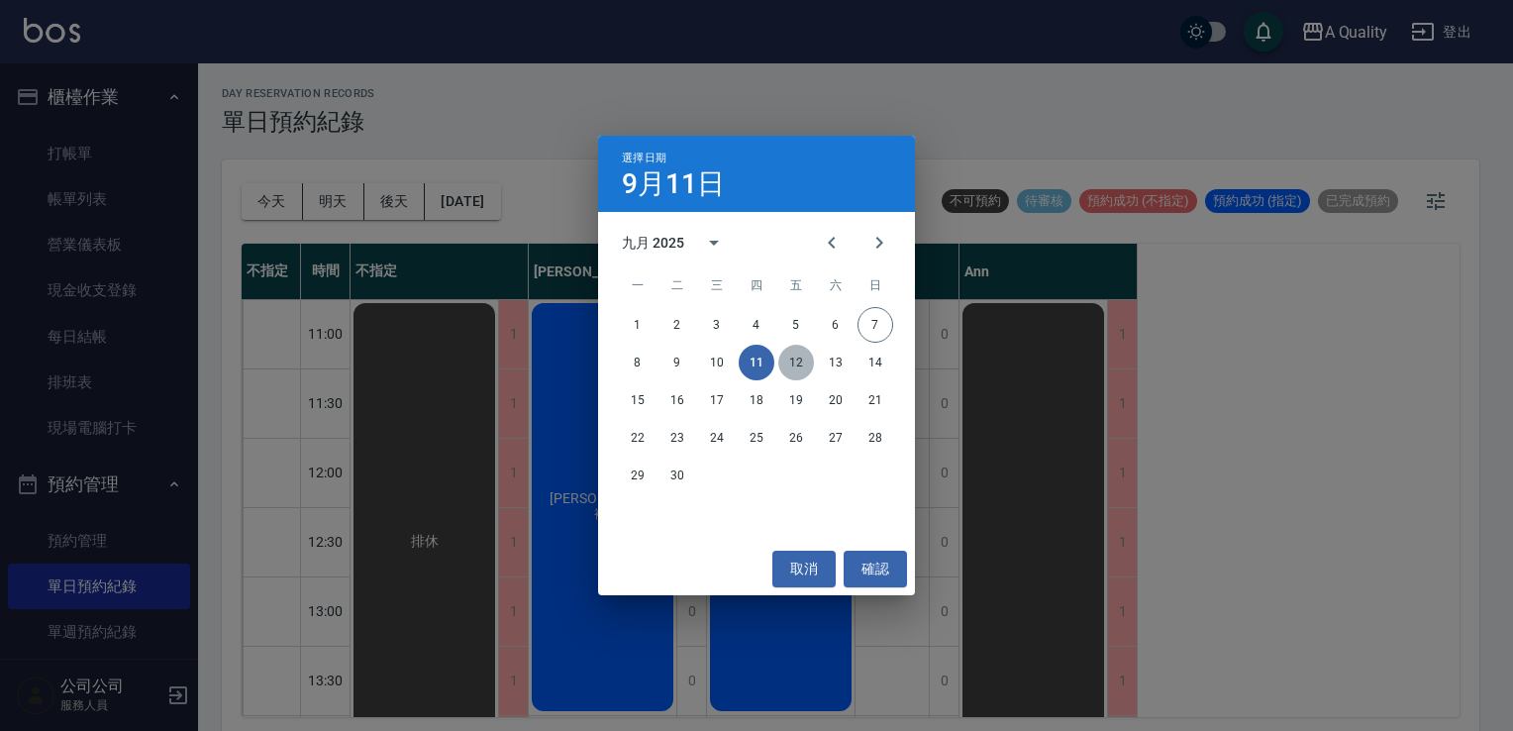
click at [804, 366] on button "12" at bounding box center [796, 363] width 36 height 36
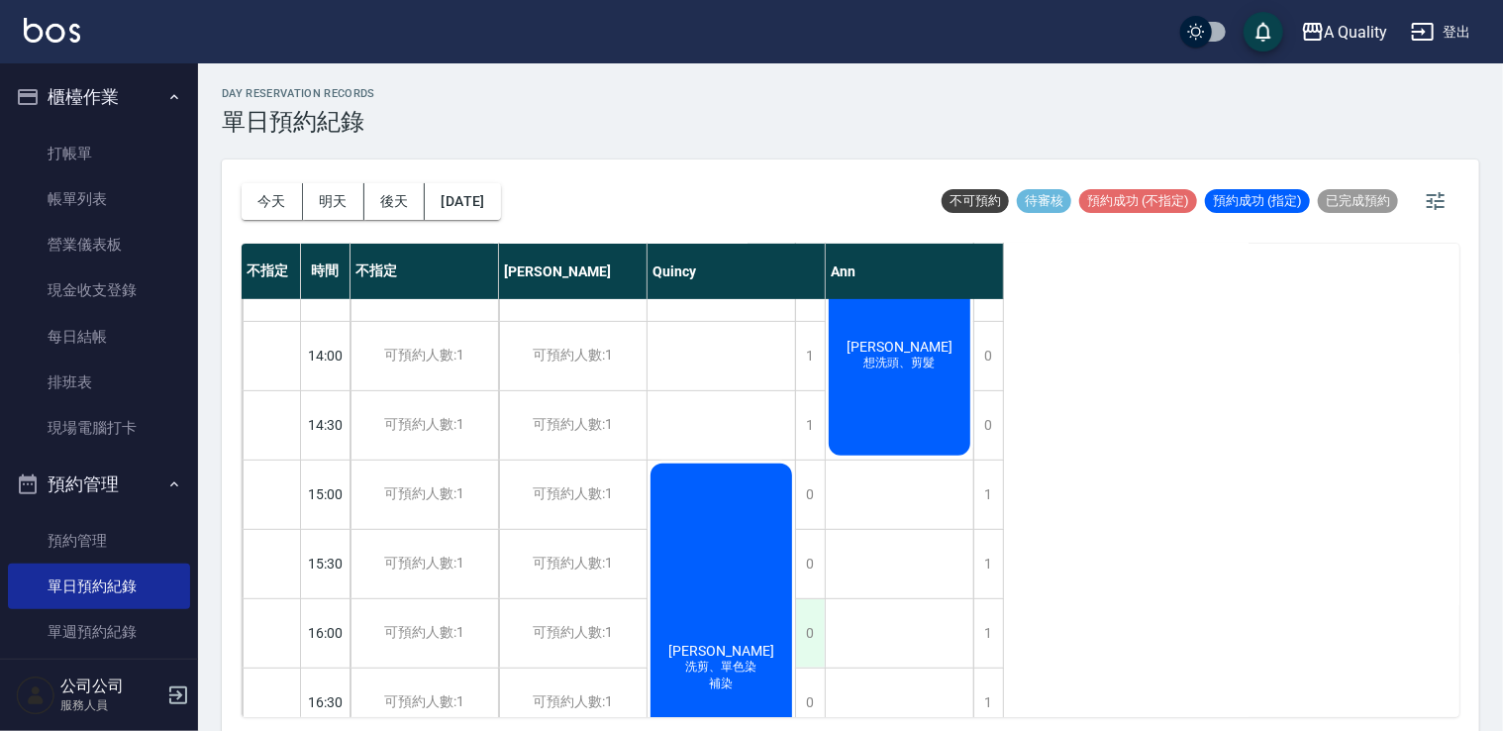
scroll to position [198, 0]
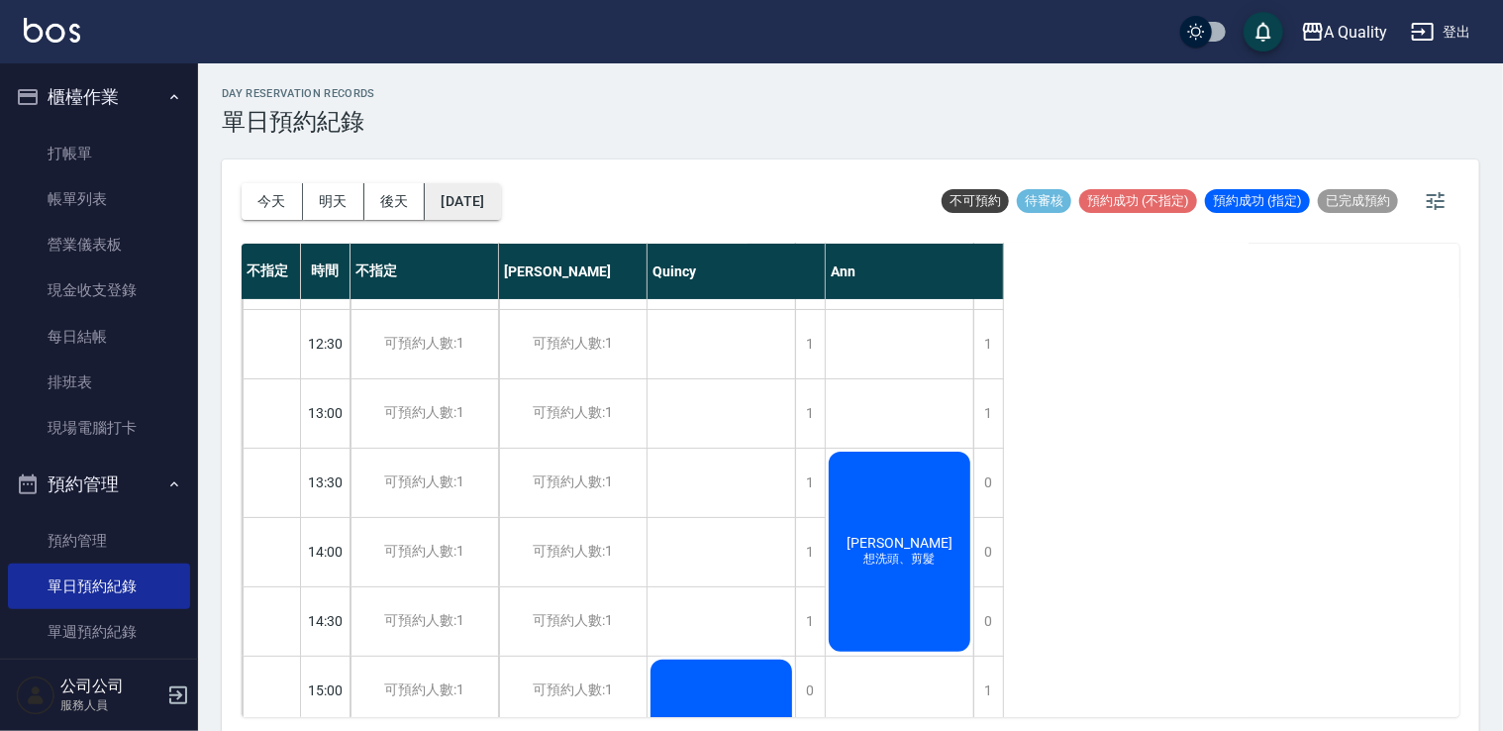
click at [478, 198] on button "2025/09/12" at bounding box center [462, 201] width 75 height 37
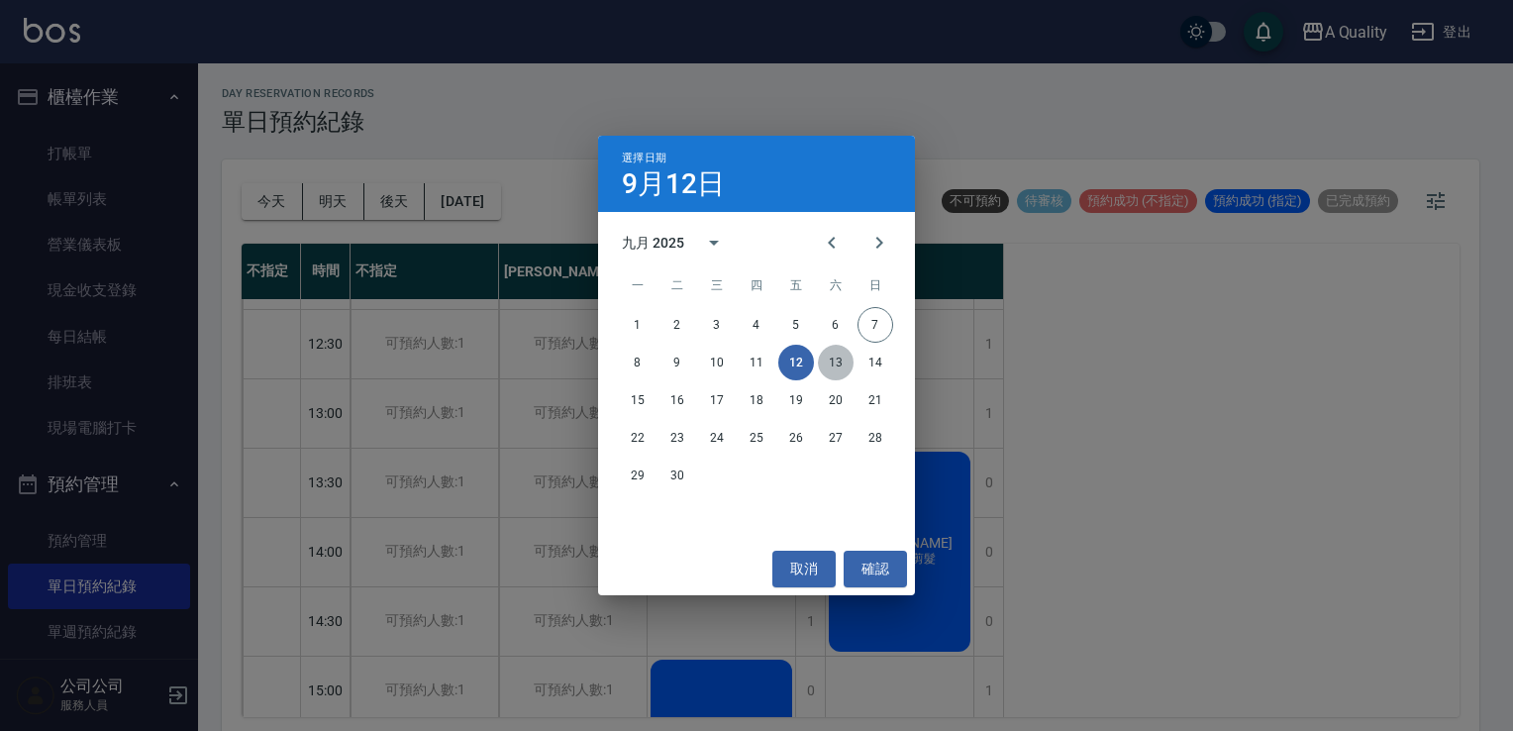
click at [836, 367] on button "13" at bounding box center [836, 363] width 36 height 36
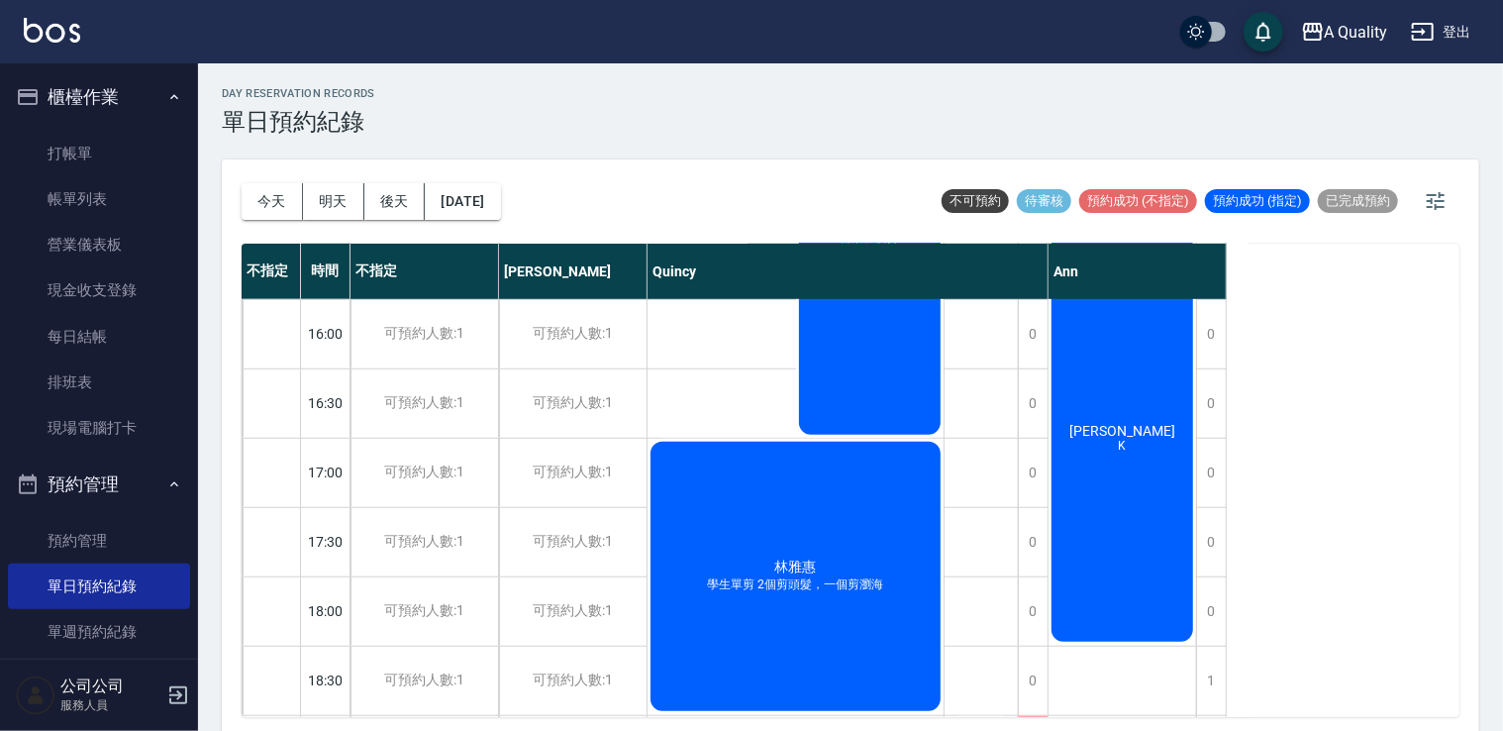
scroll to position [594, 0]
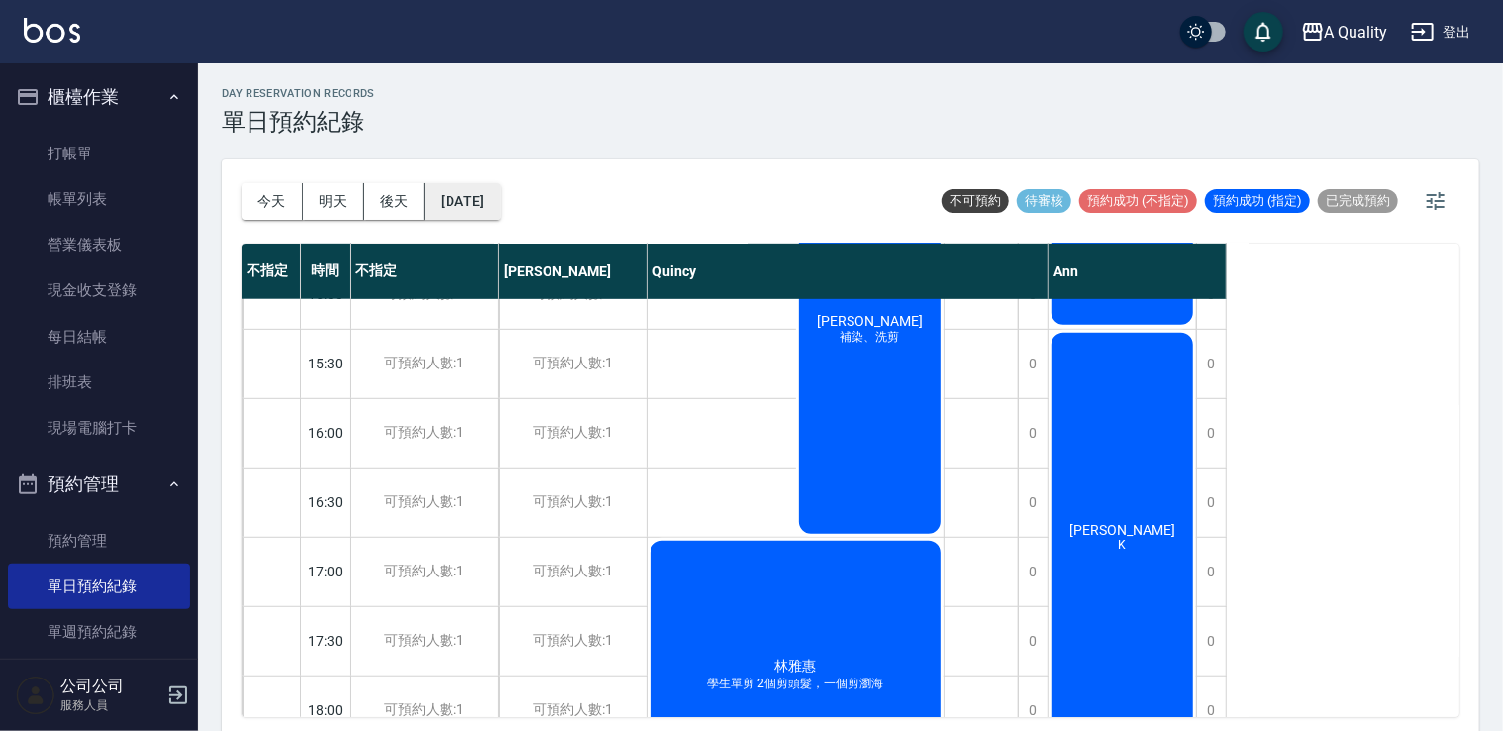
click at [485, 204] on button "2025/09/13" at bounding box center [462, 201] width 75 height 37
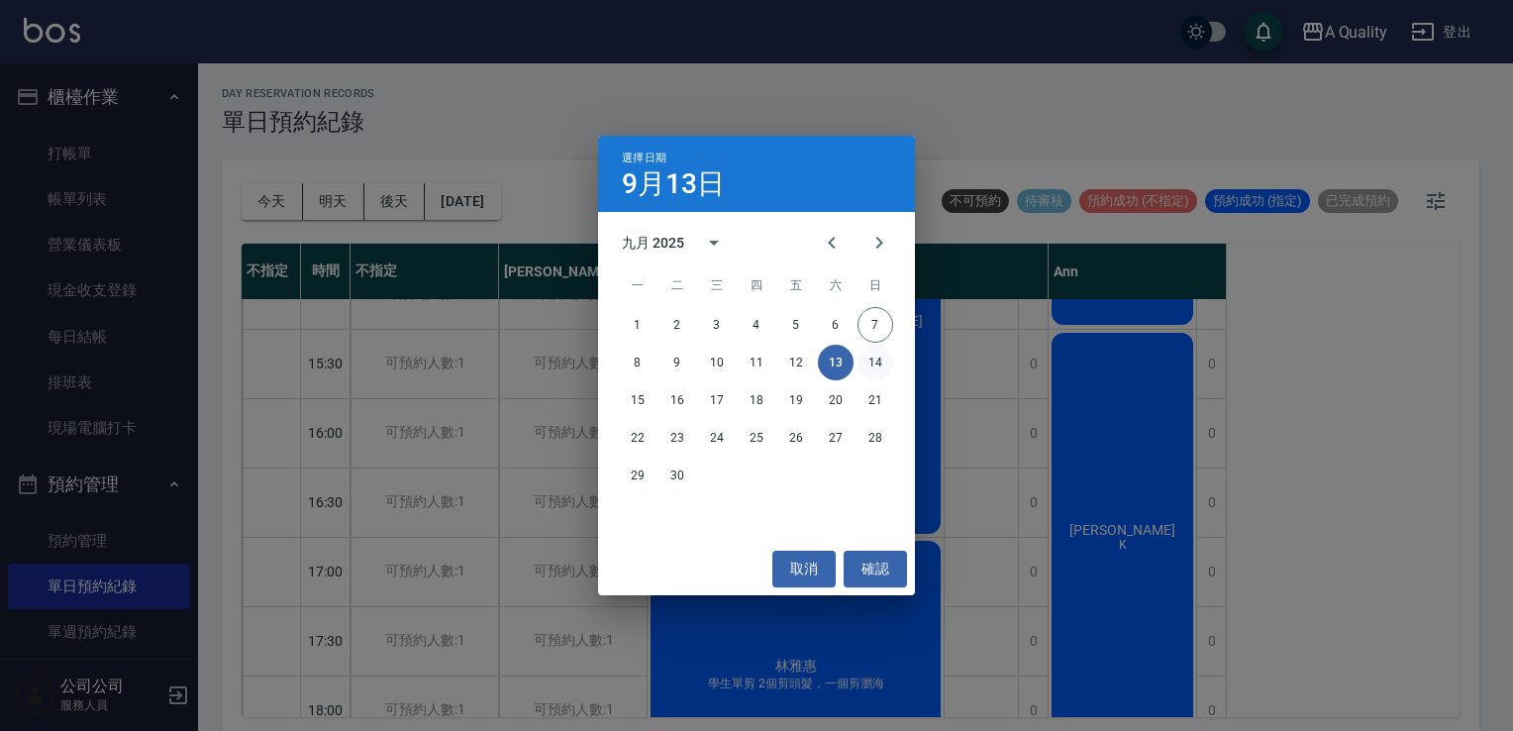
click at [868, 372] on button "14" at bounding box center [876, 363] width 36 height 36
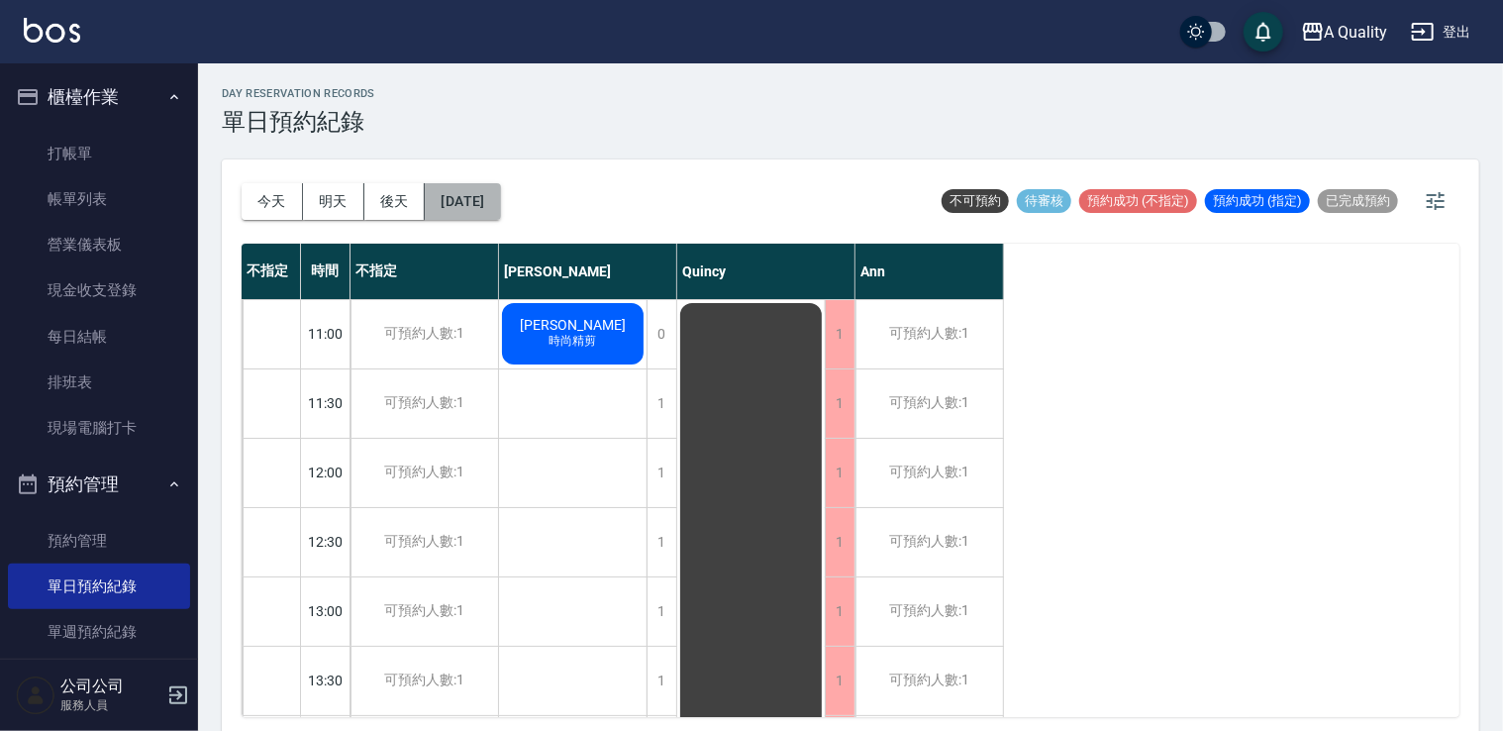
click at [471, 210] on button "2025/09/14" at bounding box center [462, 201] width 75 height 37
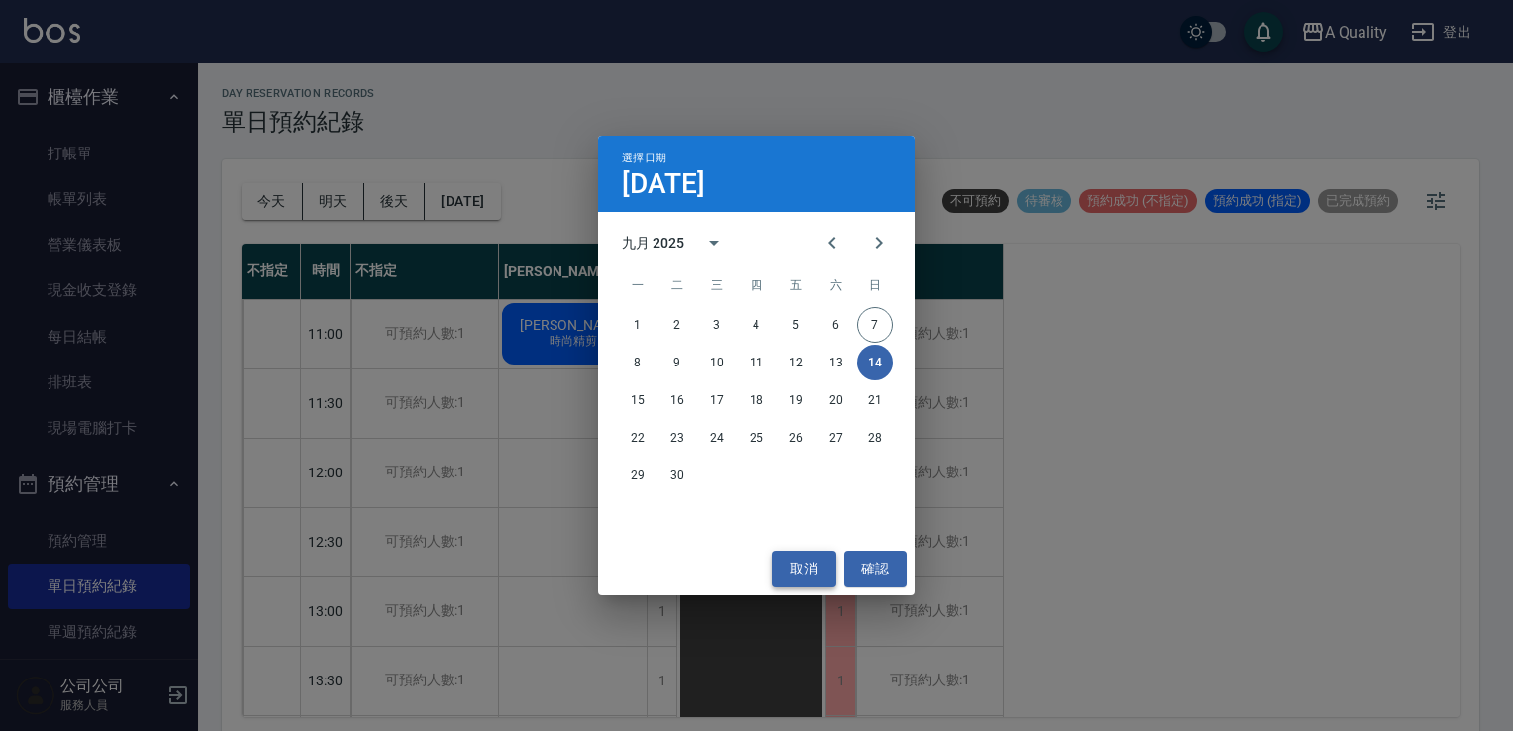
click at [772, 553] on button "取消" at bounding box center [803, 569] width 63 height 37
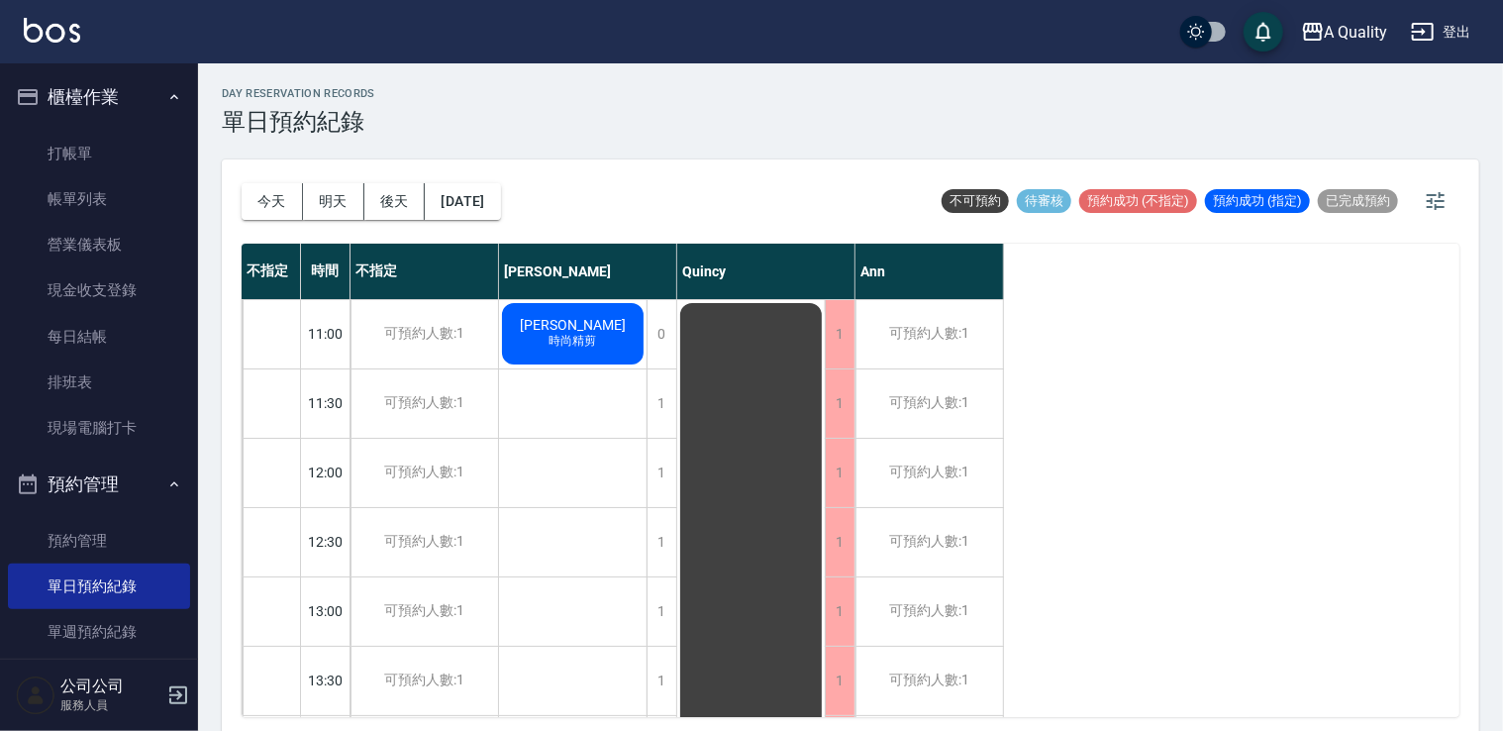
click at [541, 306] on div "藍文彬 時尚精剪" at bounding box center [573, 333] width 148 height 67
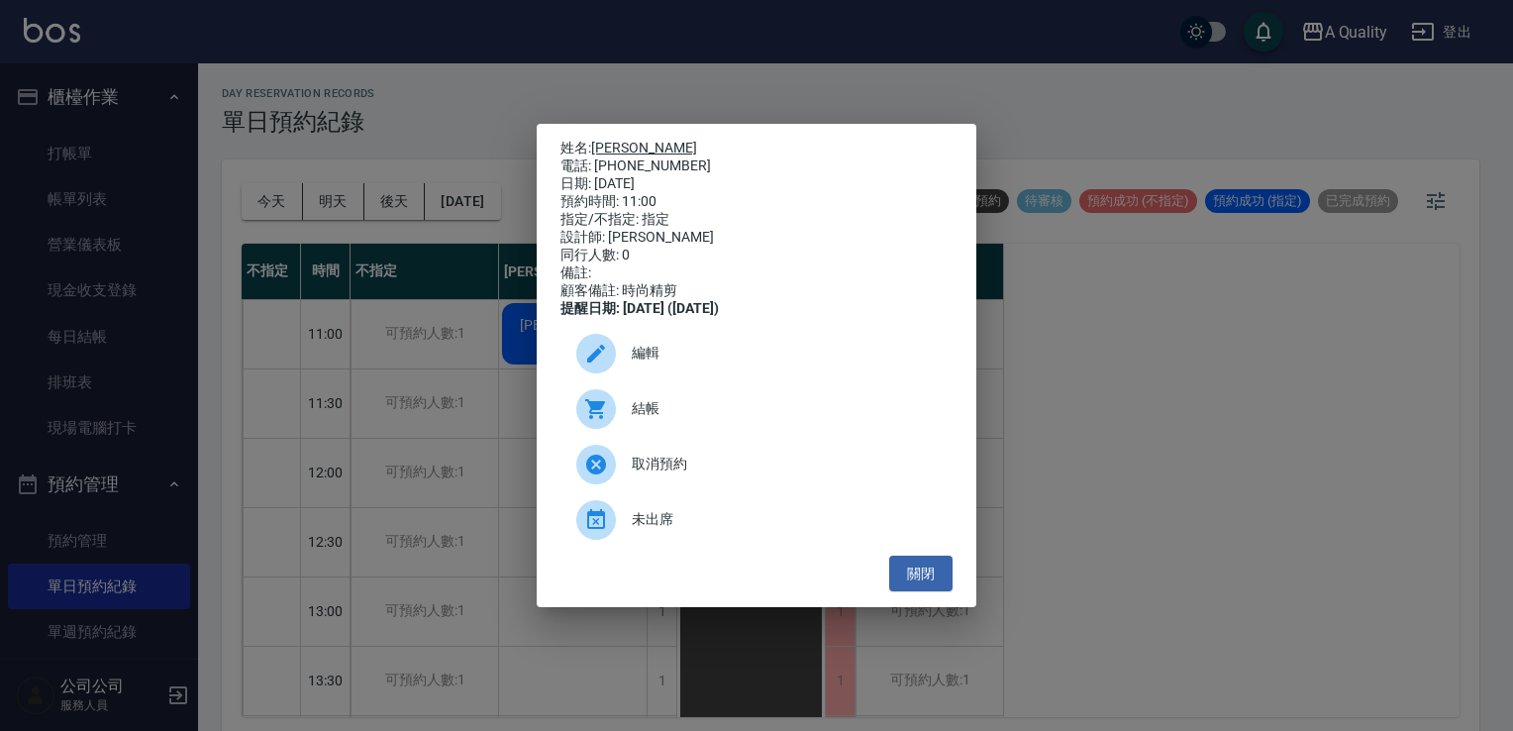
click at [610, 142] on link "藍文彬" at bounding box center [644, 148] width 106 height 16
drag, startPoint x: 604, startPoint y: 125, endPoint x: 609, endPoint y: 139, distance: 14.7
click at [605, 130] on div "姓名: 藍文彬 電話: 0973509629 日期: 2025/09/14 預約時間: 11:00 指定/不指定: 指定 設計師: Taylor 同行人數: …" at bounding box center [757, 366] width 440 height 484
click at [610, 141] on link "藍文彬" at bounding box center [644, 148] width 106 height 16
drag, startPoint x: 926, startPoint y: 565, endPoint x: 869, endPoint y: 551, distance: 58.4
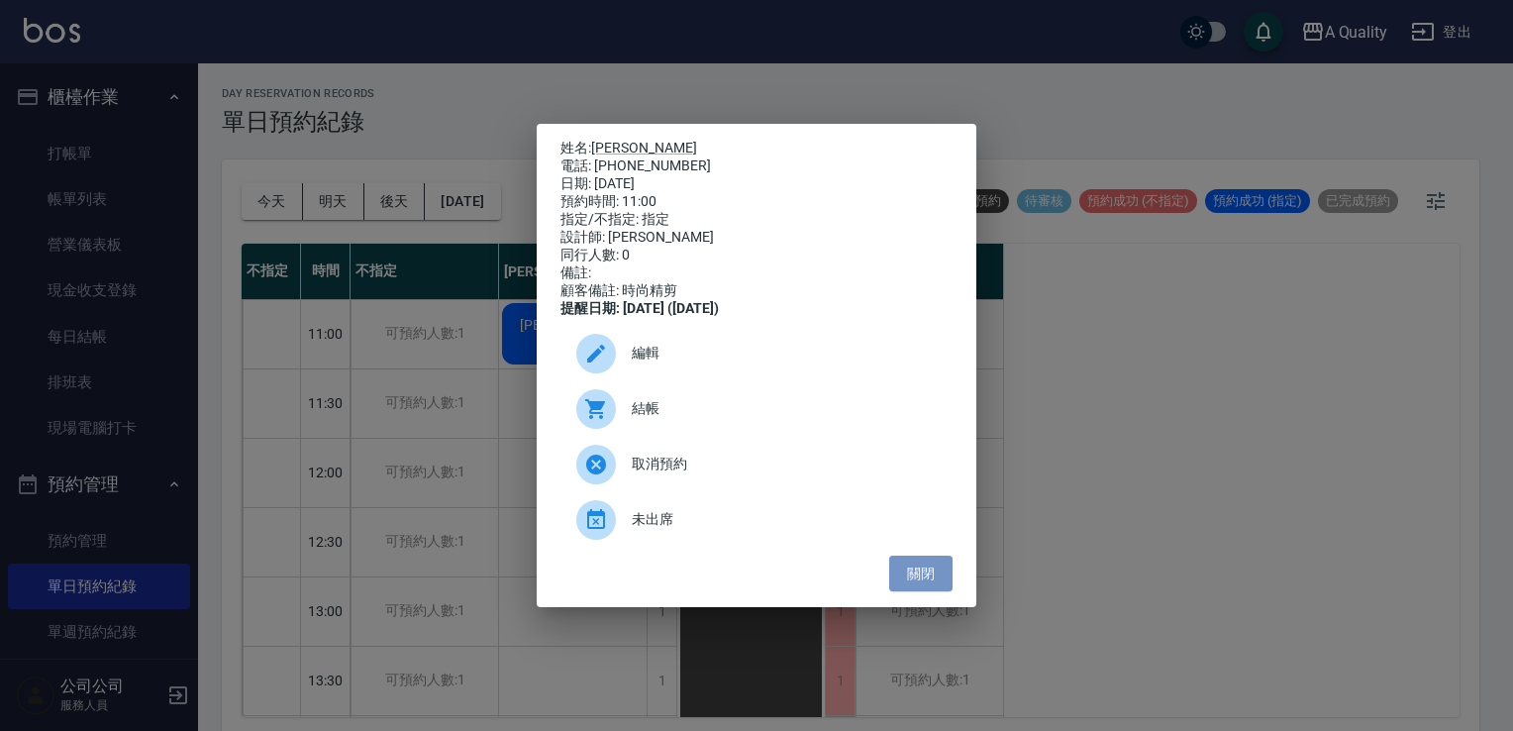
click at [923, 568] on button "關閉" at bounding box center [920, 574] width 63 height 37
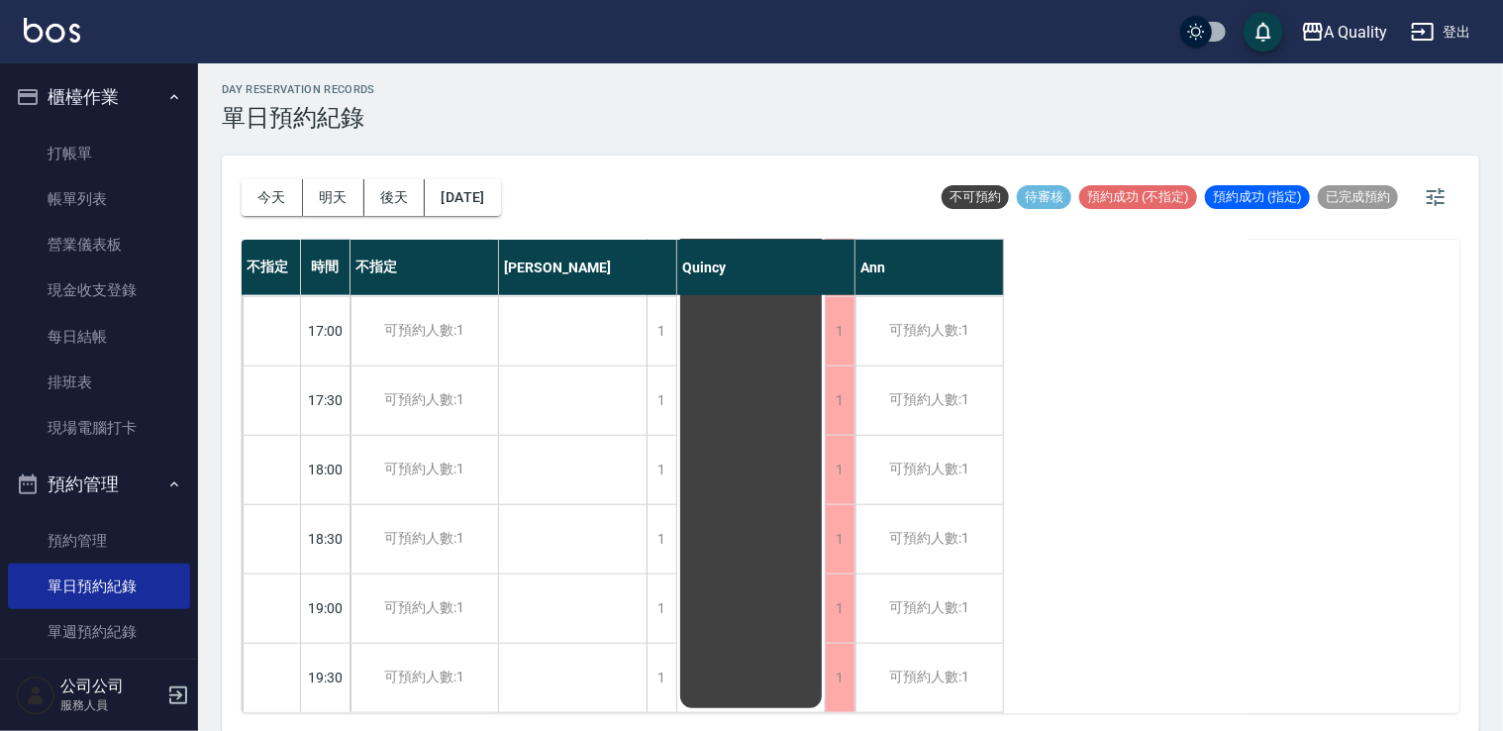
scroll to position [5, 0]
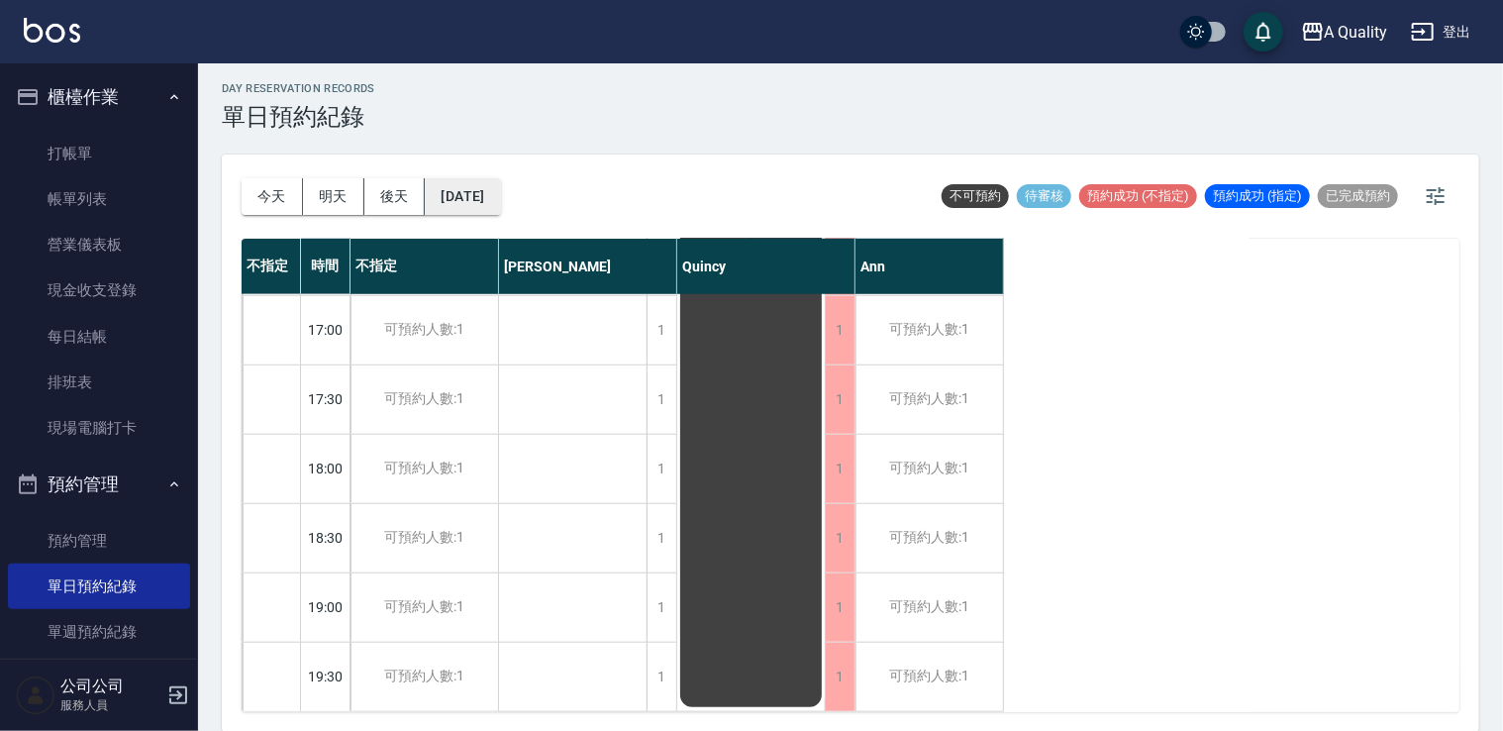
click at [499, 184] on button "2025/09/14" at bounding box center [462, 196] width 75 height 37
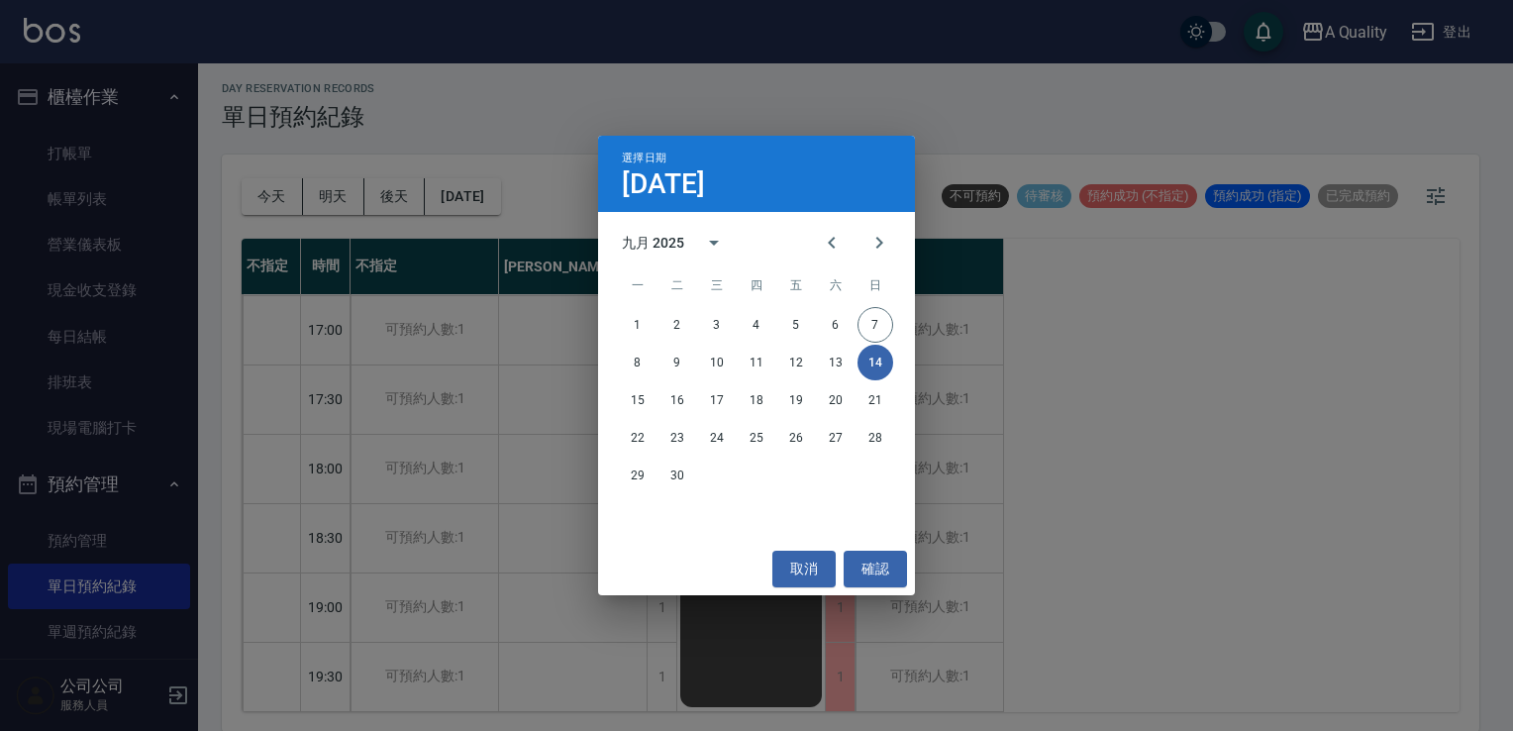
click at [643, 380] on div "8 9 10 11 12 13 14" at bounding box center [756, 363] width 317 height 36
click at [649, 399] on button "15" at bounding box center [638, 400] width 36 height 36
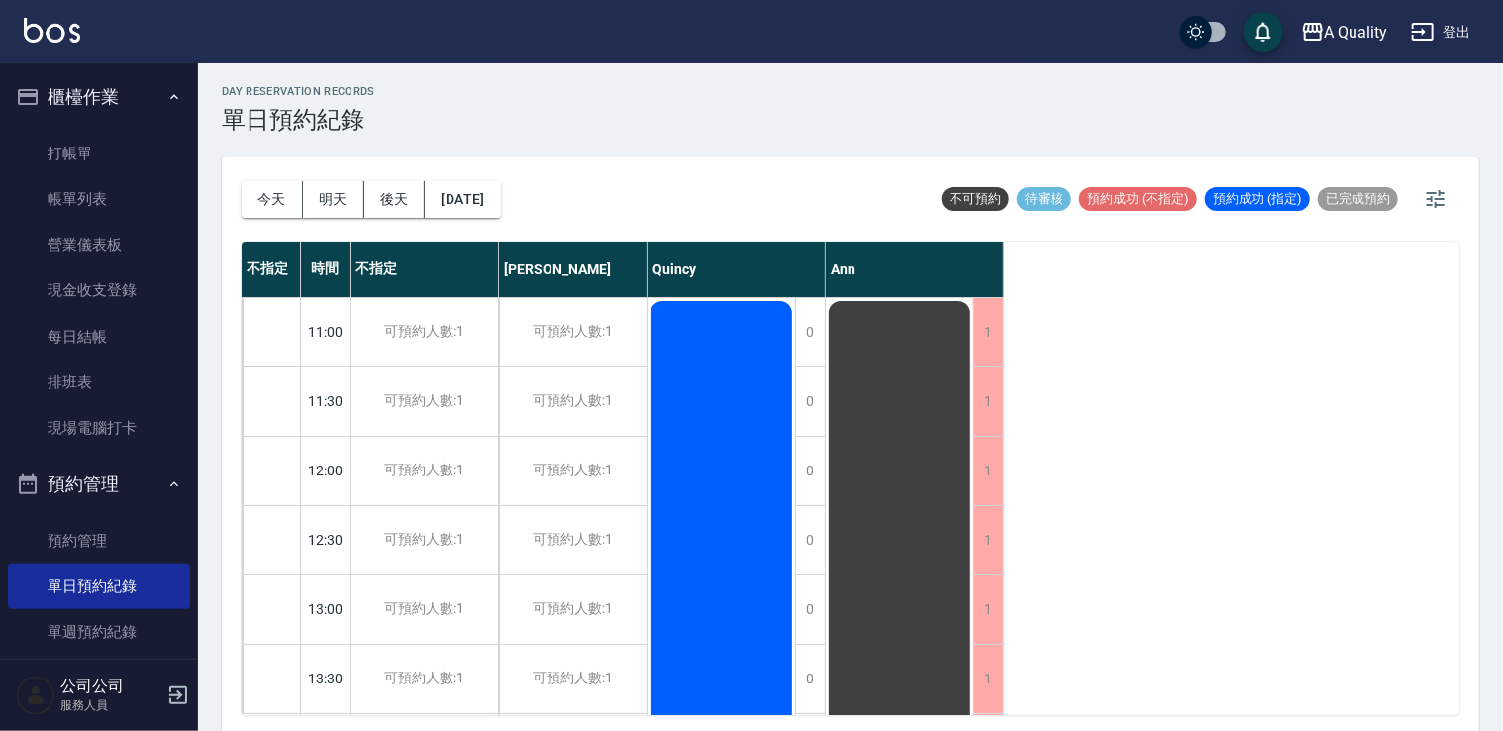
scroll to position [5, 0]
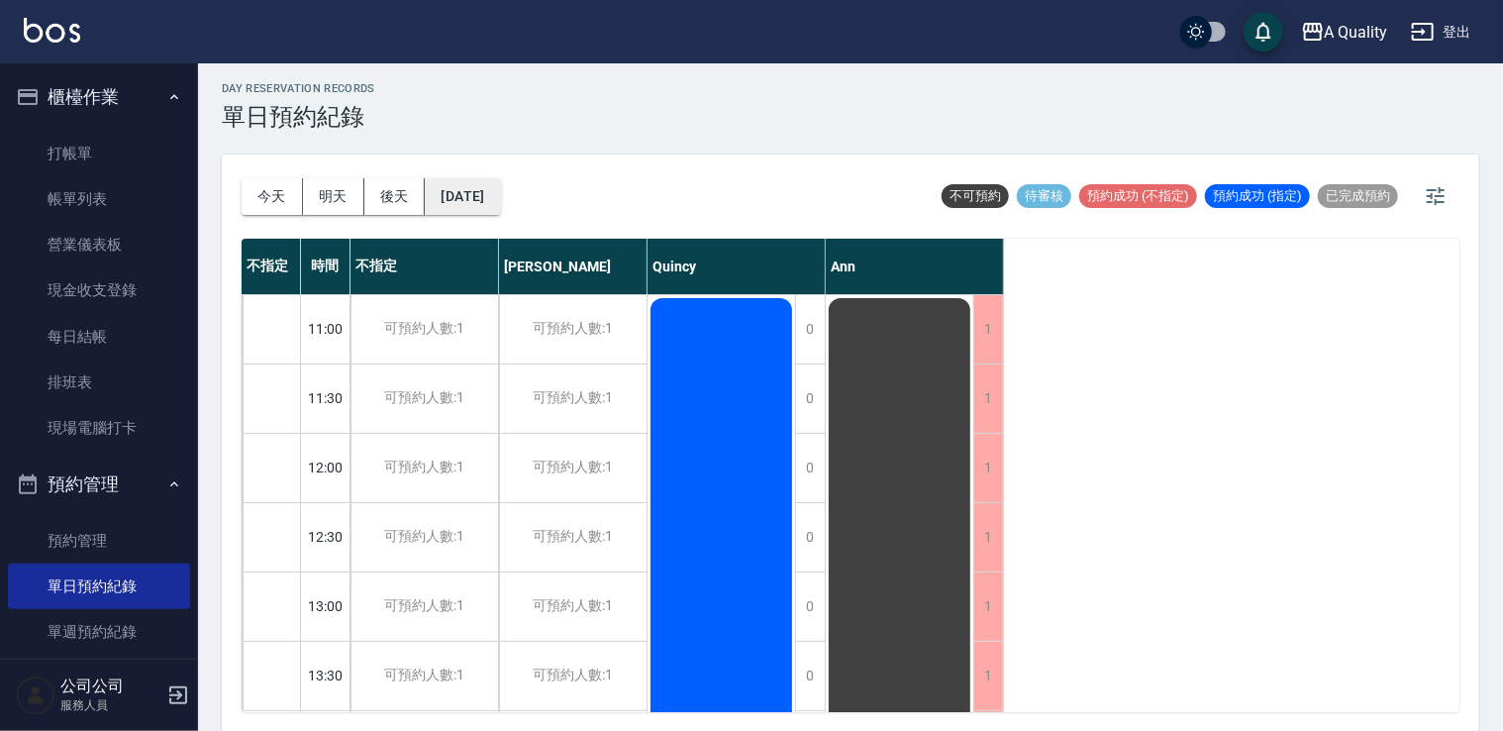
click at [487, 196] on button "2025/09/15" at bounding box center [462, 196] width 75 height 37
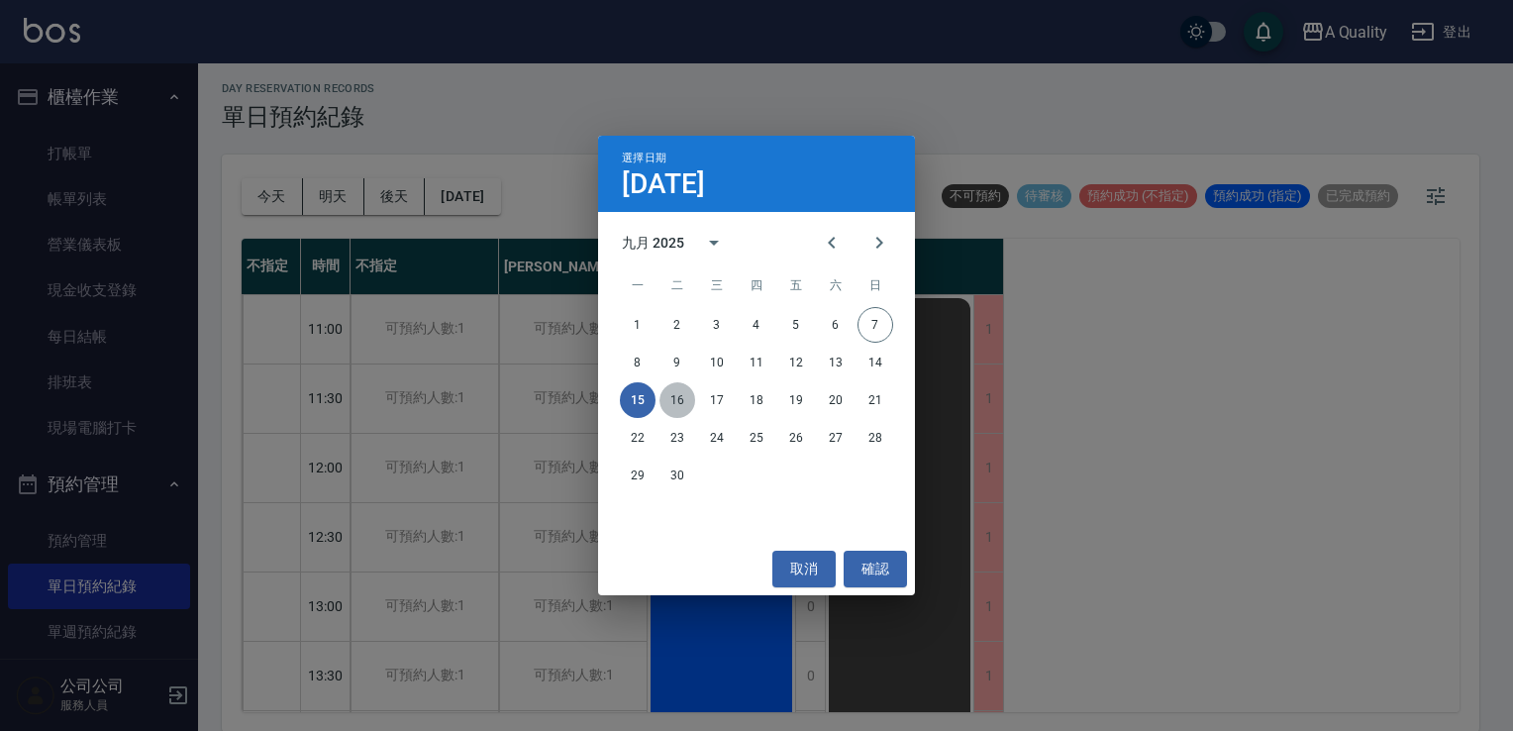
click at [684, 405] on button "16" at bounding box center [678, 400] width 36 height 36
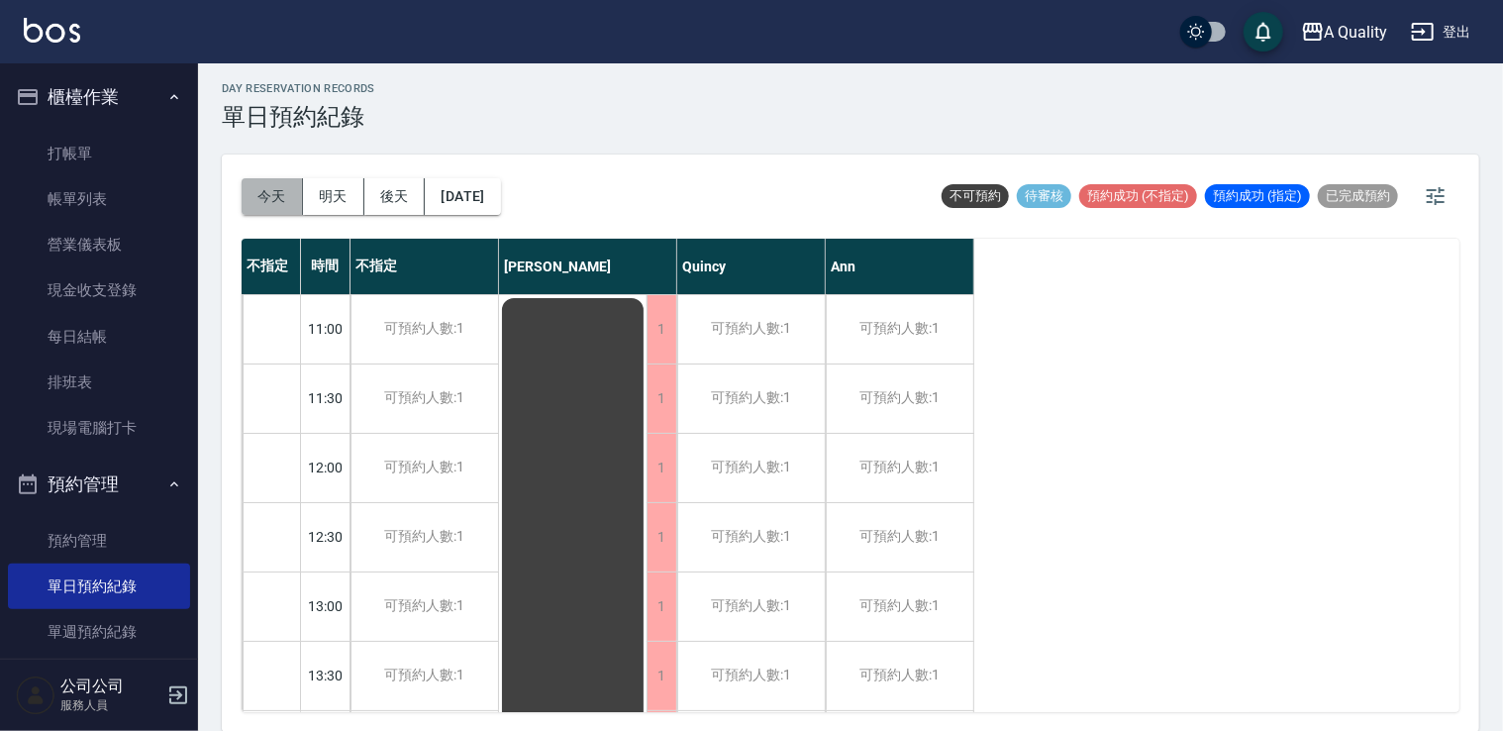
click at [269, 201] on button "今天" at bounding box center [272, 196] width 61 height 37
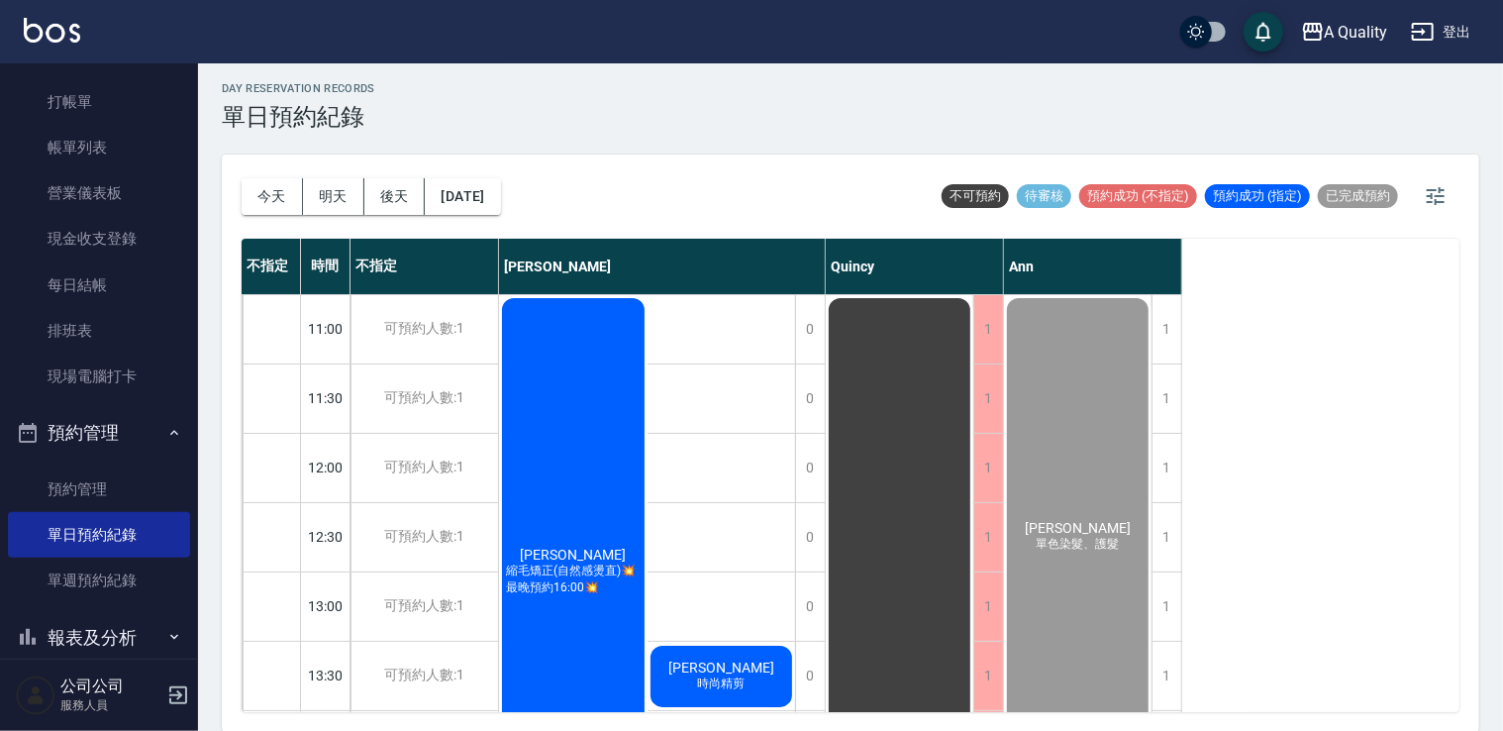
scroll to position [130, 0]
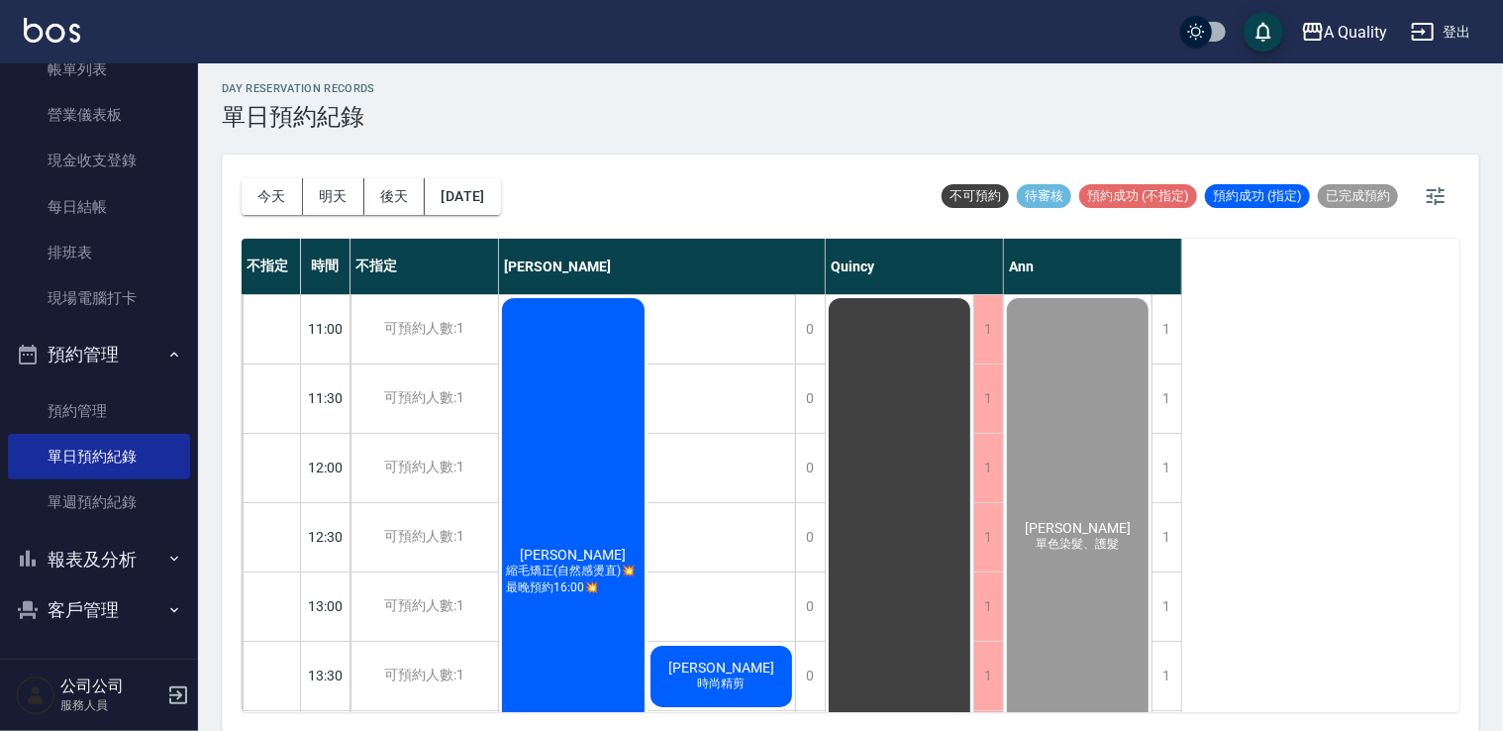
click at [103, 562] on button "報表及分析" at bounding box center [99, 559] width 182 height 51
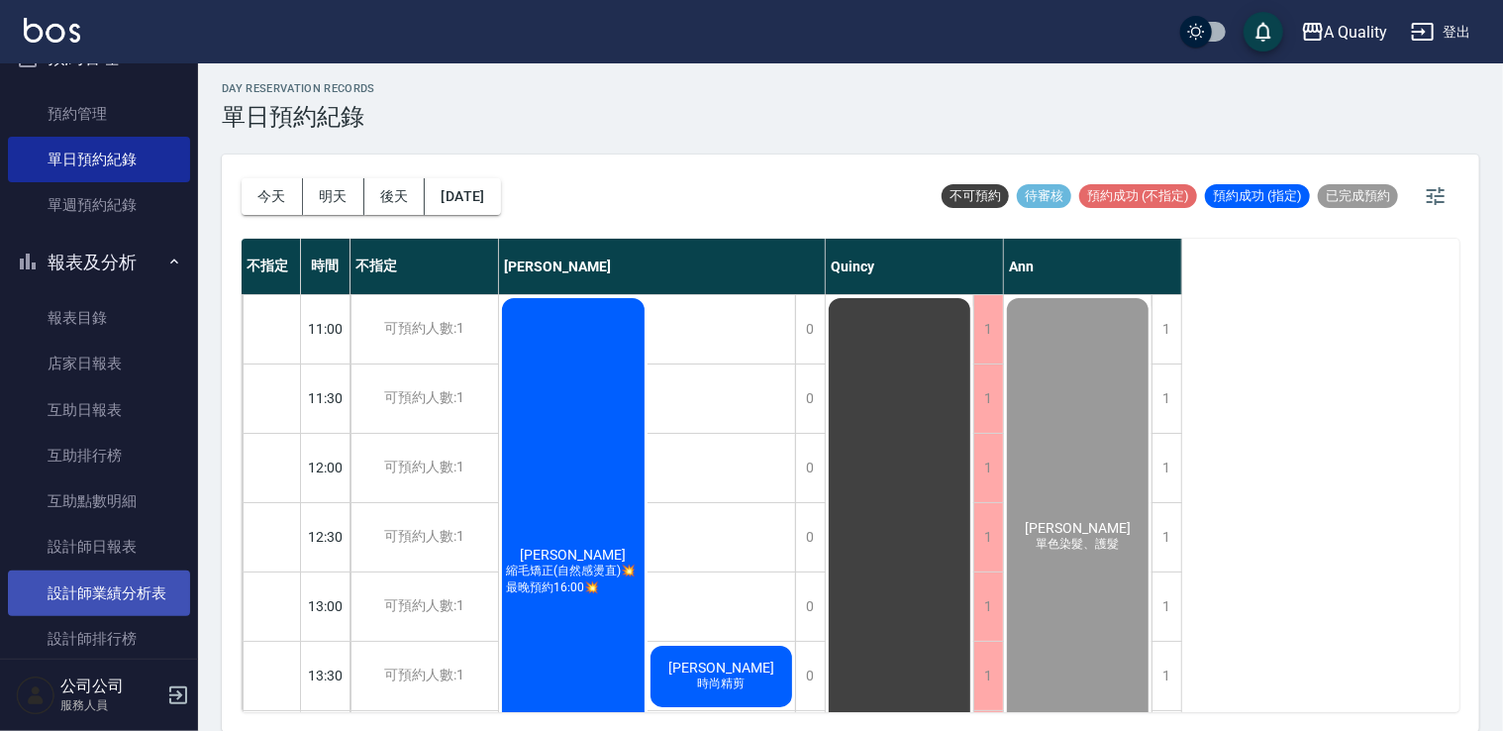
scroll to position [603, 0]
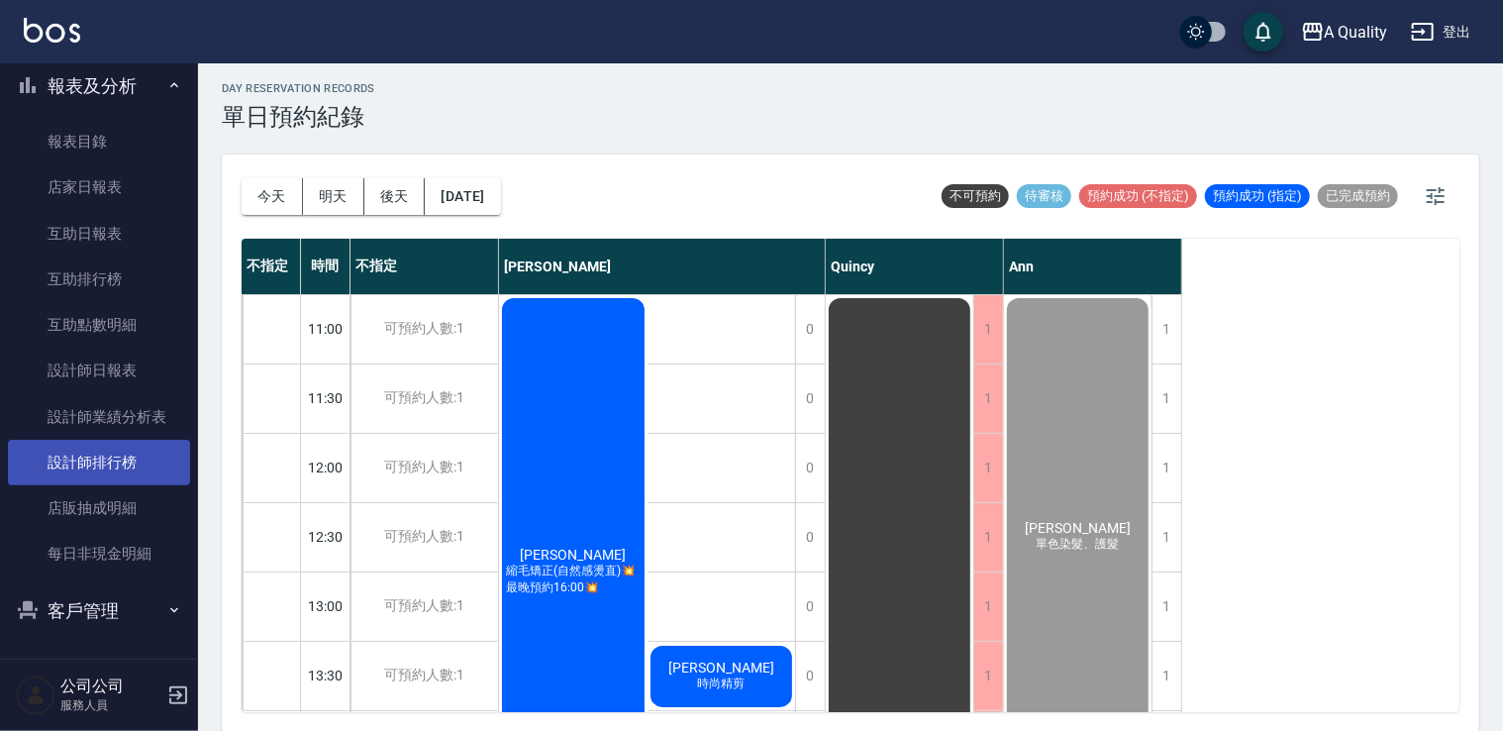
click at [116, 450] on link "設計師排行榜" at bounding box center [99, 463] width 182 height 46
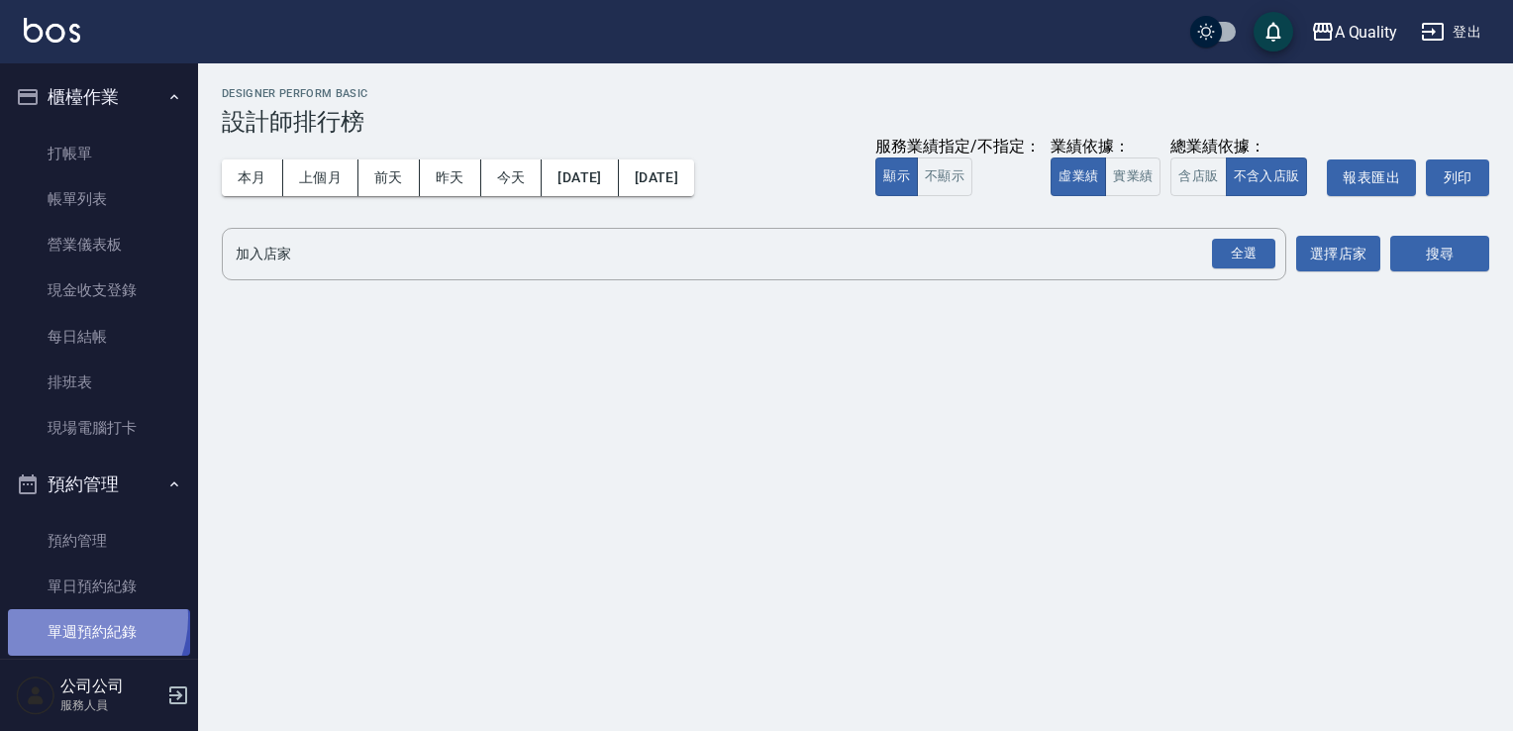
click at [70, 617] on link "單週預約紀錄" at bounding box center [99, 632] width 182 height 46
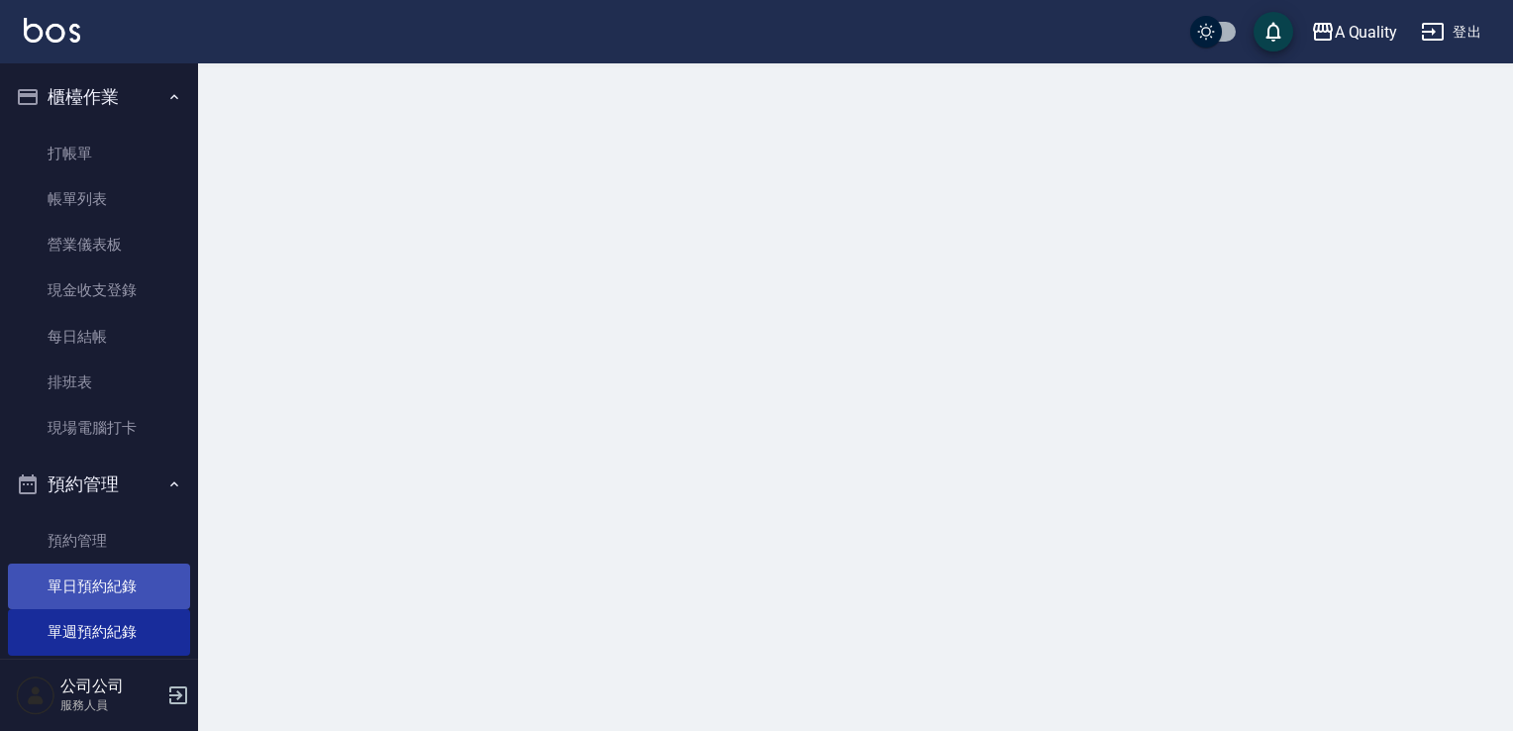
click at [99, 566] on link "單日預約紀錄" at bounding box center [99, 586] width 182 height 46
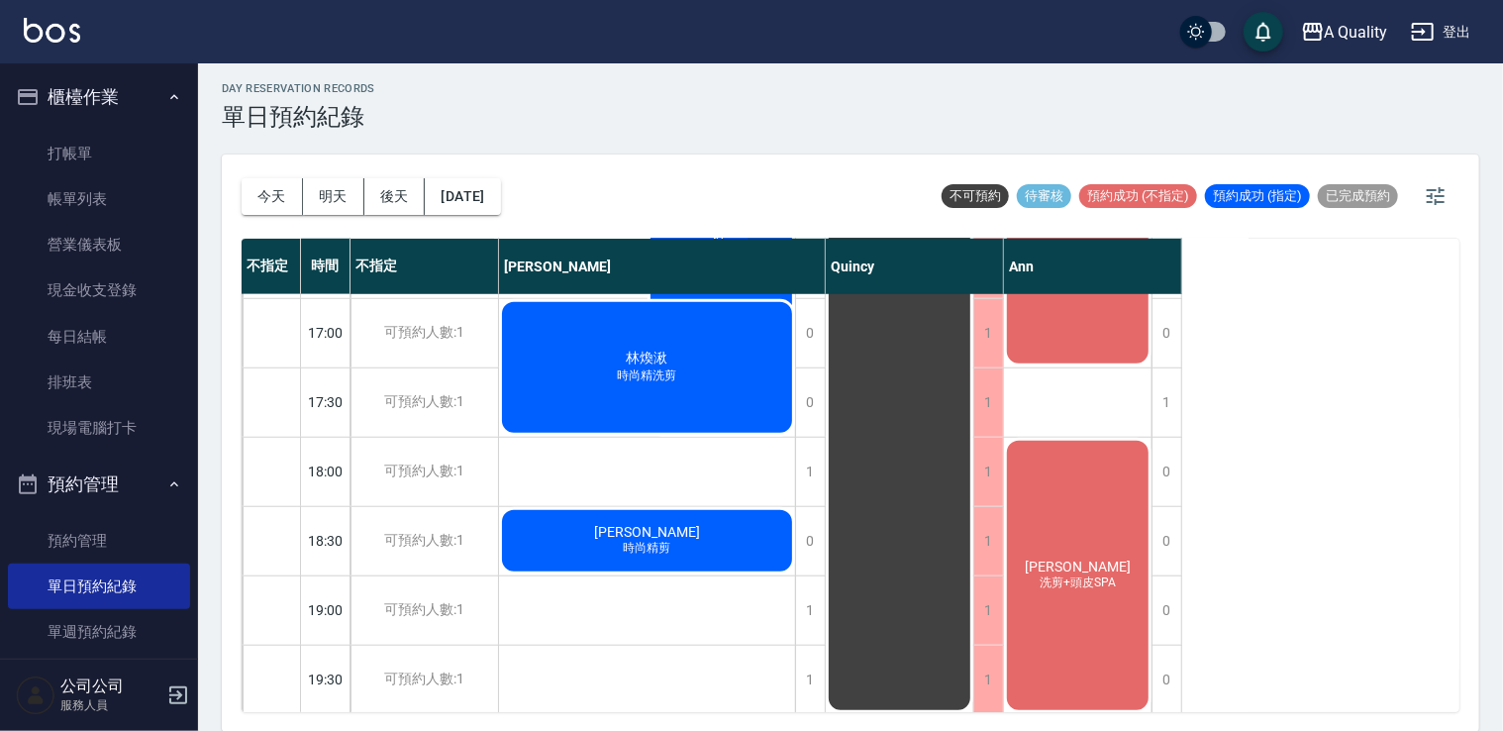
scroll to position [845, 0]
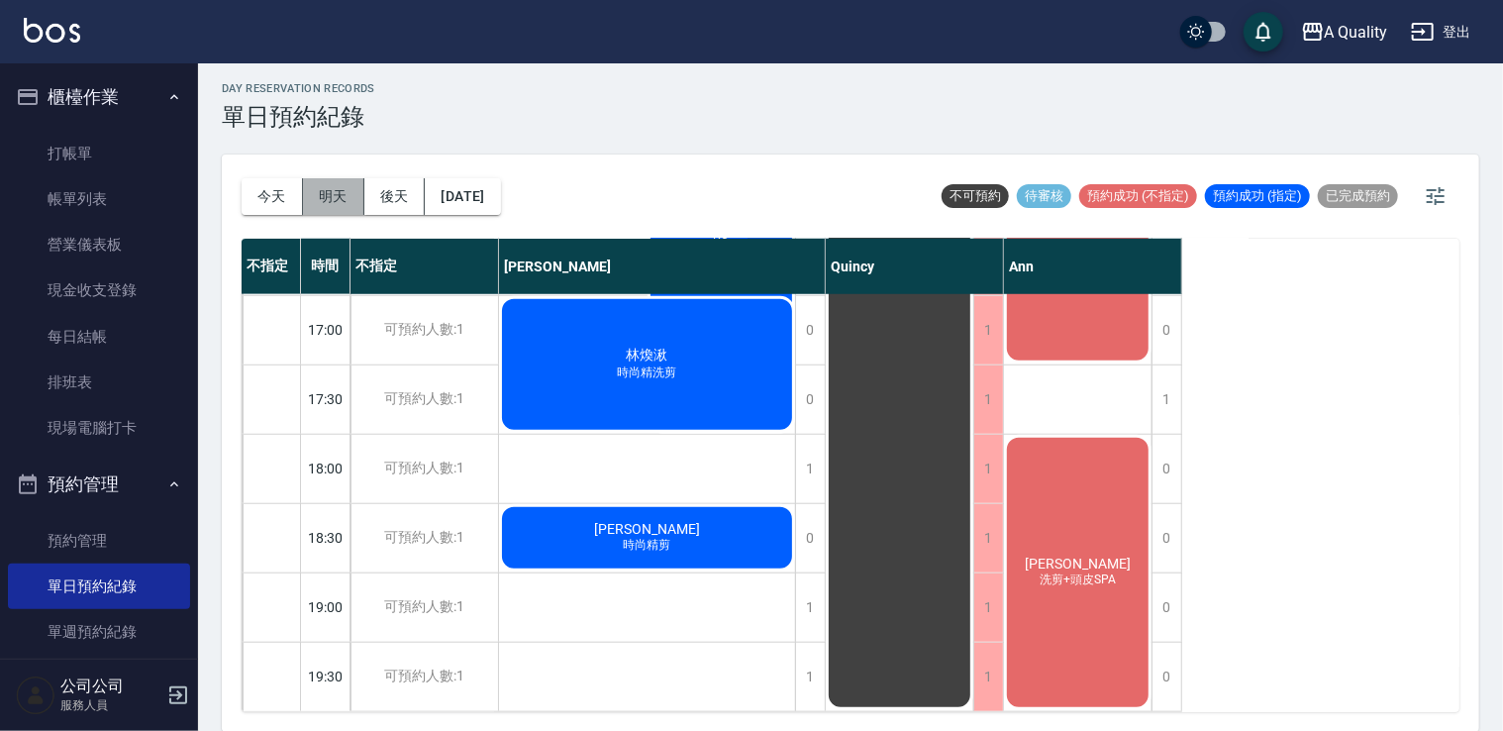
click at [331, 193] on button "明天" at bounding box center [333, 196] width 61 height 37
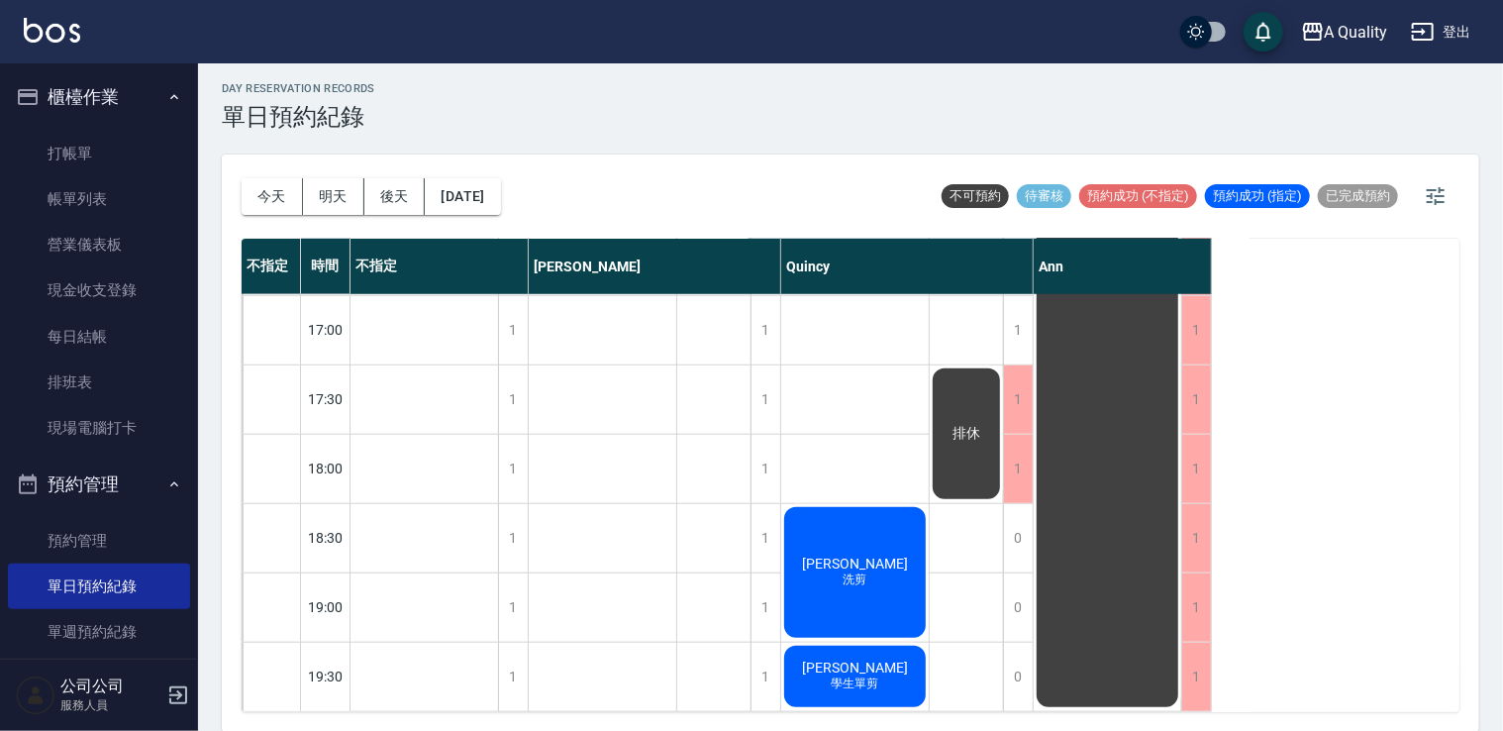
click at [468, 217] on div "今天 明天 後天 2025/09/08" at bounding box center [371, 196] width 259 height 84
click at [477, 194] on button "2025/09/08" at bounding box center [462, 196] width 75 height 37
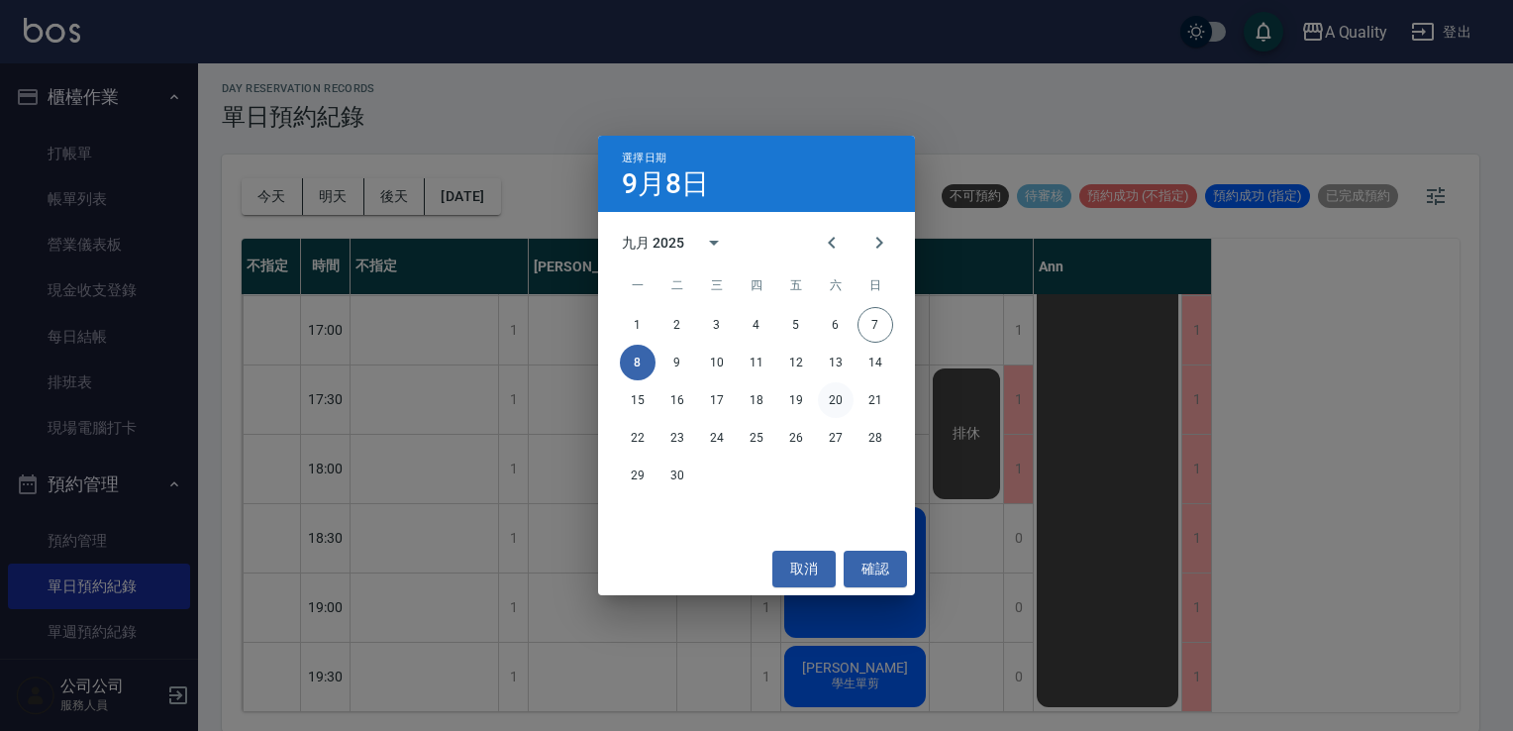
click at [836, 402] on button "20" at bounding box center [836, 400] width 36 height 36
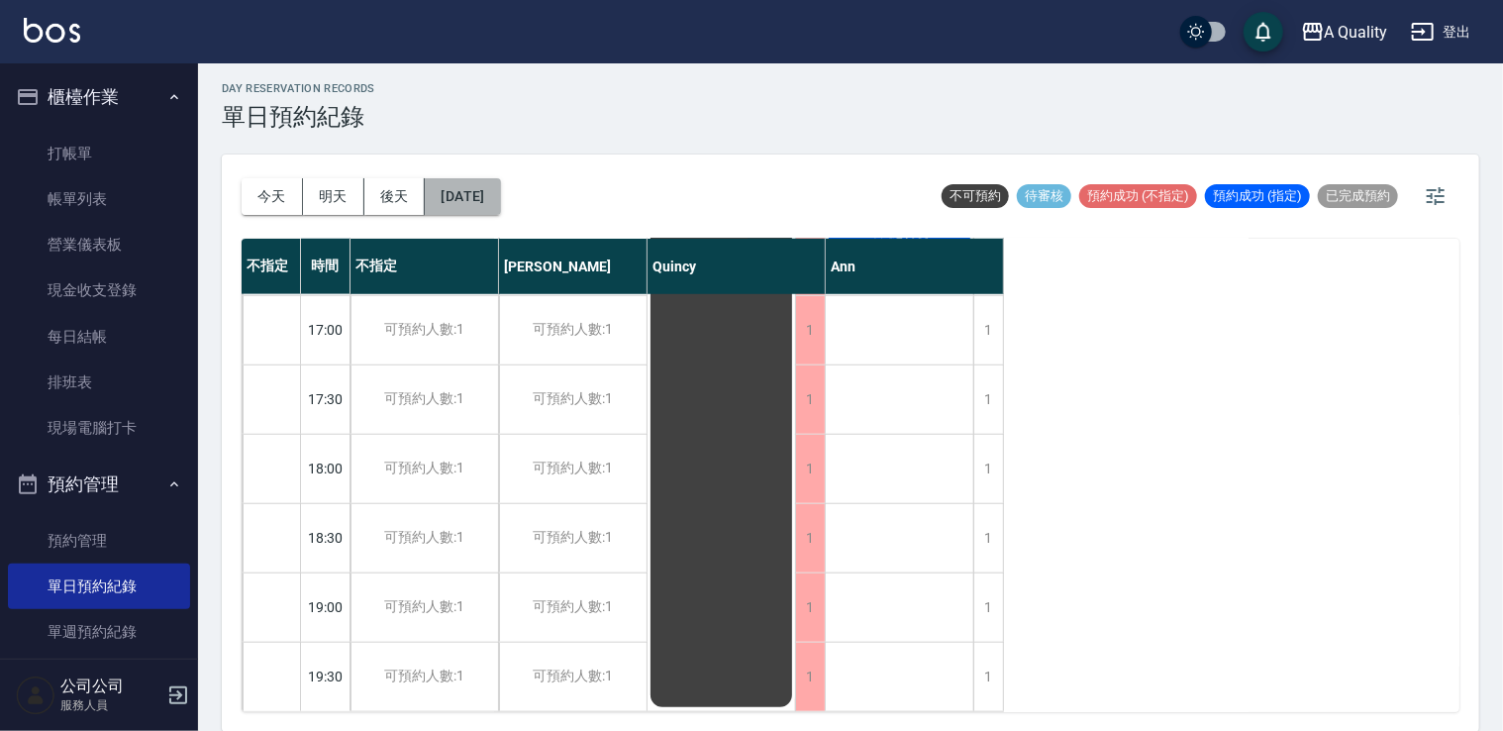
click at [500, 203] on button "2025/09/20" at bounding box center [462, 196] width 75 height 37
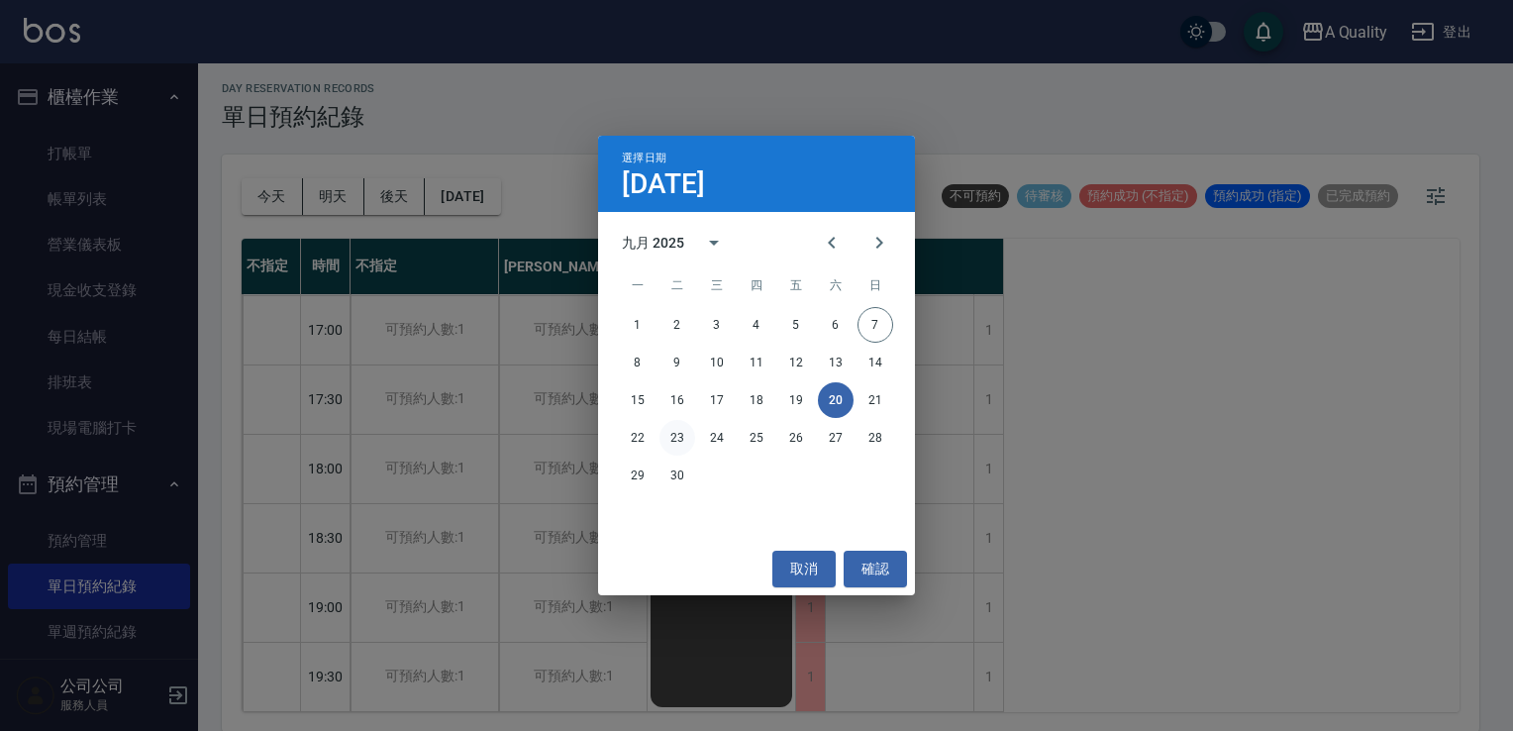
click at [667, 434] on button "23" at bounding box center [678, 438] width 36 height 36
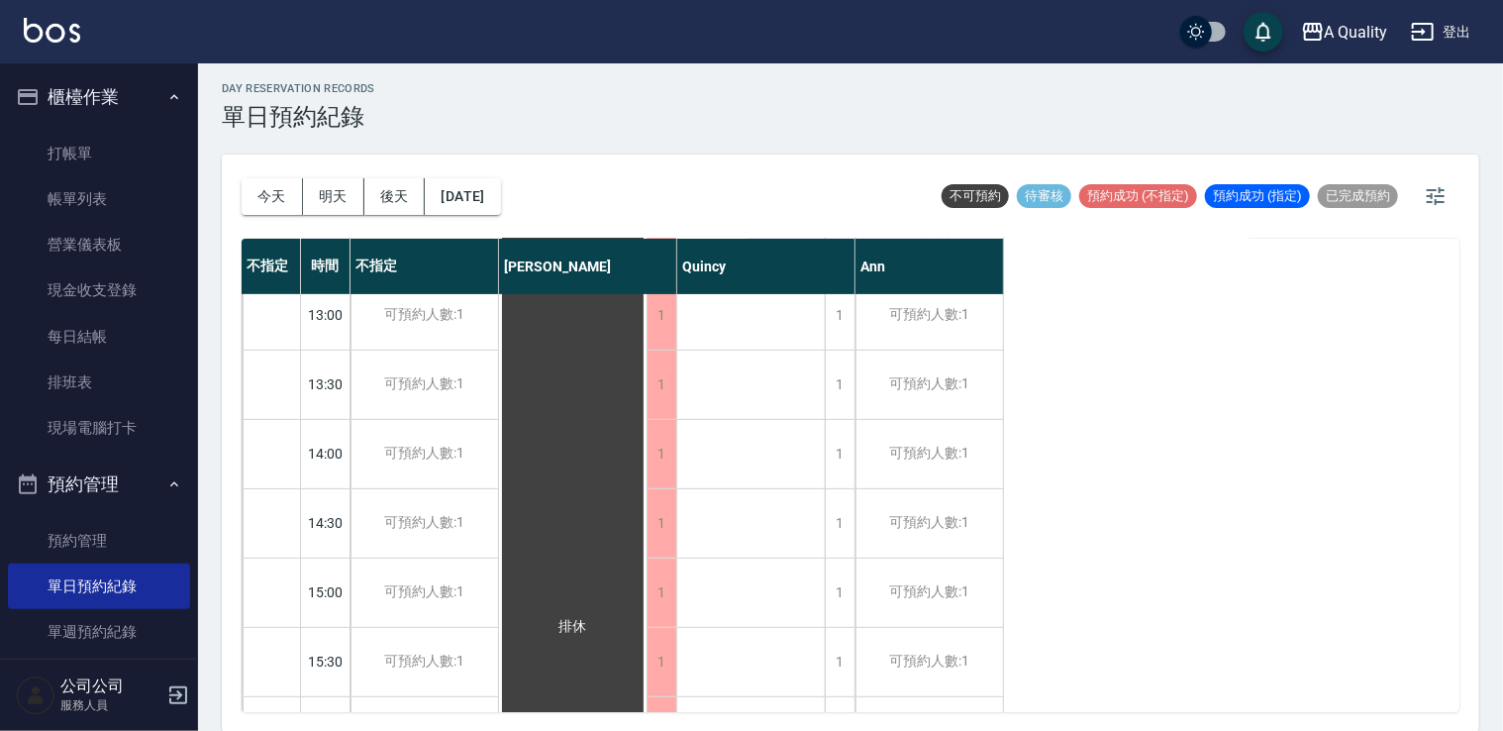
scroll to position [152, 0]
drag, startPoint x: 302, startPoint y: 185, endPoint x: 287, endPoint y: 185, distance: 14.9
click at [299, 185] on div "今天 明天 後天 2025/09/23" at bounding box center [371, 196] width 259 height 37
click at [281, 186] on button "今天" at bounding box center [272, 196] width 61 height 37
click at [279, 187] on div at bounding box center [751, 365] width 1503 height 731
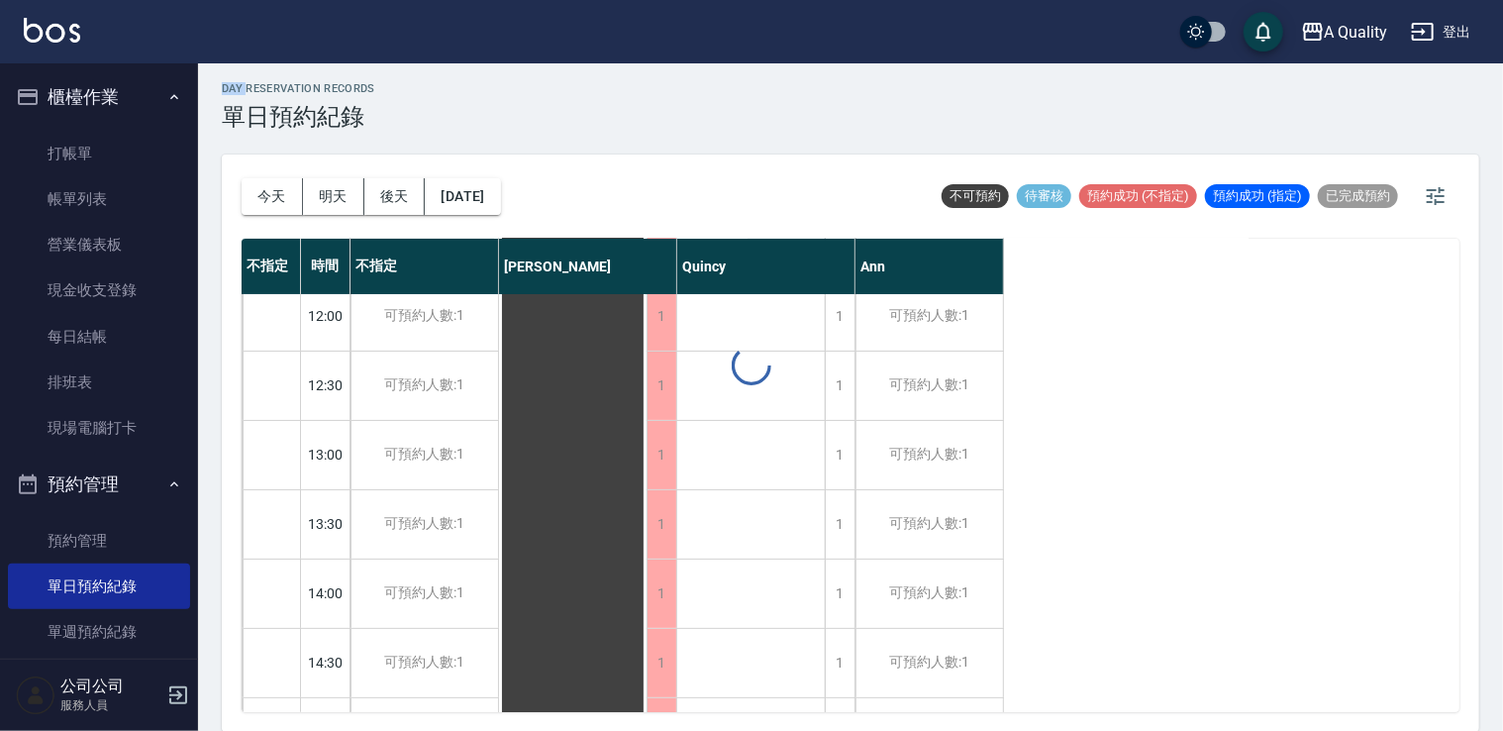
click at [279, 187] on div at bounding box center [751, 365] width 1503 height 731
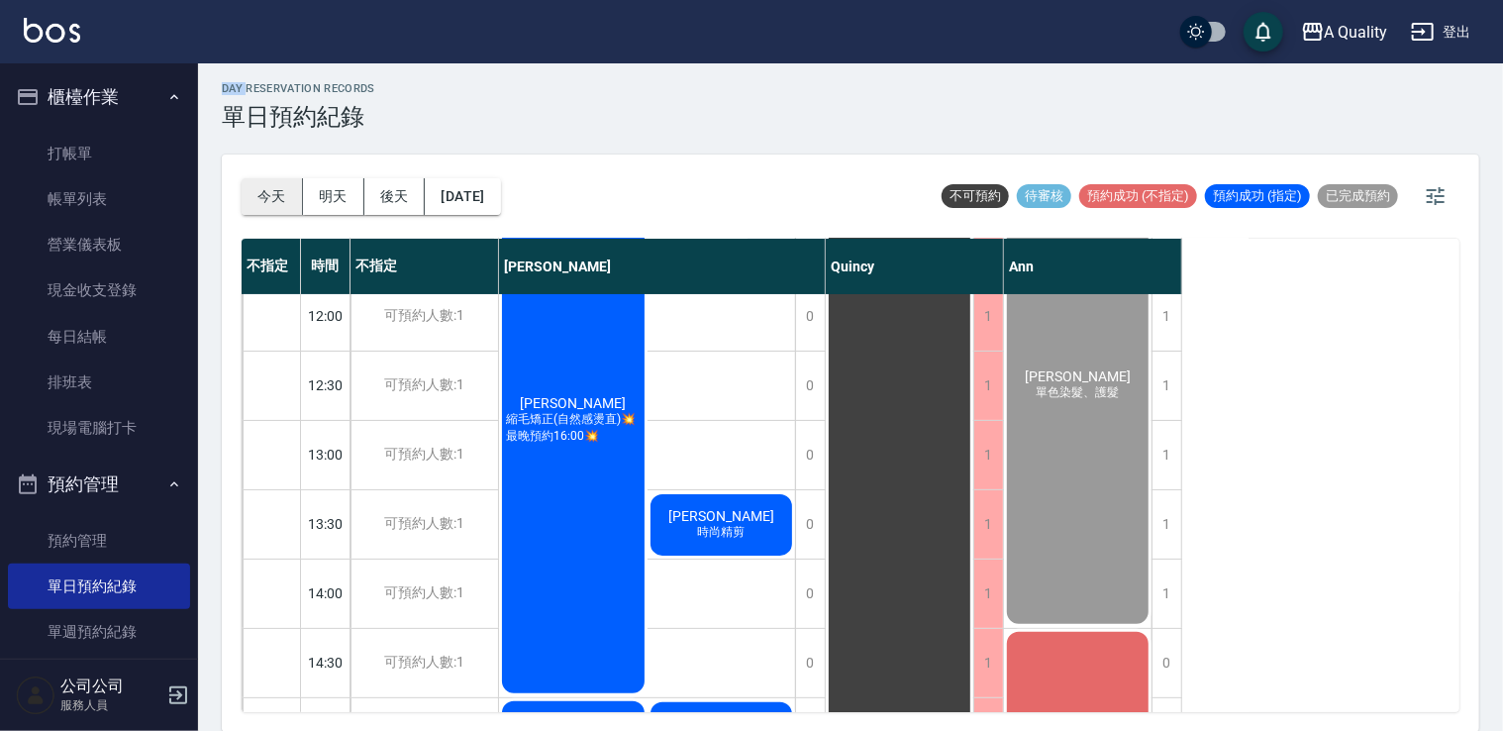
click at [279, 187] on button "今天" at bounding box center [272, 196] width 61 height 37
click at [494, 189] on button "[DATE]" at bounding box center [462, 196] width 75 height 37
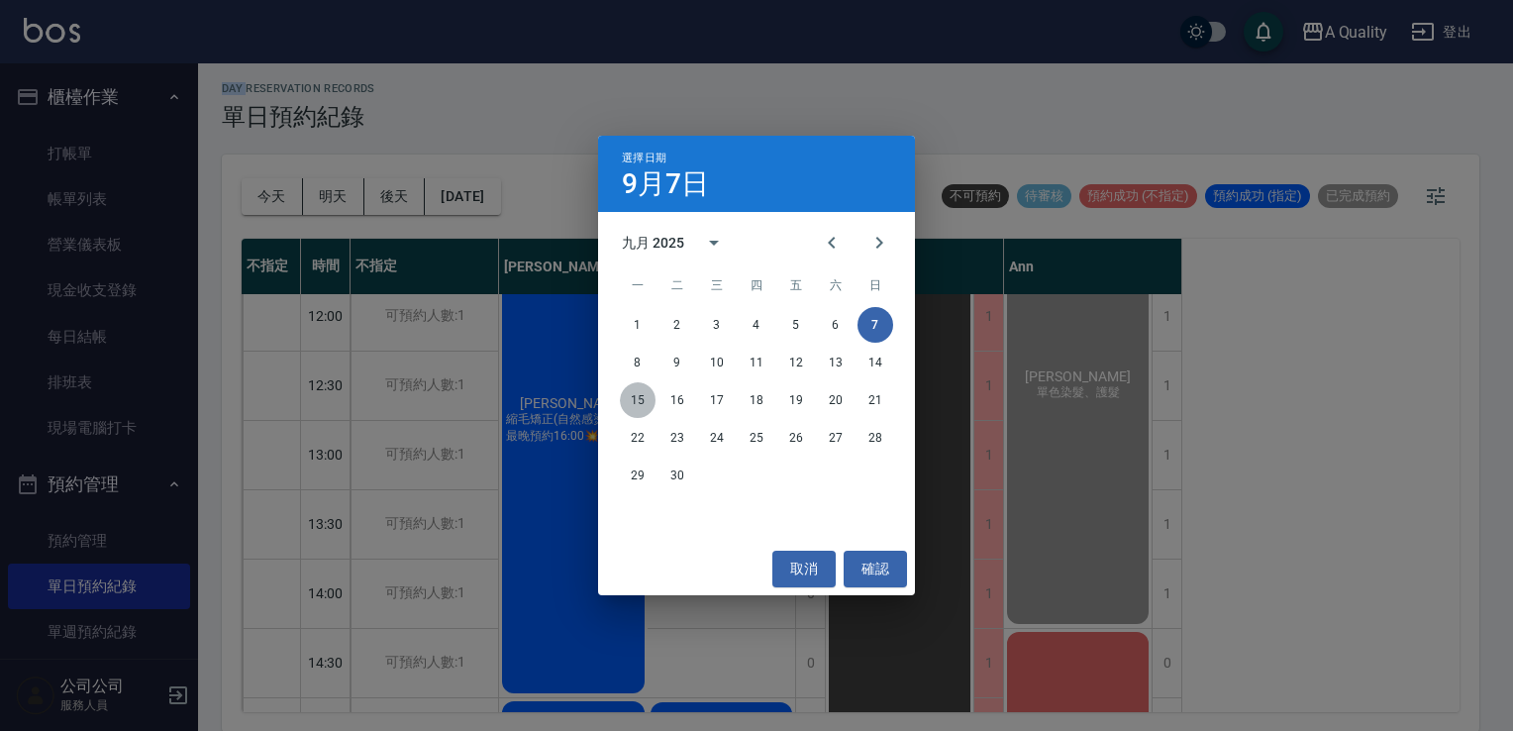
click at [634, 396] on button "15" at bounding box center [638, 400] width 36 height 36
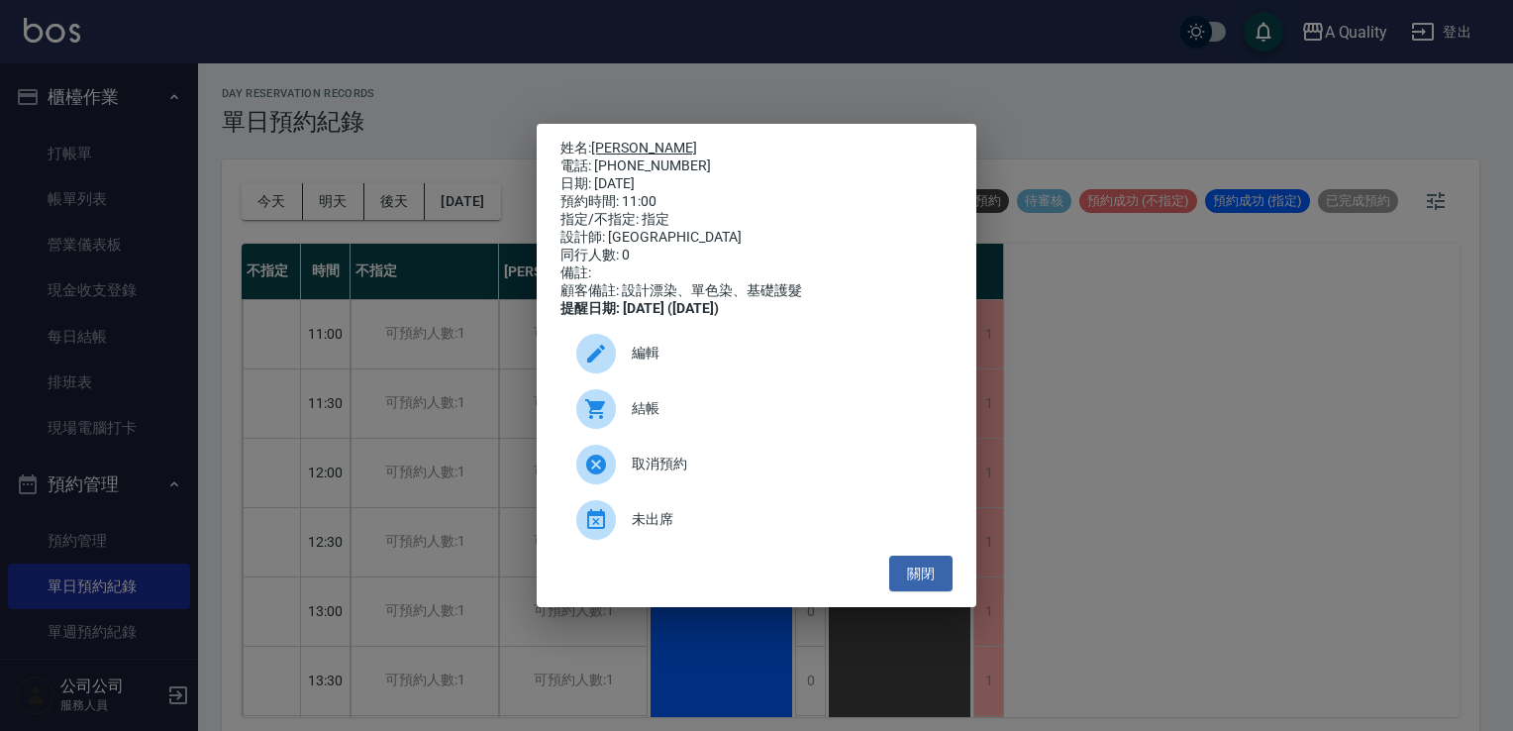
click at [617, 146] on link "李家馨" at bounding box center [644, 148] width 106 height 16
drag, startPoint x: 936, startPoint y: 588, endPoint x: 730, endPoint y: 446, distance: 250.5
click at [937, 587] on button "關閉" at bounding box center [920, 574] width 63 height 37
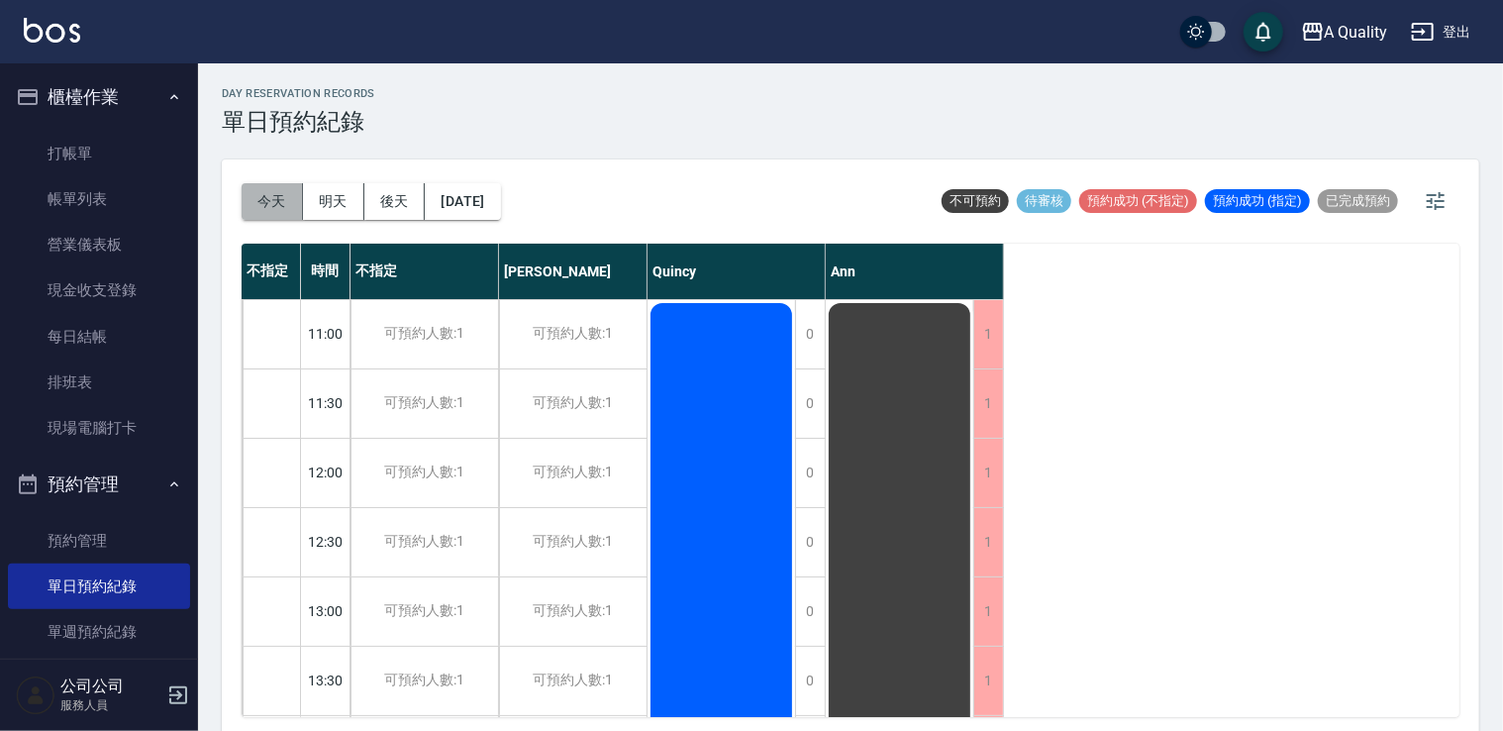
click at [278, 208] on button "今天" at bounding box center [272, 201] width 61 height 37
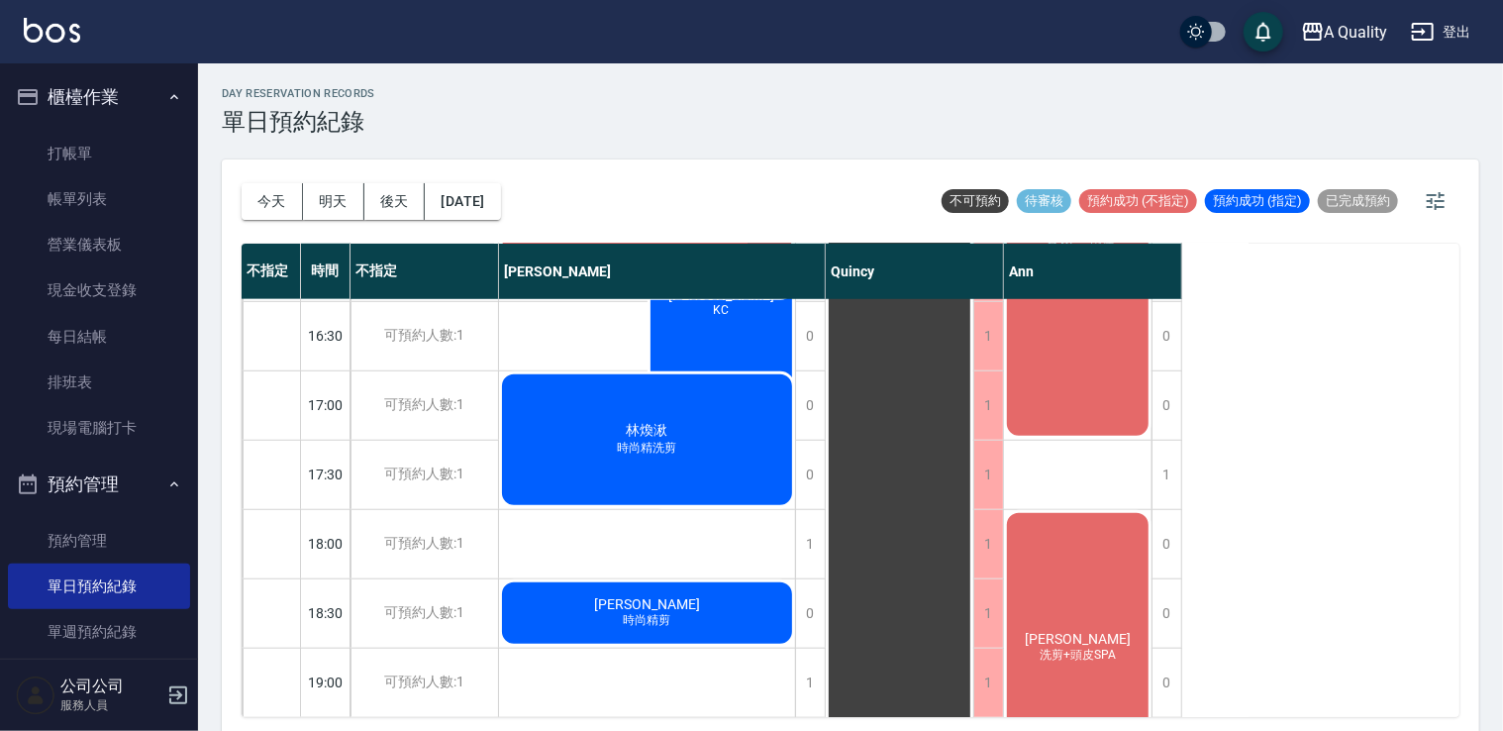
scroll to position [845, 0]
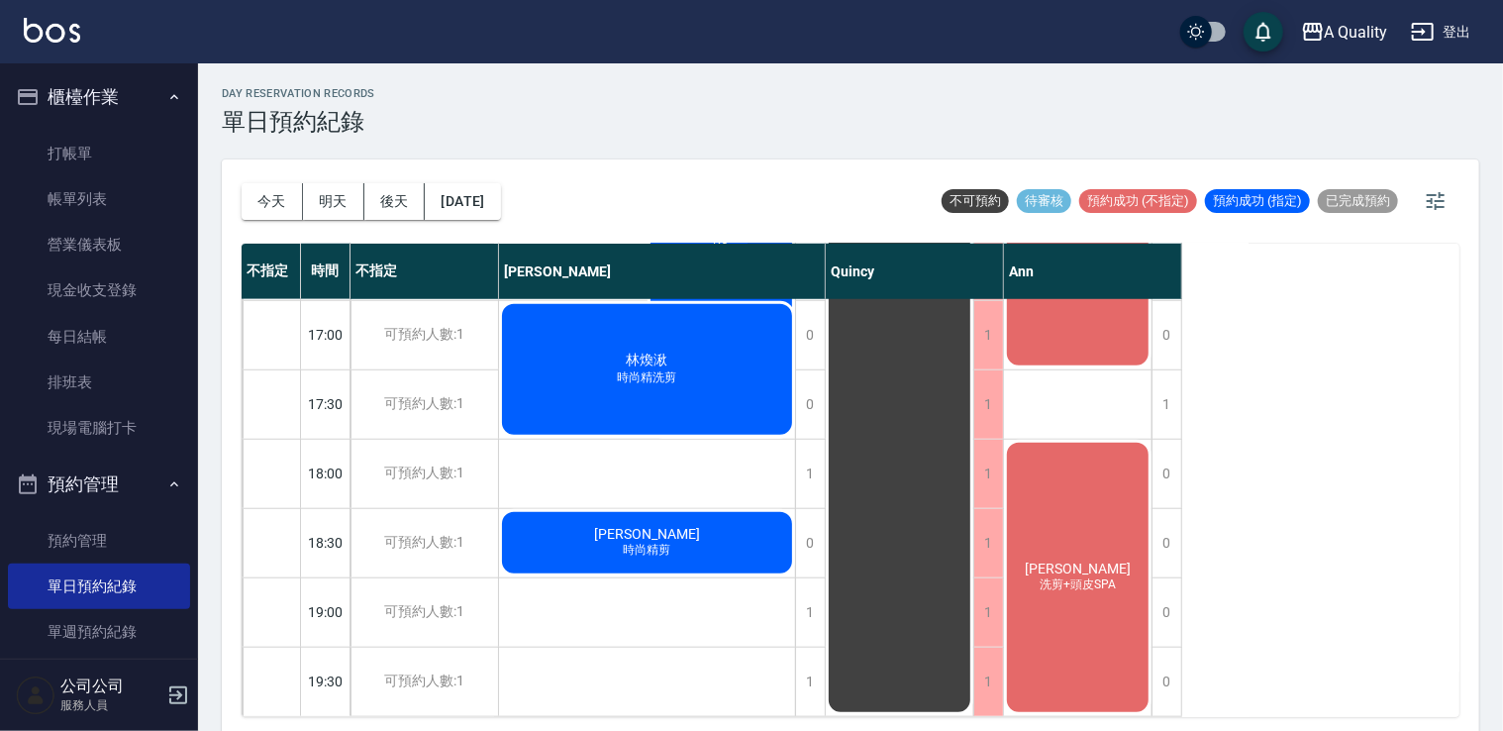
click at [1087, 561] on span "[PERSON_NAME]" at bounding box center [1078, 569] width 114 height 16
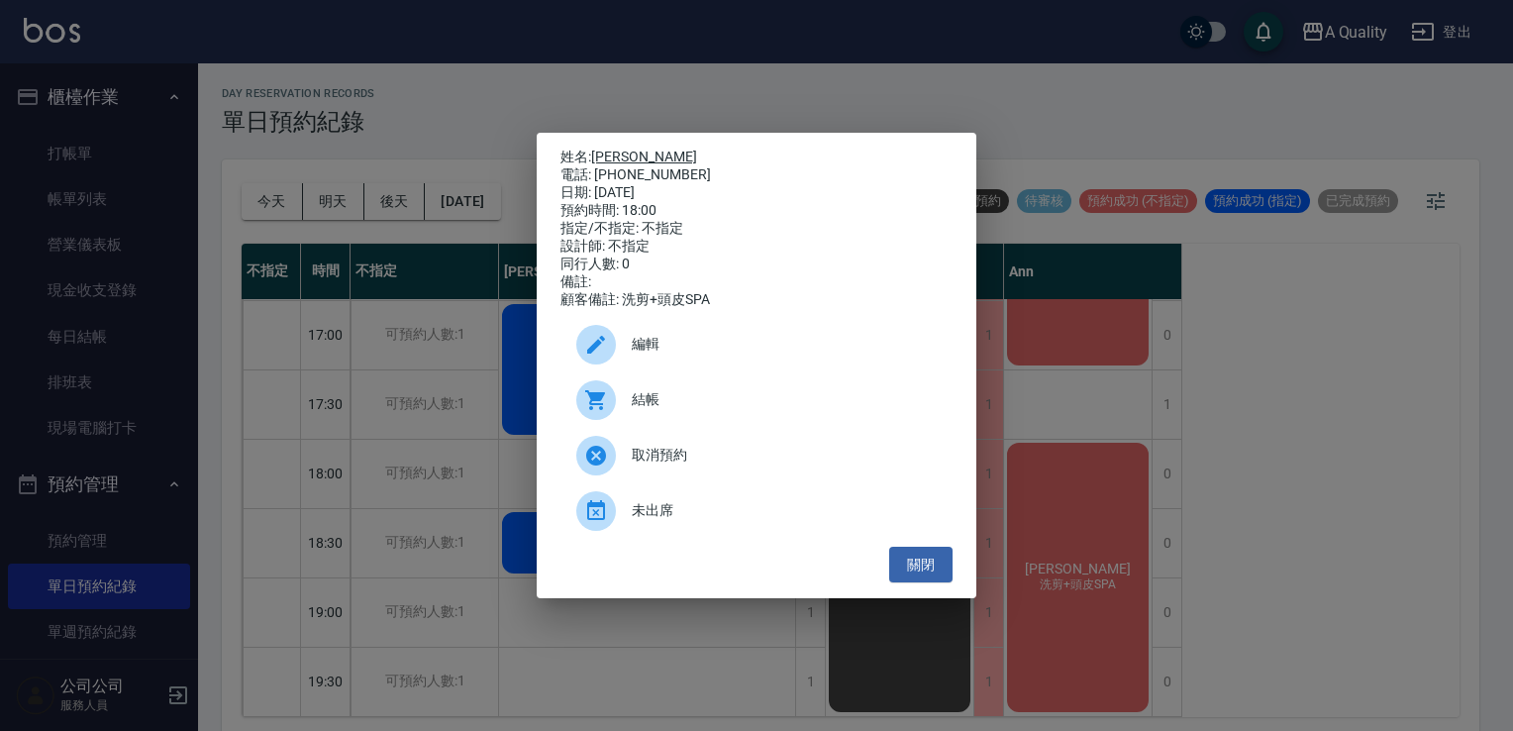
click at [614, 151] on link "[PERSON_NAME]" at bounding box center [644, 157] width 106 height 16
click at [932, 561] on button "關閉" at bounding box center [920, 565] width 63 height 37
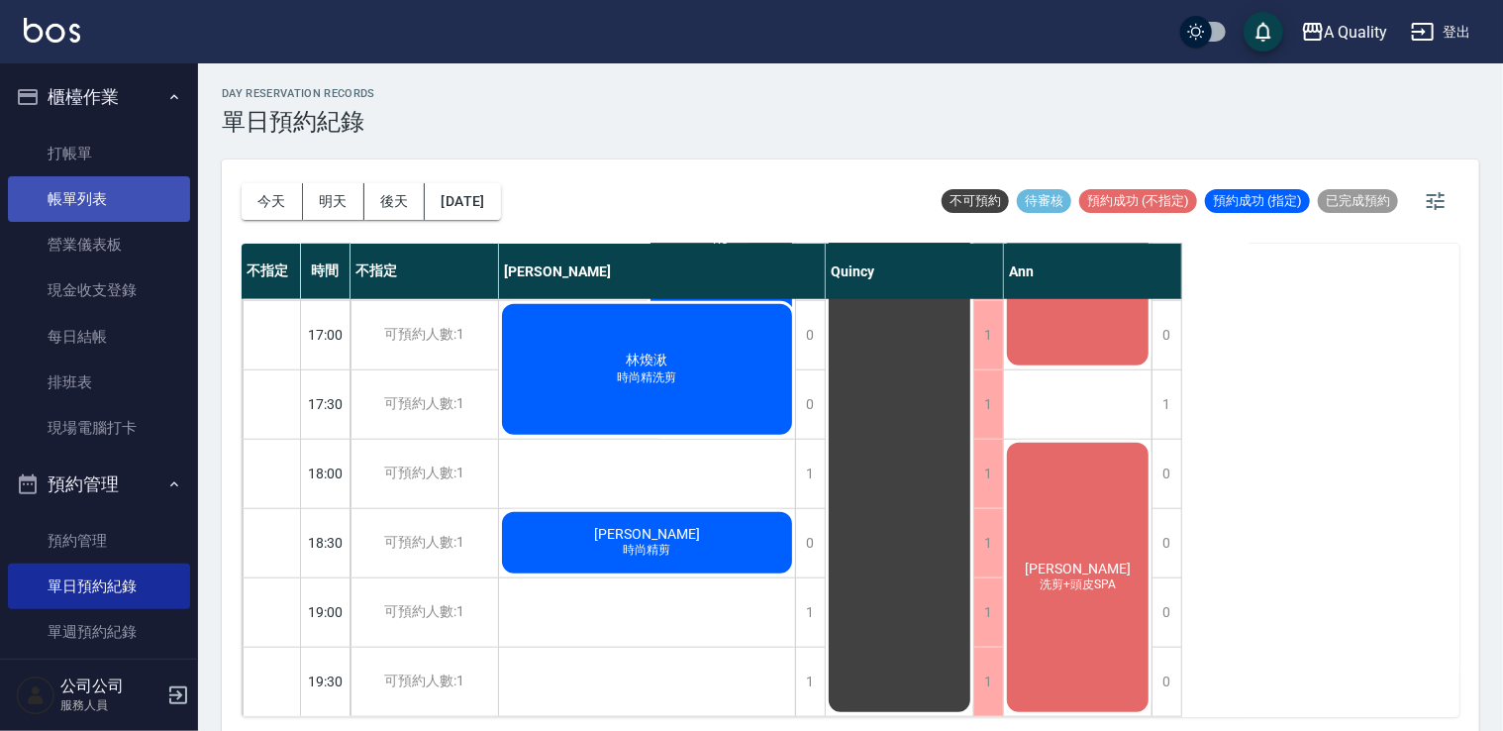
click at [111, 184] on link "帳單列表" at bounding box center [99, 199] width 182 height 46
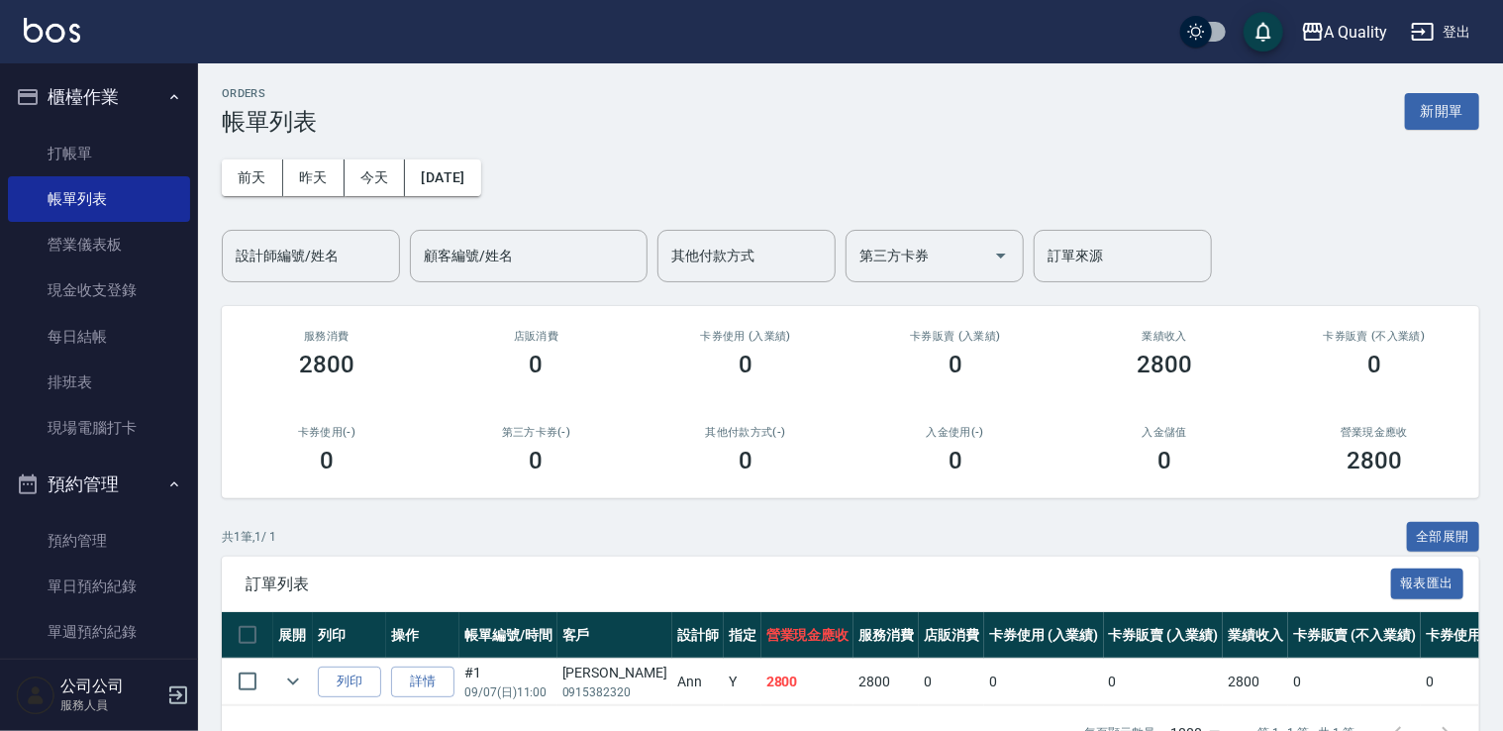
scroll to position [66, 0]
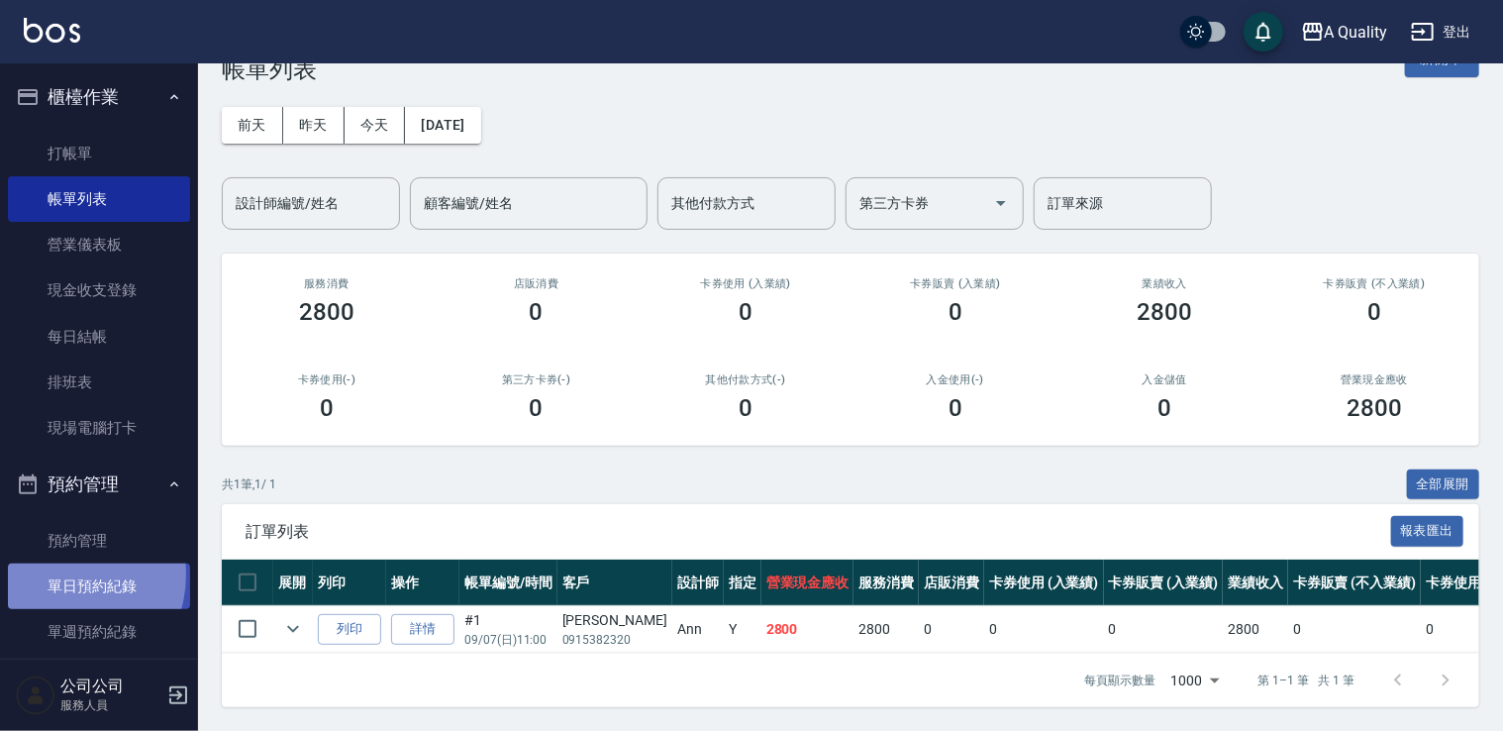
click at [55, 573] on link "單日預約紀錄" at bounding box center [99, 586] width 182 height 46
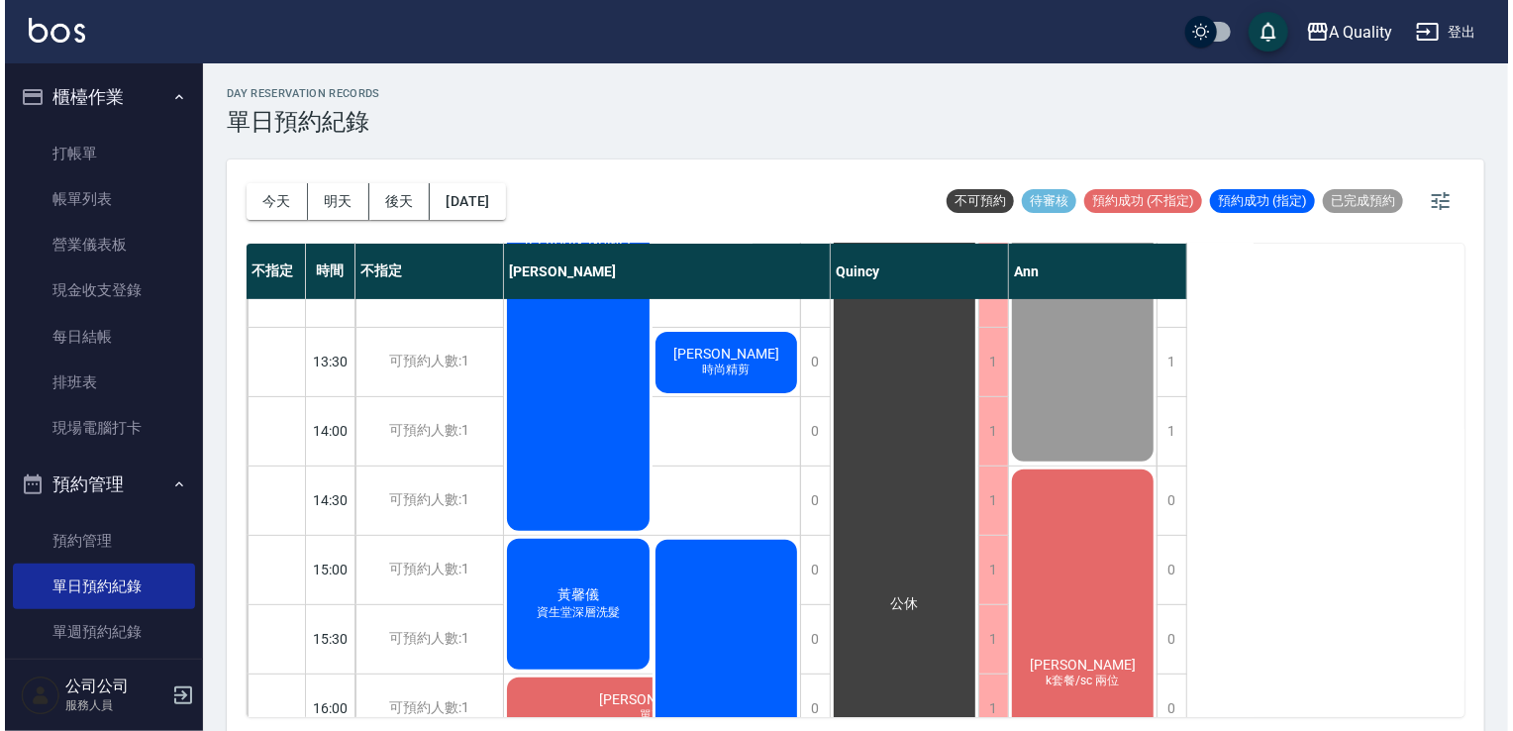
scroll to position [350, 0]
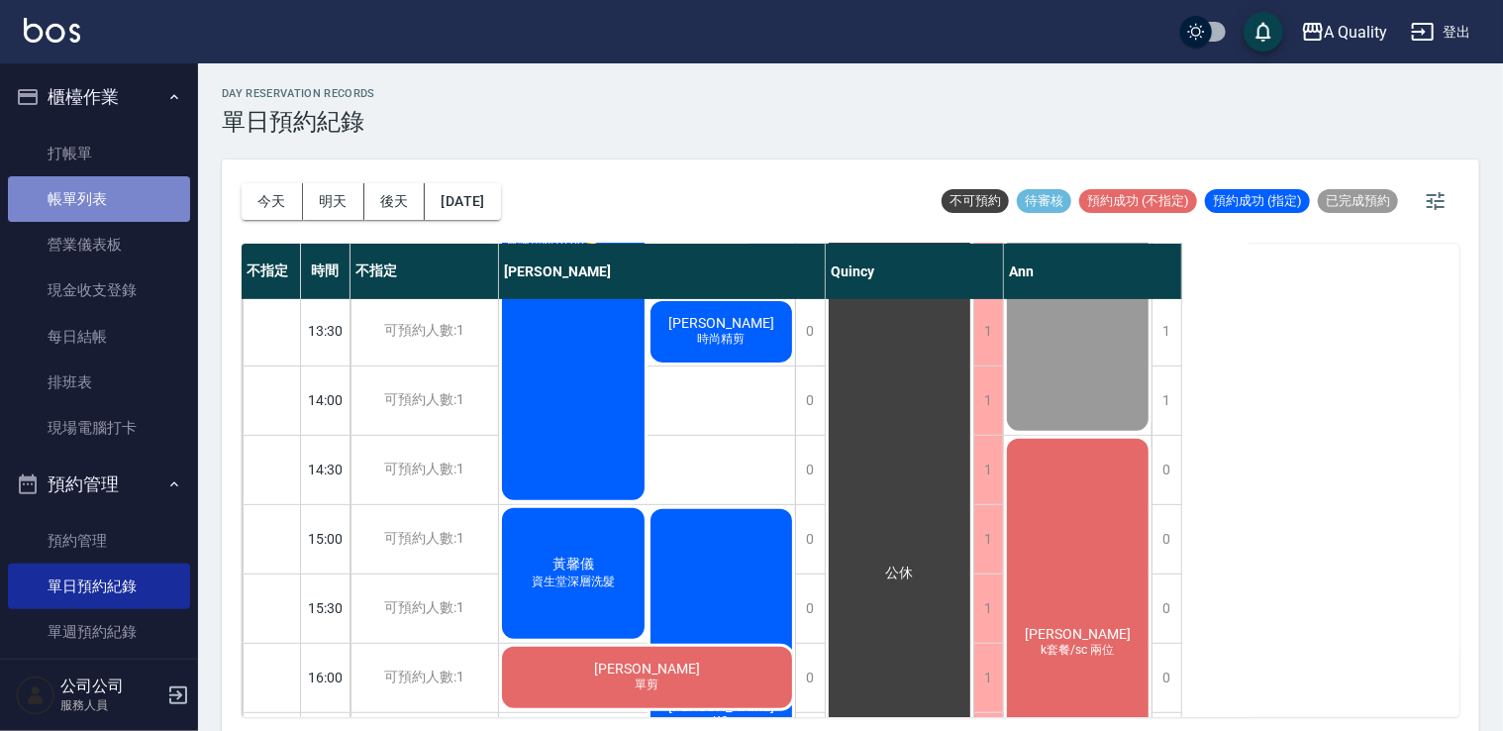
click at [105, 197] on link "帳單列表" at bounding box center [99, 199] width 182 height 46
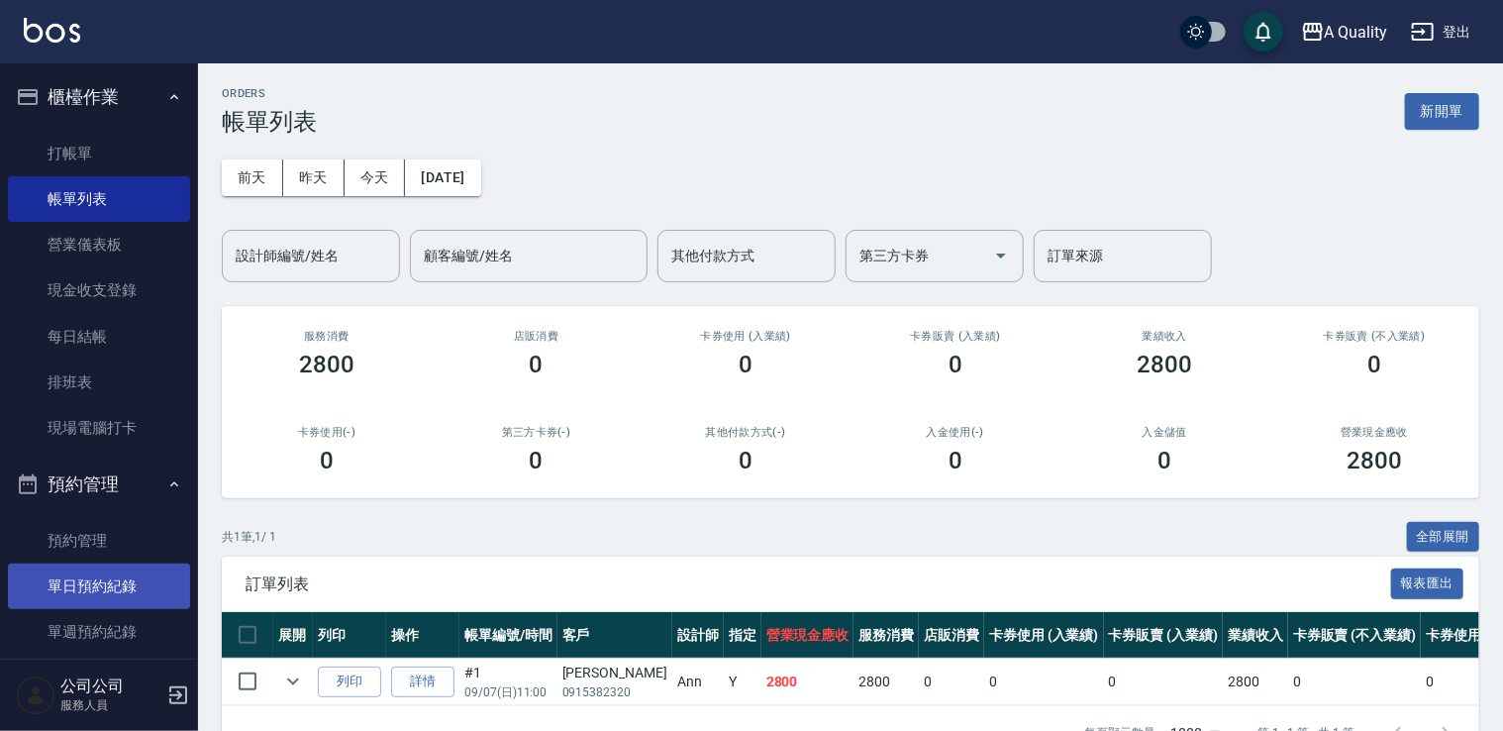
click at [100, 598] on link "單日預約紀錄" at bounding box center [99, 586] width 182 height 46
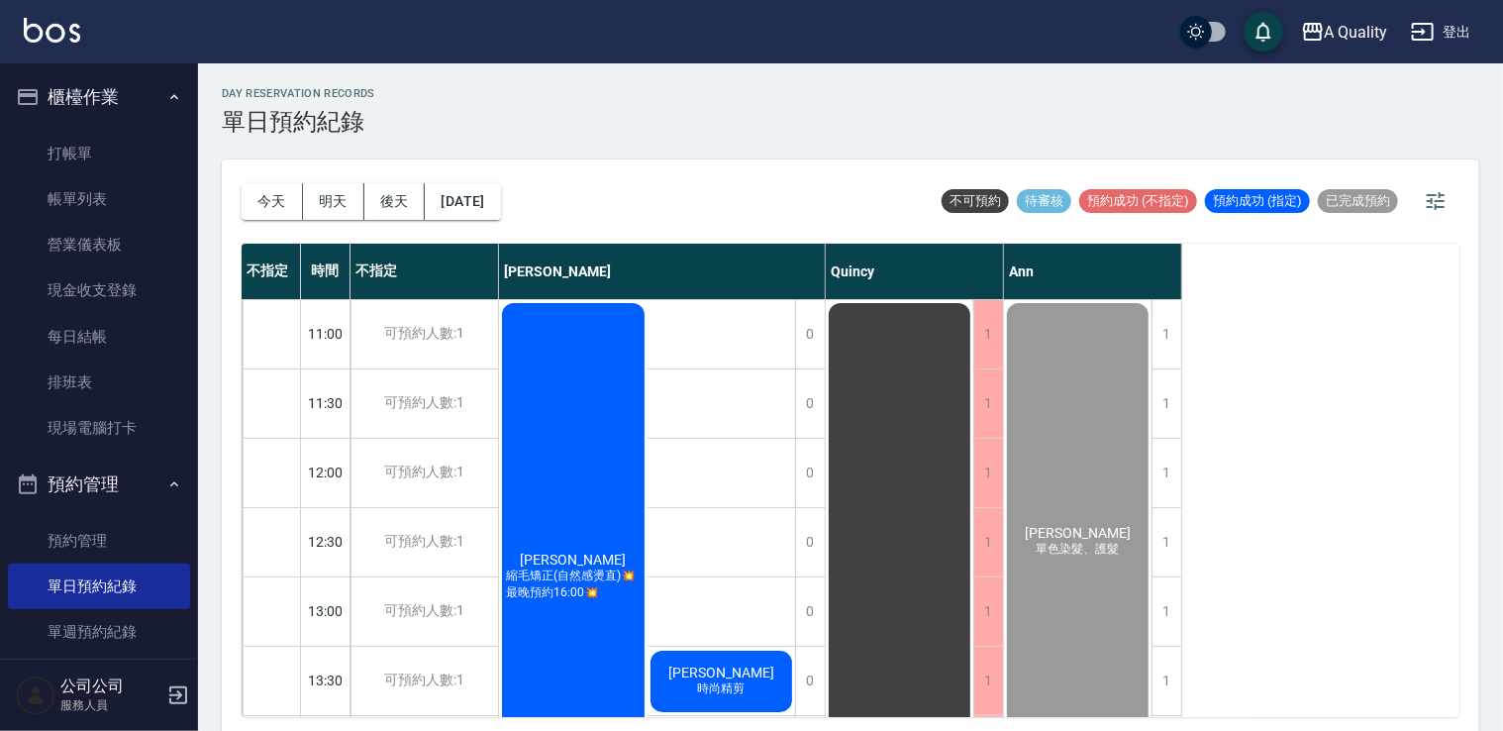
click at [570, 426] on div "蔡佳陵 縮毛矯正(自然感燙直)💥最晚預約16:00💥" at bounding box center [573, 576] width 149 height 553
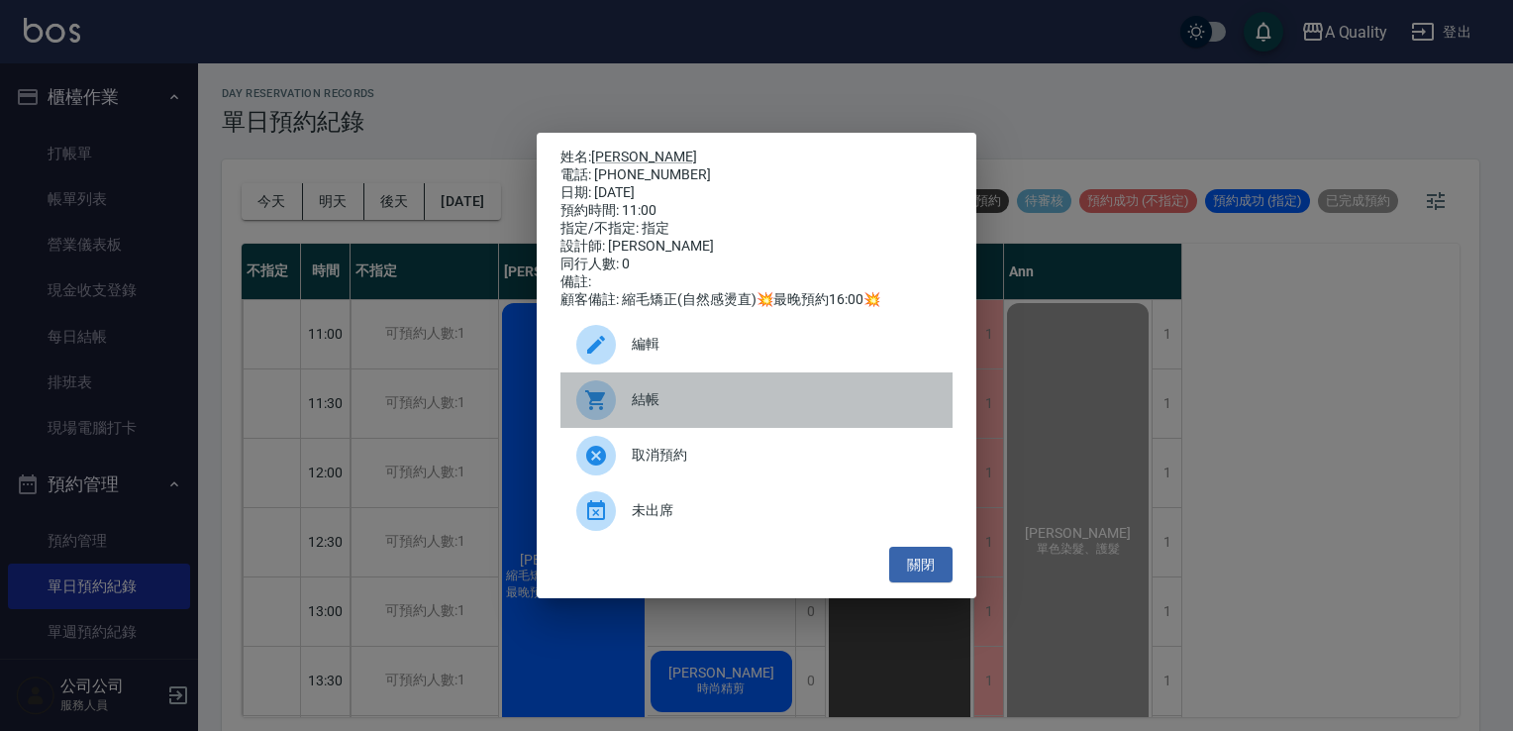
click at [671, 421] on div "結帳" at bounding box center [757, 399] width 392 height 55
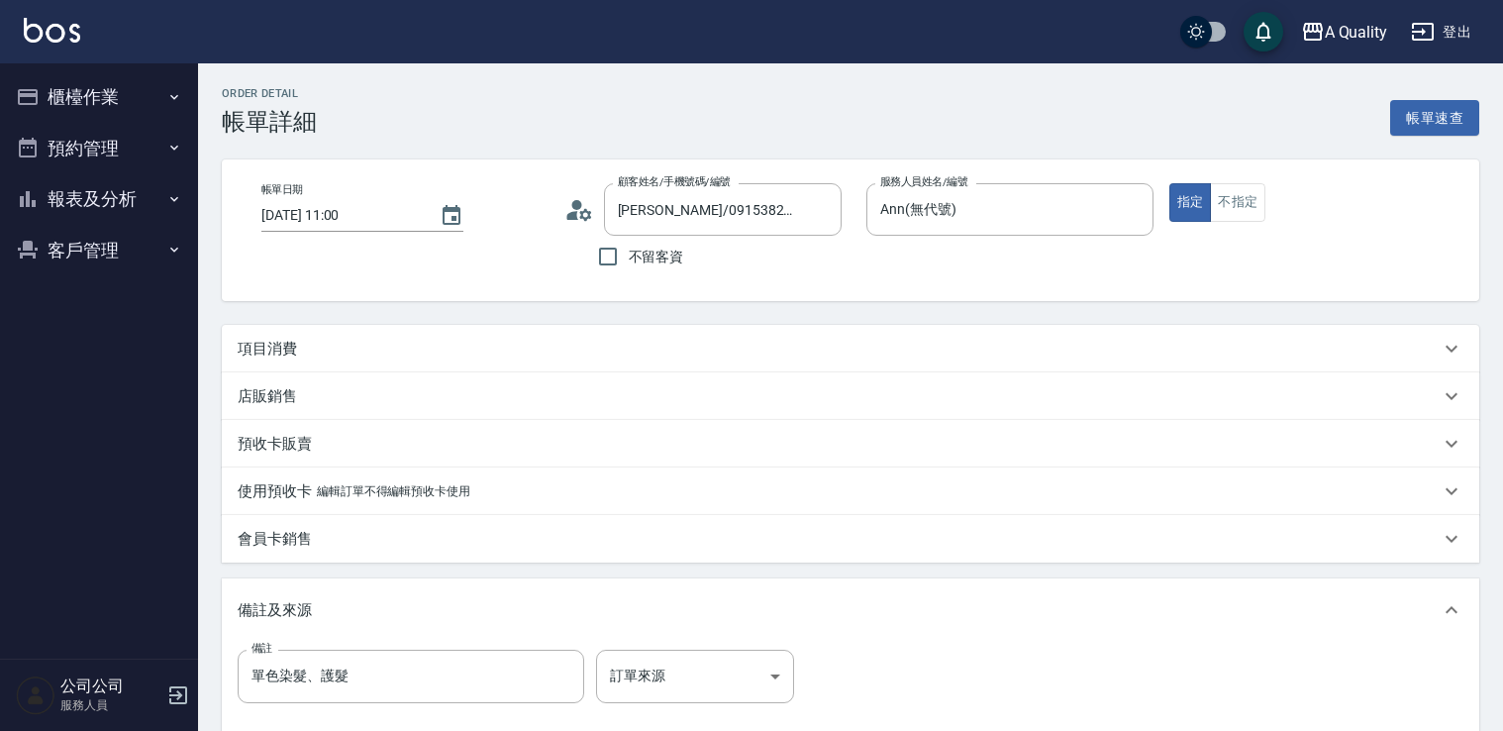
click at [265, 347] on p "項目消費" at bounding box center [267, 349] width 59 height 21
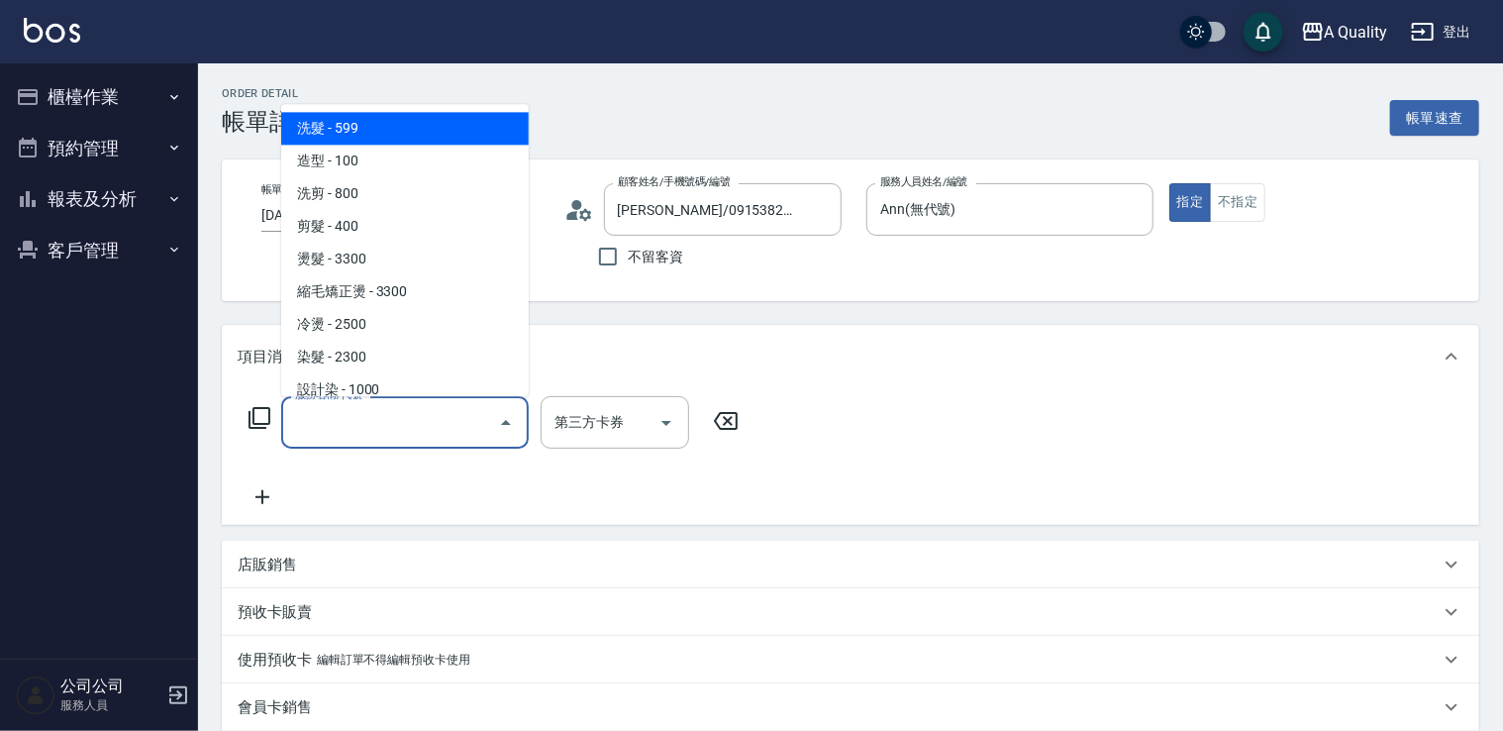
click at [434, 422] on input "服務名稱/代號" at bounding box center [390, 422] width 200 height 35
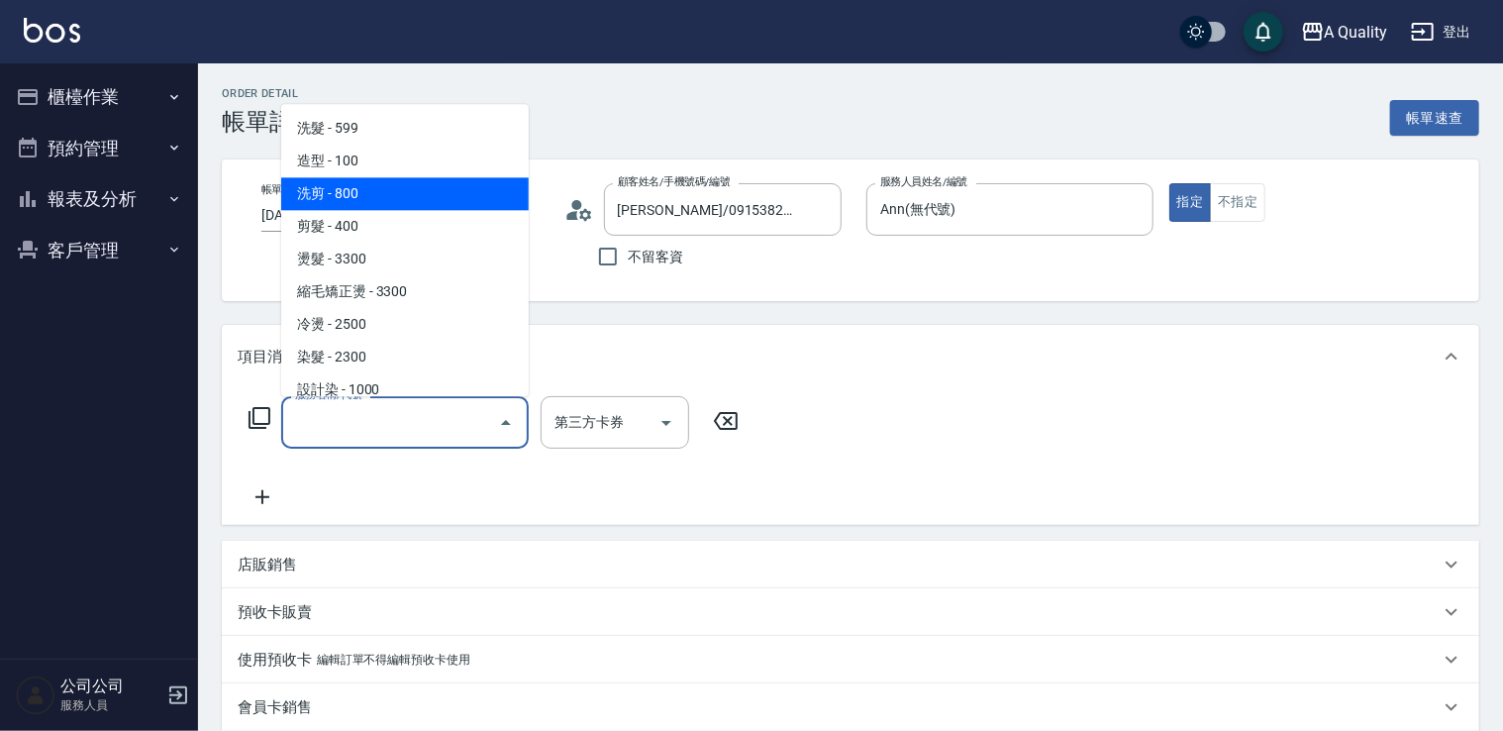
click at [342, 196] on span "洗剪 - 800" at bounding box center [405, 193] width 248 height 33
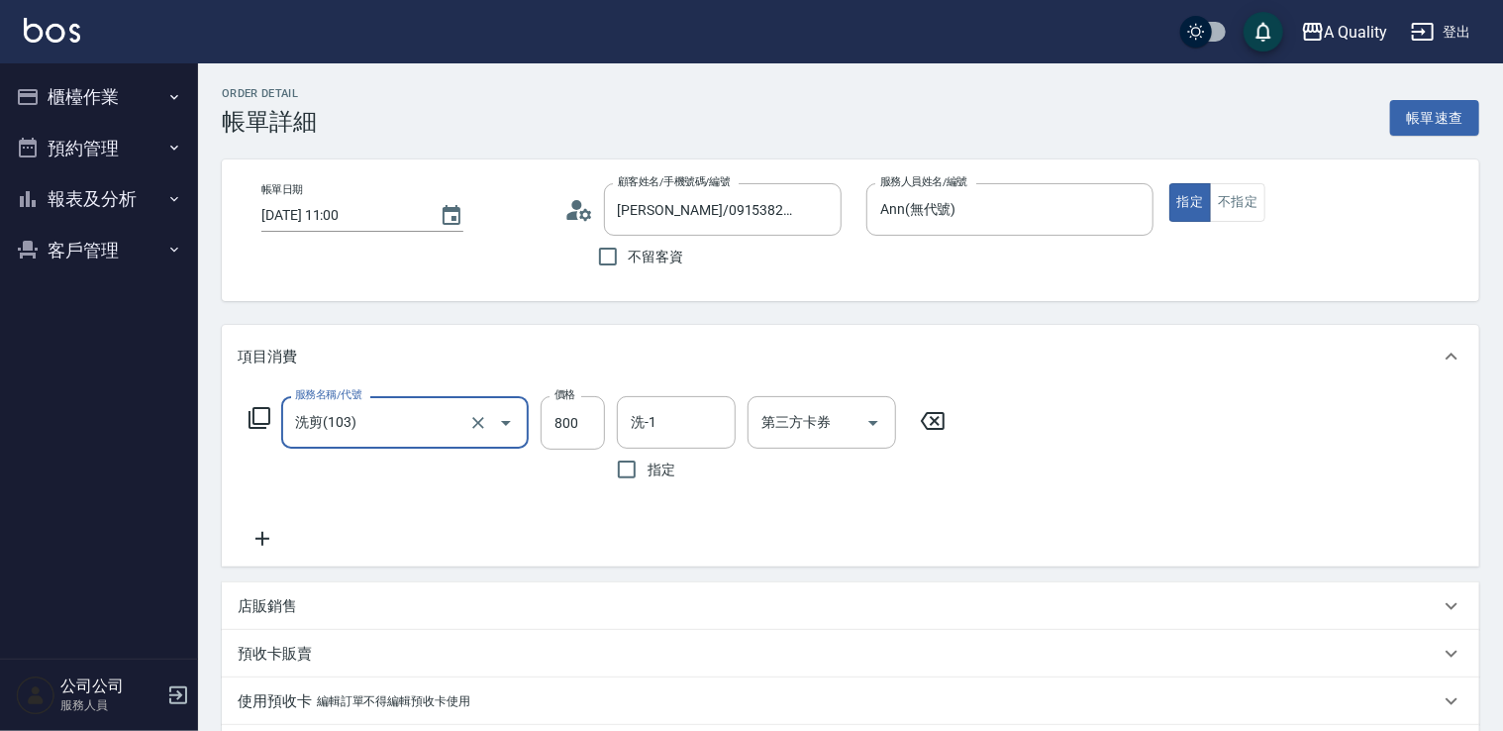
click at [459, 415] on input "洗剪(103)" at bounding box center [377, 422] width 174 height 35
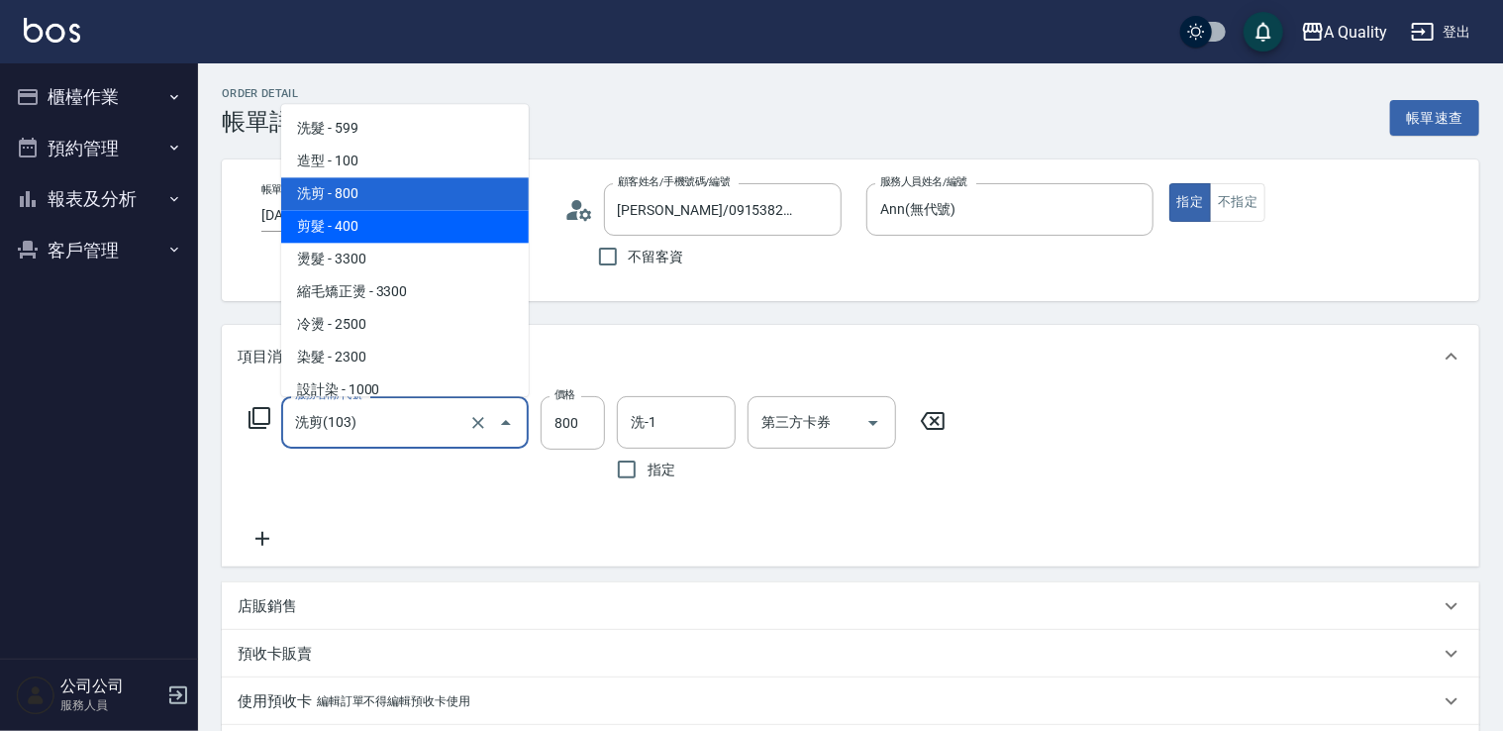
click at [392, 223] on span "剪髮 - 400" at bounding box center [405, 226] width 248 height 33
type input "剪髮(201)"
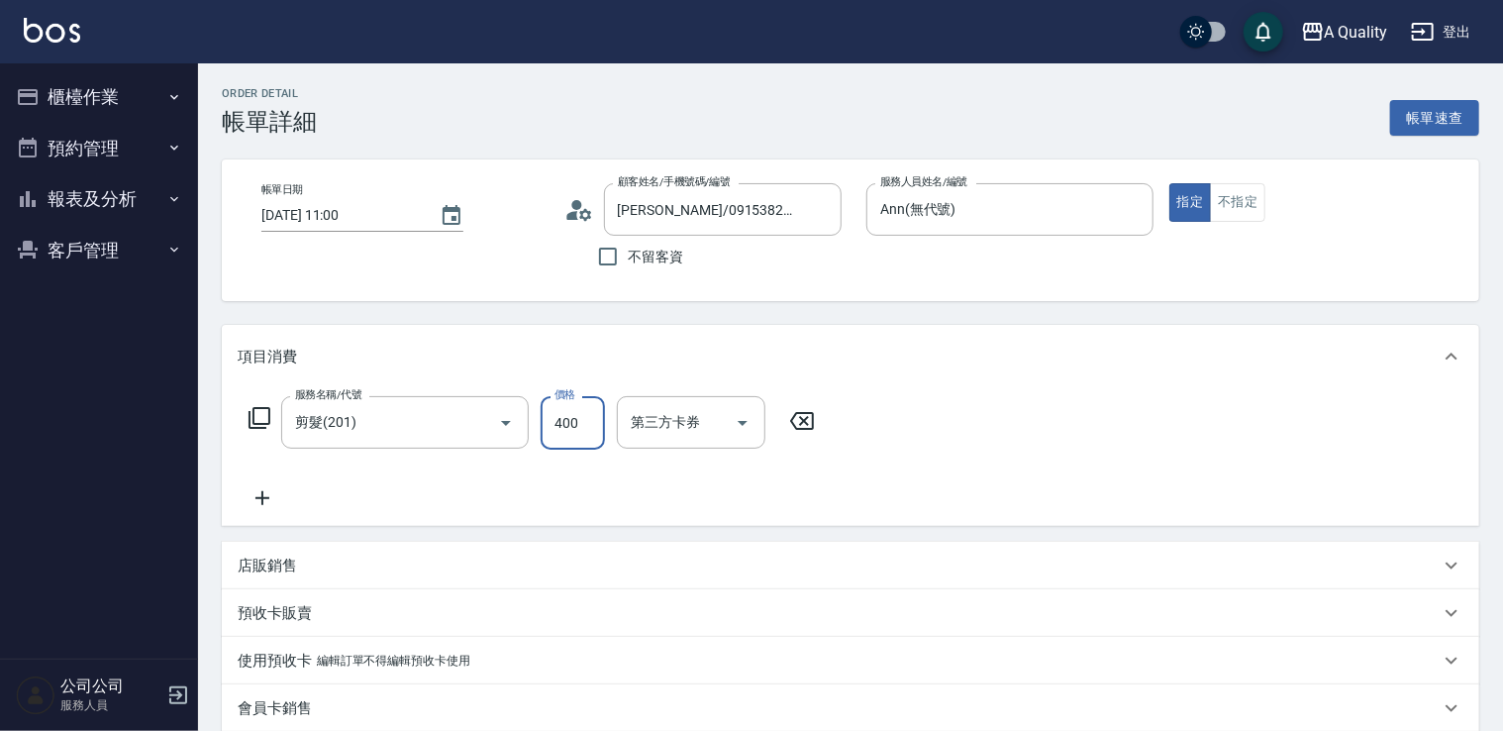
click at [571, 427] on input "400" at bounding box center [573, 422] width 64 height 53
type input "500"
click at [262, 487] on icon at bounding box center [263, 498] width 50 height 24
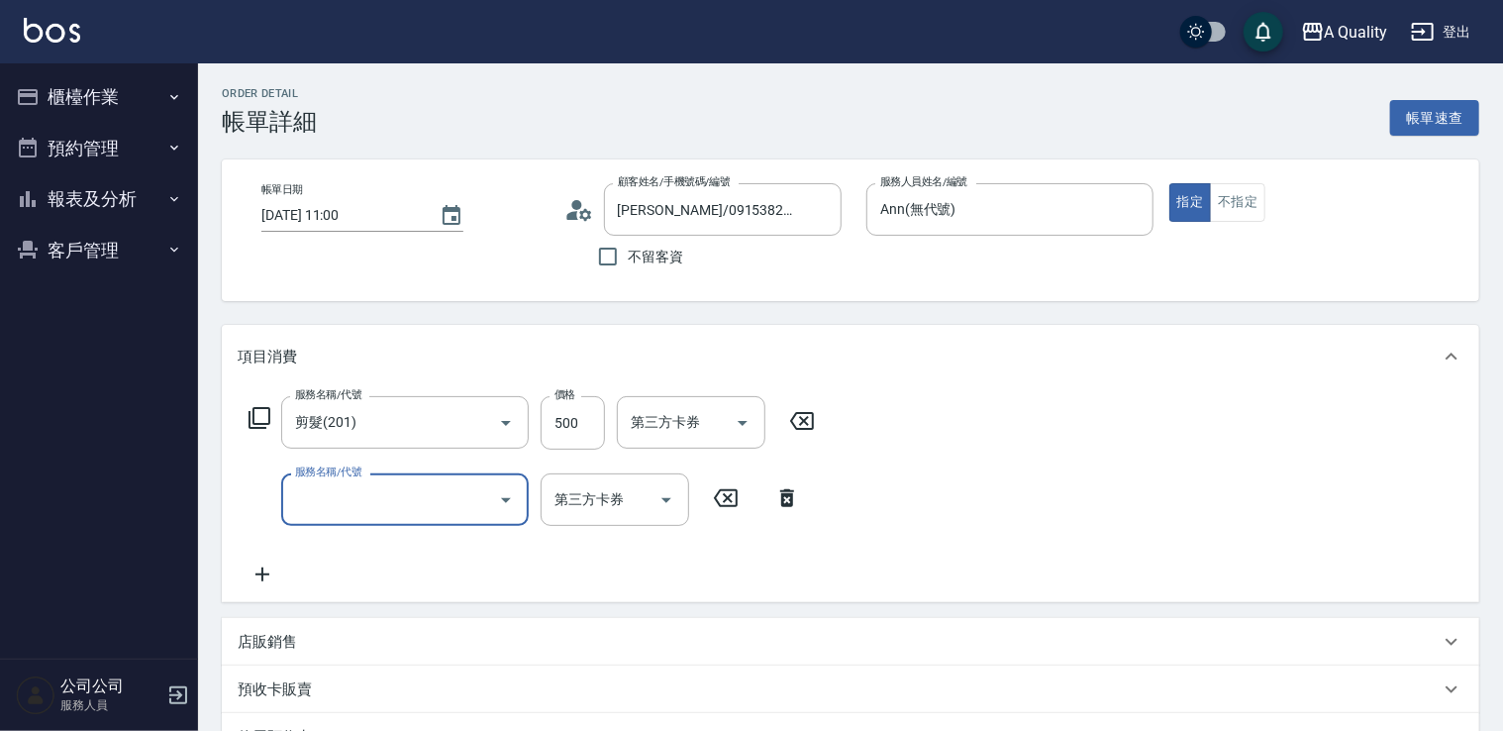
click at [301, 515] on input "服務名稱/代號" at bounding box center [390, 499] width 200 height 35
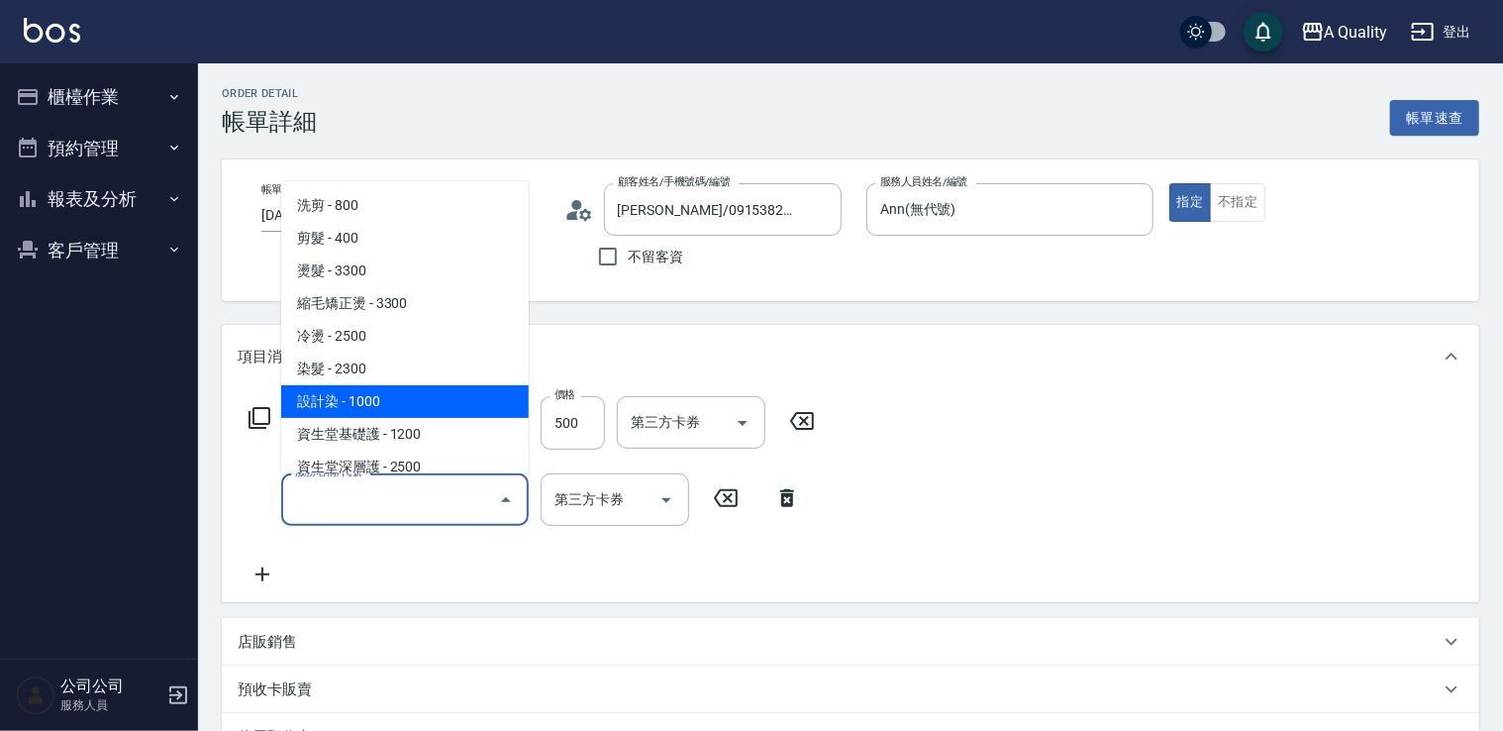
scroll to position [99, 0]
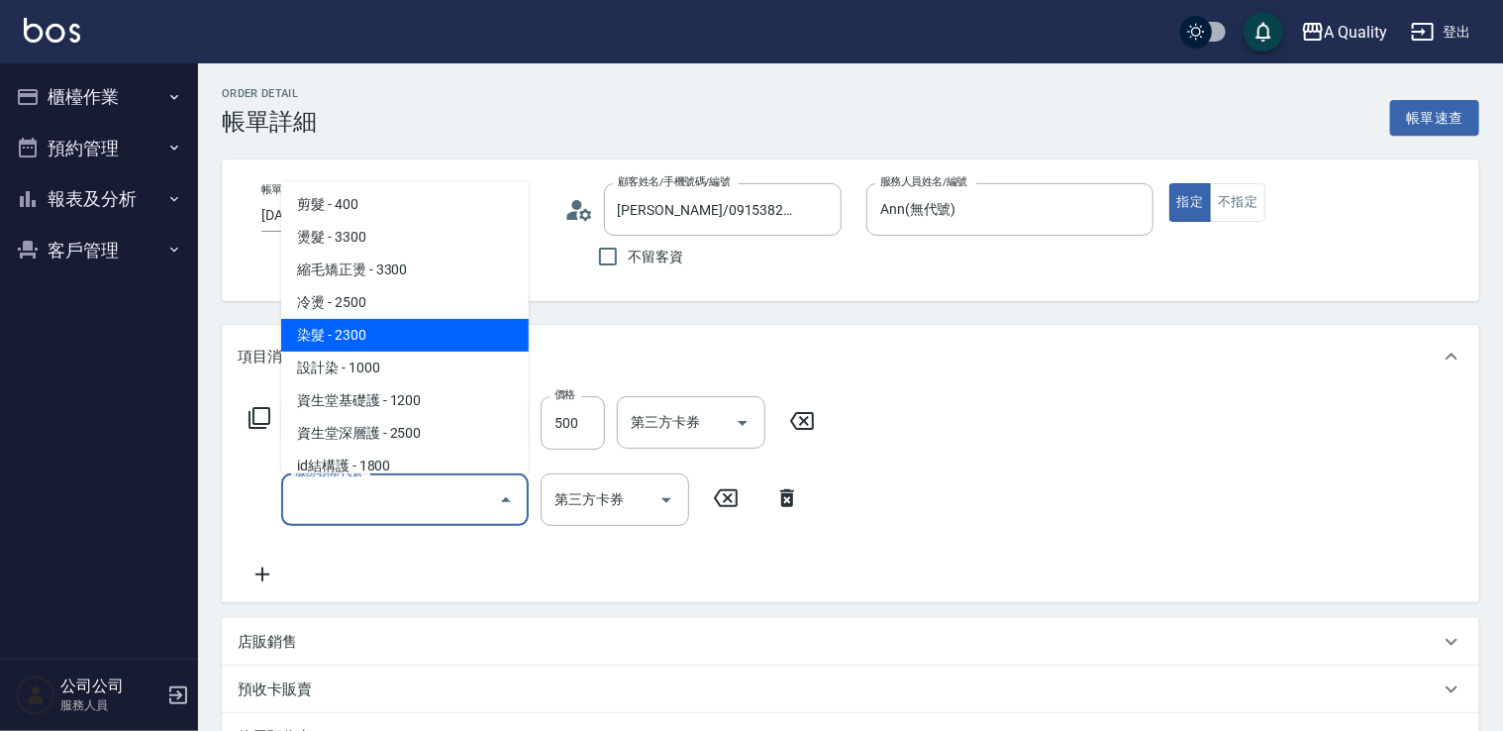
click at [371, 340] on span "染髮 - 2300" at bounding box center [405, 335] width 248 height 33
type input "染髮(401)"
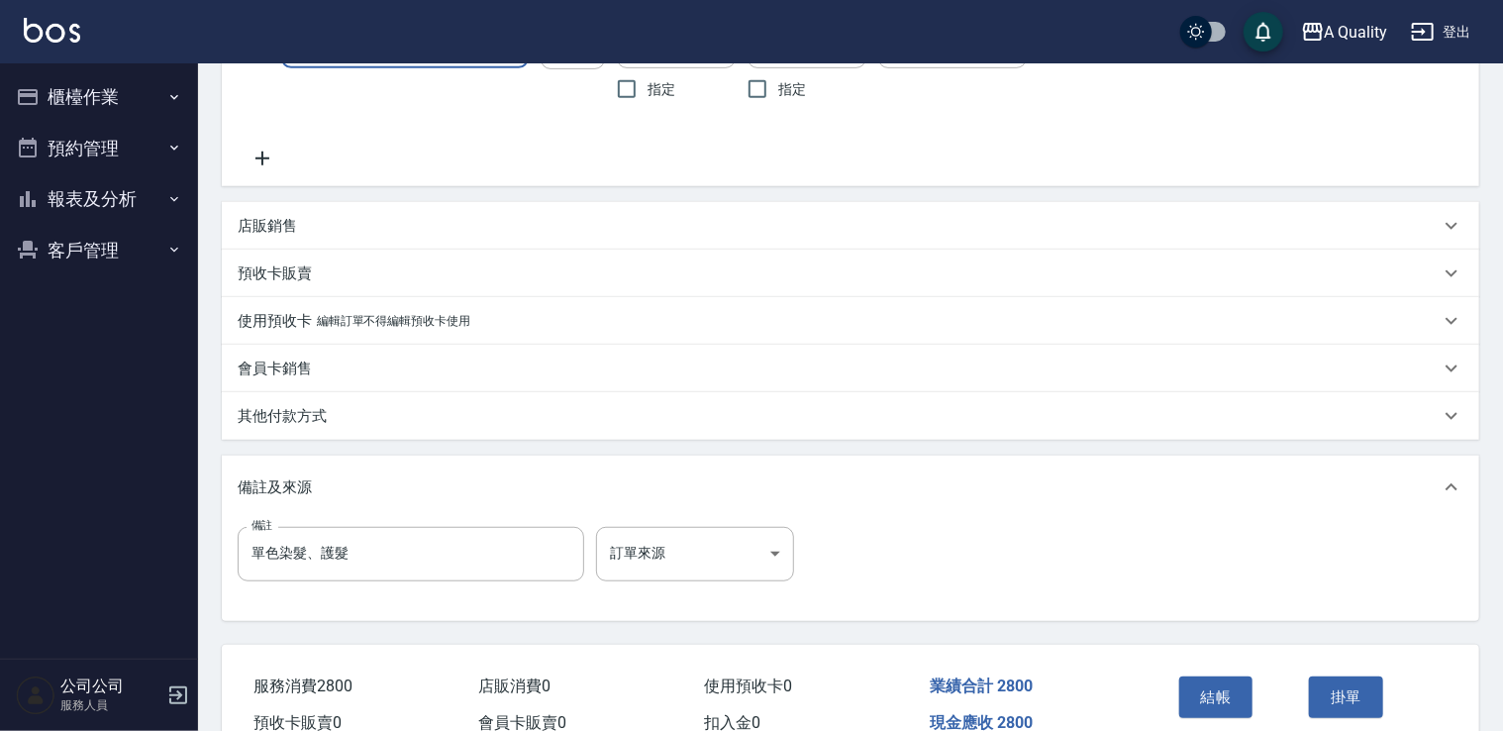
scroll to position [559, 0]
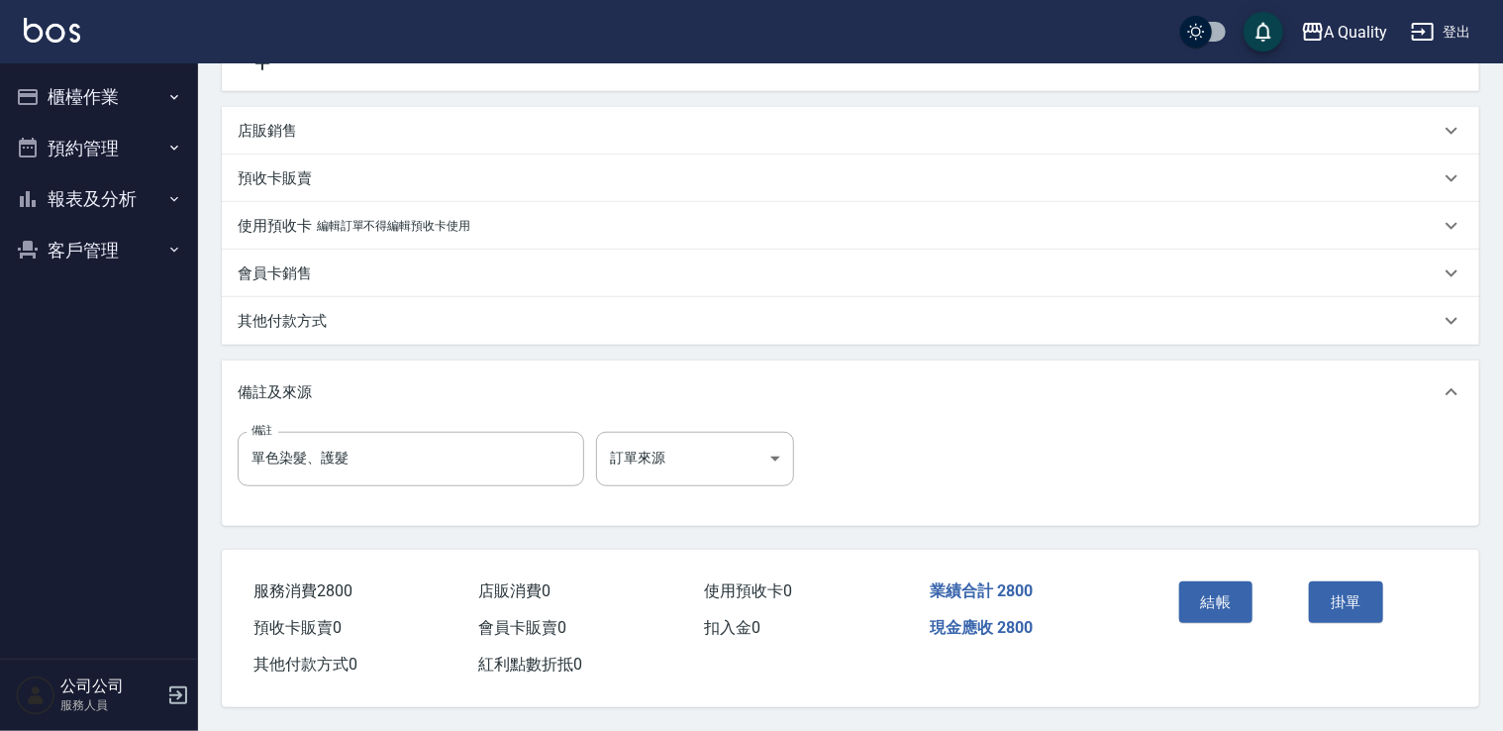
click at [1256, 584] on div "結帳" at bounding box center [1237, 616] width 131 height 86
click at [1224, 588] on button "結帳" at bounding box center [1216, 602] width 74 height 42
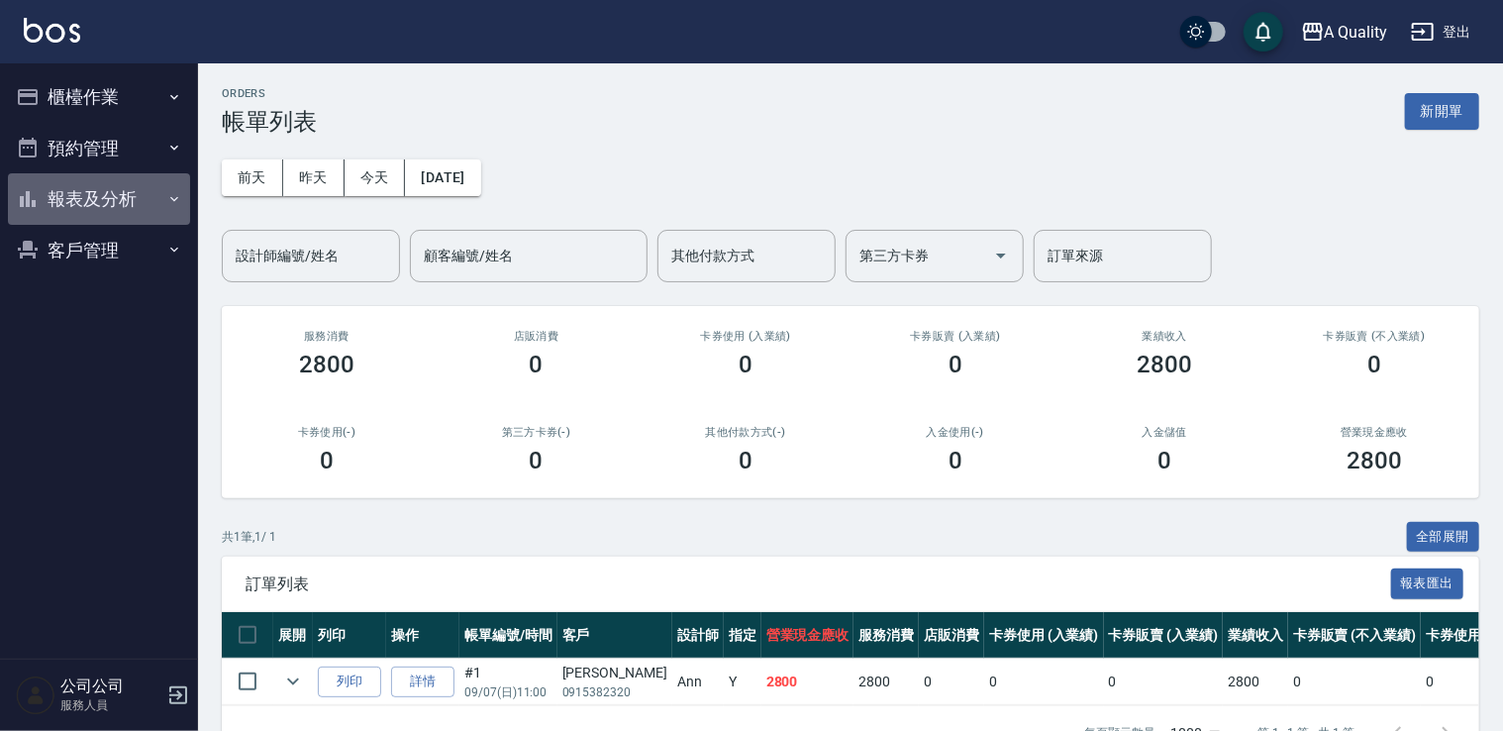
click at [106, 205] on button "報表及分析" at bounding box center [99, 198] width 182 height 51
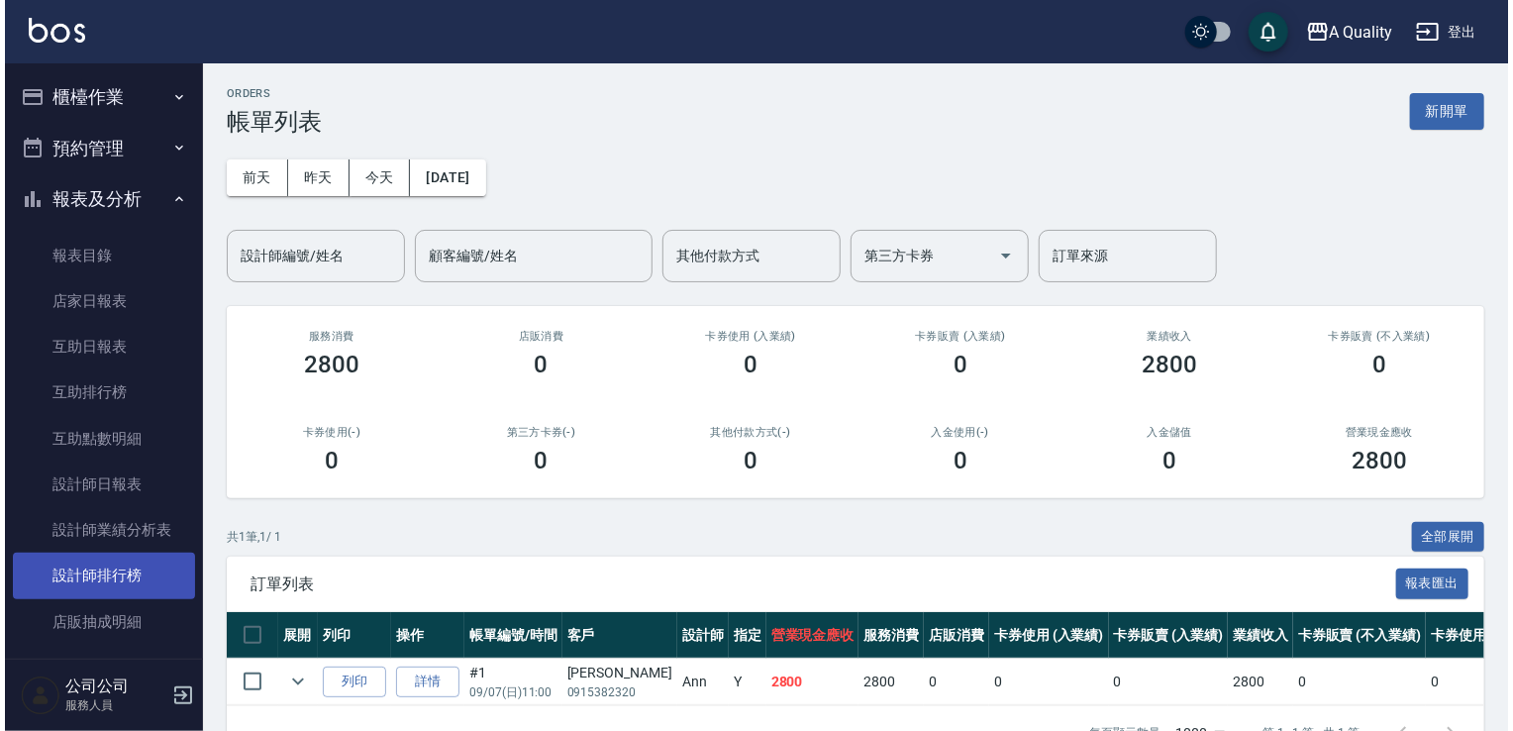
scroll to position [114, 0]
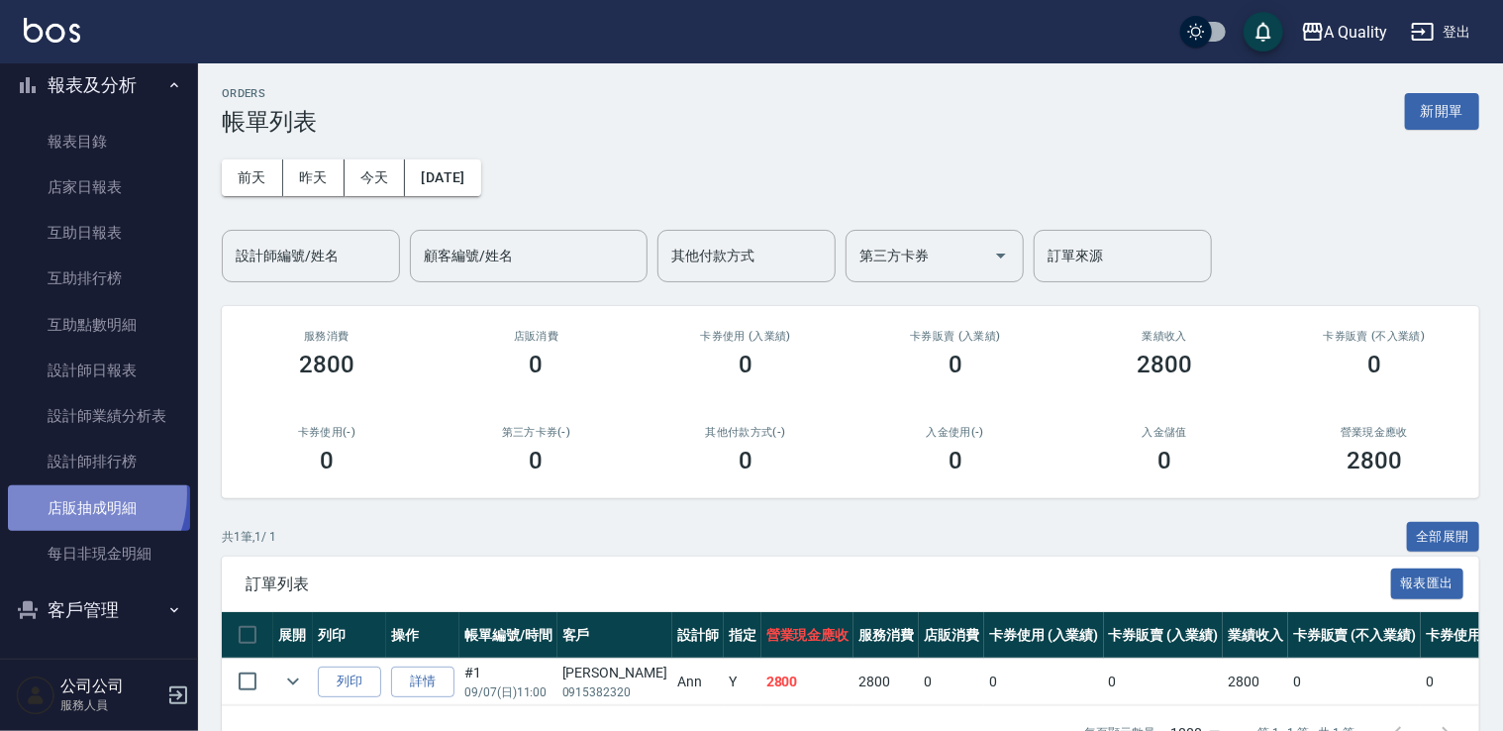
click at [71, 493] on link "店販抽成明細" at bounding box center [99, 508] width 182 height 46
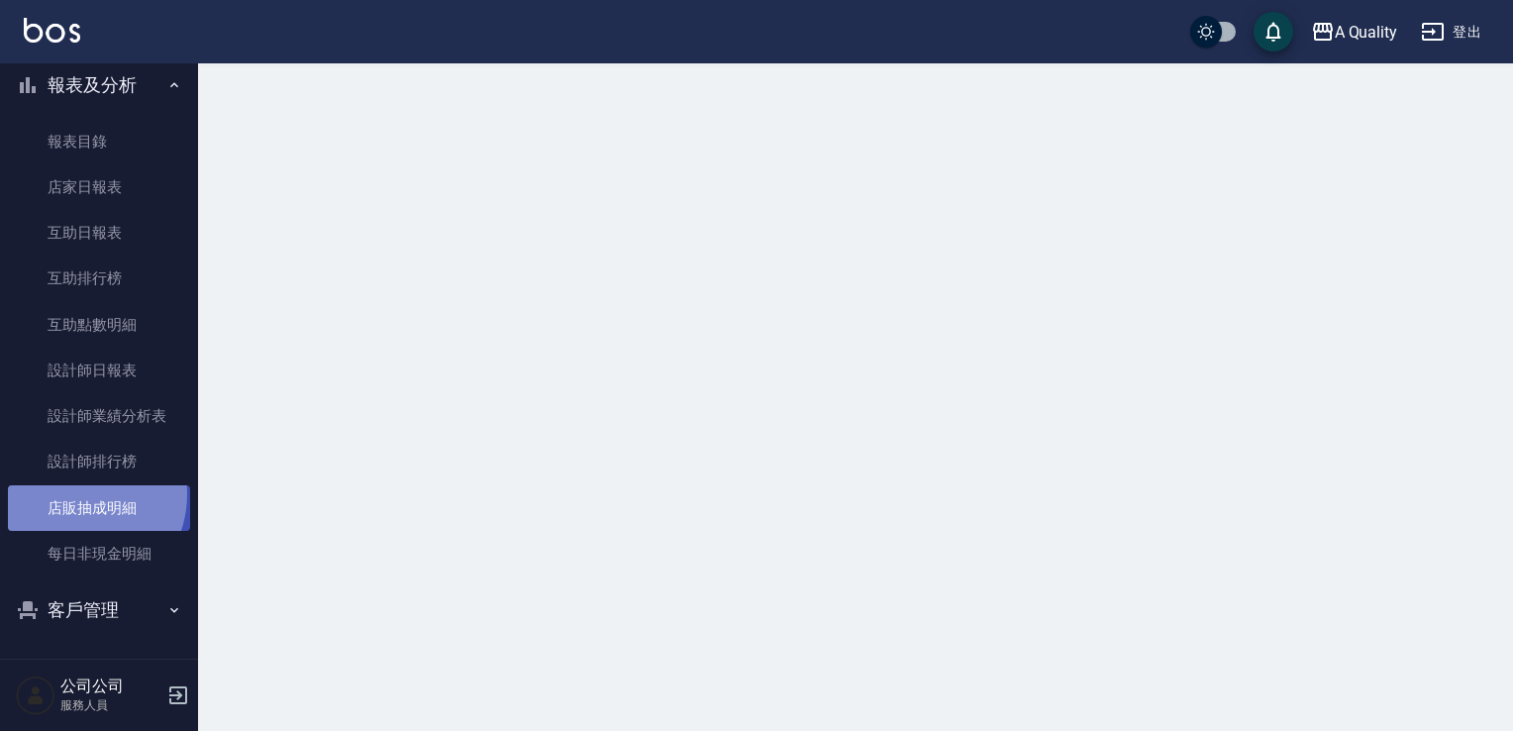
click at [71, 493] on link "店販抽成明細" at bounding box center [99, 508] width 182 height 46
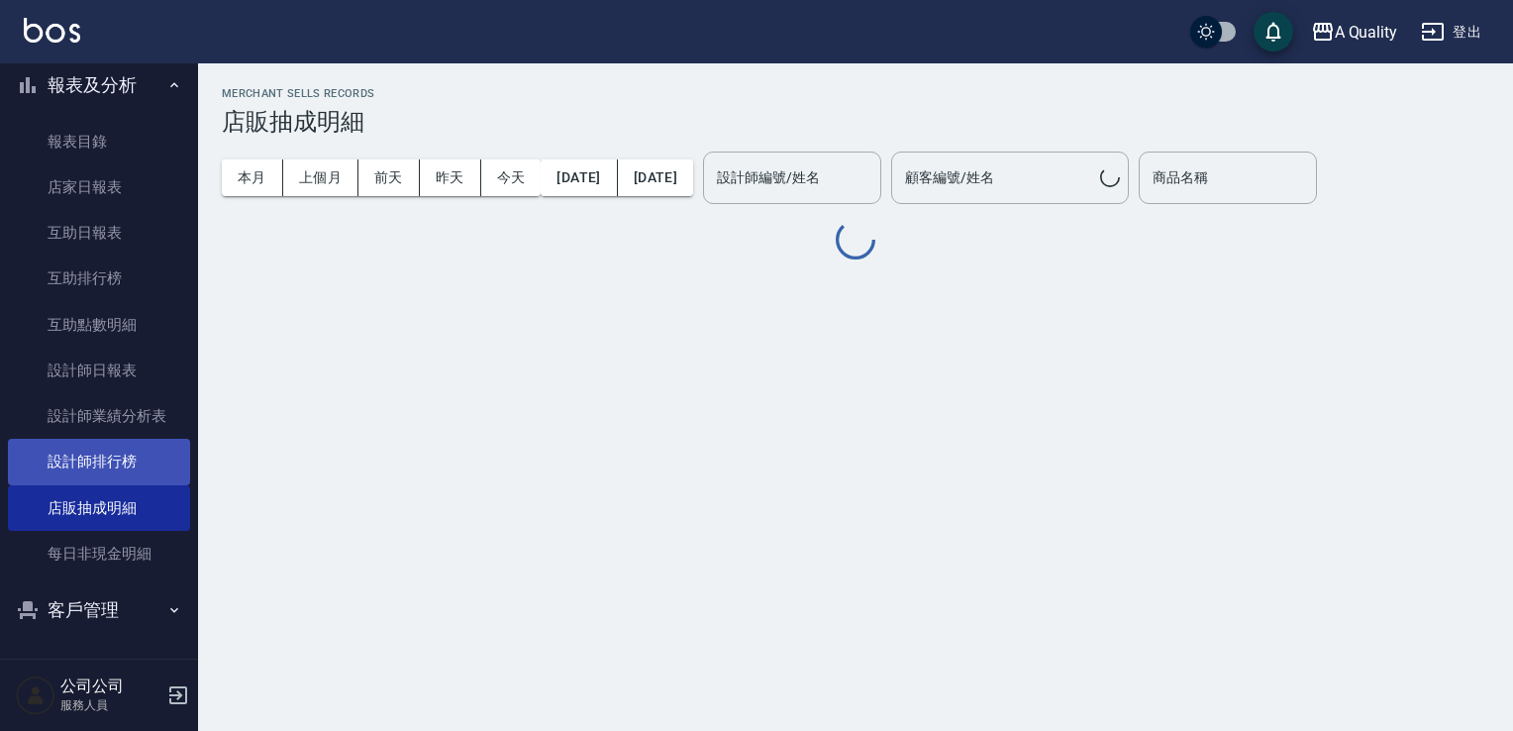
click at [79, 480] on link "設計師排行榜" at bounding box center [99, 462] width 182 height 46
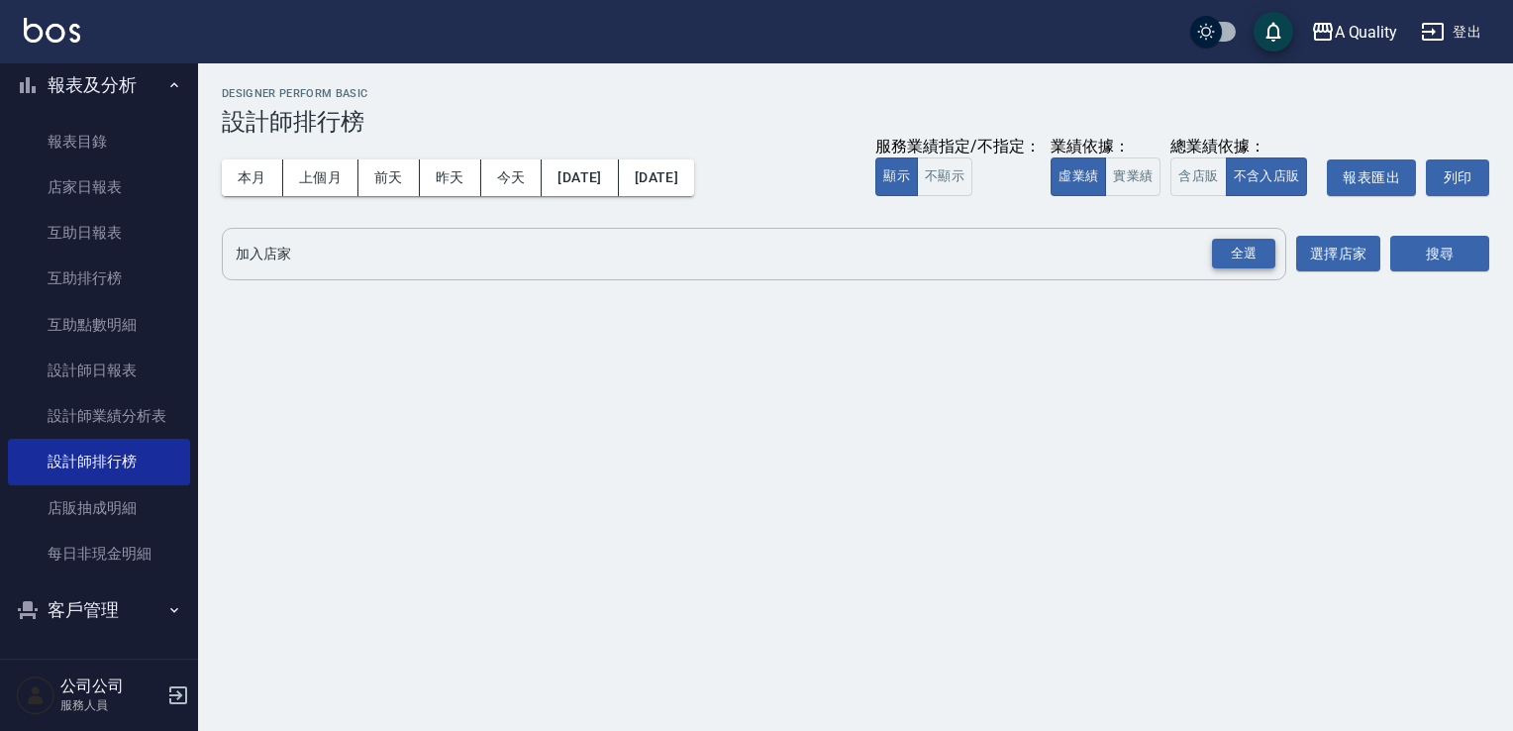
click at [1223, 243] on div "全選" at bounding box center [1243, 254] width 63 height 31
click at [1409, 252] on button "搜尋" at bounding box center [1439, 255] width 99 height 37
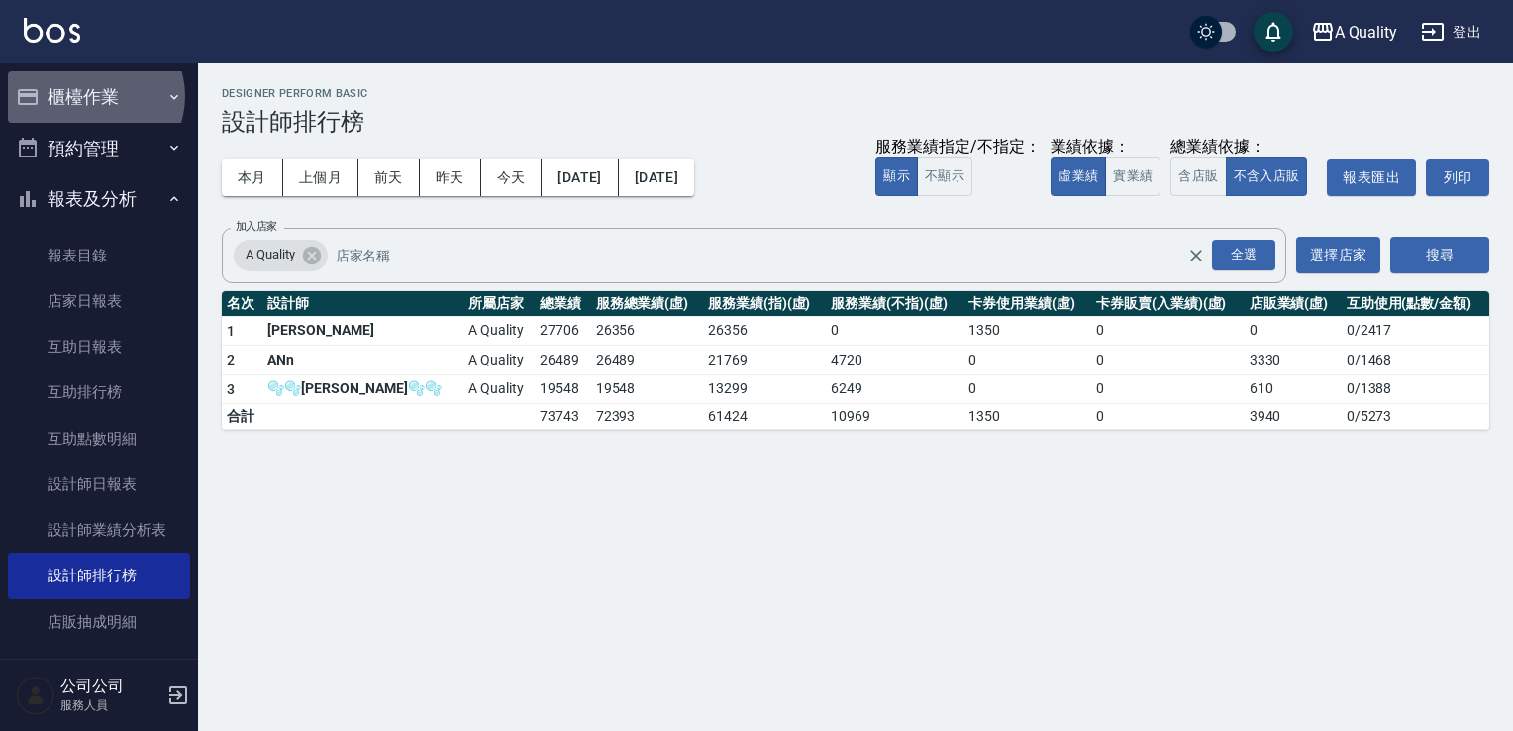
drag, startPoint x: 94, startPoint y: 96, endPoint x: 97, endPoint y: 127, distance: 30.8
click at [94, 96] on button "櫃檯作業" at bounding box center [99, 96] width 182 height 51
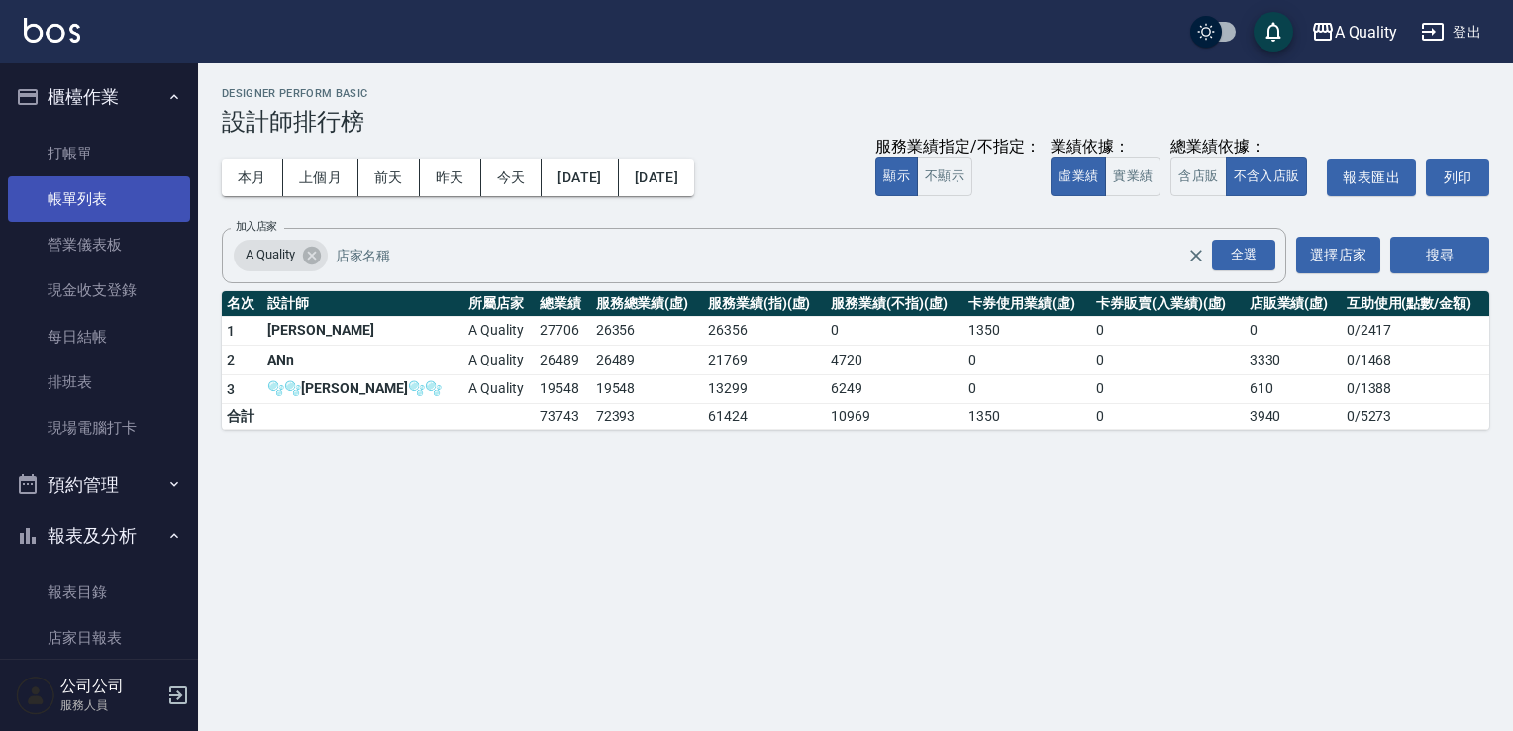
click at [99, 188] on link "帳單列表" at bounding box center [99, 199] width 182 height 46
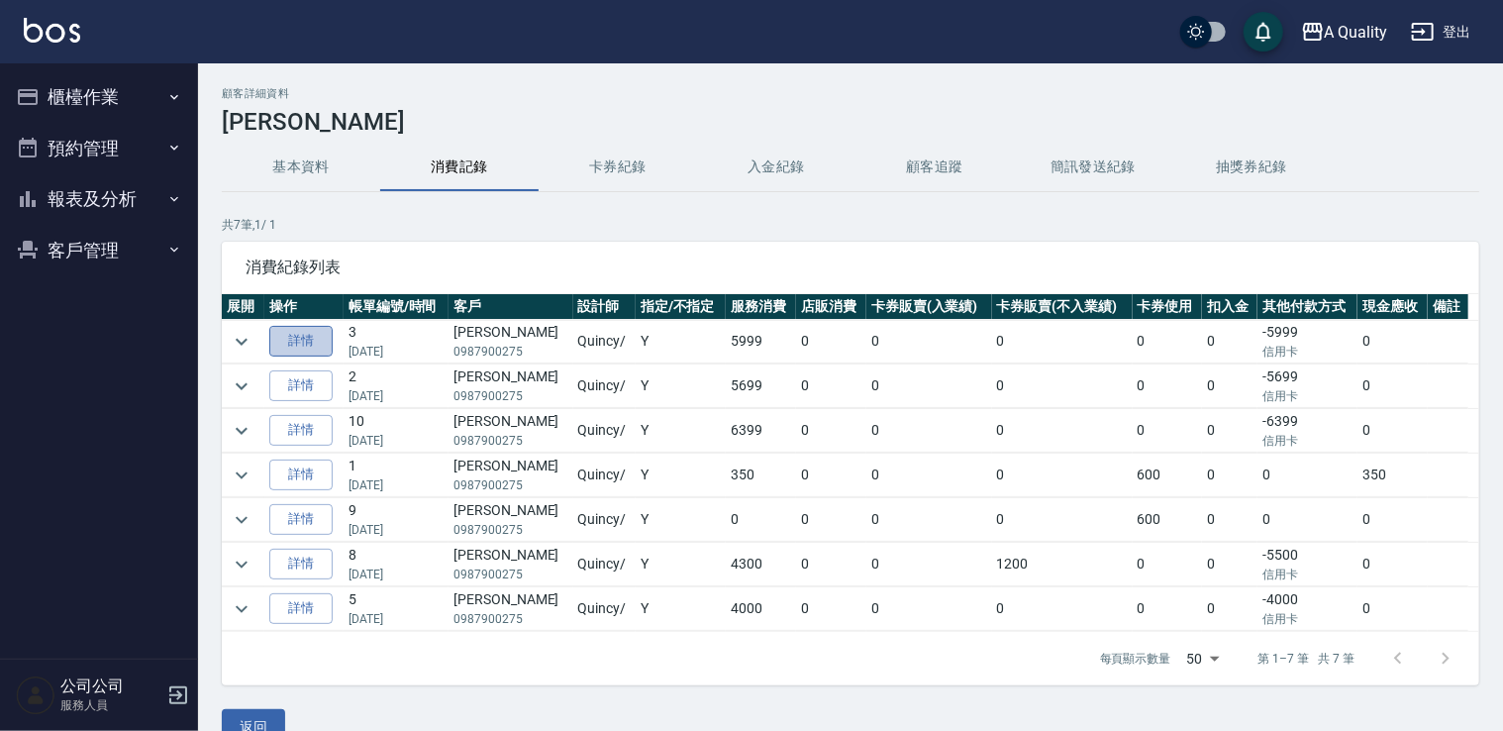
click at [317, 346] on link "詳情" at bounding box center [300, 341] width 63 height 31
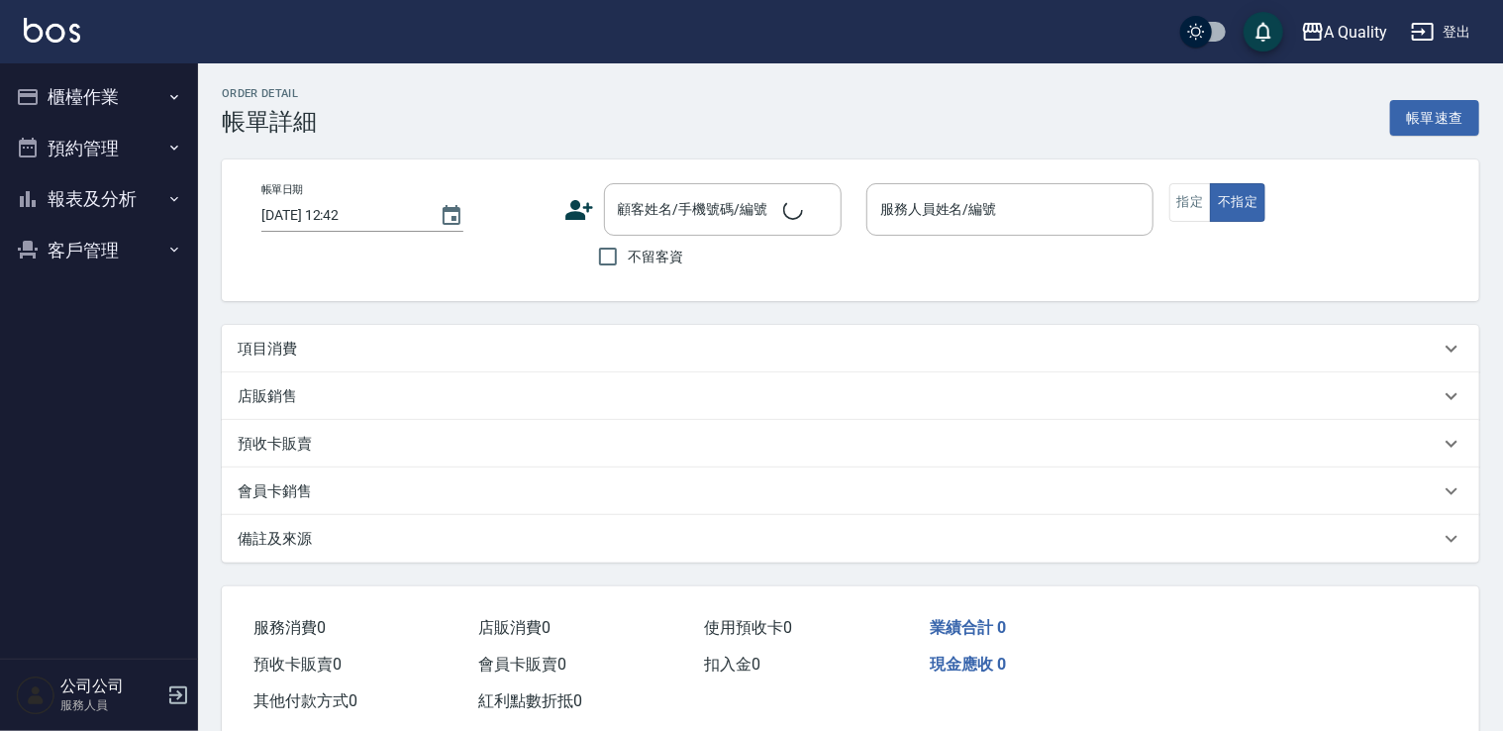
type input "2025/03/11 11:00"
type input "Quincy(無代號)"
type input "設計師原本客人"
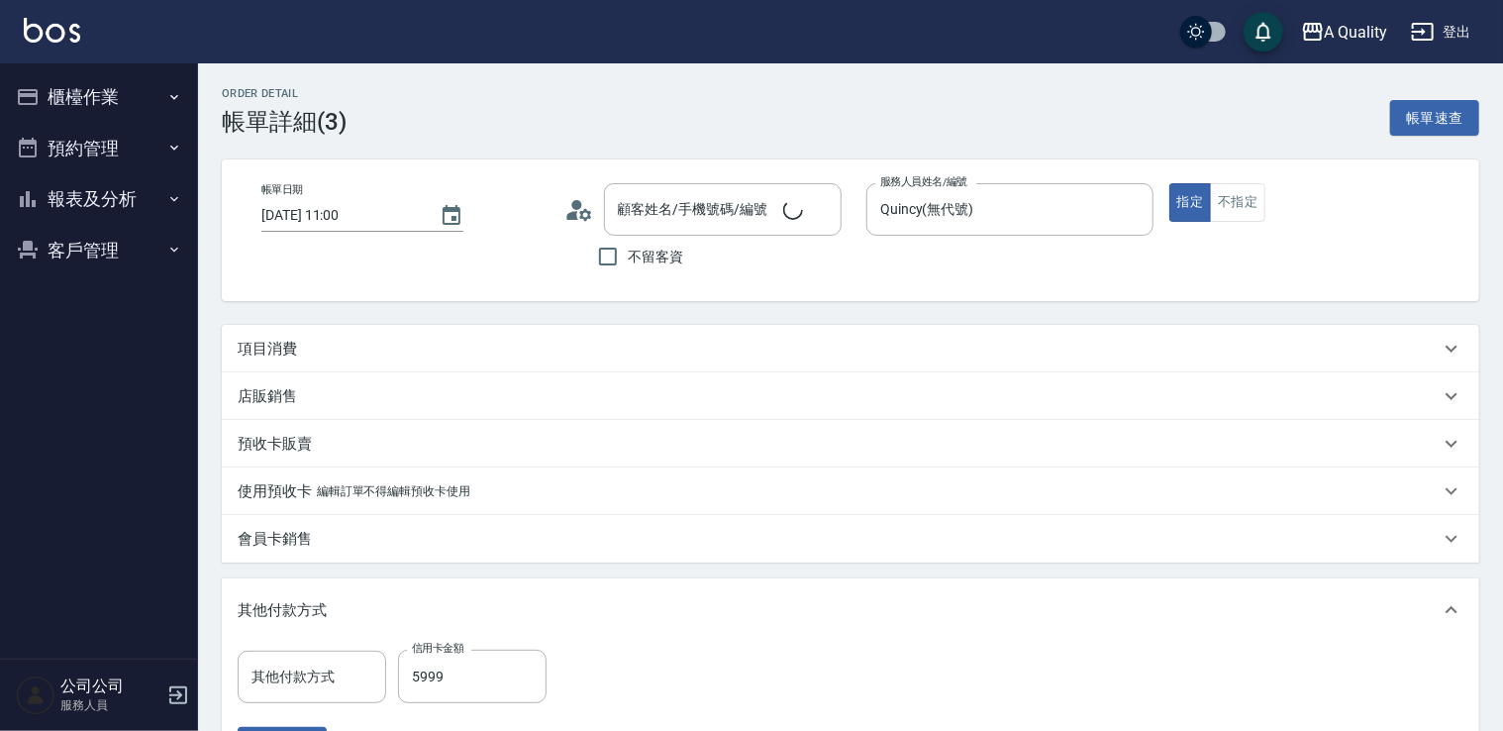
type input "李家馨/0987900275/"
type input "信用卡"
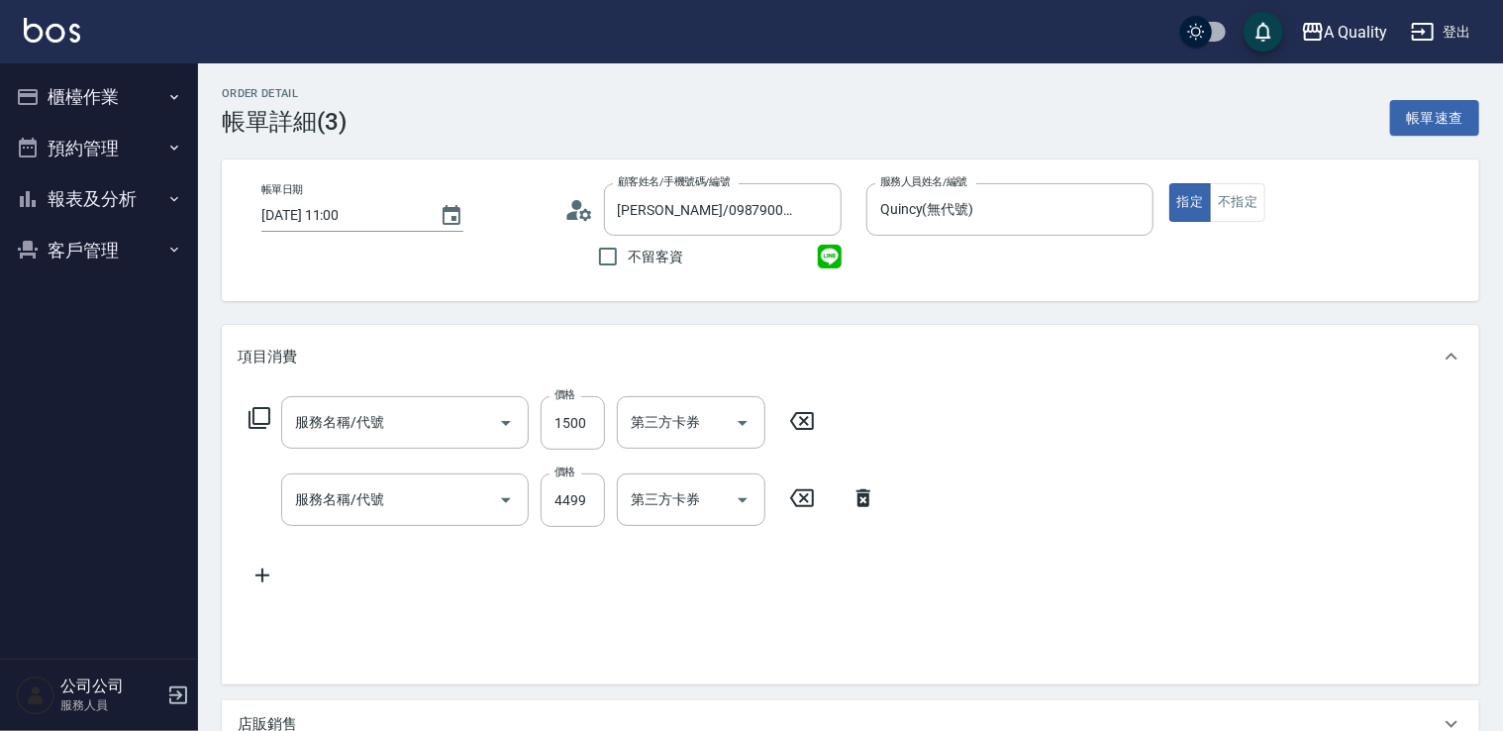
type input "設計染(402)"
type input "染髮(401)"
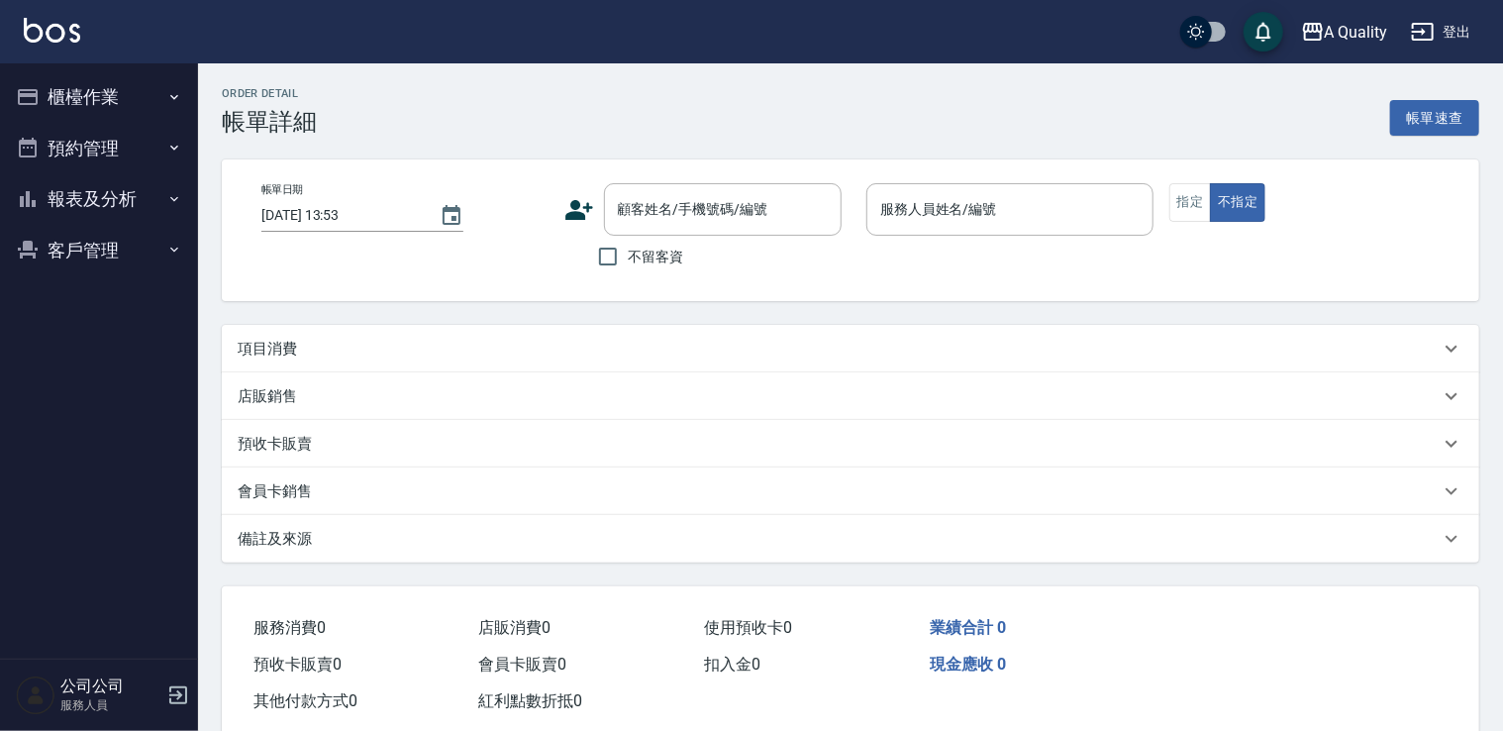
click at [327, 351] on div "項目消費" at bounding box center [839, 349] width 1202 height 21
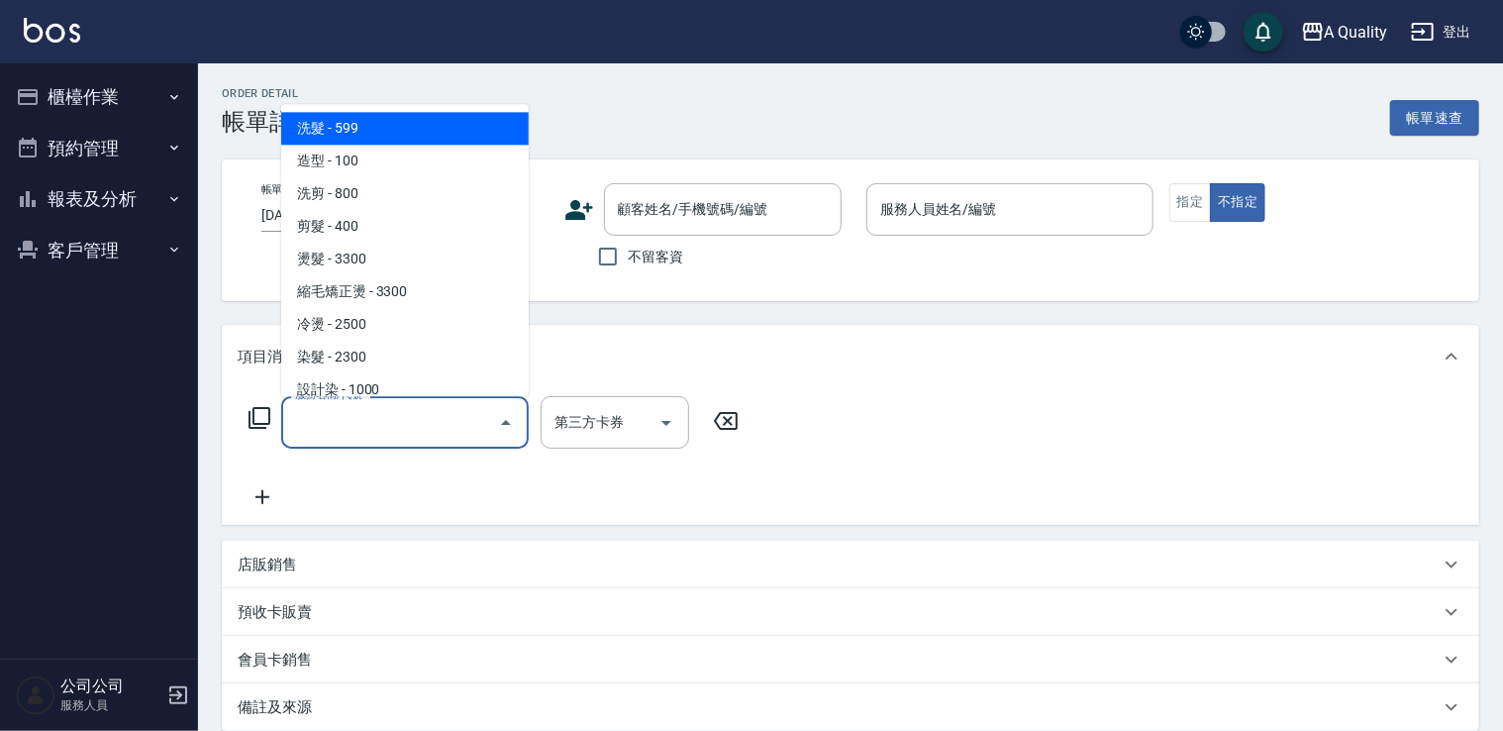
drag, startPoint x: 334, startPoint y: 430, endPoint x: 333, endPoint y: 414, distance: 15.9
click at [333, 430] on input "服務名稱/代號" at bounding box center [390, 422] width 200 height 35
type input "[DATE] 11:00"
type input "[PERSON_NAME](無代號)"
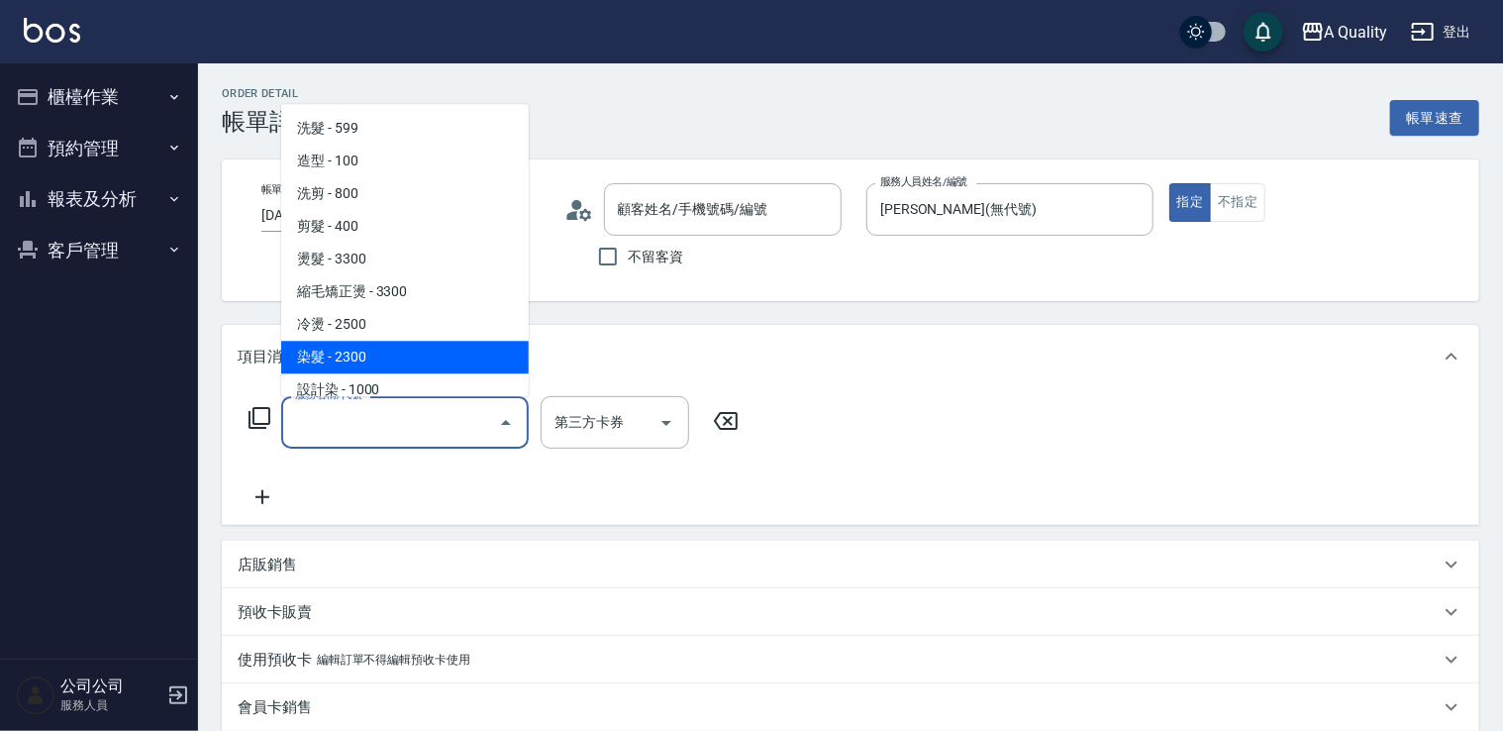
type input "[PERSON_NAME]/0939888621/000127"
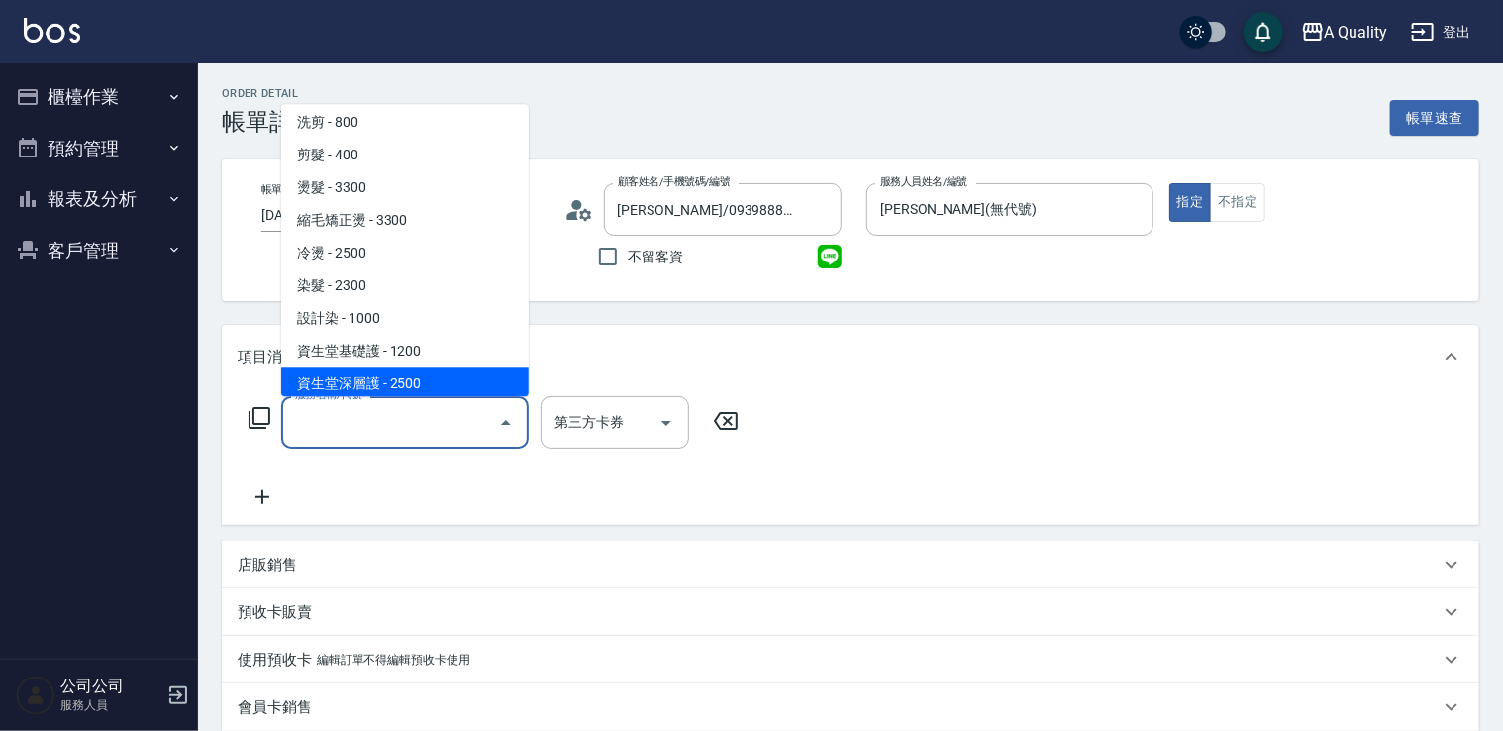
scroll to position [99, 0]
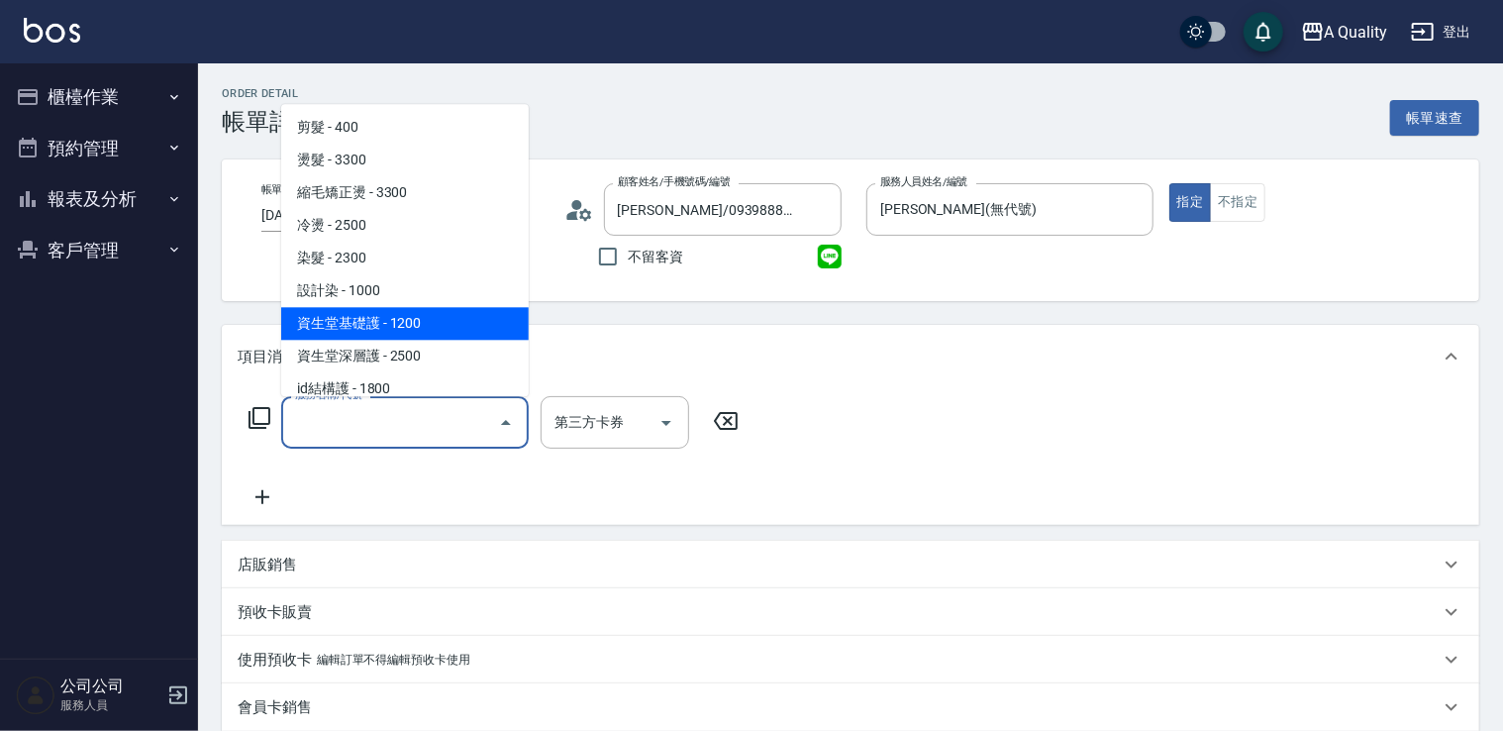
drag, startPoint x: 403, startPoint y: 316, endPoint x: 577, endPoint y: 357, distance: 179.0
click at [413, 316] on span "資生堂基礎護 - 1200" at bounding box center [405, 323] width 248 height 33
type input "資生堂基礎護(501)"
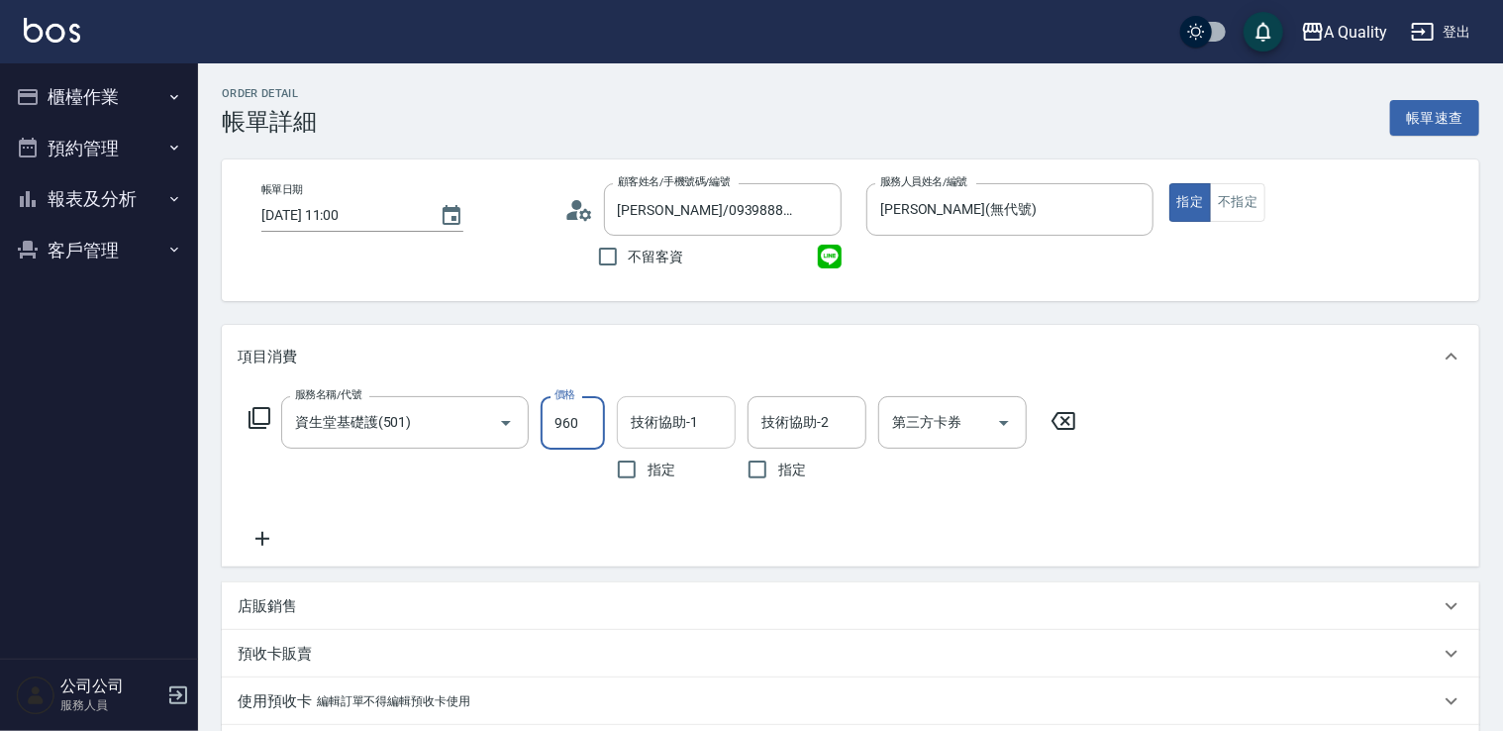
click at [681, 398] on div "技術協助-1" at bounding box center [676, 422] width 119 height 52
type input "960"
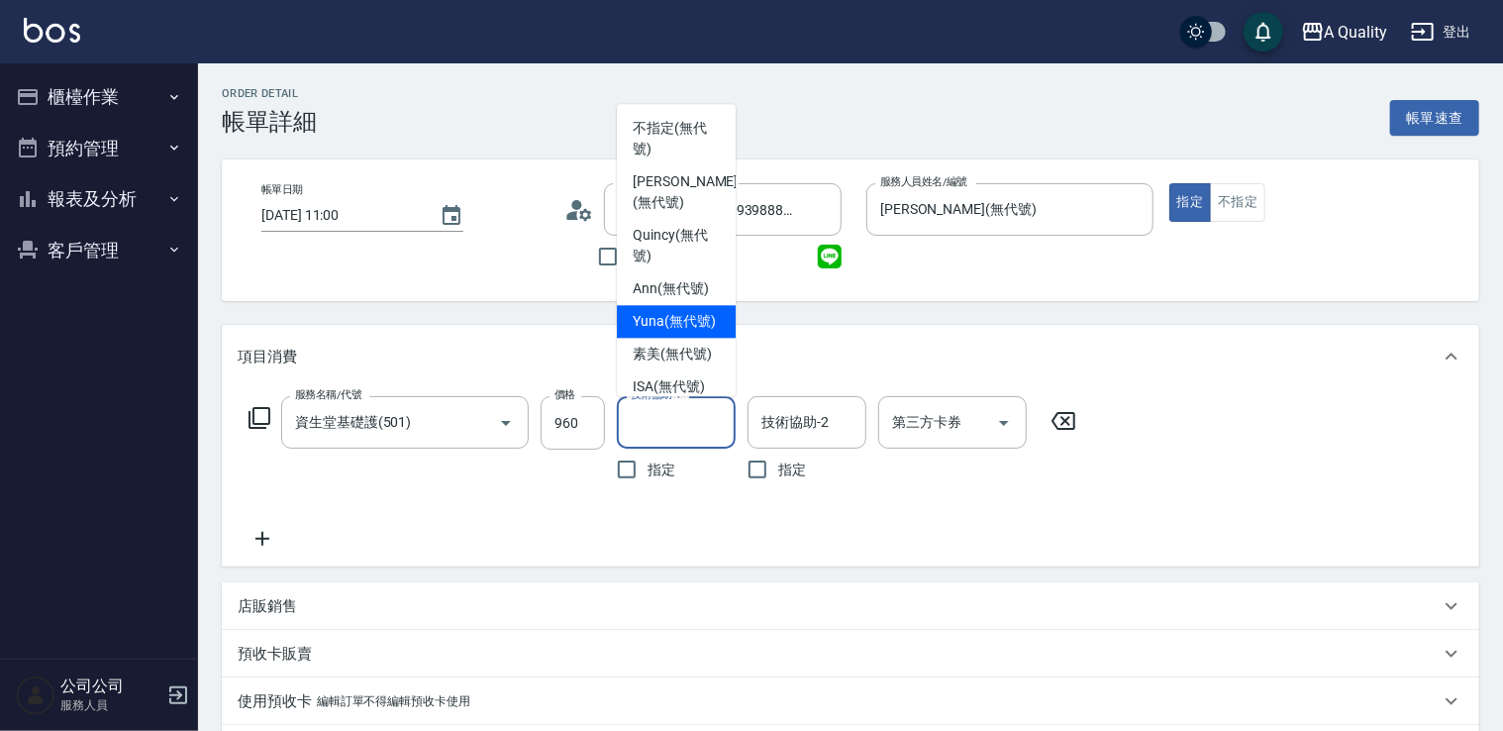
click at [652, 338] on div "Yuna (無代號)" at bounding box center [676, 321] width 119 height 33
type input "Yuna(無代號)"
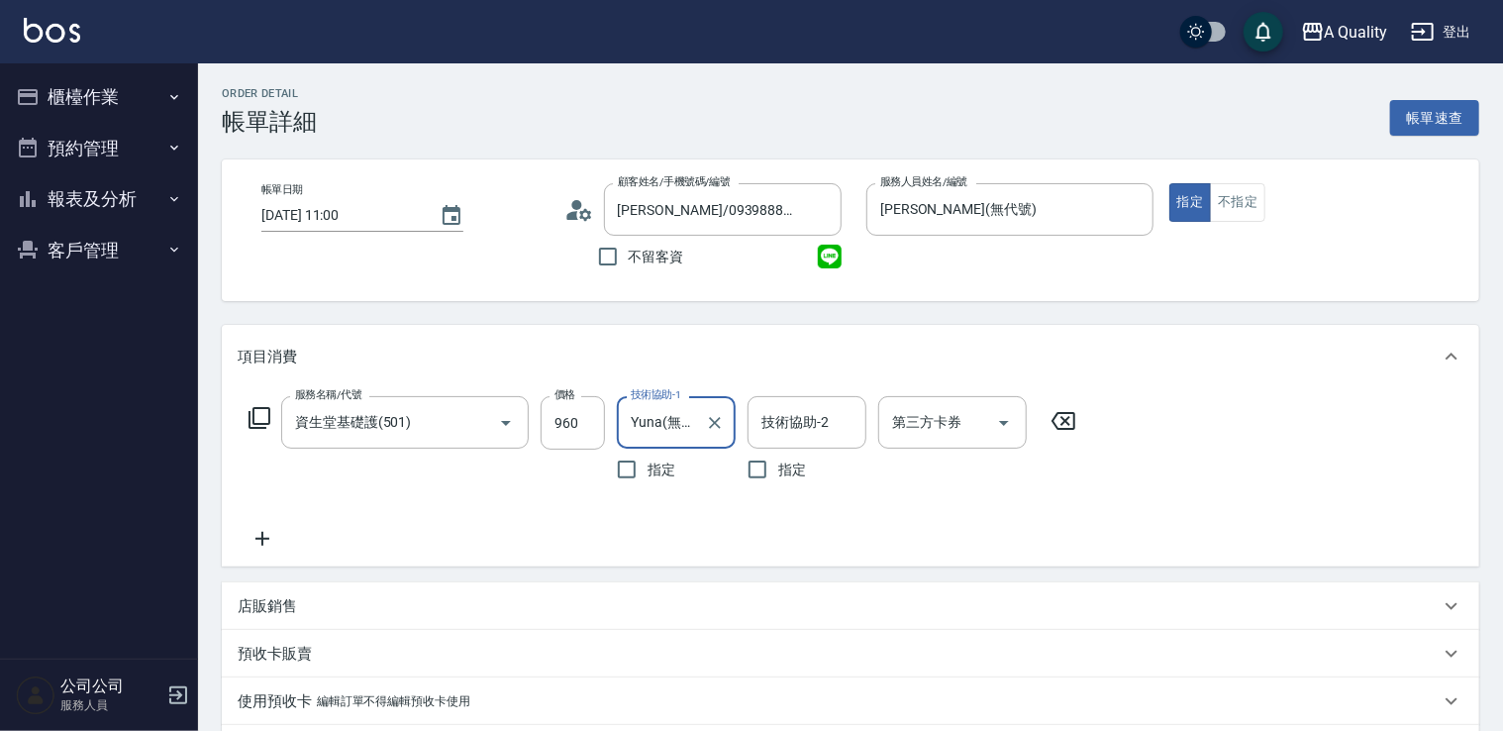
click at [251, 538] on icon at bounding box center [263, 539] width 50 height 24
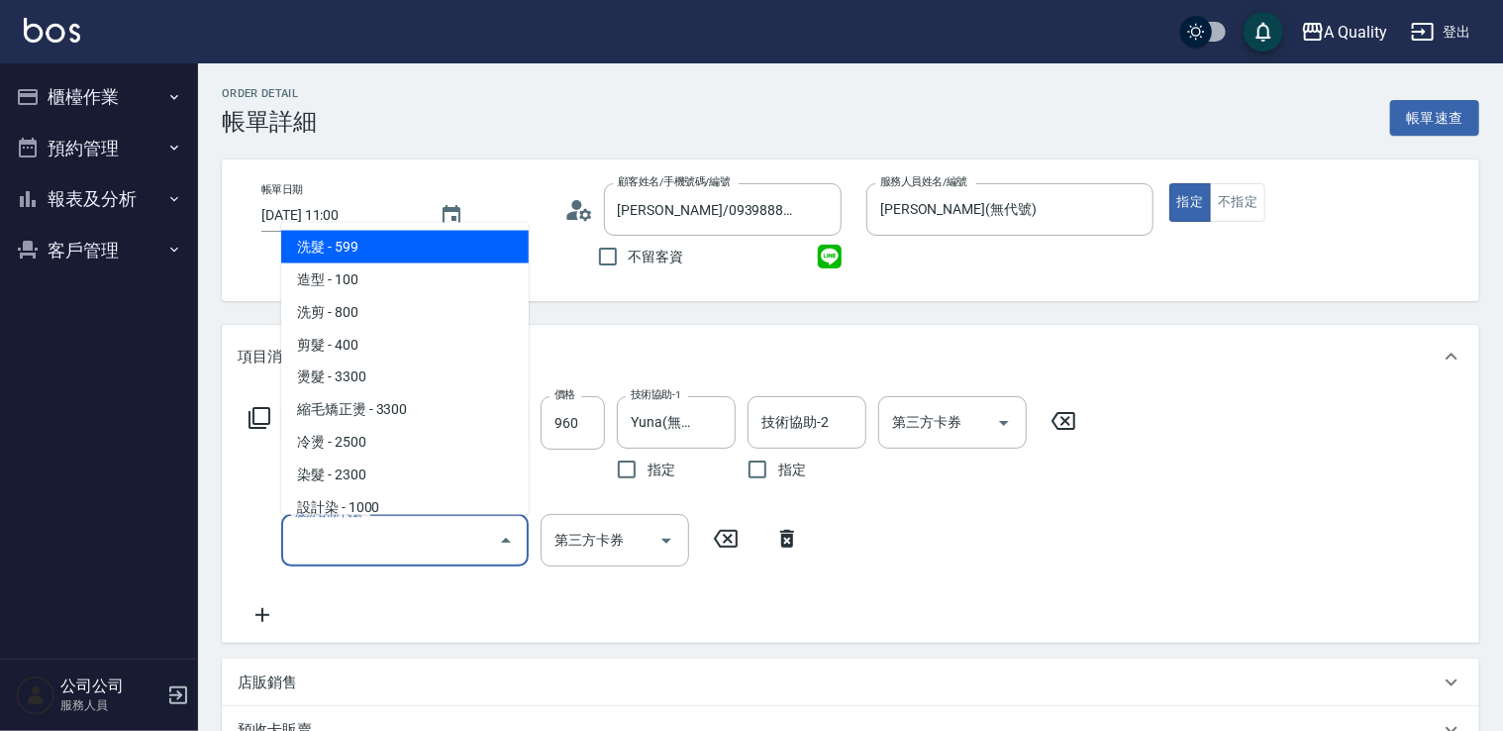
drag, startPoint x: 348, startPoint y: 536, endPoint x: 353, endPoint y: 478, distance: 57.7
click at [349, 531] on input "服務名稱/代號" at bounding box center [390, 540] width 200 height 35
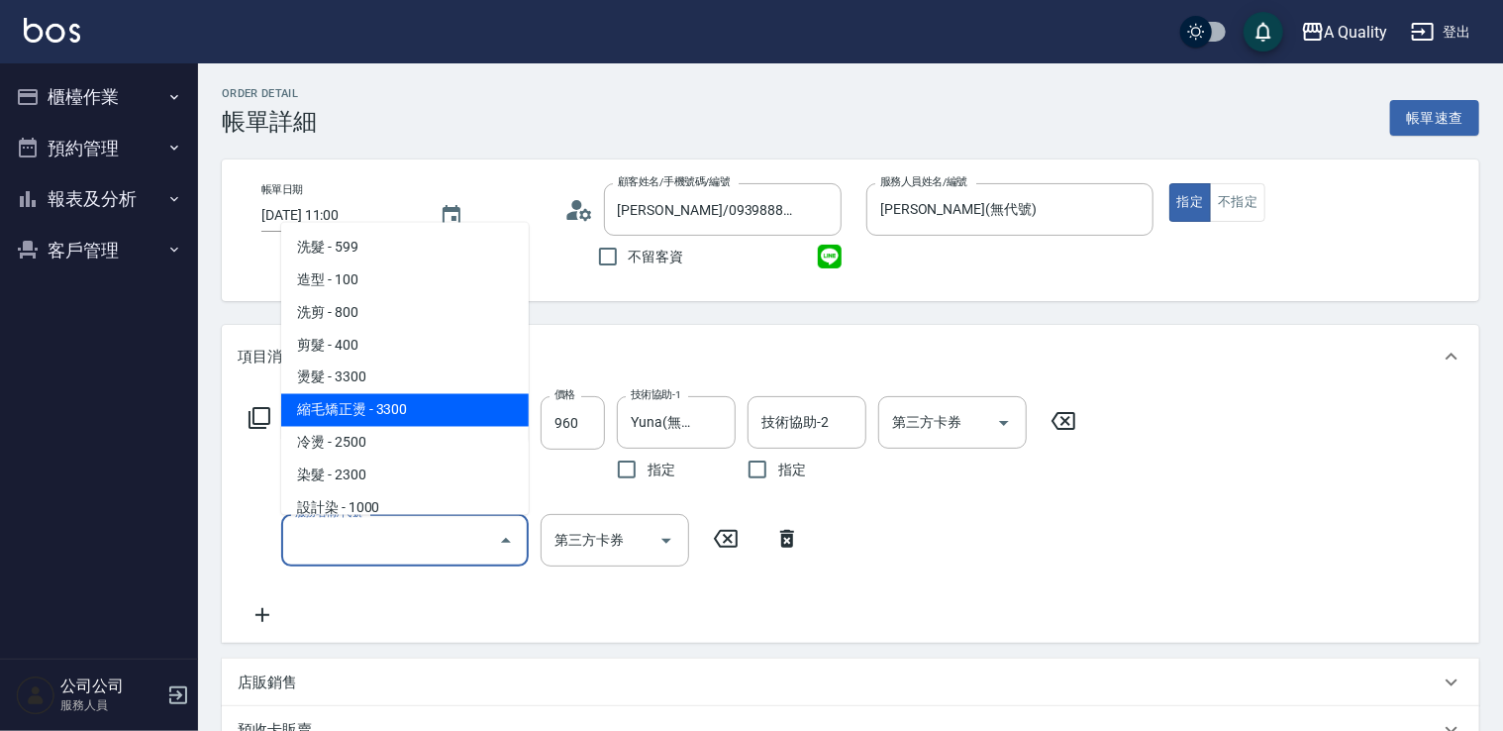
click at [384, 418] on span "縮毛矯正燙 - 3300" at bounding box center [405, 409] width 248 height 33
type input "縮毛矯正燙(302)"
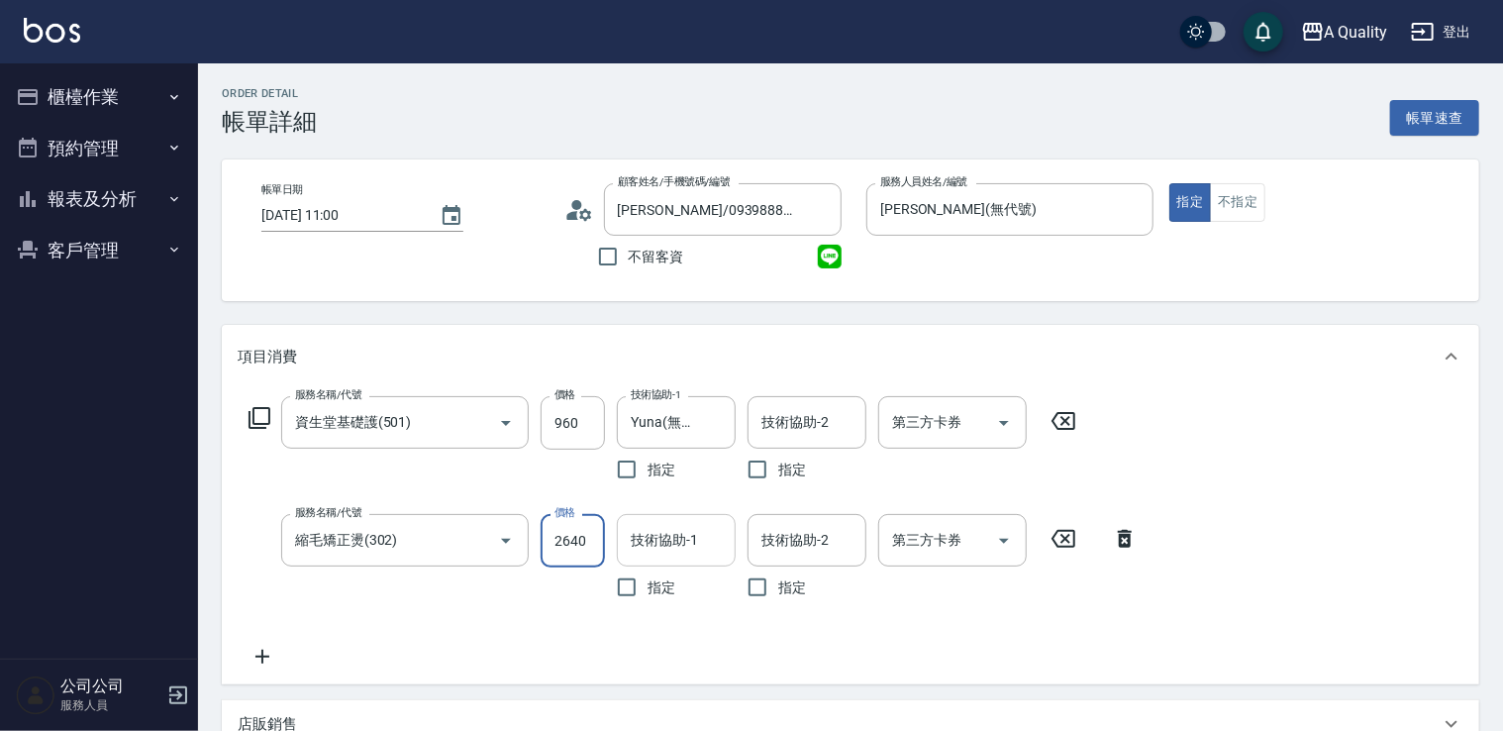
type input "2640"
click at [658, 526] on div "技術協助-1 技術協助-1" at bounding box center [676, 540] width 119 height 52
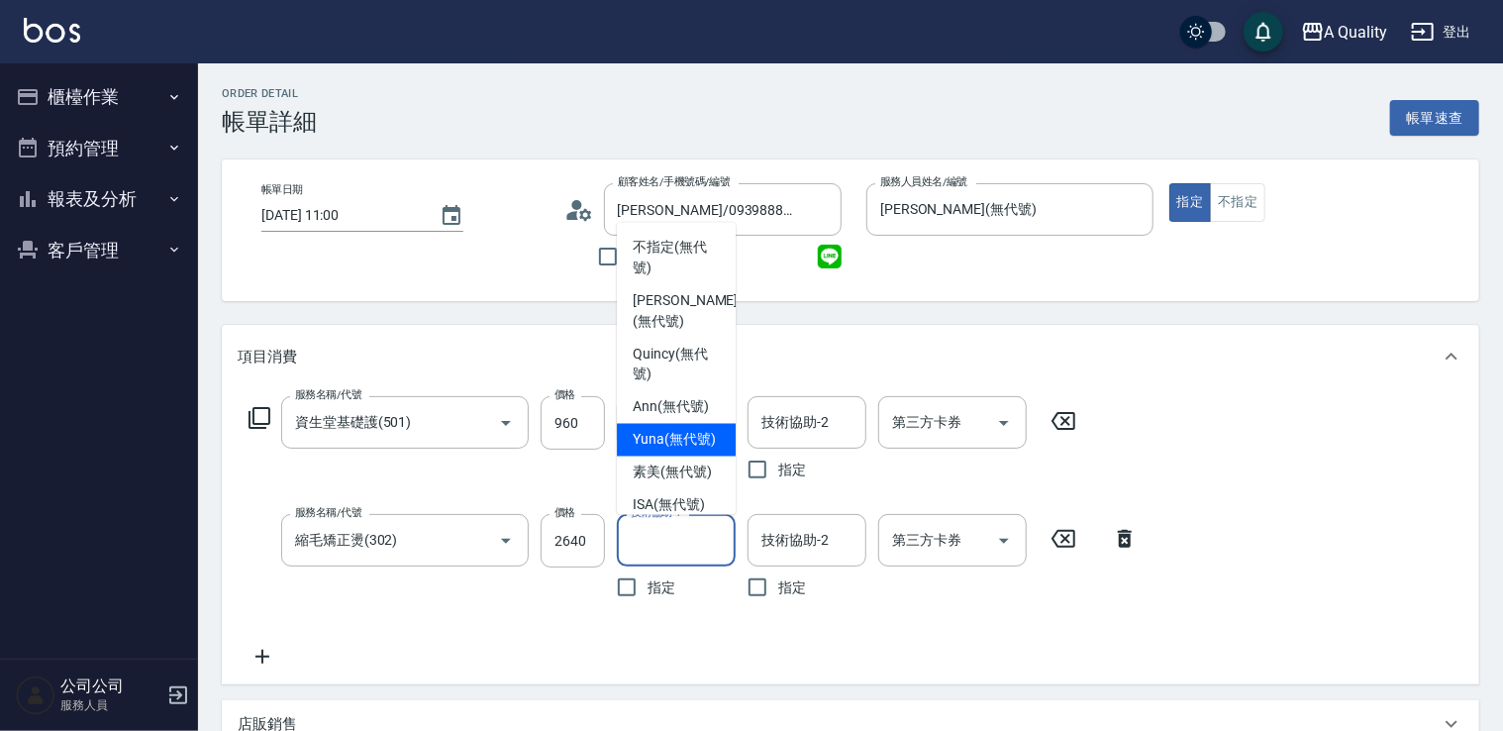
click at [672, 450] on span "Yuna (無代號)" at bounding box center [674, 439] width 83 height 21
type input "Yuna(無代號)"
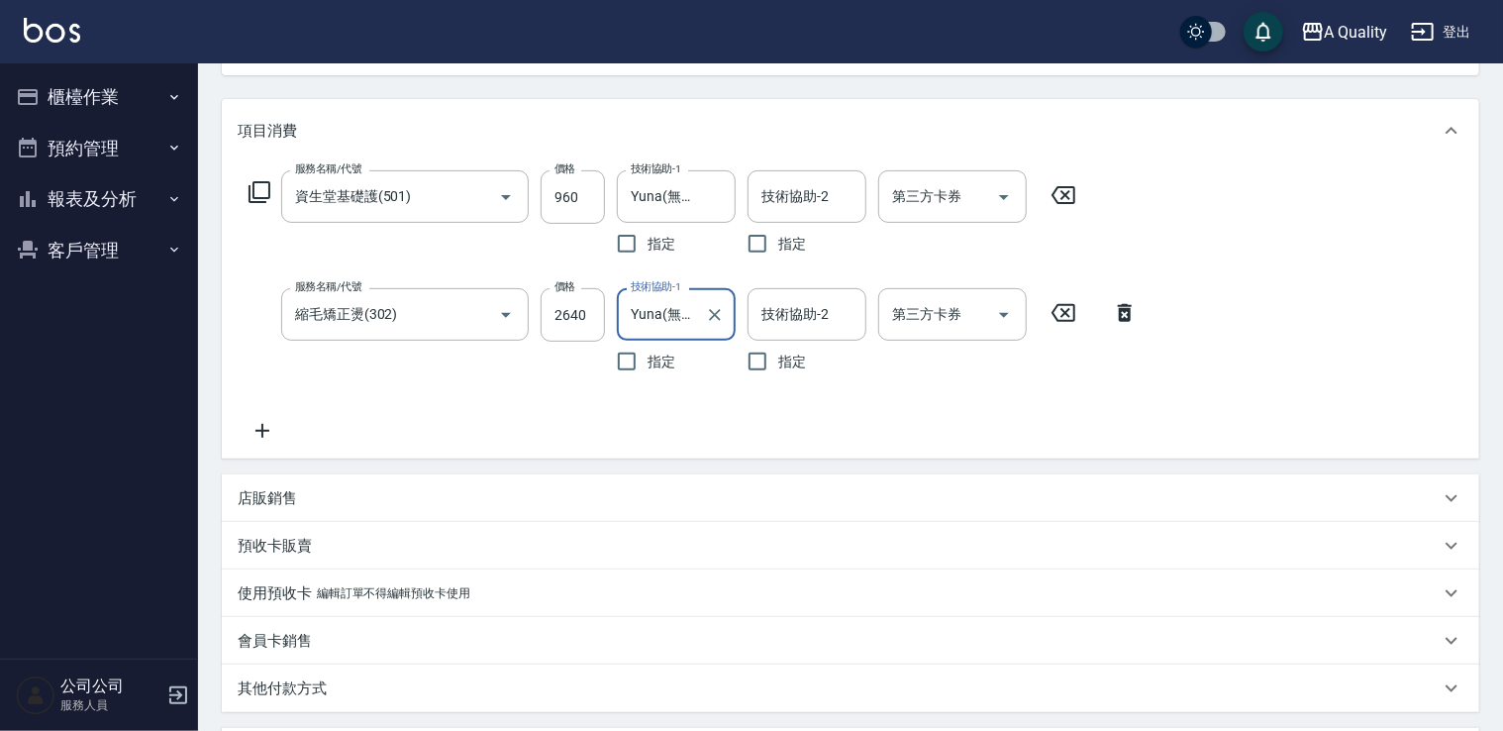
scroll to position [594, 0]
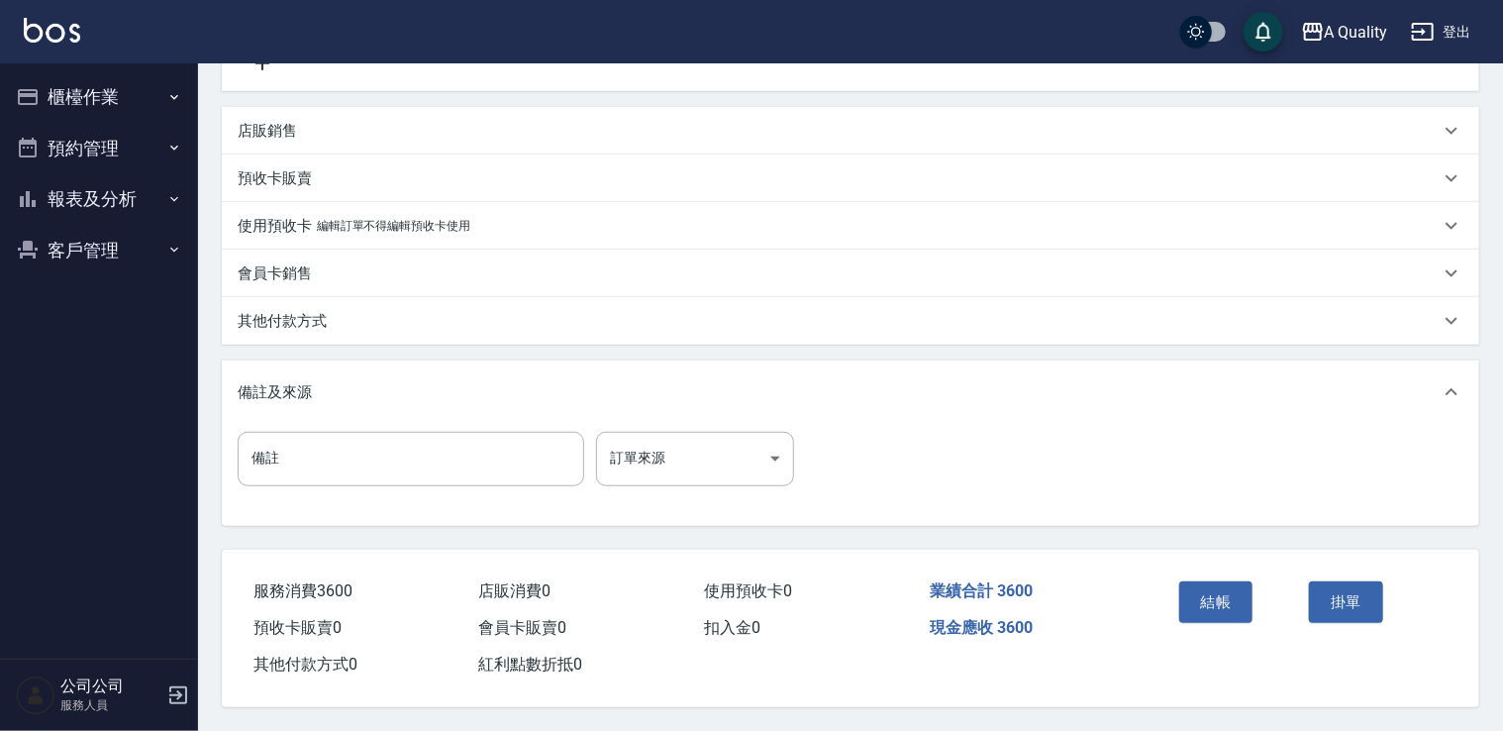
click at [333, 317] on div "其他付款方式" at bounding box center [839, 321] width 1202 height 21
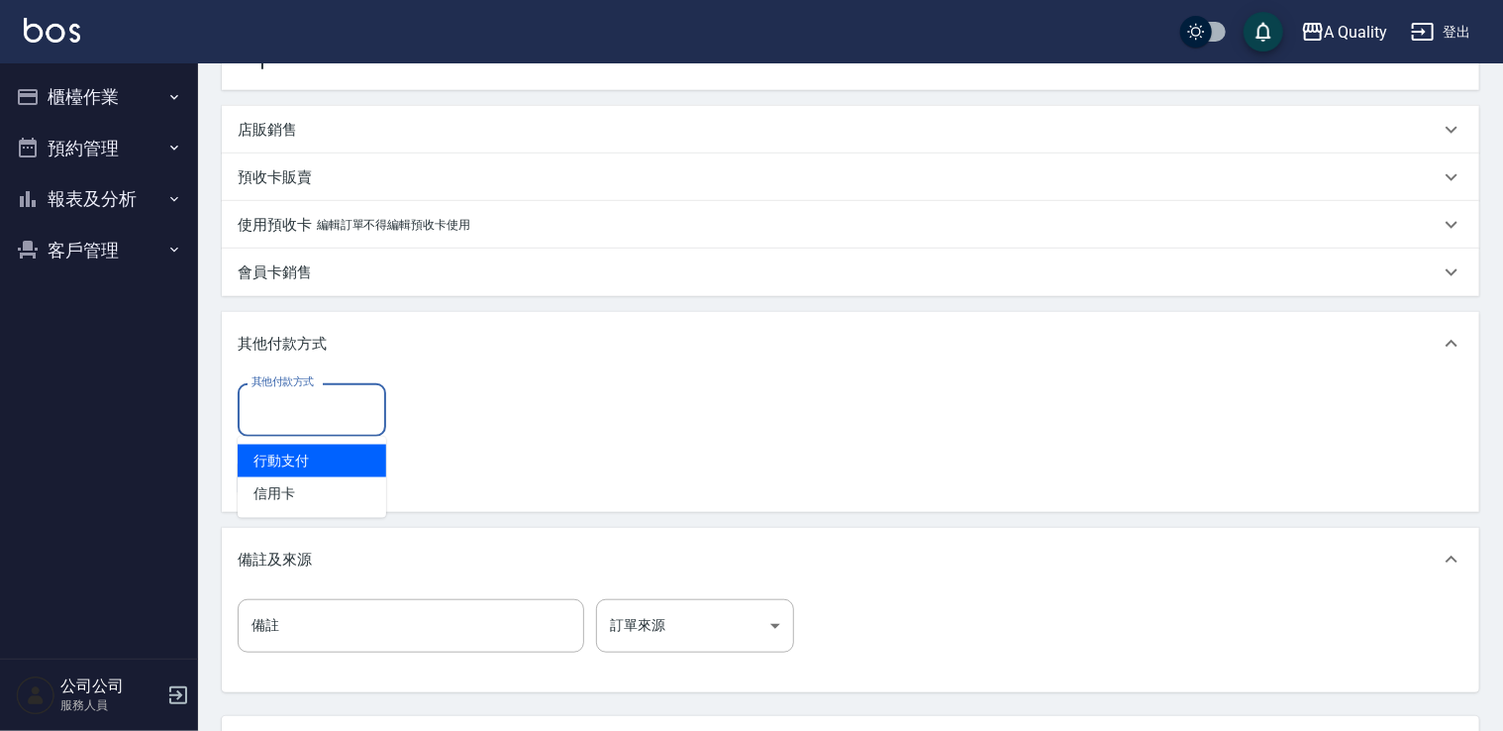
click at [319, 422] on input "其他付款方式" at bounding box center [312, 409] width 131 height 35
click at [321, 487] on span "信用卡" at bounding box center [312, 493] width 149 height 33
type input "信用卡"
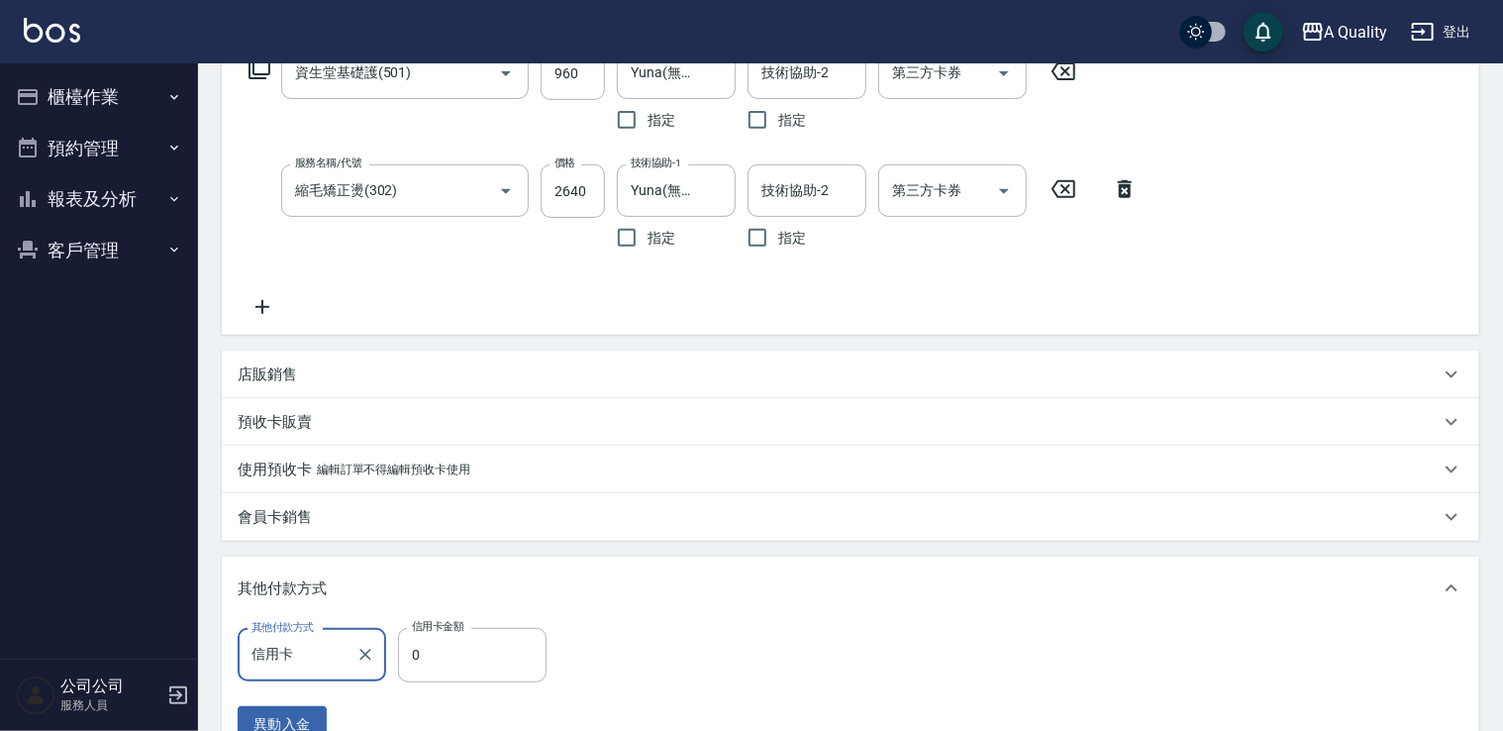
scroll to position [495, 0]
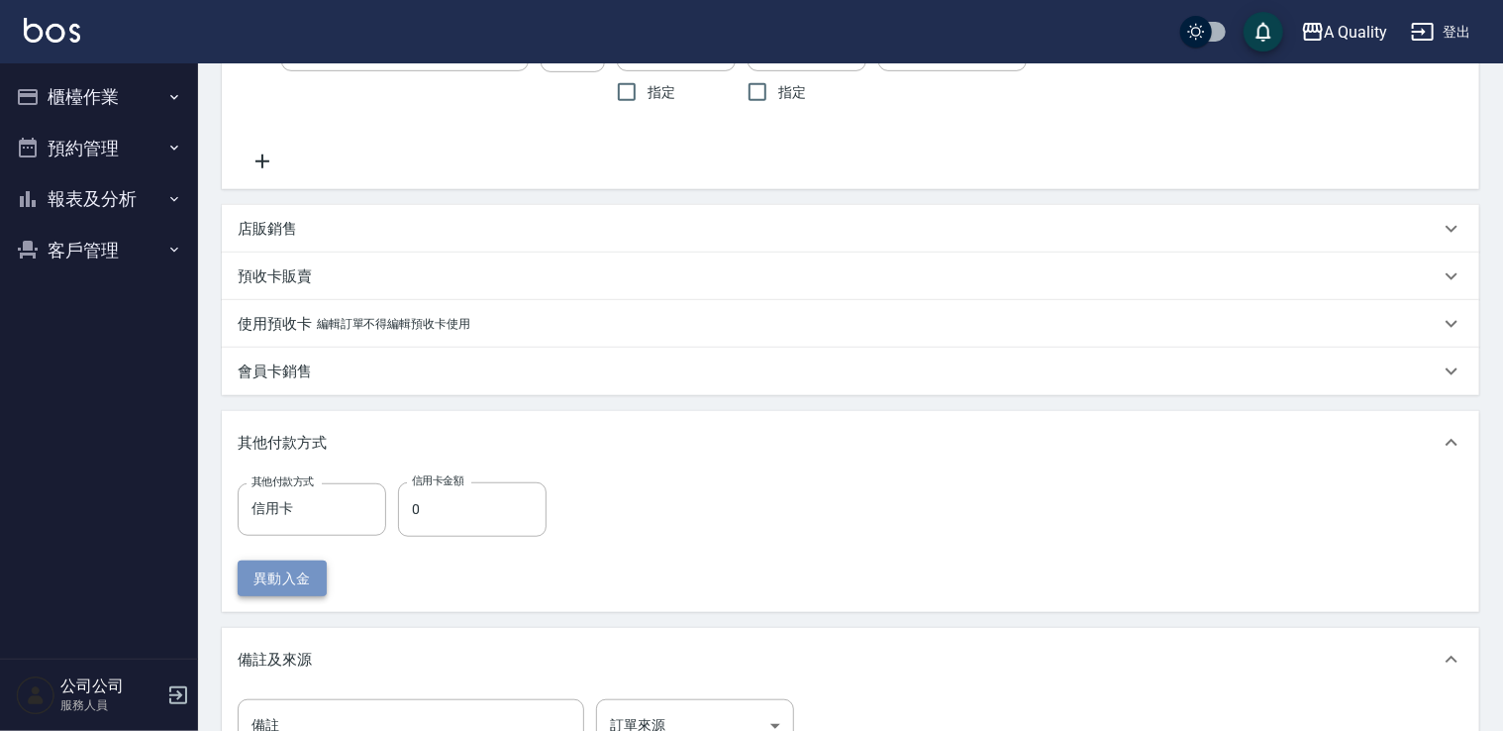
click at [293, 570] on button "異動入金" at bounding box center [282, 579] width 89 height 37
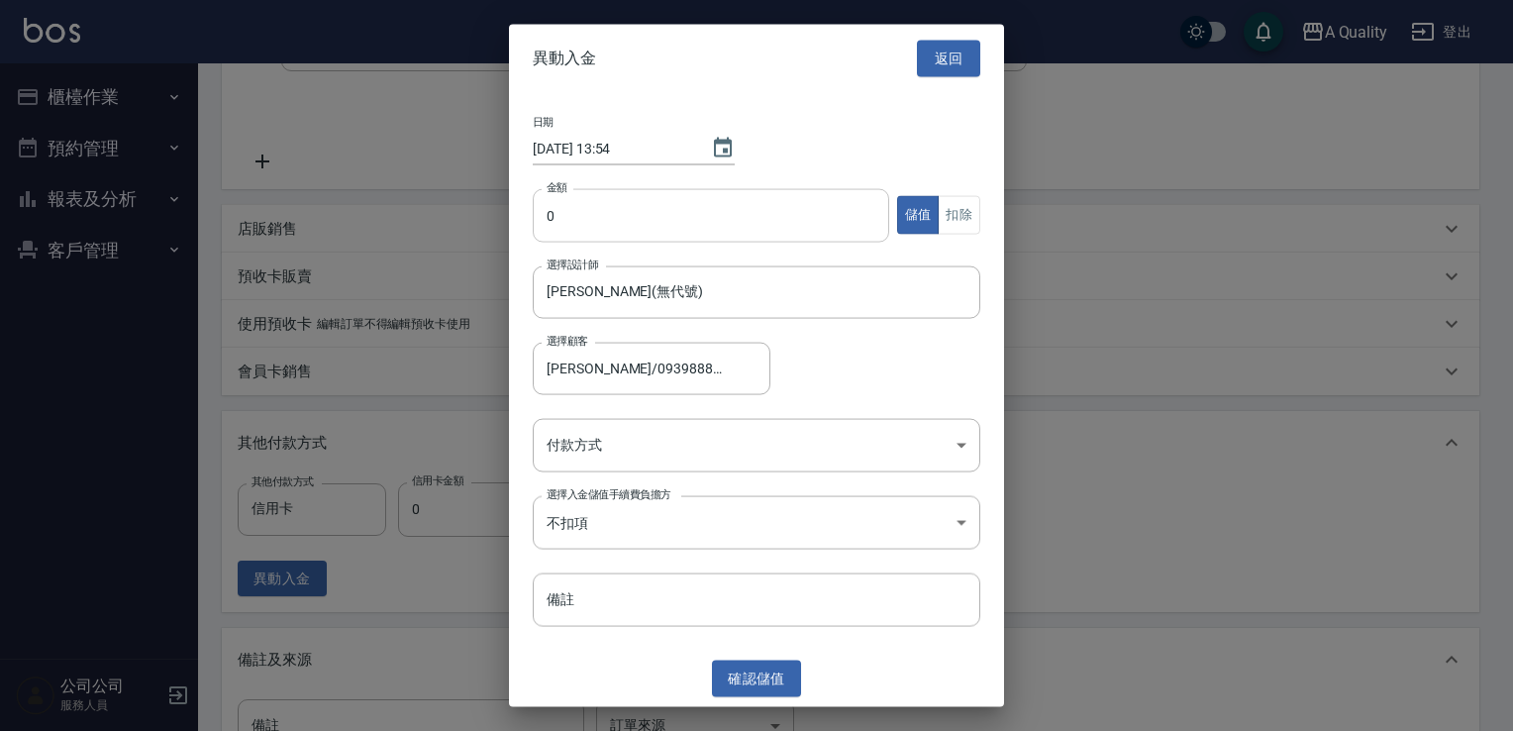
click at [626, 230] on input "0" at bounding box center [711, 214] width 357 height 53
type input "10000"
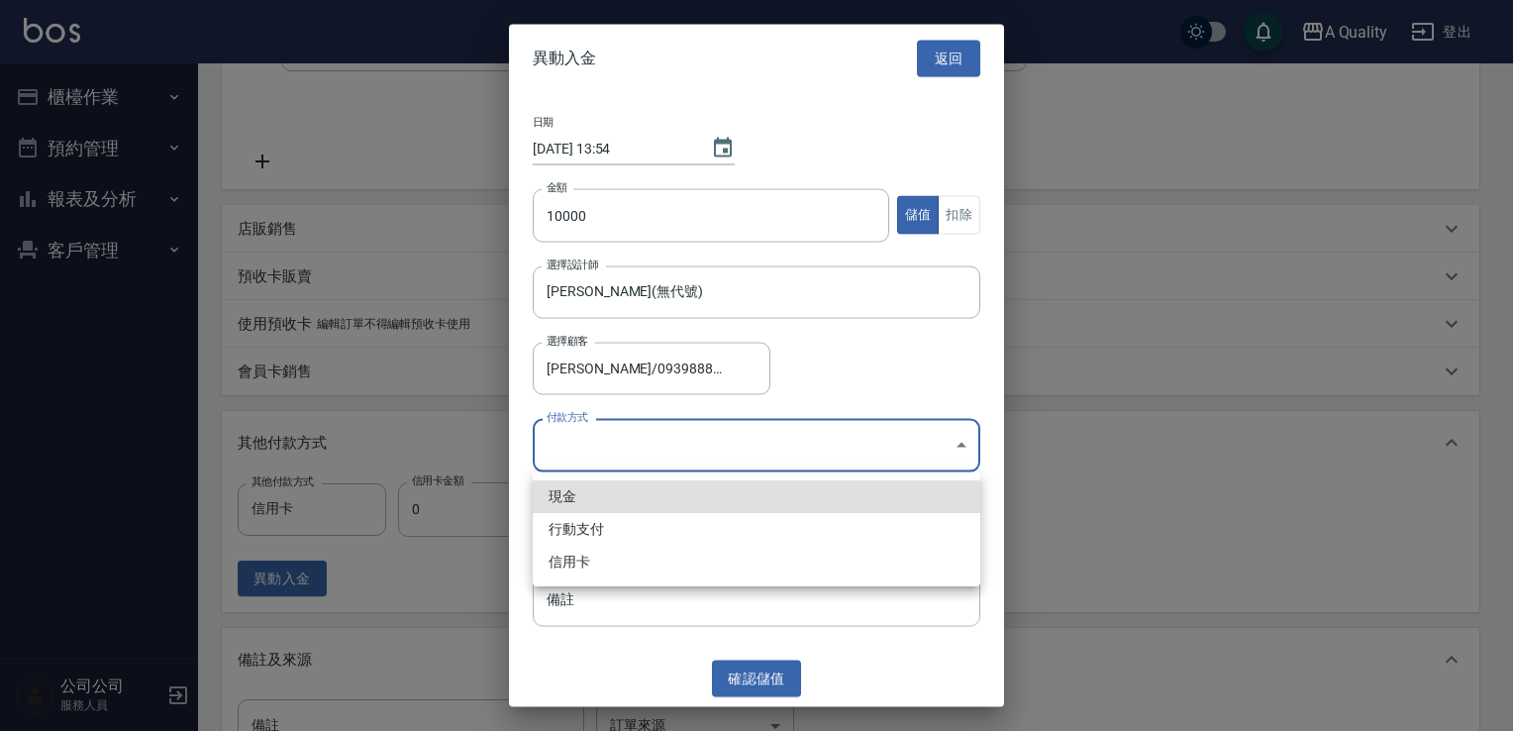
click at [597, 454] on body "A Quality 登出 櫃檯作業 打帳單 帳單列表 營業儀表板 現金收支登錄 每日結帳 排班表 現場電腦打卡 預約管理 預約管理 單日預約紀錄 單週預約紀錄…" at bounding box center [756, 251] width 1513 height 1492
click at [577, 557] on li "信用卡" at bounding box center [757, 562] width 448 height 33
type input "信用卡"
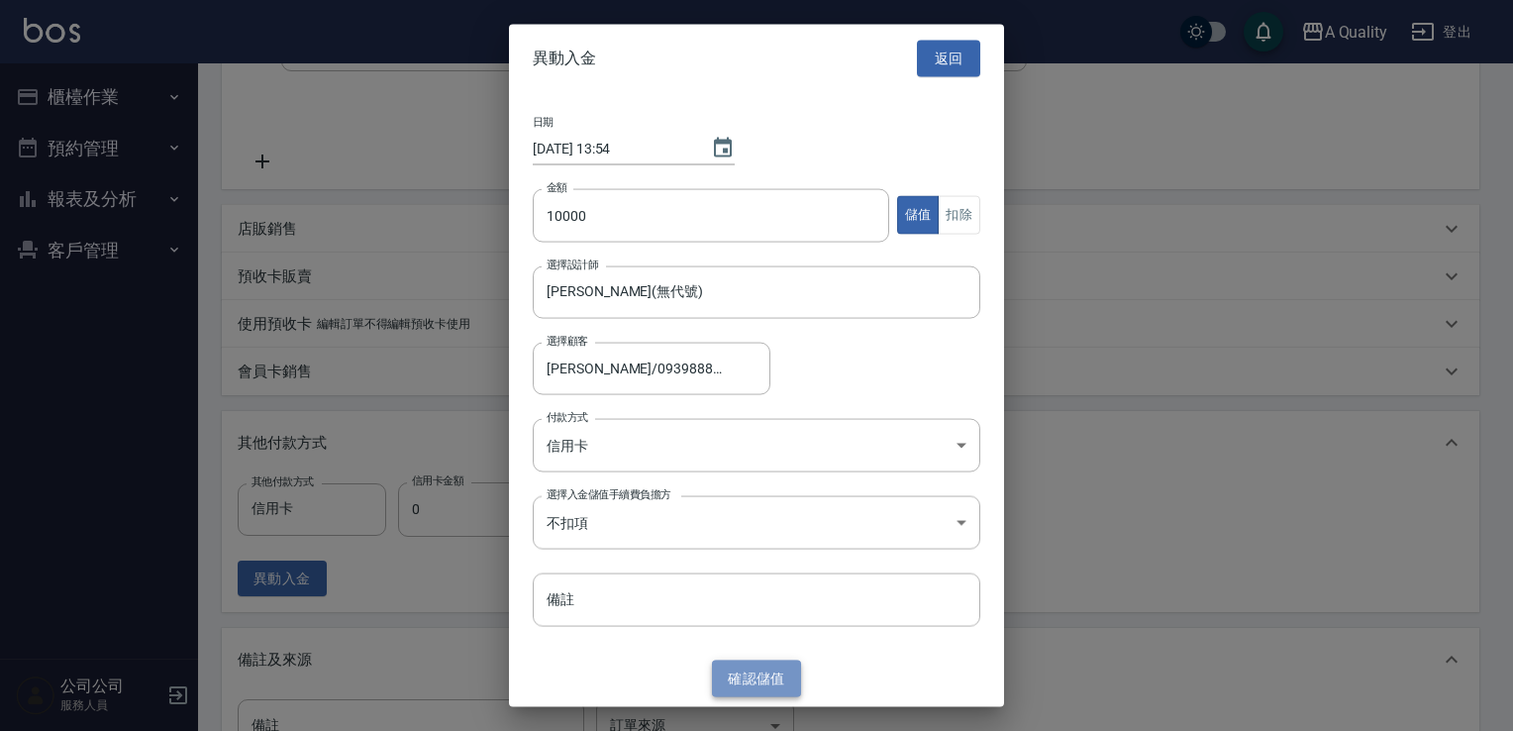
click at [757, 677] on button "確認 儲值" at bounding box center [756, 679] width 89 height 37
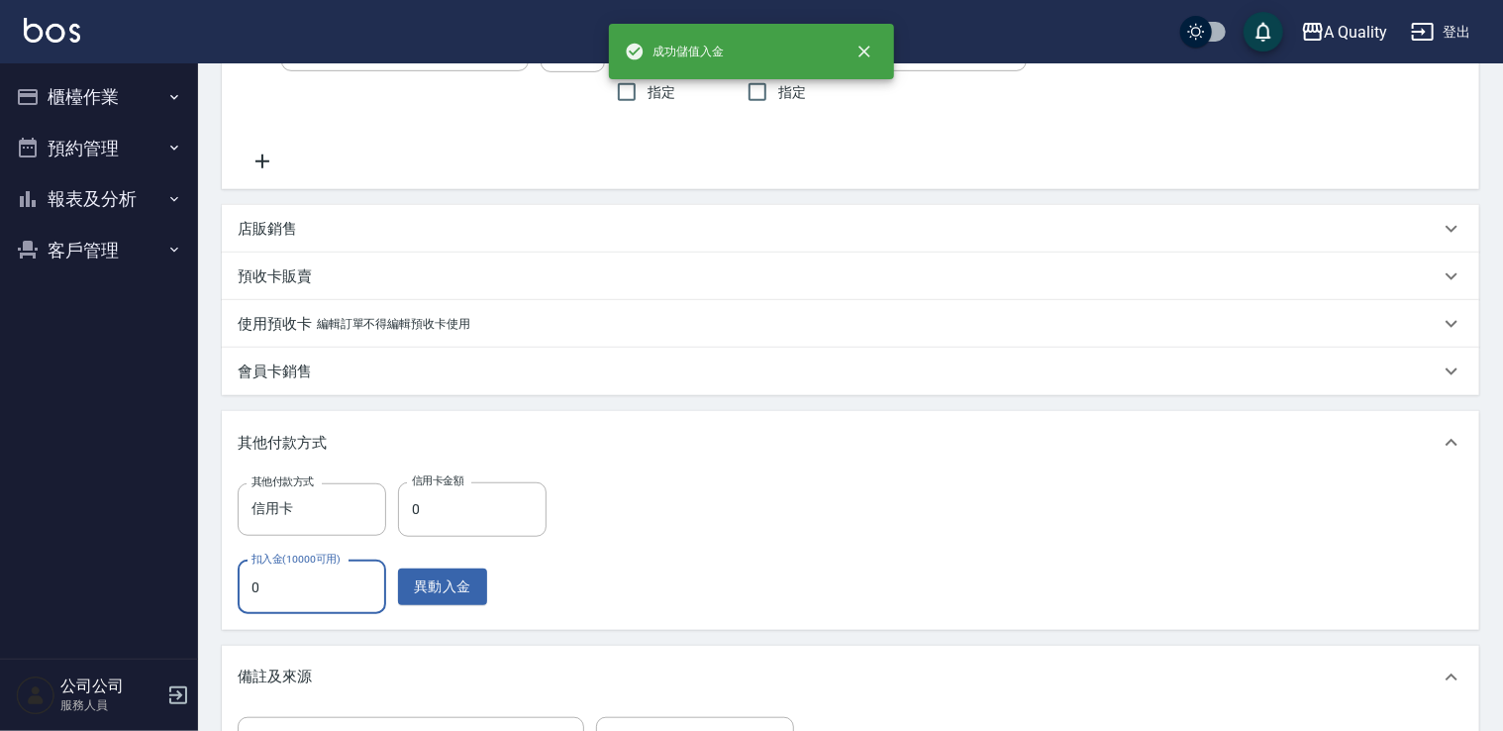
click at [345, 568] on input "0" at bounding box center [312, 587] width 149 height 53
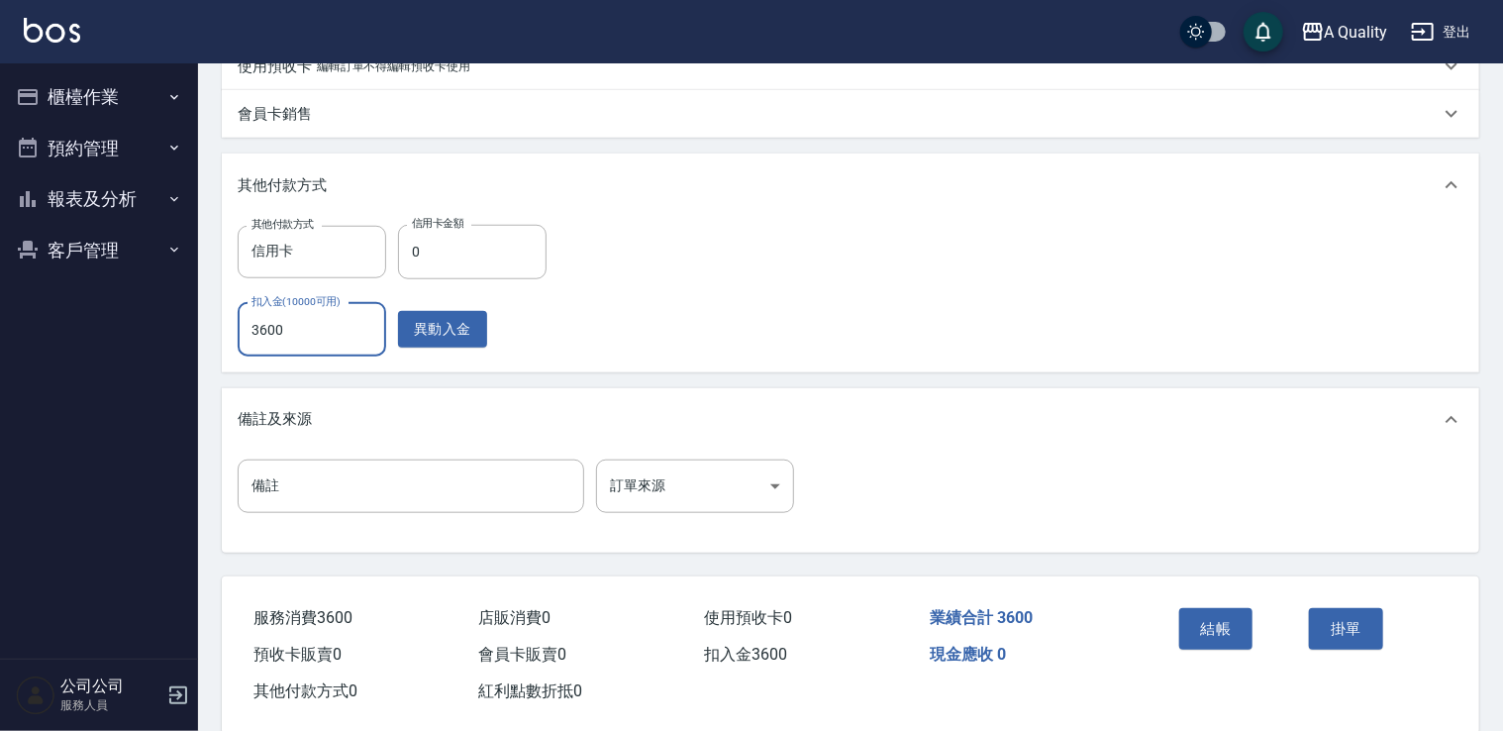
scroll to position [784, 0]
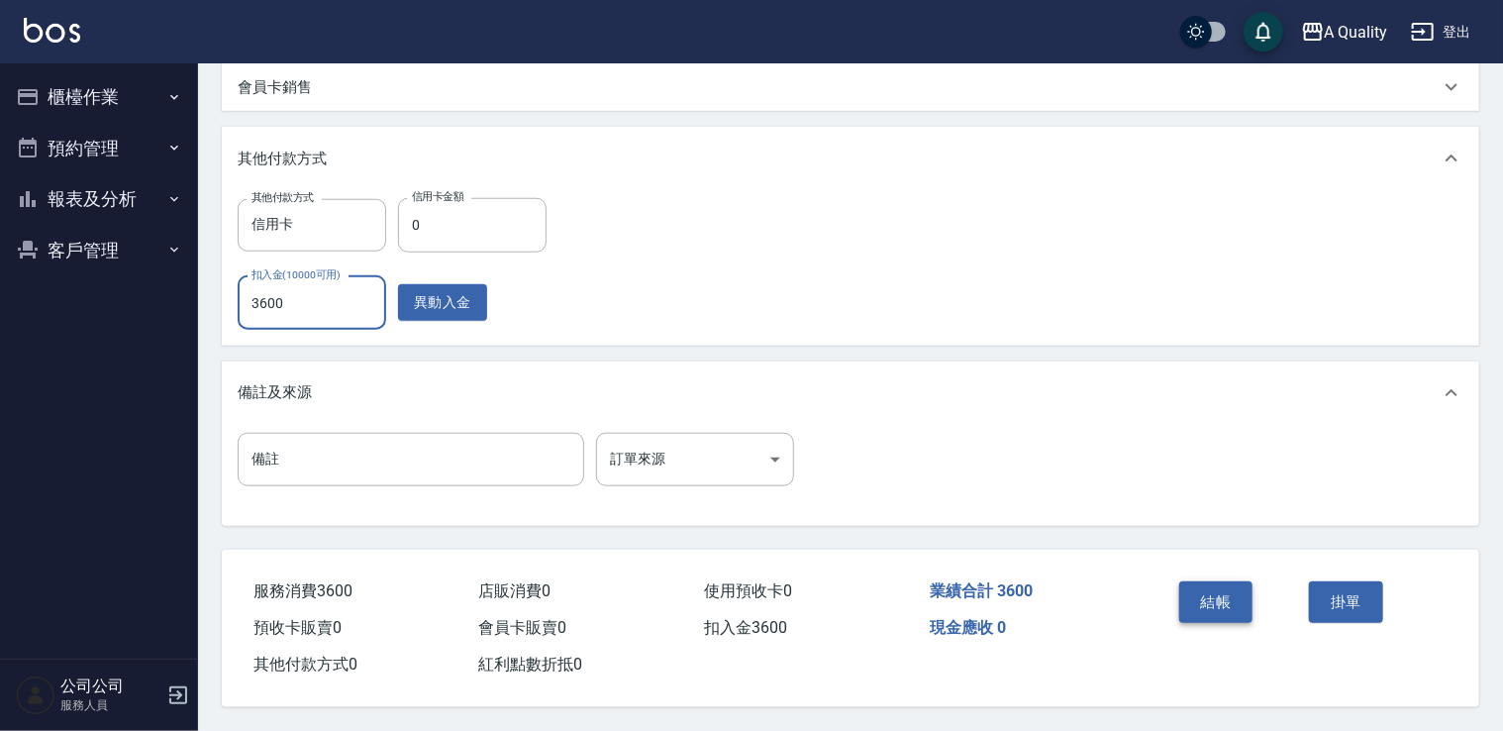
type input "3600"
click at [1218, 583] on button "結帳" at bounding box center [1216, 602] width 74 height 42
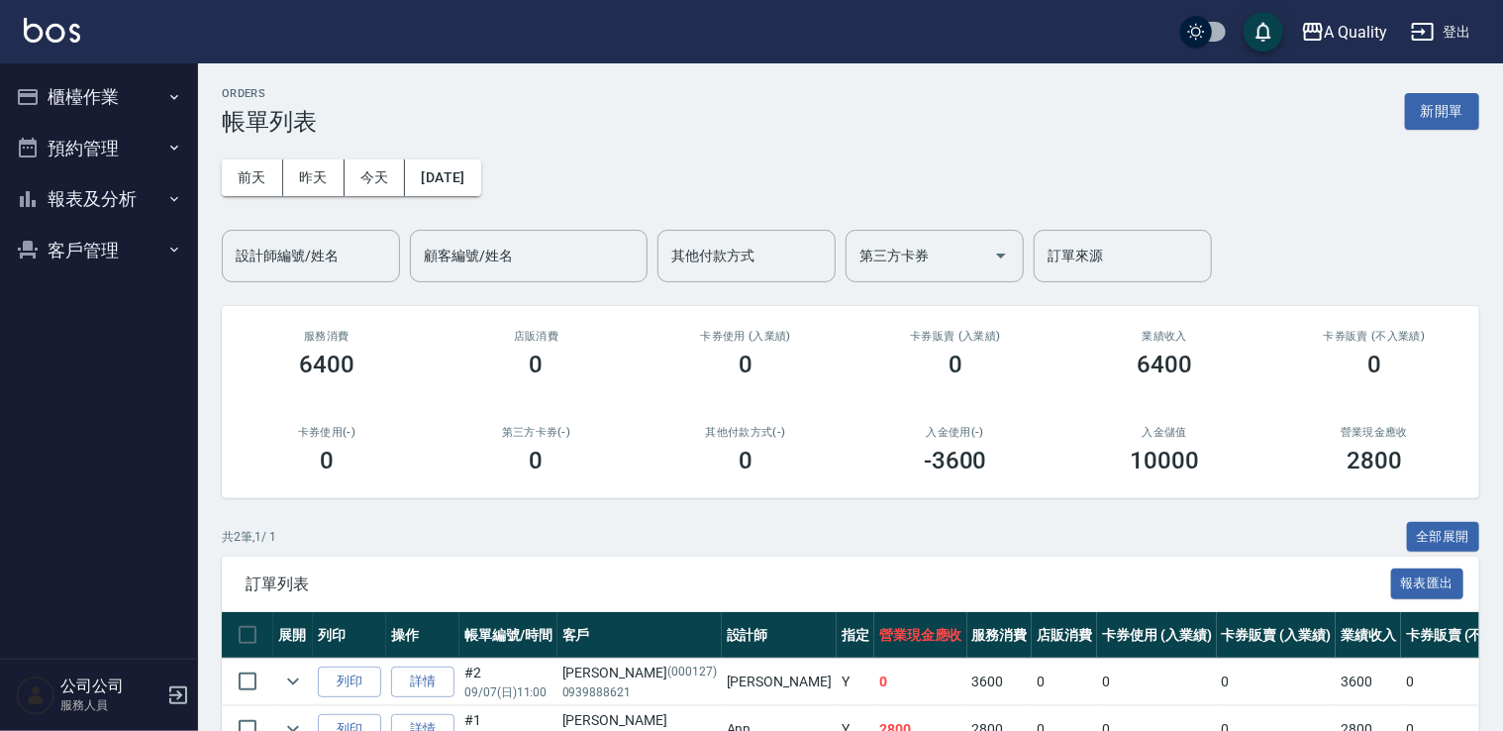
click at [92, 145] on button "預約管理" at bounding box center [99, 148] width 182 height 51
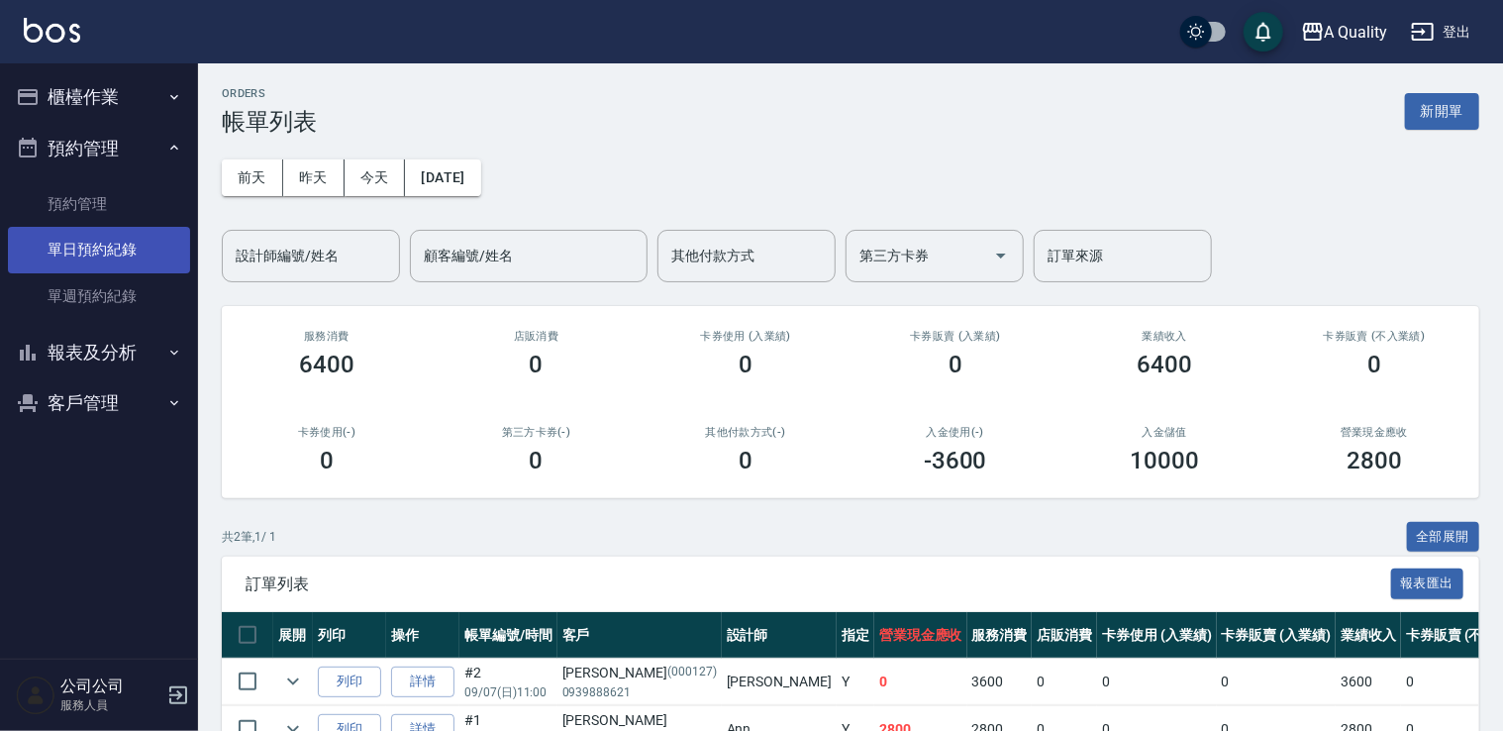
click at [110, 258] on link "單日預約紀錄" at bounding box center [99, 250] width 182 height 46
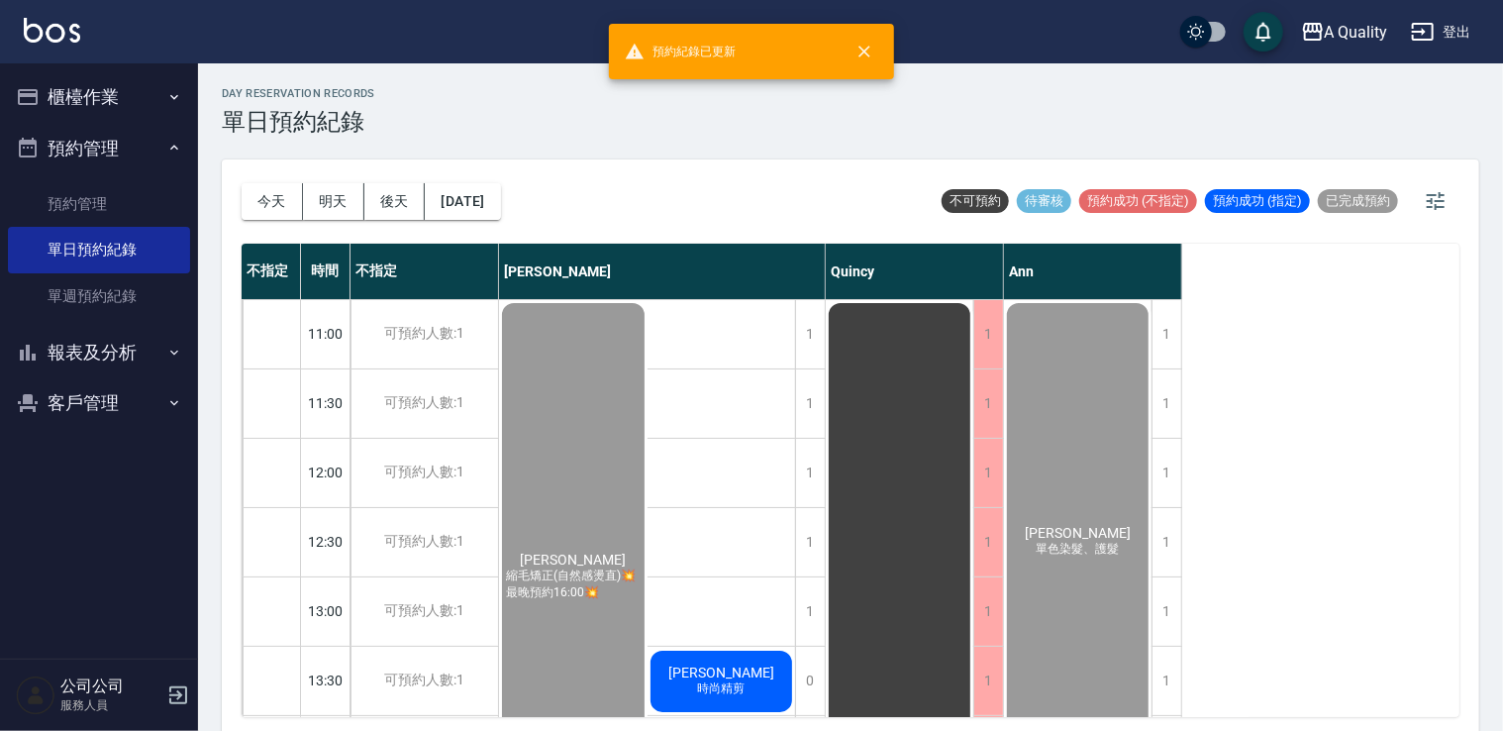
click at [715, 665] on span "[PERSON_NAME]" at bounding box center [721, 672] width 114 height 16
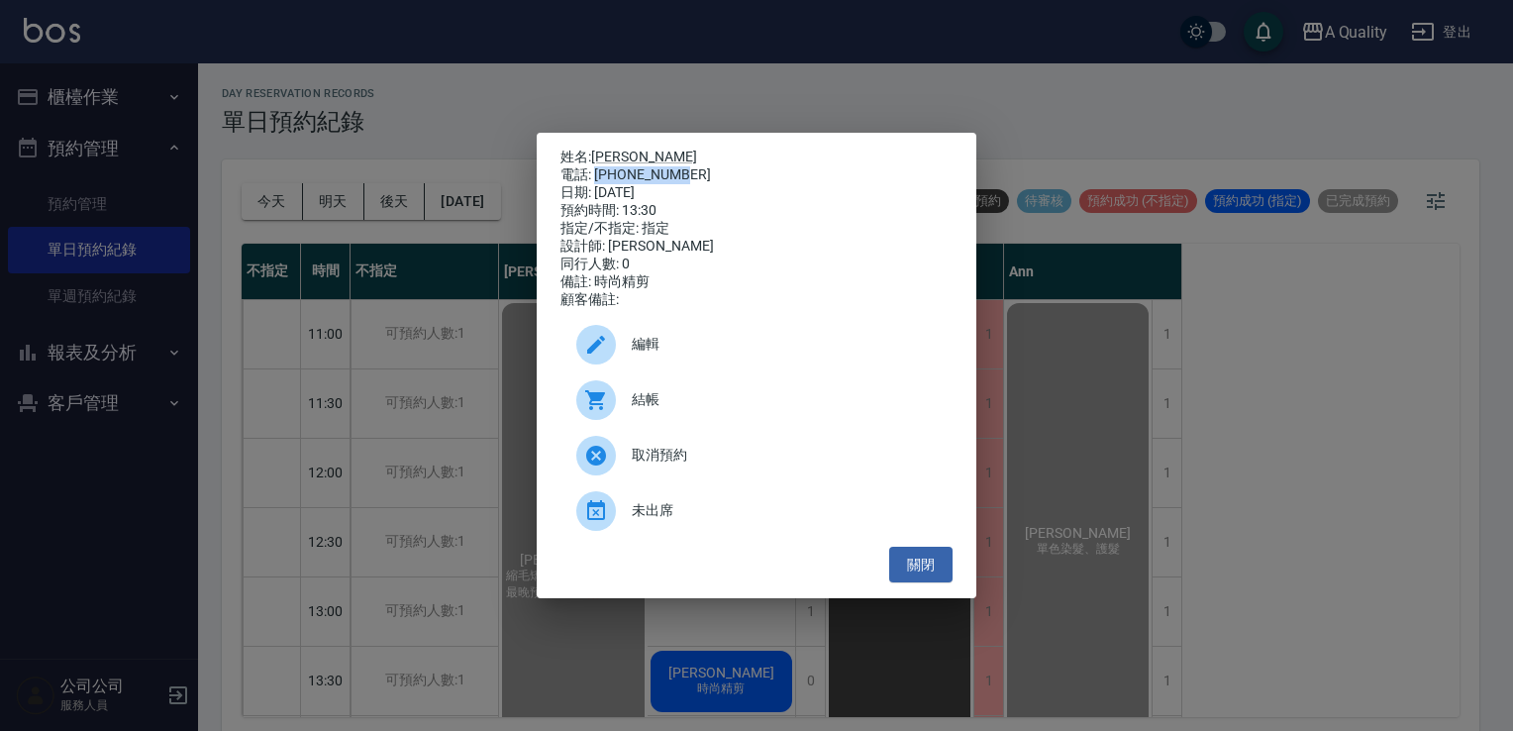
drag, startPoint x: 596, startPoint y: 173, endPoint x: 689, endPoint y: 171, distance: 93.1
click at [689, 171] on div "電話: 09000000000" at bounding box center [757, 175] width 392 height 18
drag, startPoint x: 689, startPoint y: 171, endPoint x: 677, endPoint y: 167, distance: 12.5
copy div "09000000000"
click at [917, 564] on button "關閉" at bounding box center [920, 565] width 63 height 37
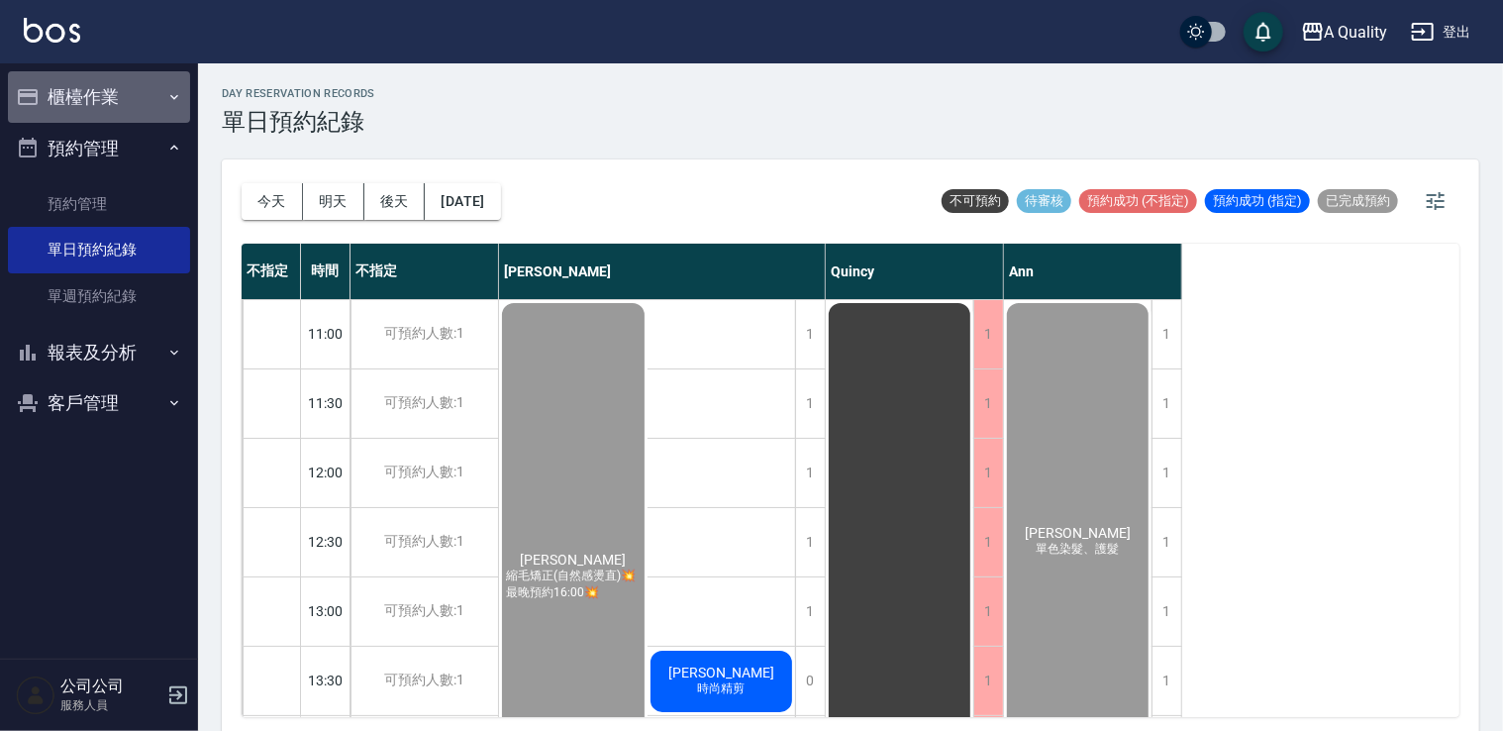
click at [76, 92] on button "櫃檯作業" at bounding box center [99, 96] width 182 height 51
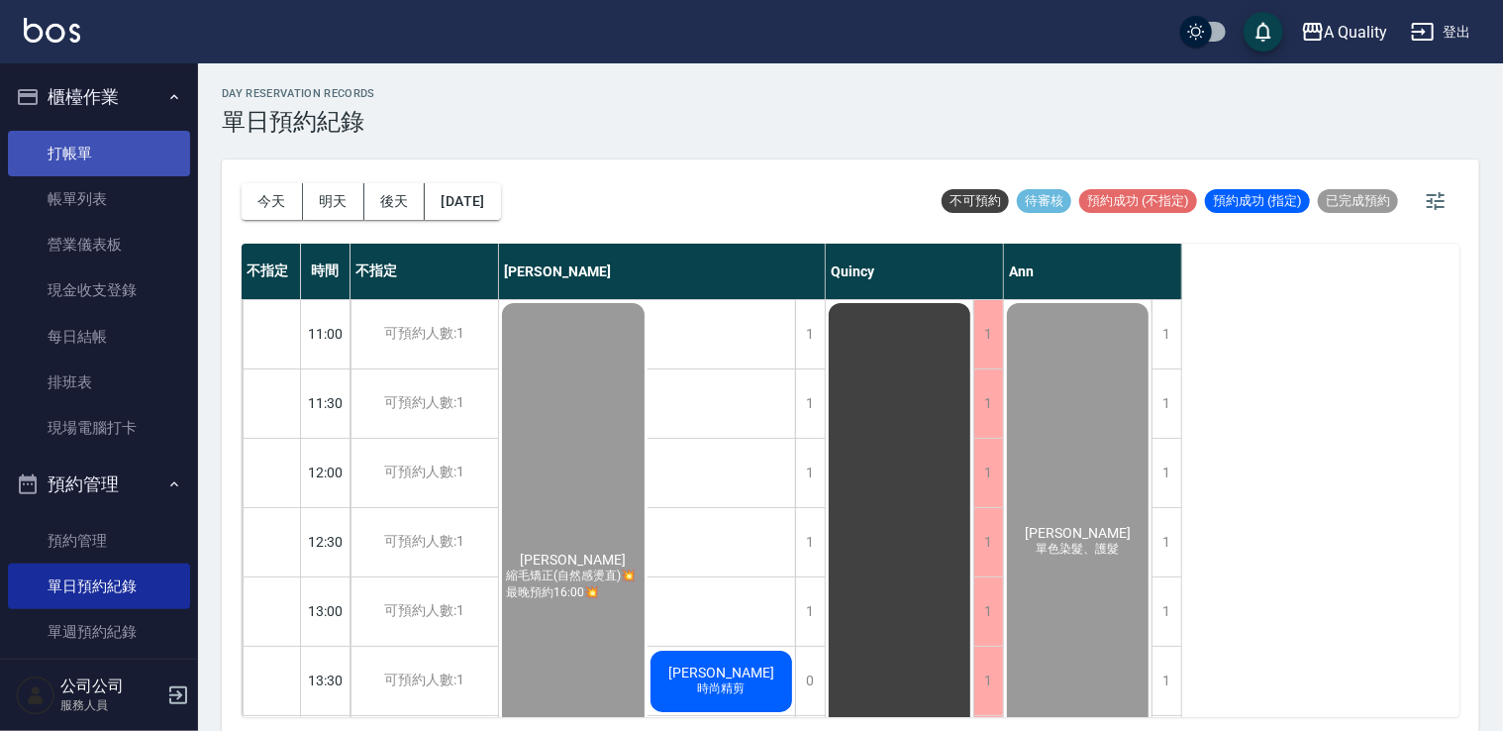
click at [91, 152] on link "打帳單" at bounding box center [99, 154] width 182 height 46
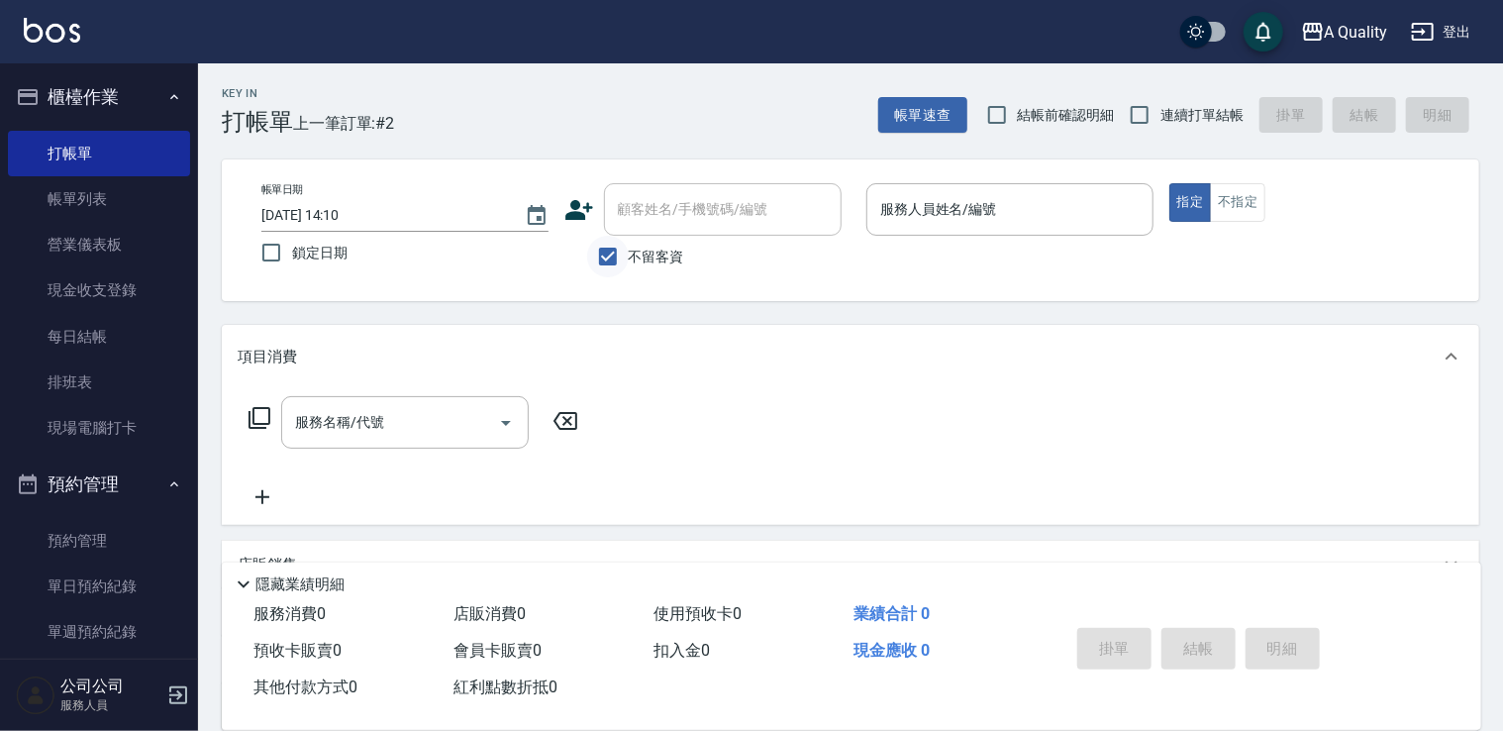
drag, startPoint x: 632, startPoint y: 197, endPoint x: 617, endPoint y: 251, distance: 55.5
click at [617, 250] on input "不留客資" at bounding box center [608, 257] width 42 height 42
checkbox input "false"
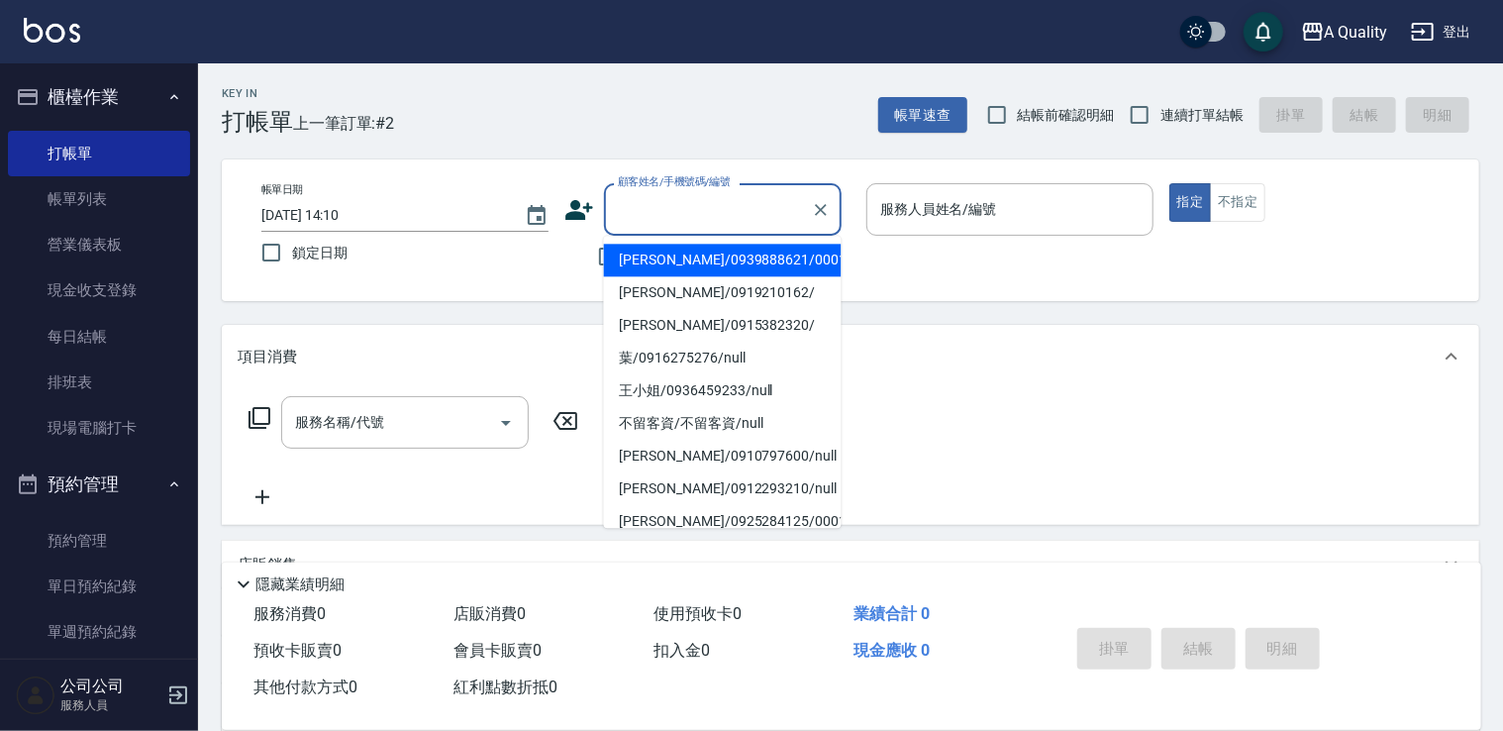
drag, startPoint x: 642, startPoint y: 229, endPoint x: 650, endPoint y: 216, distance: 15.1
paste input "09000000000"
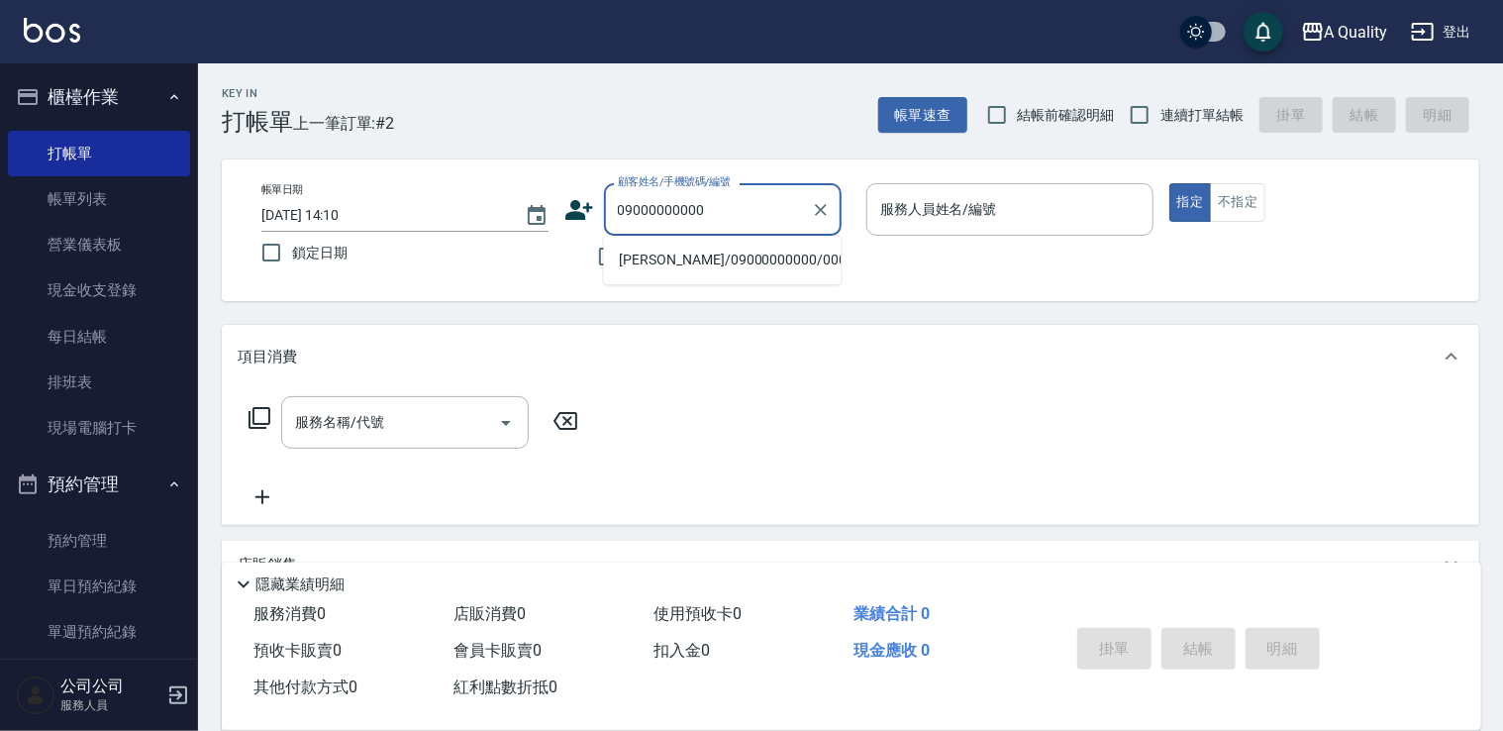
click at [678, 240] on ul "邱卉晨/09000000000/000516" at bounding box center [723, 260] width 238 height 49
click at [677, 255] on li "邱卉晨/09000000000/000516" at bounding box center [723, 260] width 238 height 33
type input "邱卉晨/09000000000/000516"
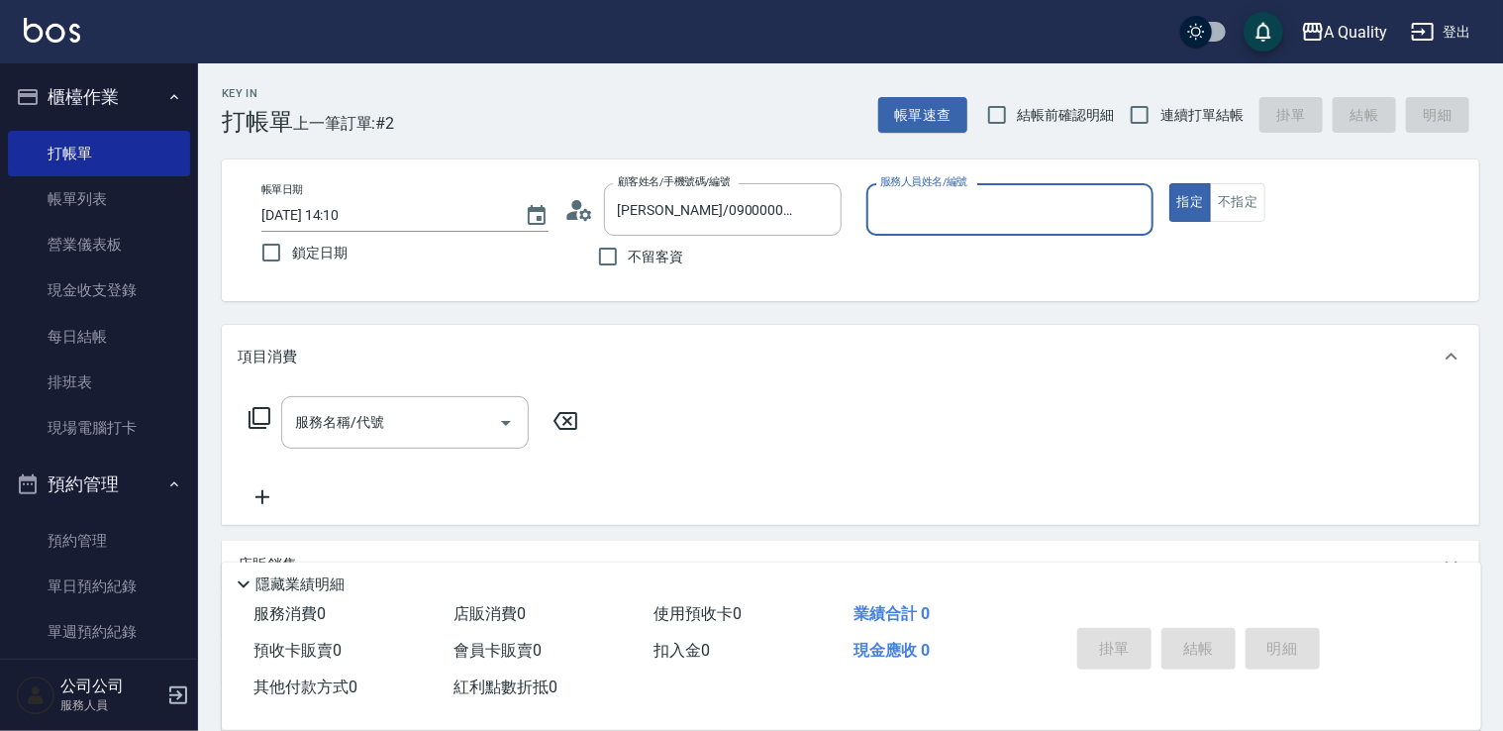
click at [979, 223] on input "服務人員姓名/編號" at bounding box center [1009, 209] width 269 height 35
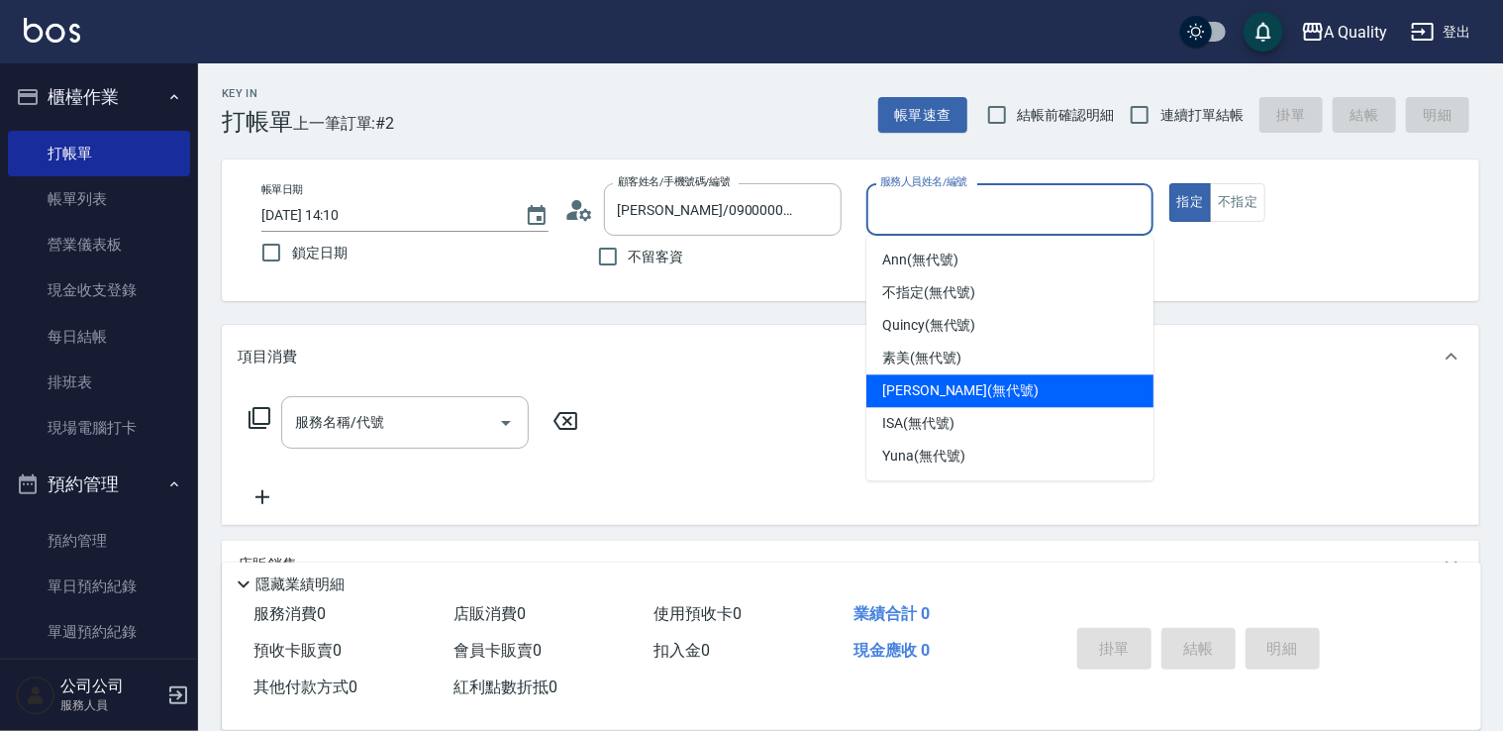
drag, startPoint x: 924, startPoint y: 397, endPoint x: 911, endPoint y: 384, distance: 18.2
click at [923, 397] on span "Taylor (無代號)" at bounding box center [960, 390] width 156 height 21
type input "Taylor(無代號)"
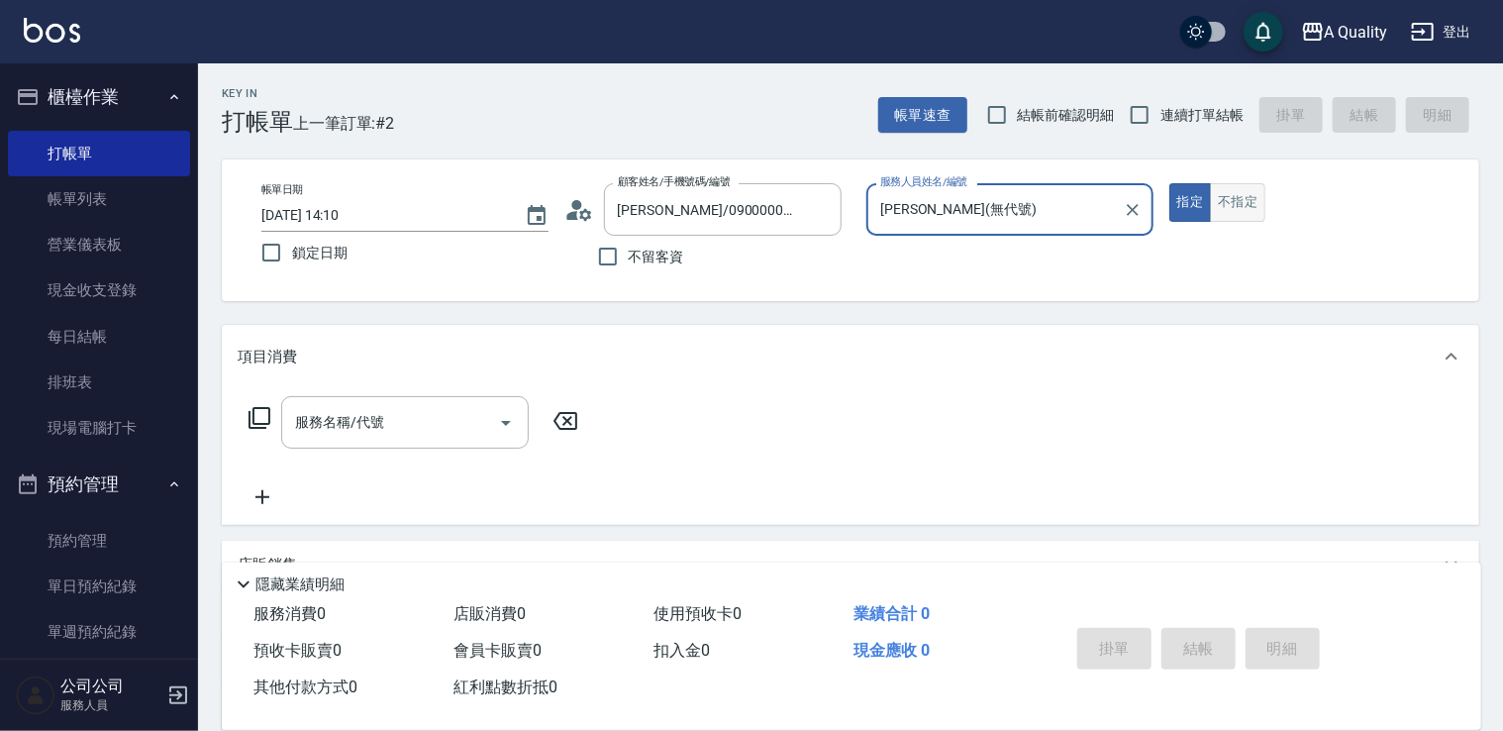
drag, startPoint x: 1229, startPoint y: 205, endPoint x: 1180, endPoint y: 213, distance: 49.2
click at [1228, 205] on button "不指定" at bounding box center [1237, 202] width 55 height 39
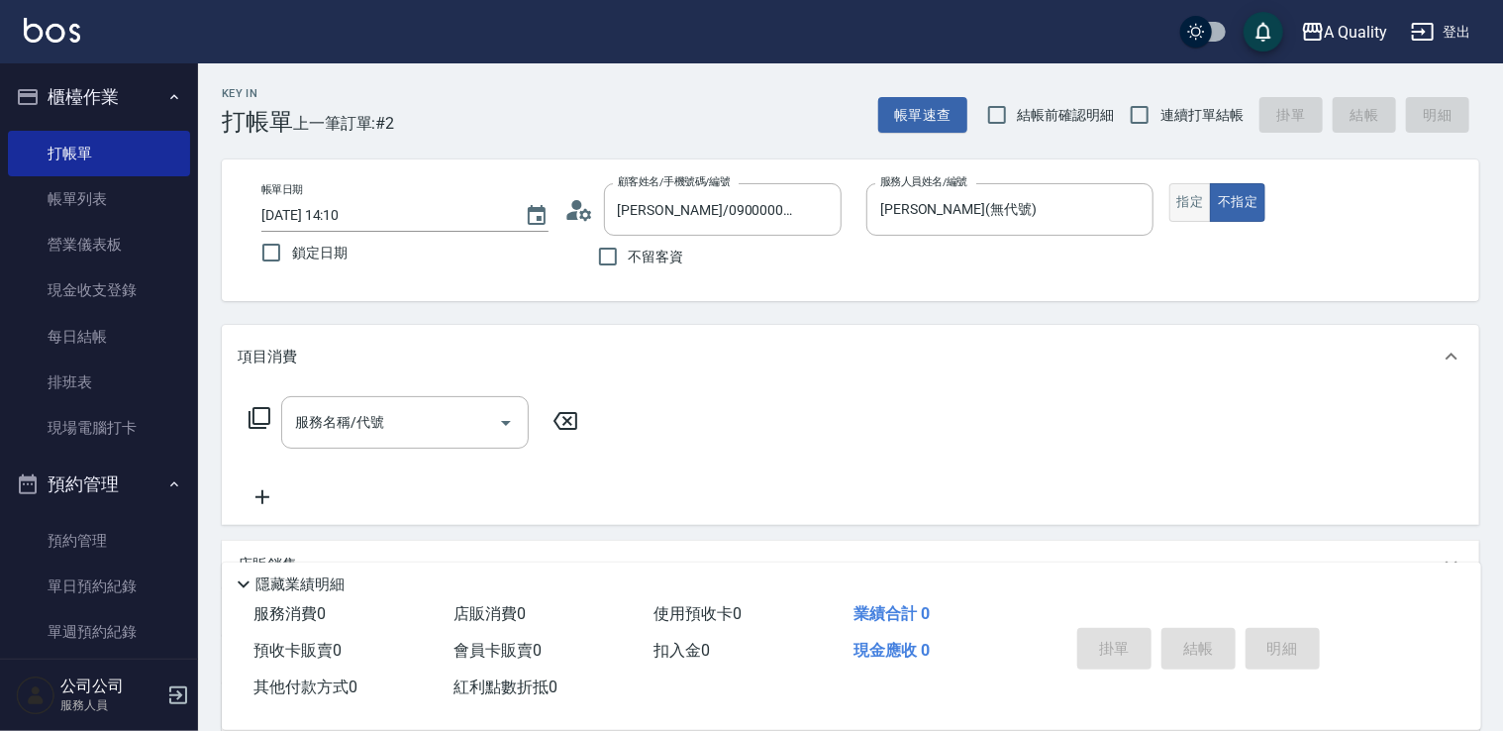
click at [1186, 212] on button "指定" at bounding box center [1191, 202] width 43 height 39
click at [421, 413] on input "服務名稱/代號" at bounding box center [390, 422] width 200 height 35
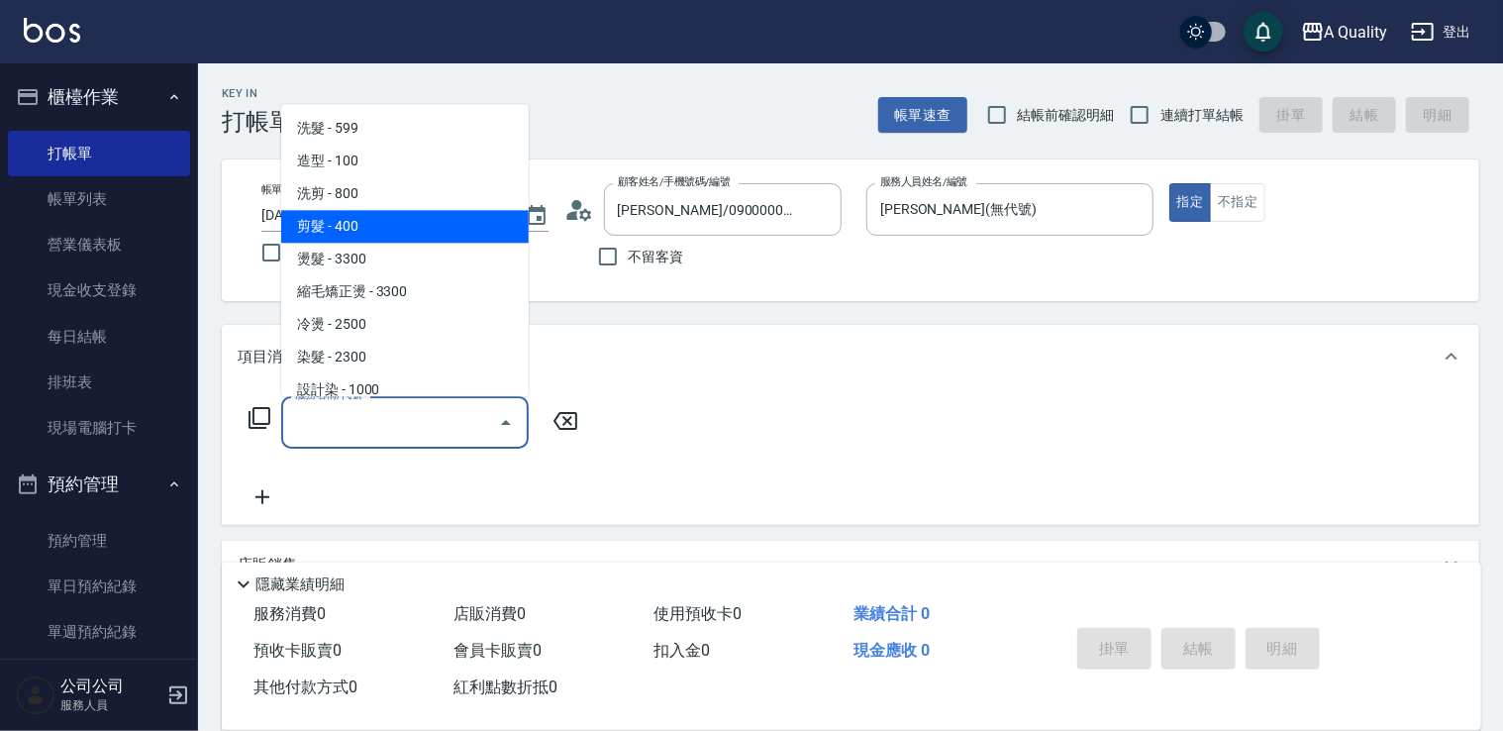
click at [363, 214] on span "剪髮 - 400" at bounding box center [405, 226] width 248 height 33
type input "剪髮(201)"
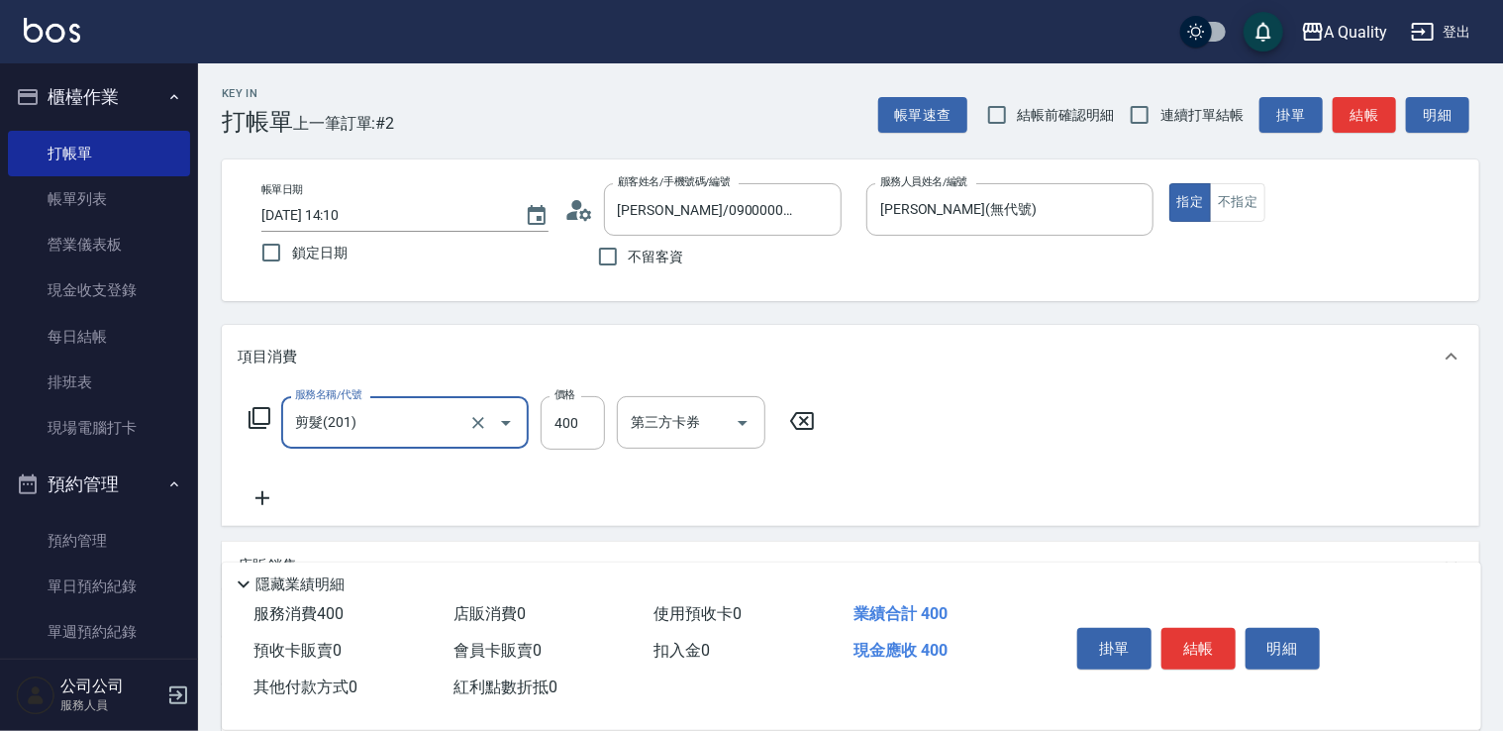
scroll to position [237, 0]
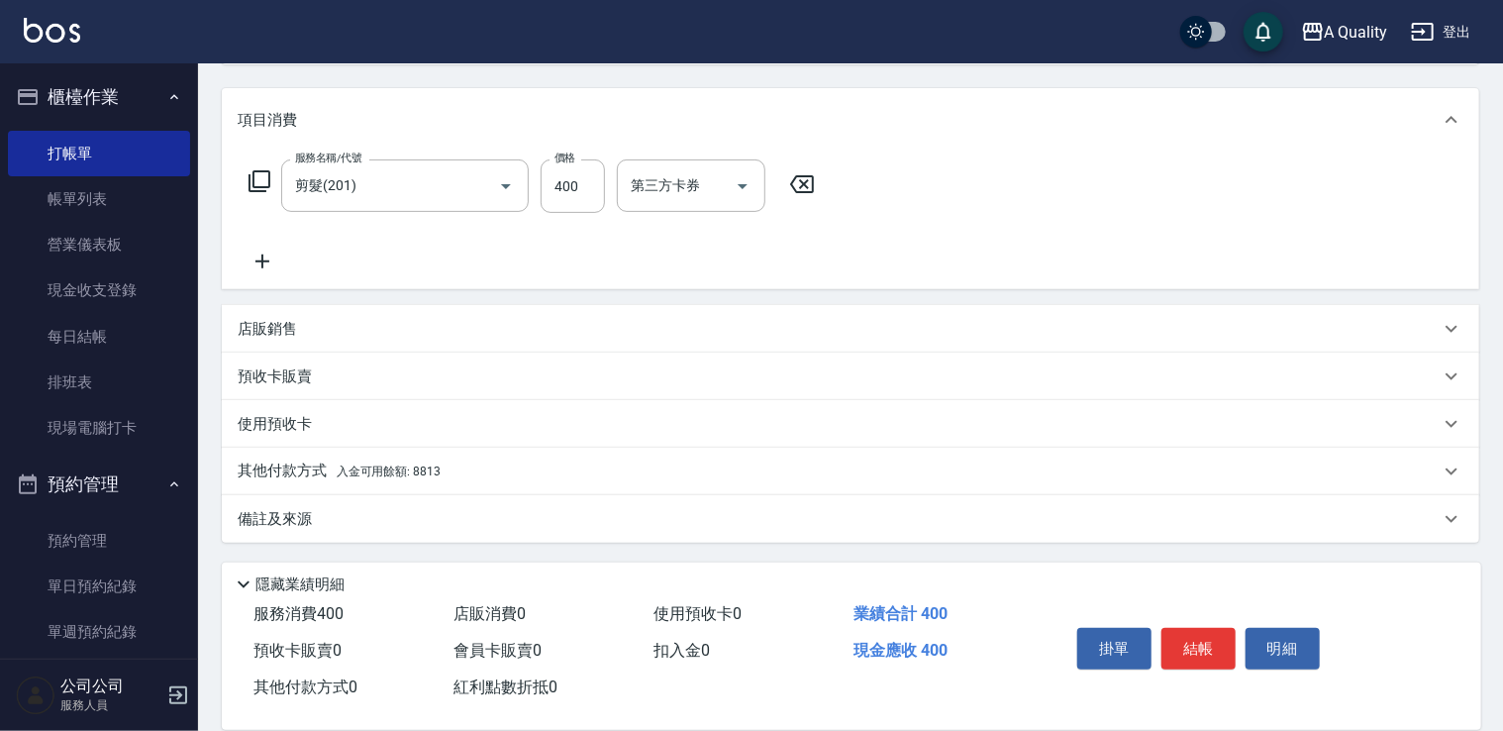
drag, startPoint x: 366, startPoint y: 474, endPoint x: 387, endPoint y: 479, distance: 21.4
click at [368, 475] on span "入金可用餘額: 8813" at bounding box center [389, 471] width 104 height 14
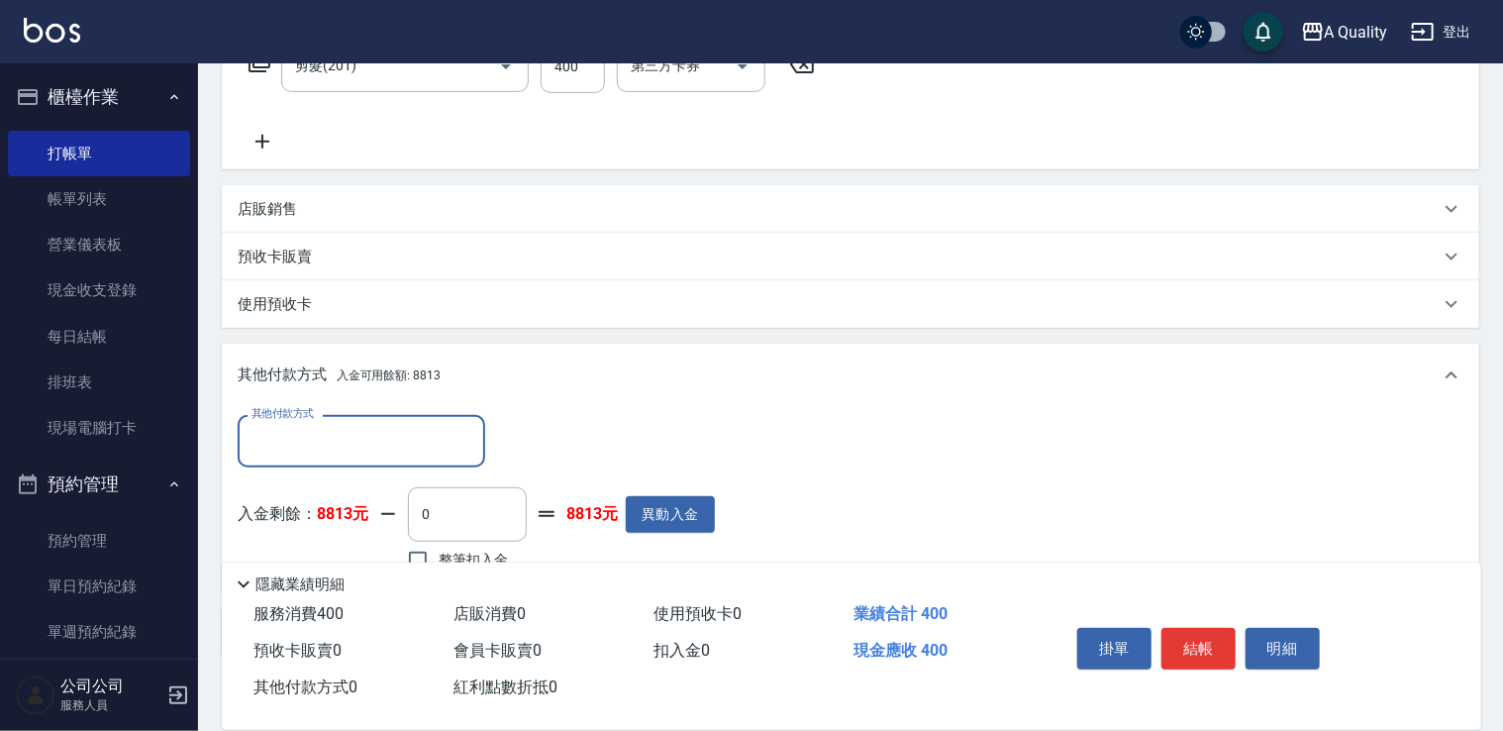
scroll to position [0, 0]
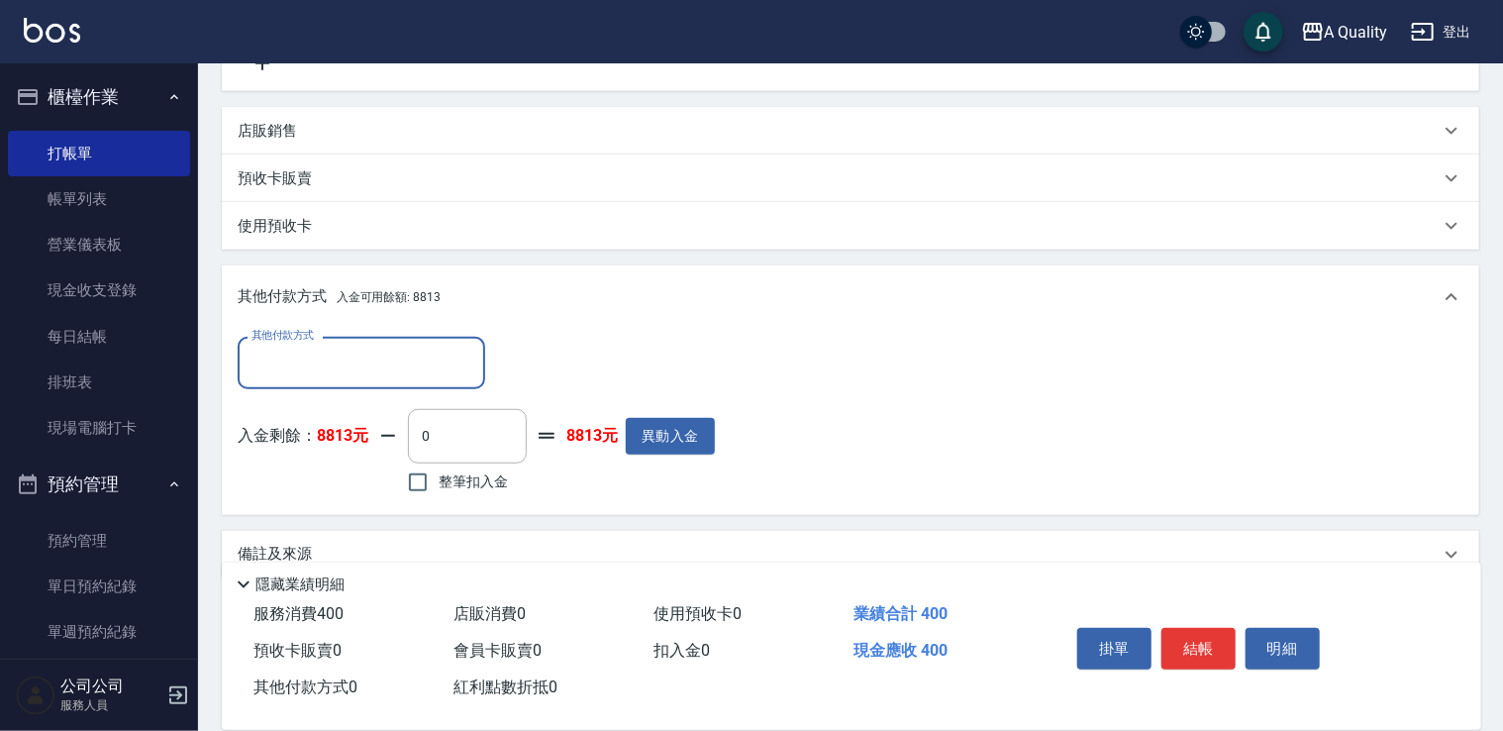
drag, startPoint x: 421, startPoint y: 469, endPoint x: 443, endPoint y: 463, distance: 22.6
click at [422, 469] on input "整筆扣入金" at bounding box center [418, 482] width 42 height 42
checkbox input "true"
type input "400"
click at [1199, 634] on button "結帳" at bounding box center [1199, 649] width 74 height 42
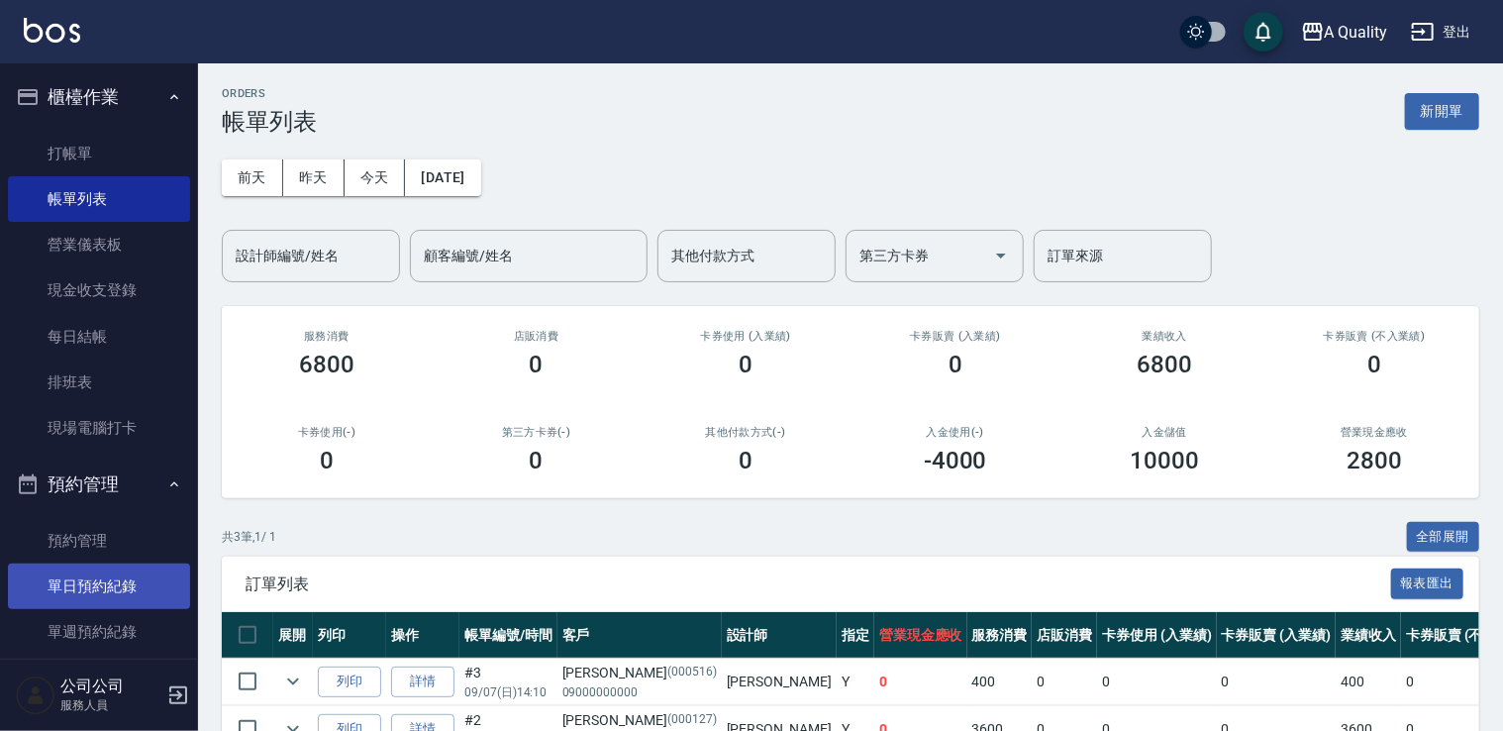
click at [107, 576] on link "單日預約紀錄" at bounding box center [99, 586] width 182 height 46
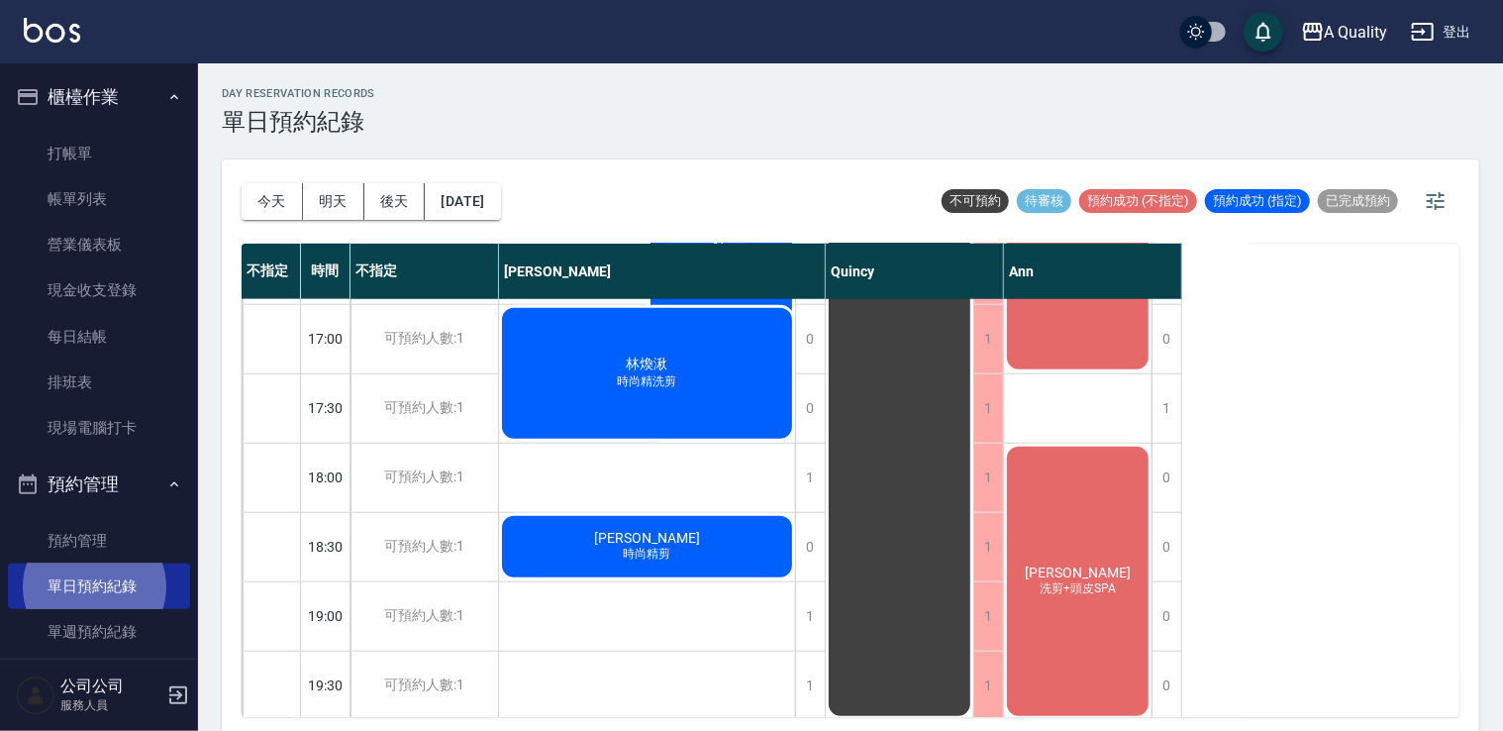
scroll to position [845, 0]
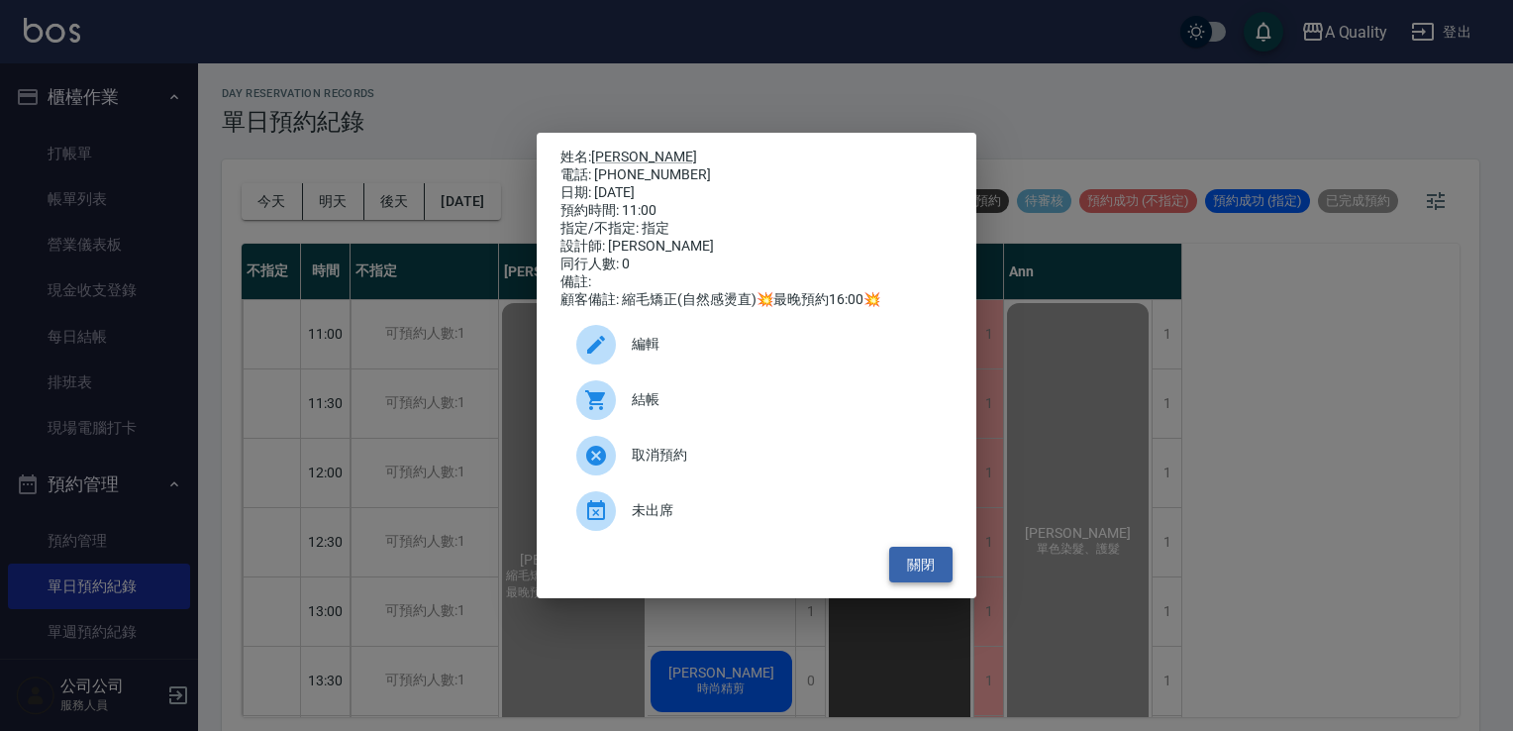
drag, startPoint x: 906, startPoint y: 582, endPoint x: 1008, endPoint y: 491, distance: 136.8
click at [907, 582] on button "關閉" at bounding box center [920, 565] width 63 height 37
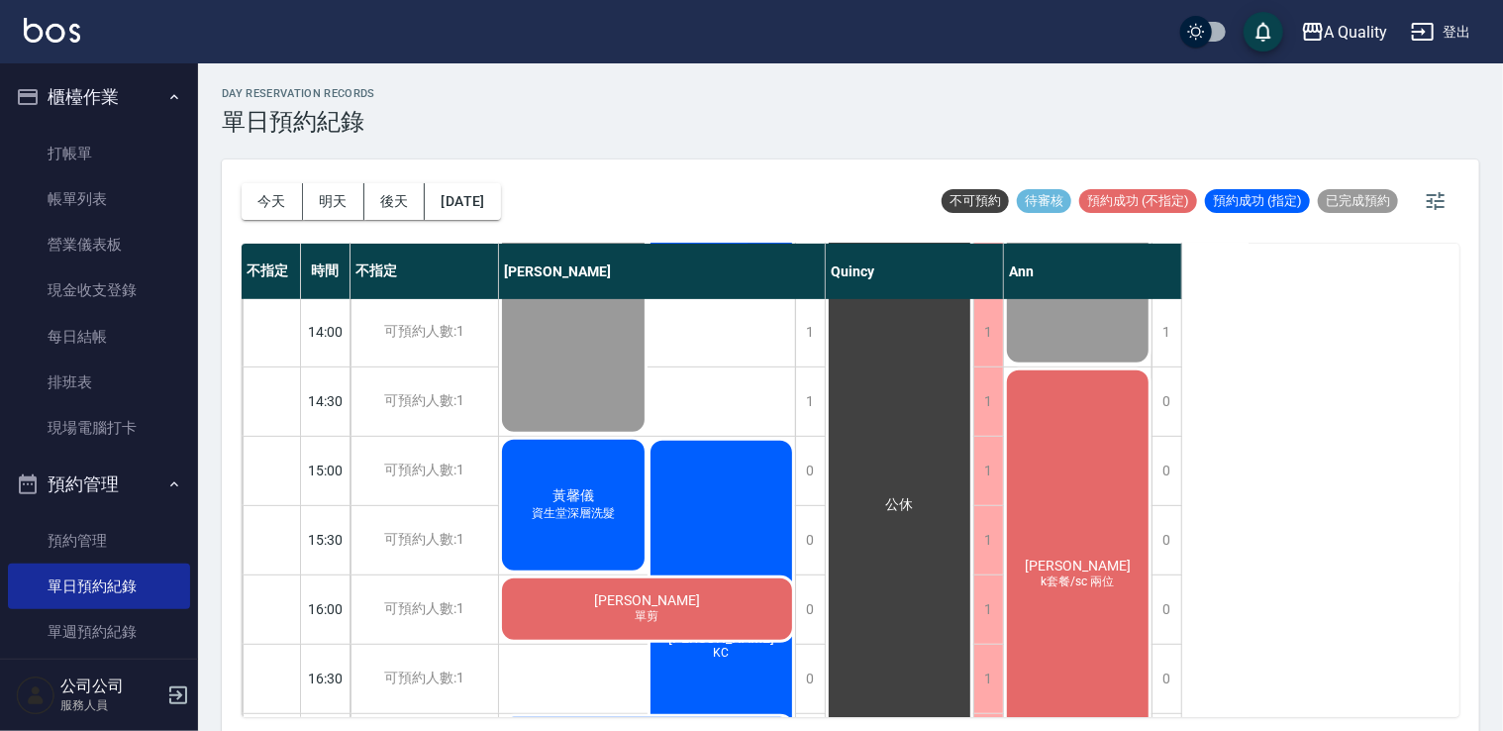
scroll to position [495, 0]
